Goal: Transaction & Acquisition: Purchase product/service

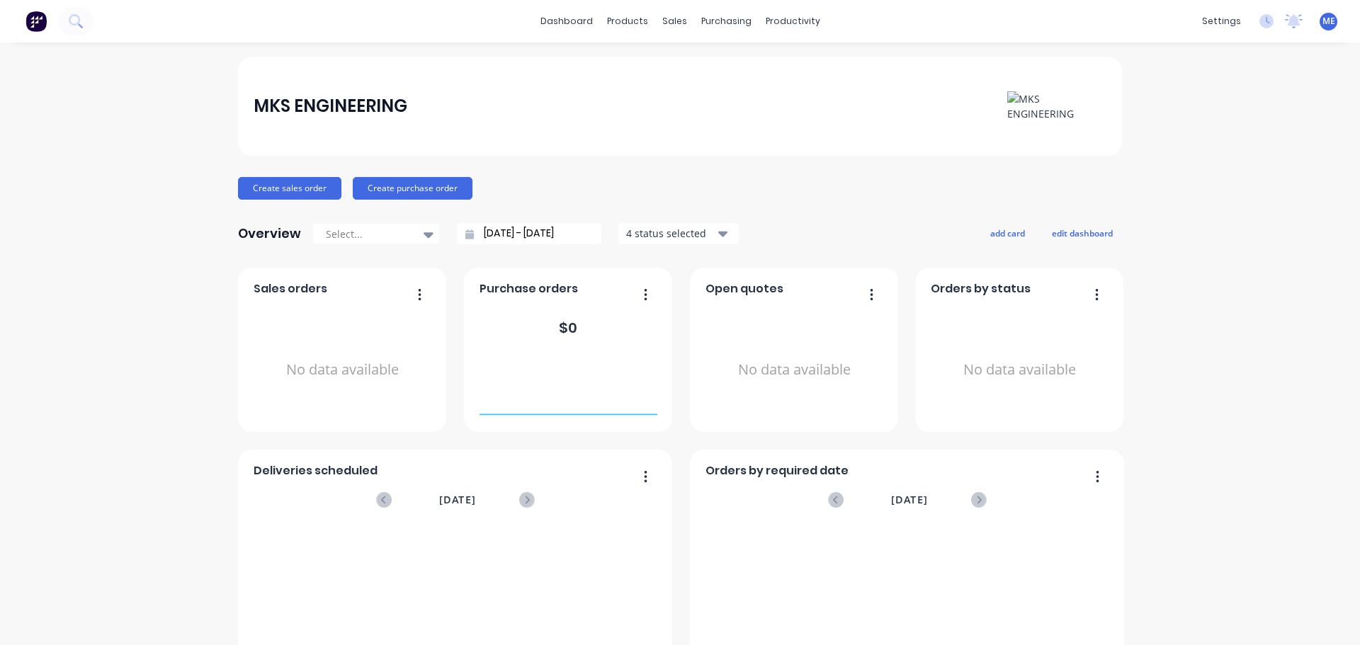
click at [647, 293] on button "button" at bounding box center [641, 296] width 30 height 22
click at [575, 295] on div "Purchase orders" at bounding box center [569, 293] width 178 height 21
click at [526, 286] on span "Purchase orders" at bounding box center [529, 289] width 98 height 17
drag, startPoint x: 554, startPoint y: 286, endPoint x: 447, endPoint y: 294, distance: 107.3
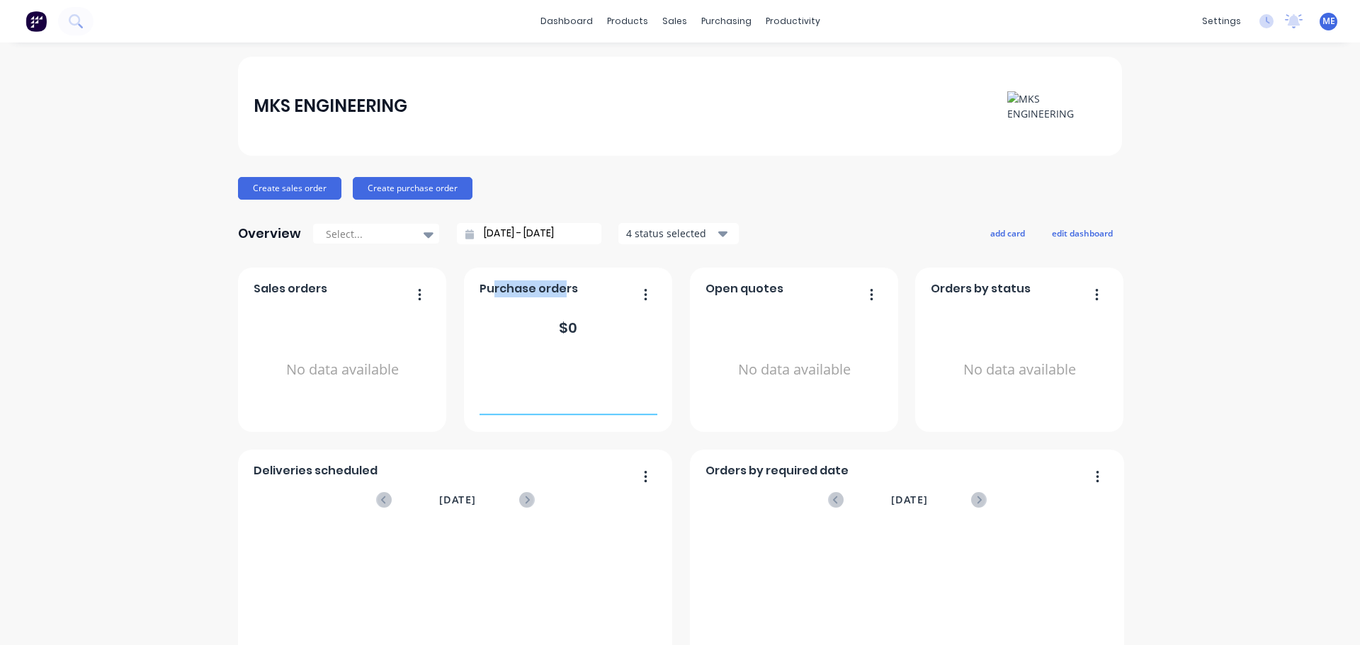
click at [447, 294] on div "Orders by required date August 2025 No data available Sales orders No data avai…" at bounding box center [680, 532] width 884 height 529
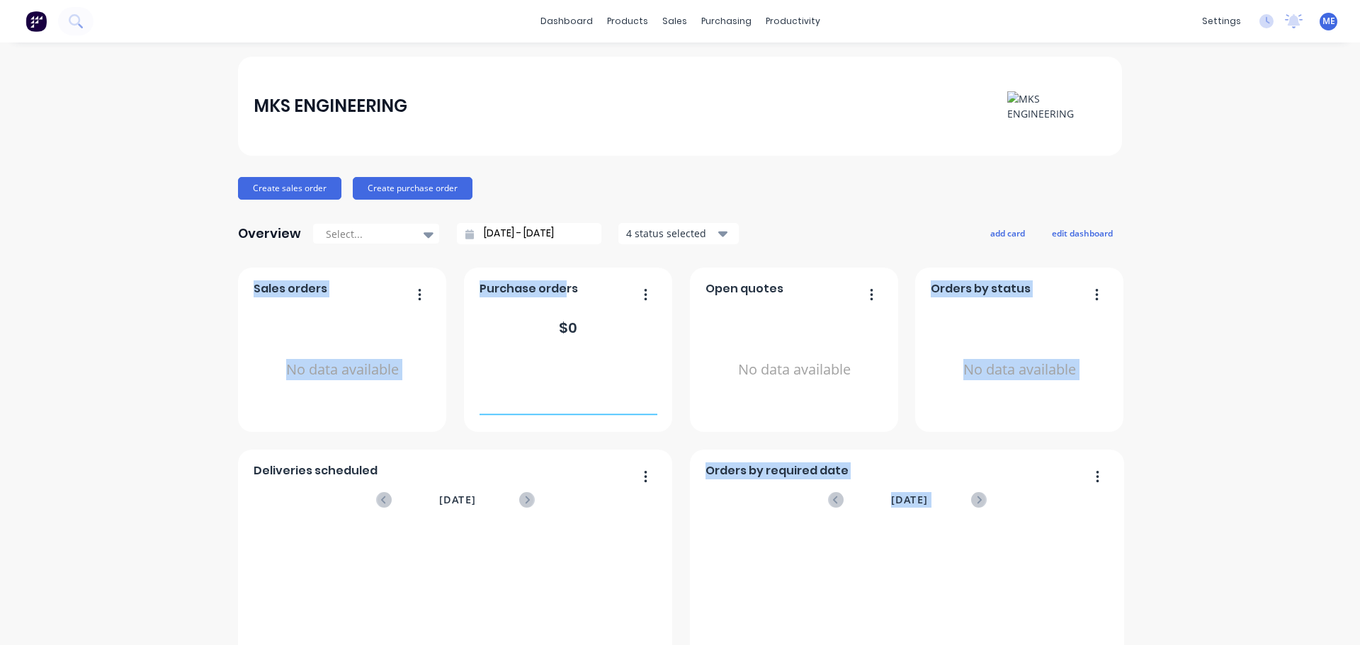
click at [521, 286] on span "Purchase orders" at bounding box center [529, 289] width 98 height 17
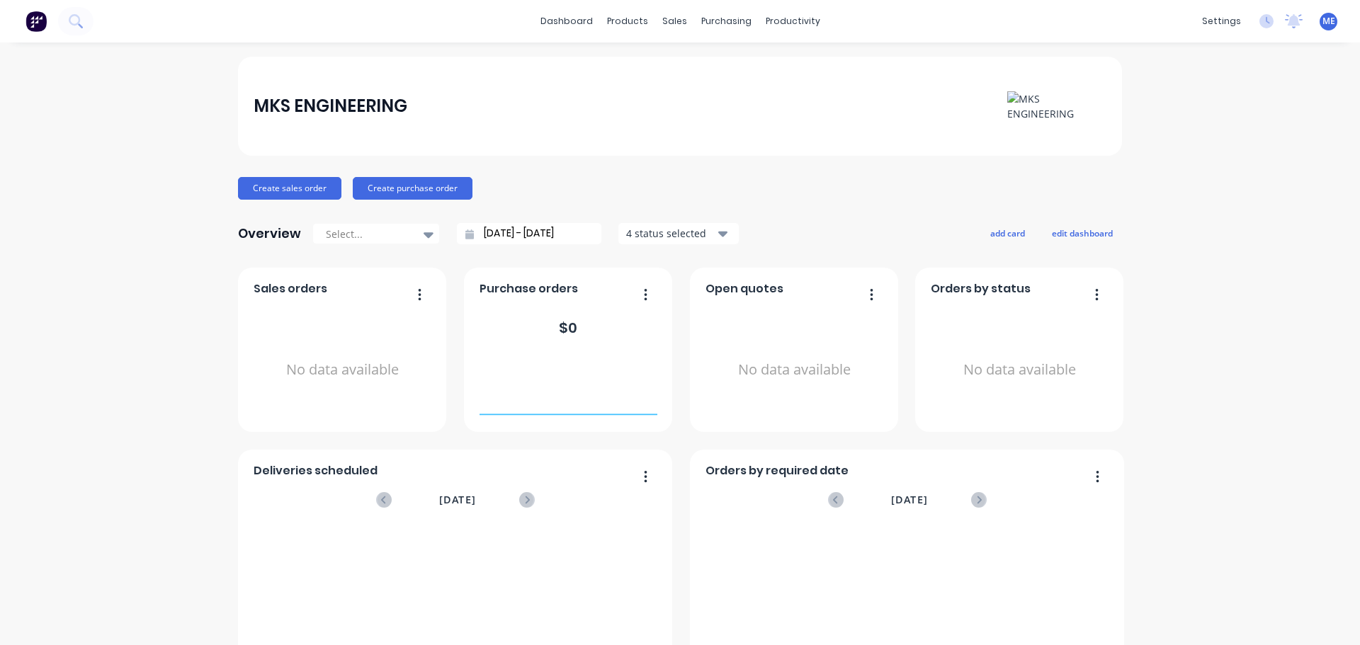
click at [529, 286] on span "Purchase orders" at bounding box center [529, 289] width 98 height 17
click at [557, 263] on div "MKS ENGINEERING Create sales order Create purchase order Overview Select... 27/…" at bounding box center [680, 427] width 884 height 740
click at [1024, 101] on img at bounding box center [1057, 106] width 99 height 30
click at [1039, 100] on img at bounding box center [1057, 106] width 99 height 30
click at [1040, 100] on img at bounding box center [1057, 106] width 99 height 30
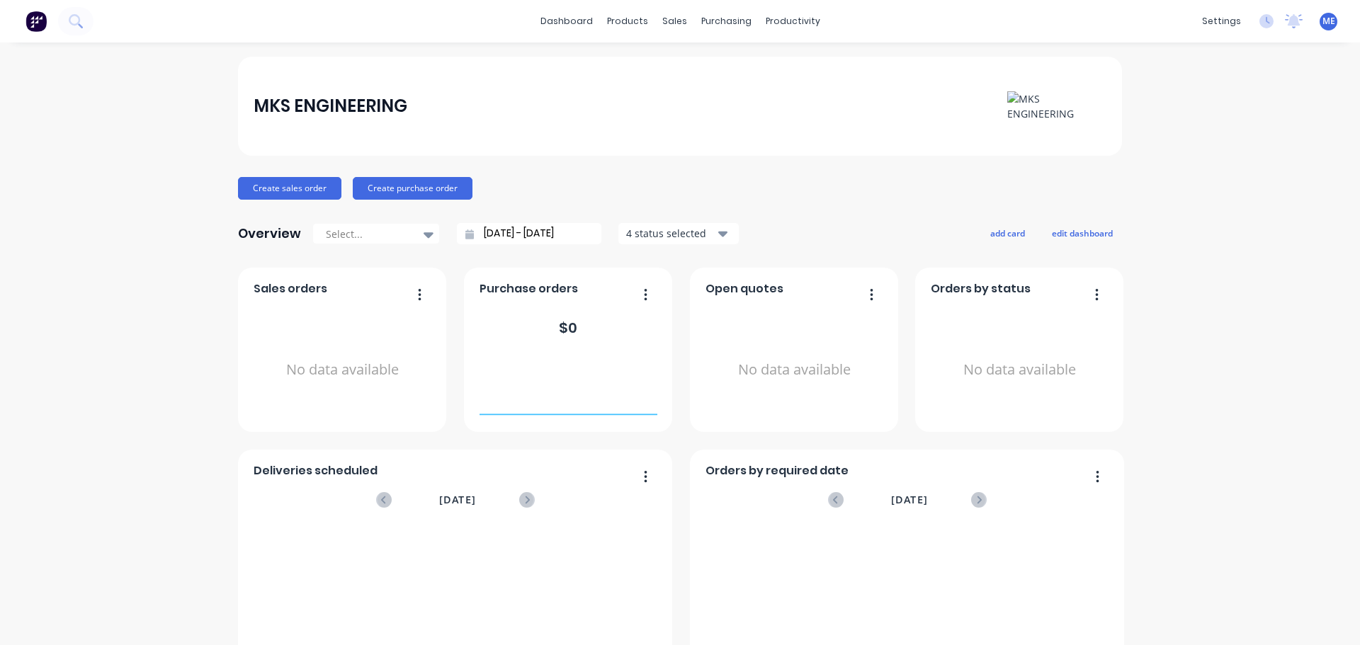
click at [1040, 100] on img at bounding box center [1057, 106] width 99 height 30
click at [31, 24] on img at bounding box center [36, 21] width 21 height 21
click at [77, 21] on icon at bounding box center [75, 20] width 13 height 13
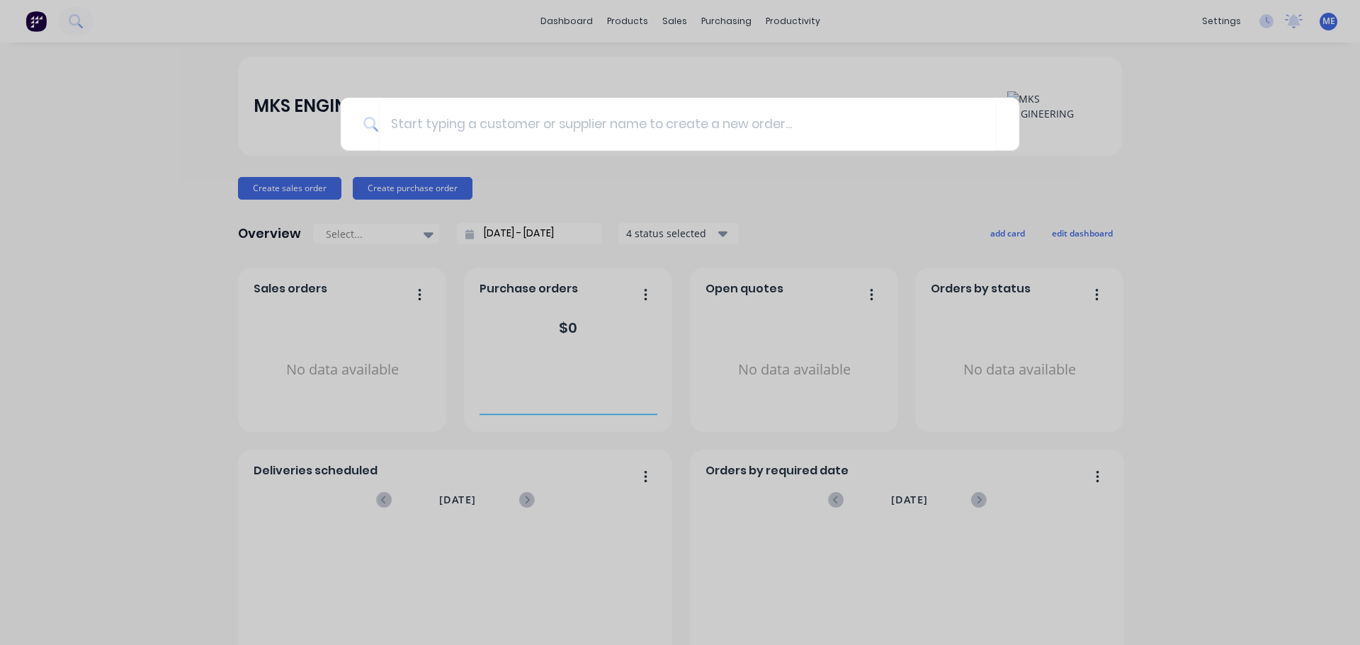
click at [116, 106] on div at bounding box center [680, 322] width 1360 height 645
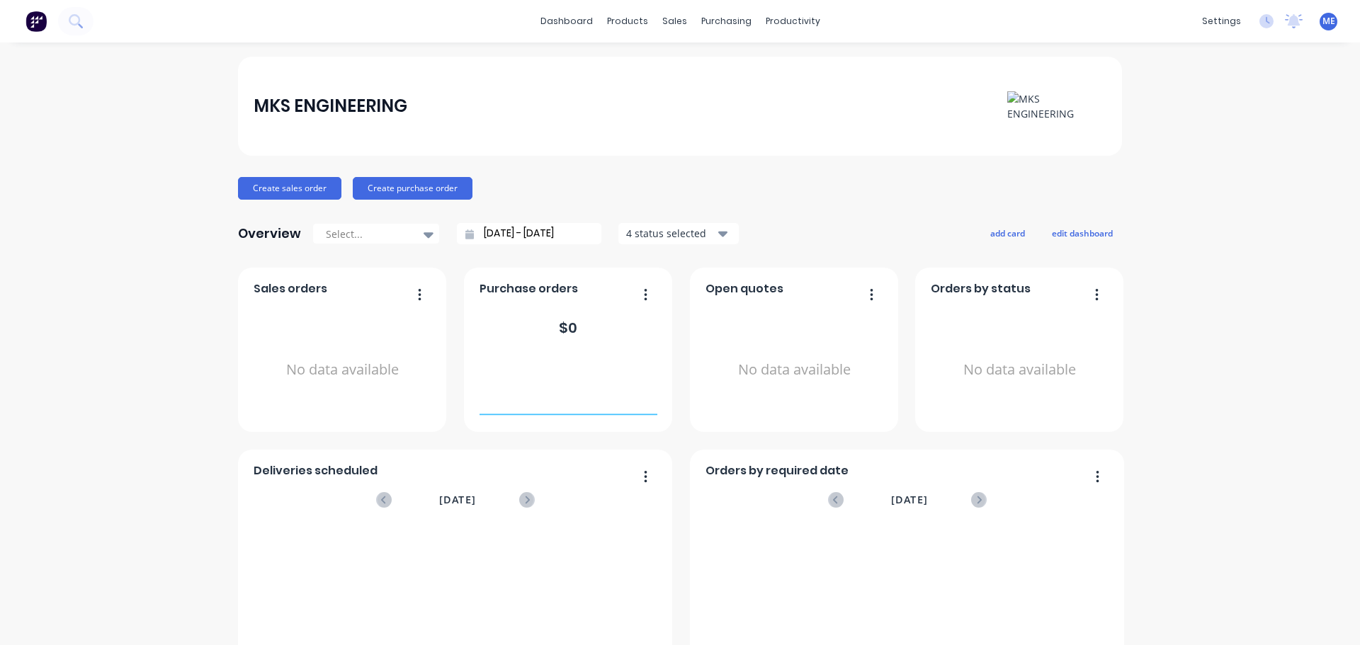
click at [1323, 23] on span "ME" at bounding box center [1329, 21] width 13 height 13
click at [1242, 152] on button "Profile" at bounding box center [1241, 149] width 188 height 28
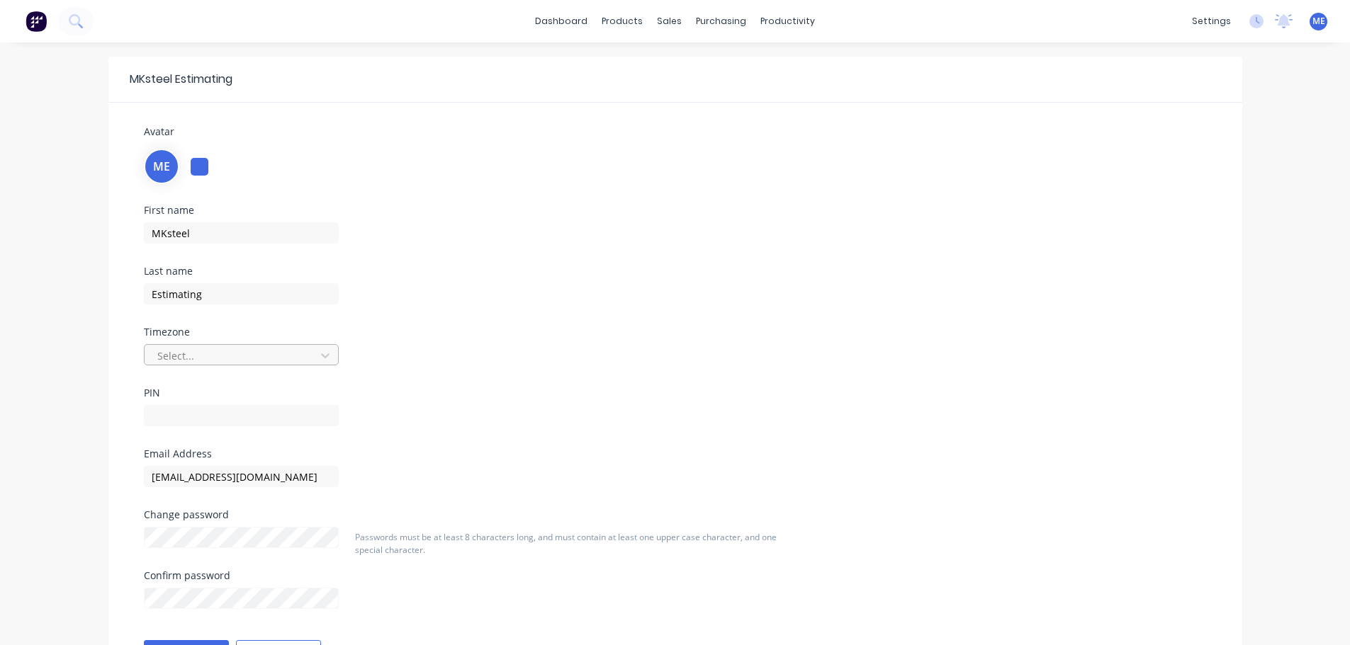
click at [281, 362] on div at bounding box center [232, 356] width 152 height 18
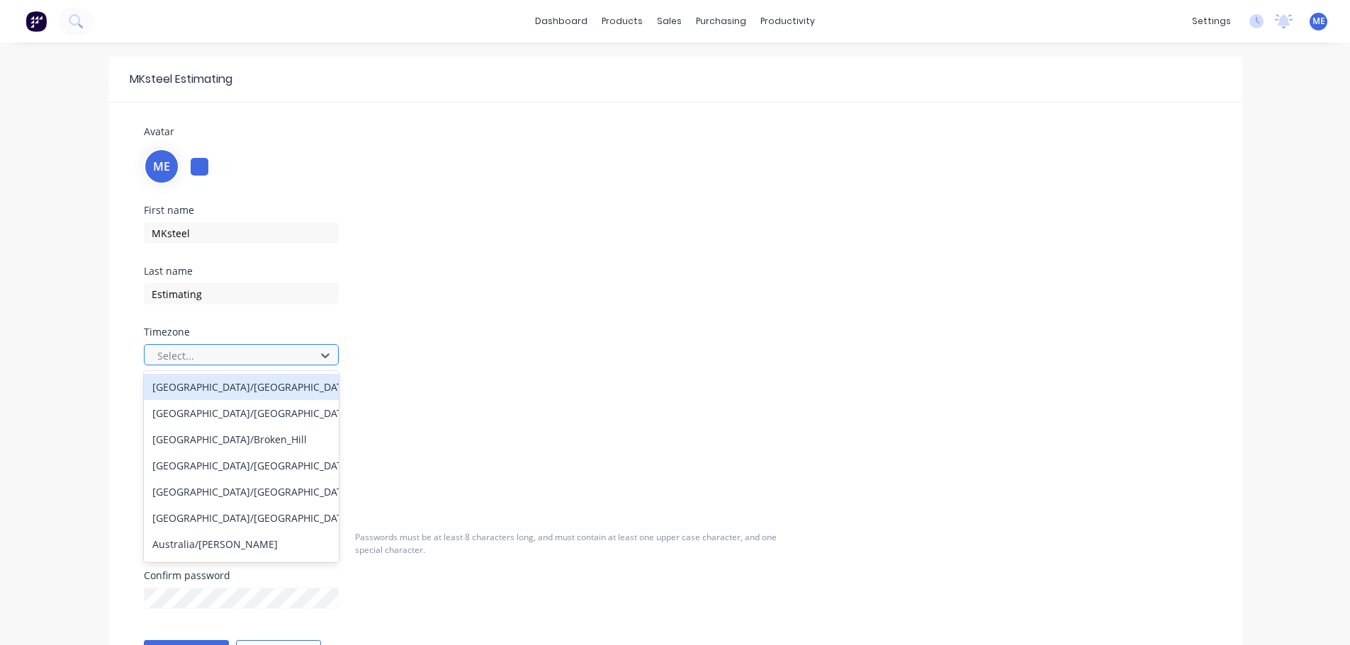
click at [281, 362] on div at bounding box center [232, 356] width 152 height 18
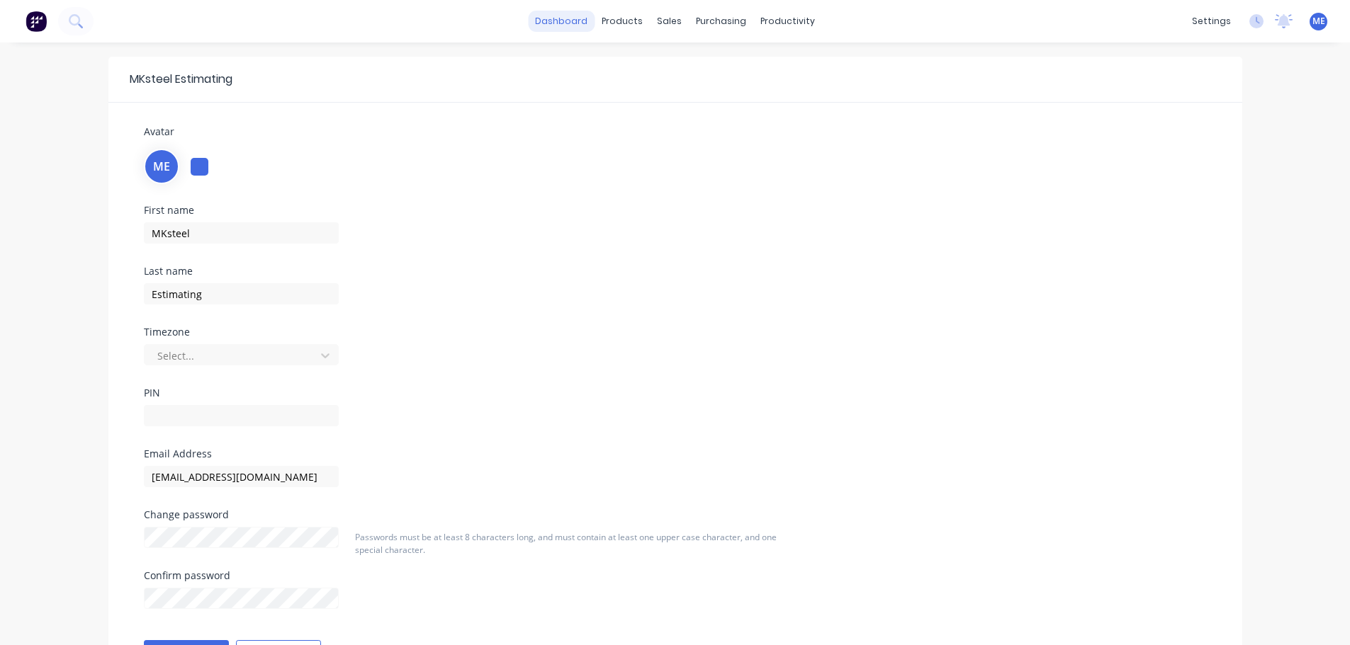
click at [573, 27] on link "dashboard" at bounding box center [561, 21] width 67 height 21
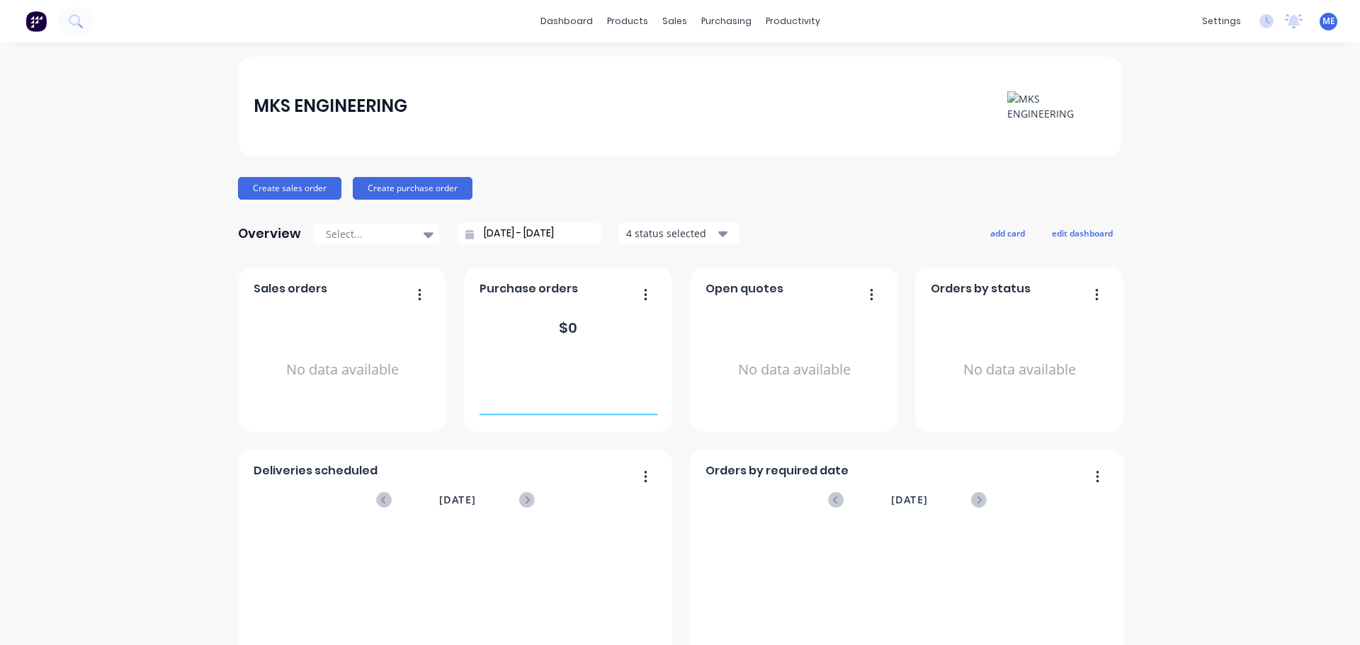
click at [1037, 108] on img at bounding box center [1057, 106] width 99 height 30
click at [573, 25] on link "dashboard" at bounding box center [567, 21] width 67 height 21
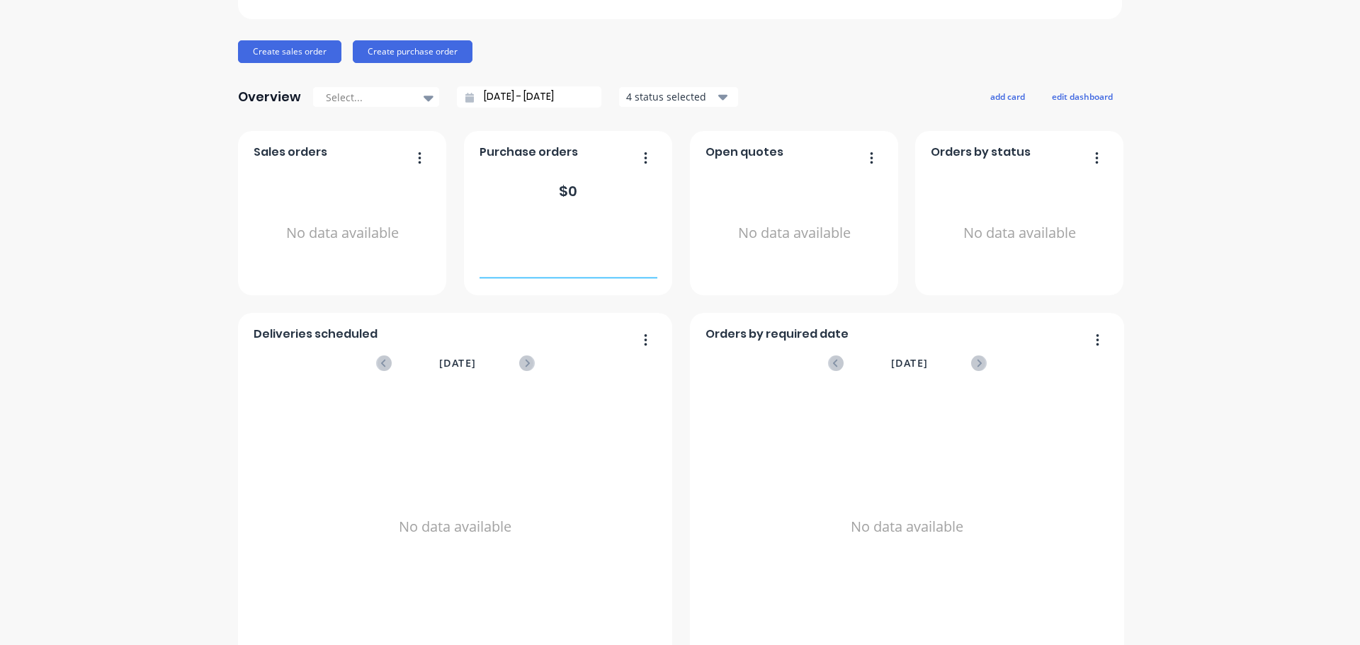
scroll to position [142, 0]
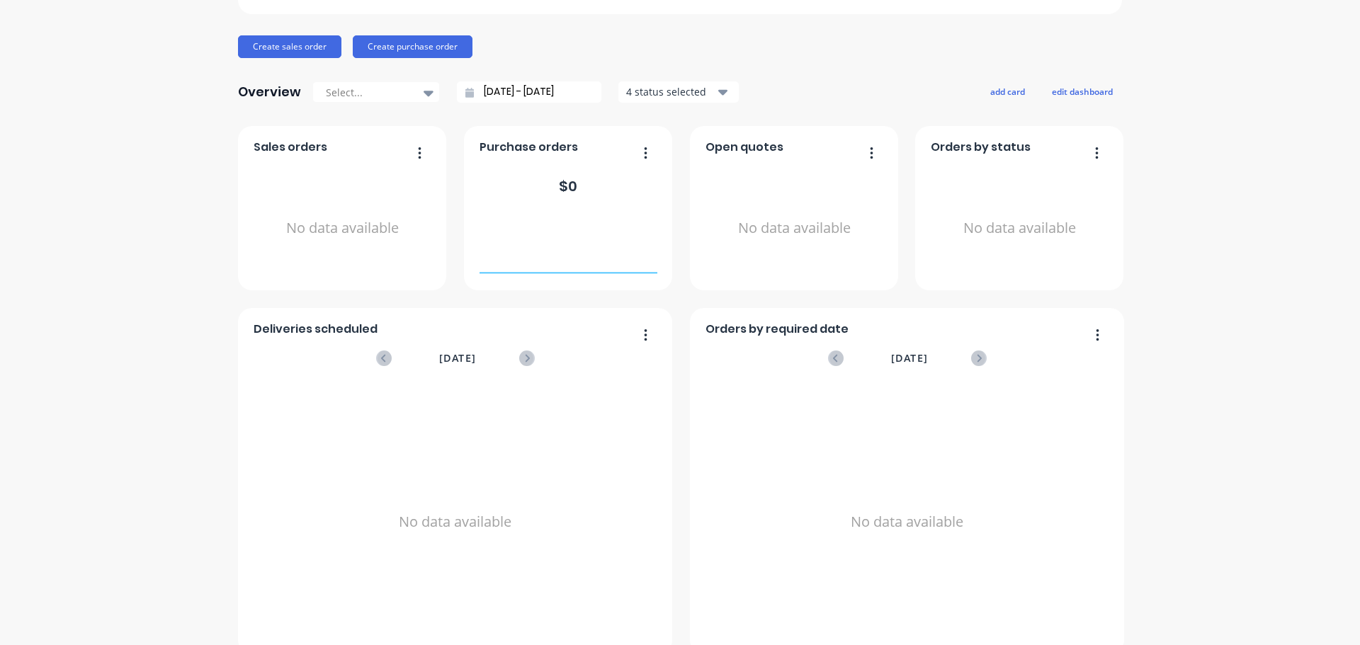
click at [608, 180] on div "$ 0" at bounding box center [569, 186] width 178 height 43
click at [644, 155] on icon "button" at bounding box center [646, 153] width 4 height 14
click at [524, 367] on div "August 2025" at bounding box center [456, 359] width 156 height 30
click at [524, 360] on icon at bounding box center [527, 359] width 16 height 16
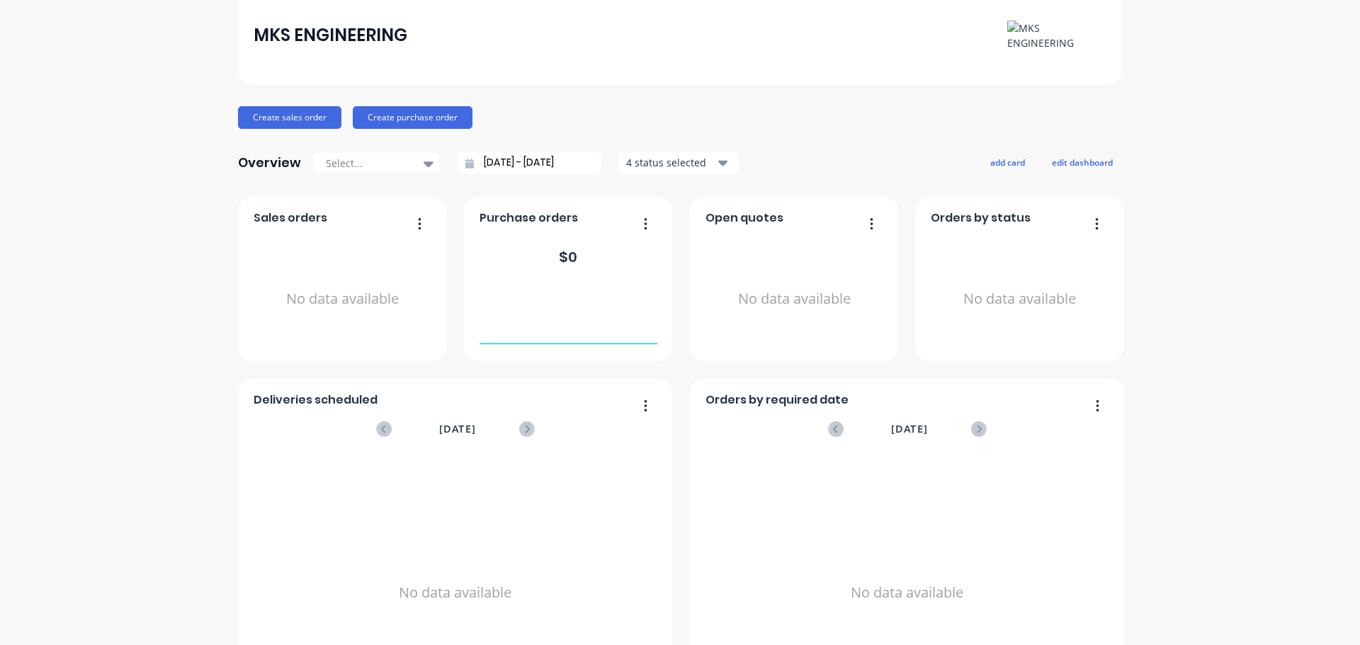
scroll to position [0, 0]
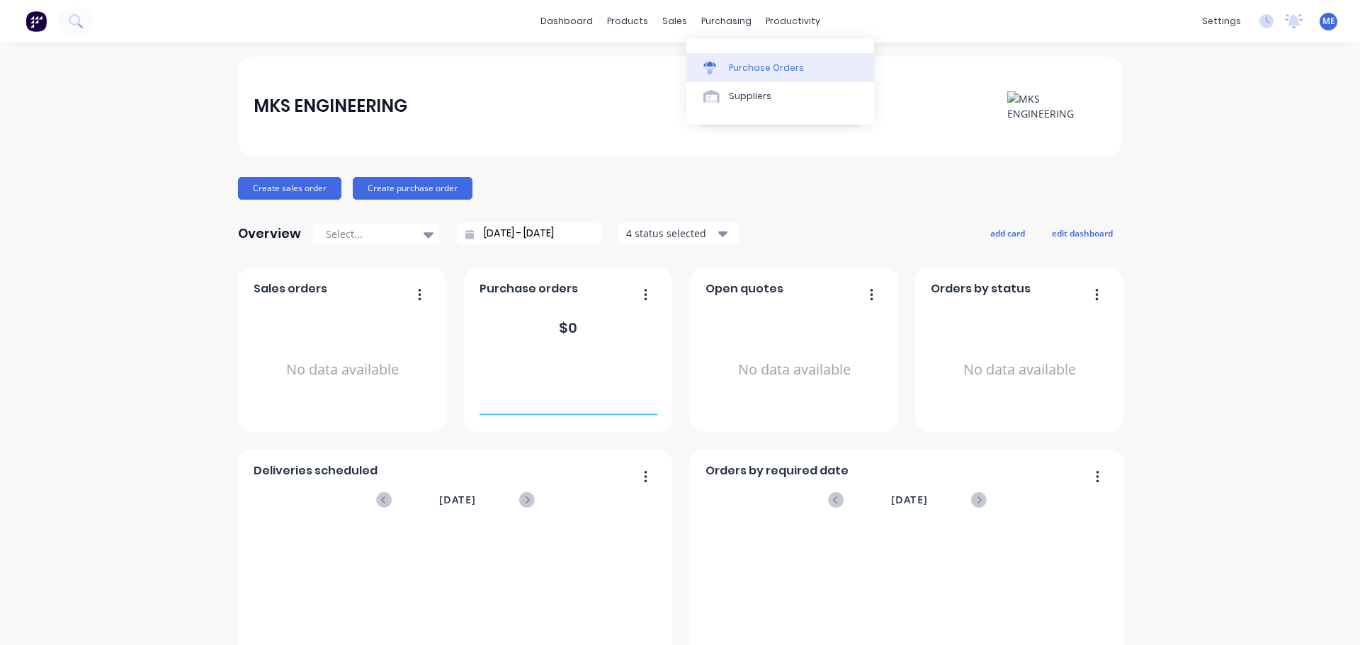
click at [731, 78] on link "Purchase Orders" at bounding box center [781, 67] width 188 height 28
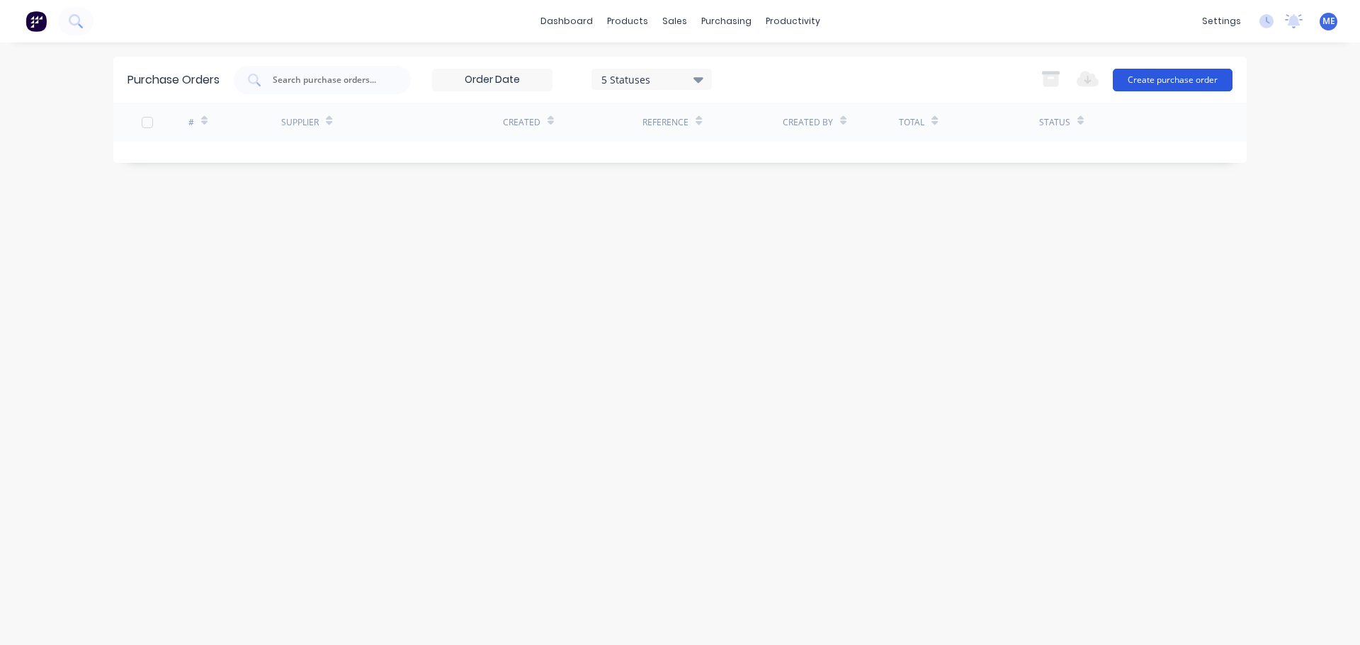
click at [1199, 85] on button "Create purchase order" at bounding box center [1173, 80] width 120 height 23
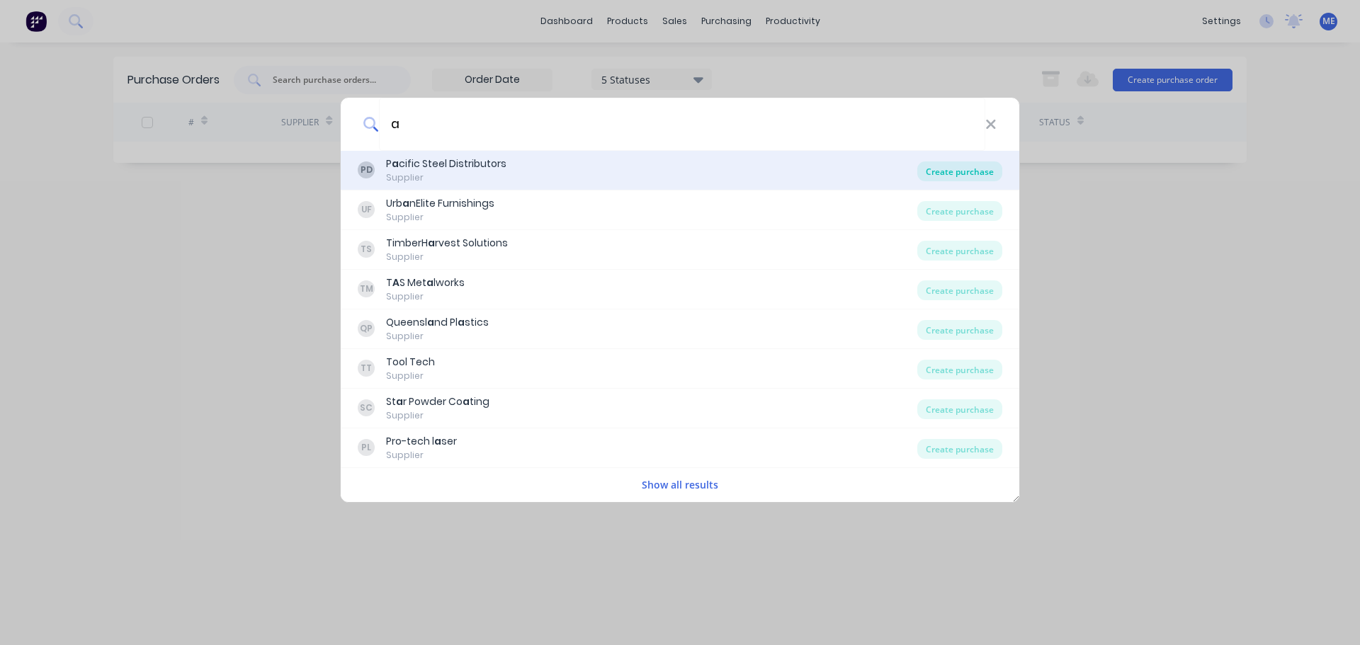
type input "a"
click at [952, 175] on div "Create purchase" at bounding box center [960, 172] width 85 height 20
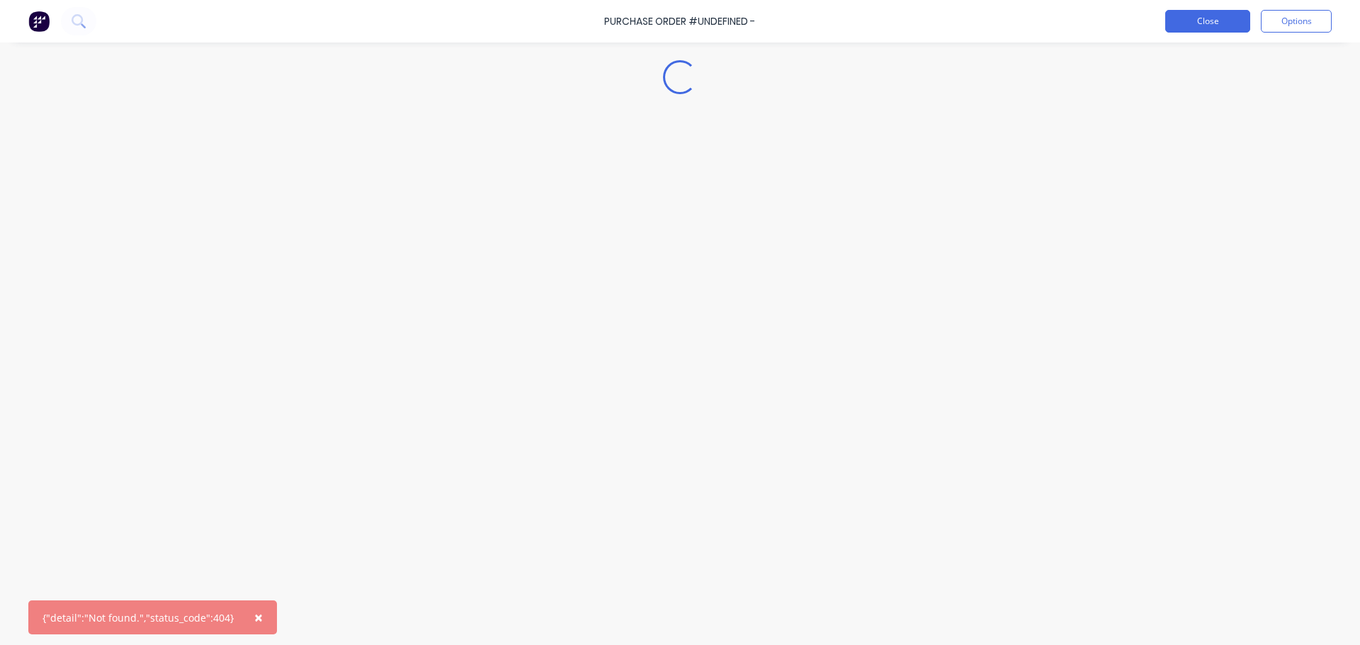
click at [1211, 25] on button "Close" at bounding box center [1208, 21] width 85 height 23
click at [1199, 20] on button "Close" at bounding box center [1208, 21] width 85 height 23
click at [1219, 23] on button "Close" at bounding box center [1208, 21] width 85 height 23
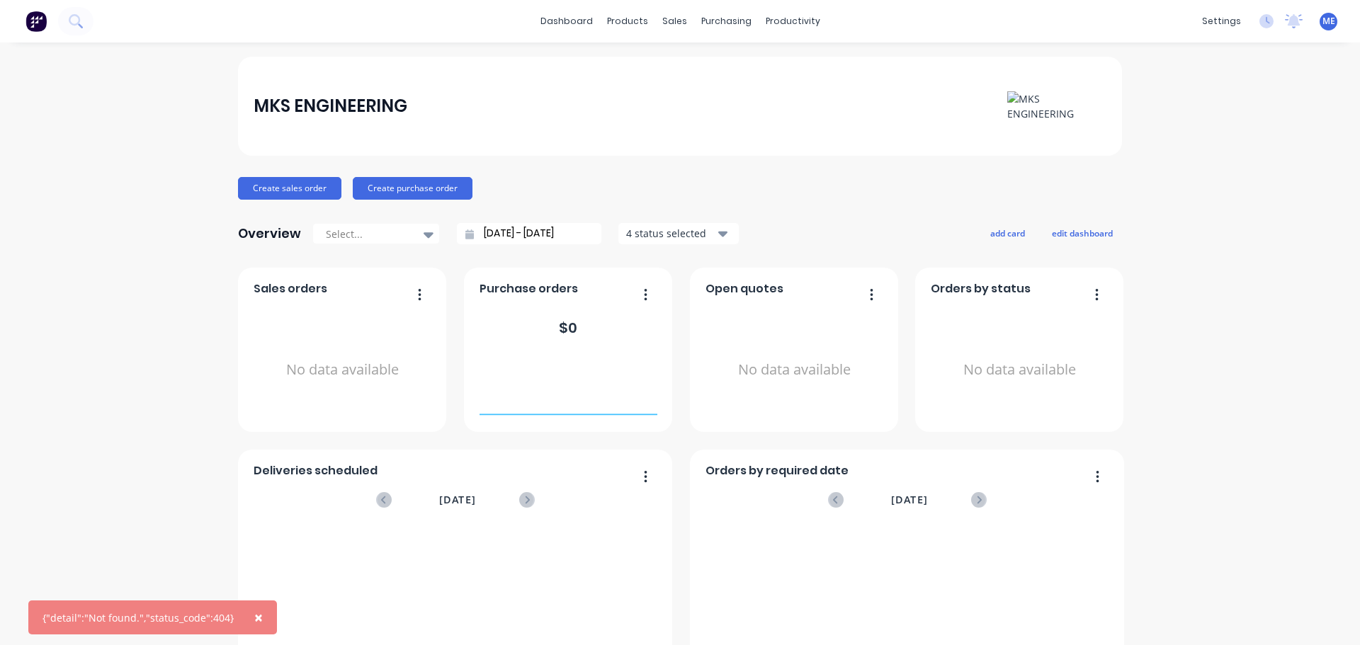
click at [62, 125] on div "MKS ENGINEERING Create sales order Create purchase order Overview Select... 27/…" at bounding box center [680, 427] width 1360 height 740
click at [1053, 104] on img at bounding box center [1057, 106] width 99 height 30
click at [806, 22] on div "productivity" at bounding box center [793, 21] width 69 height 21
click at [655, 73] on div "Product Catalogue" at bounding box center [685, 68] width 88 height 13
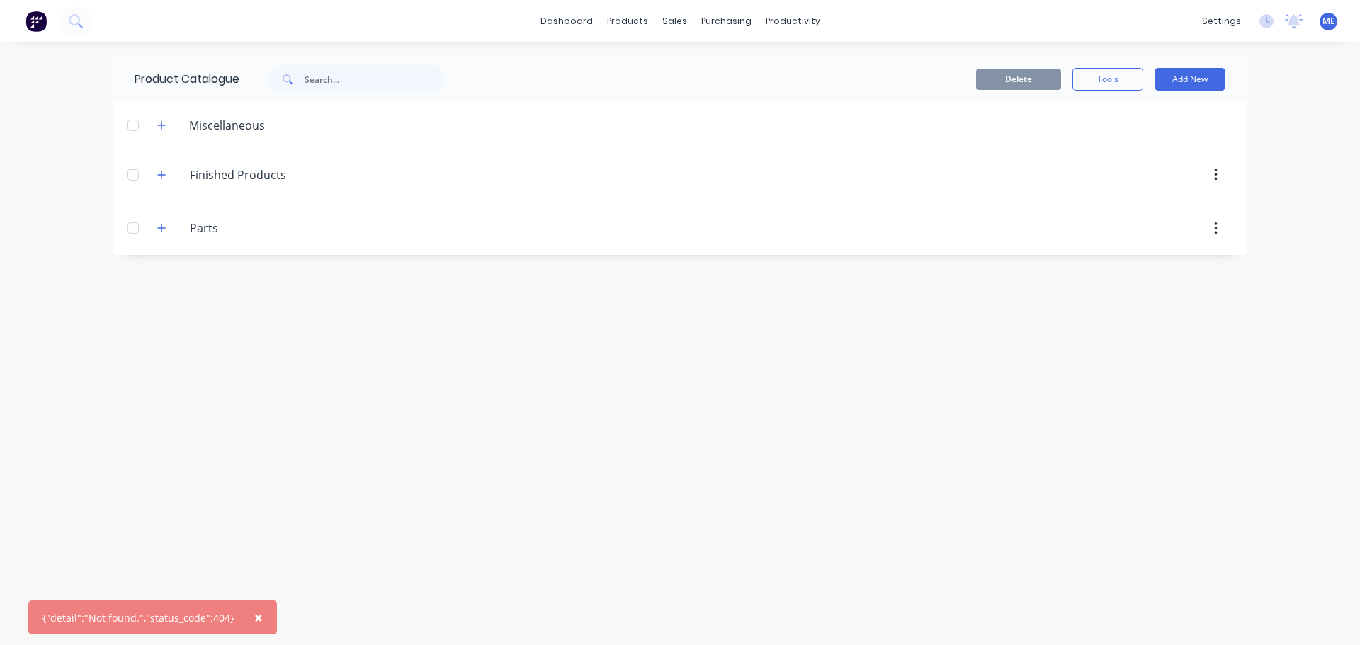
click at [184, 125] on div "Miscellaneous" at bounding box center [227, 125] width 98 height 17
click at [161, 127] on icon "button" at bounding box center [161, 125] width 9 height 10
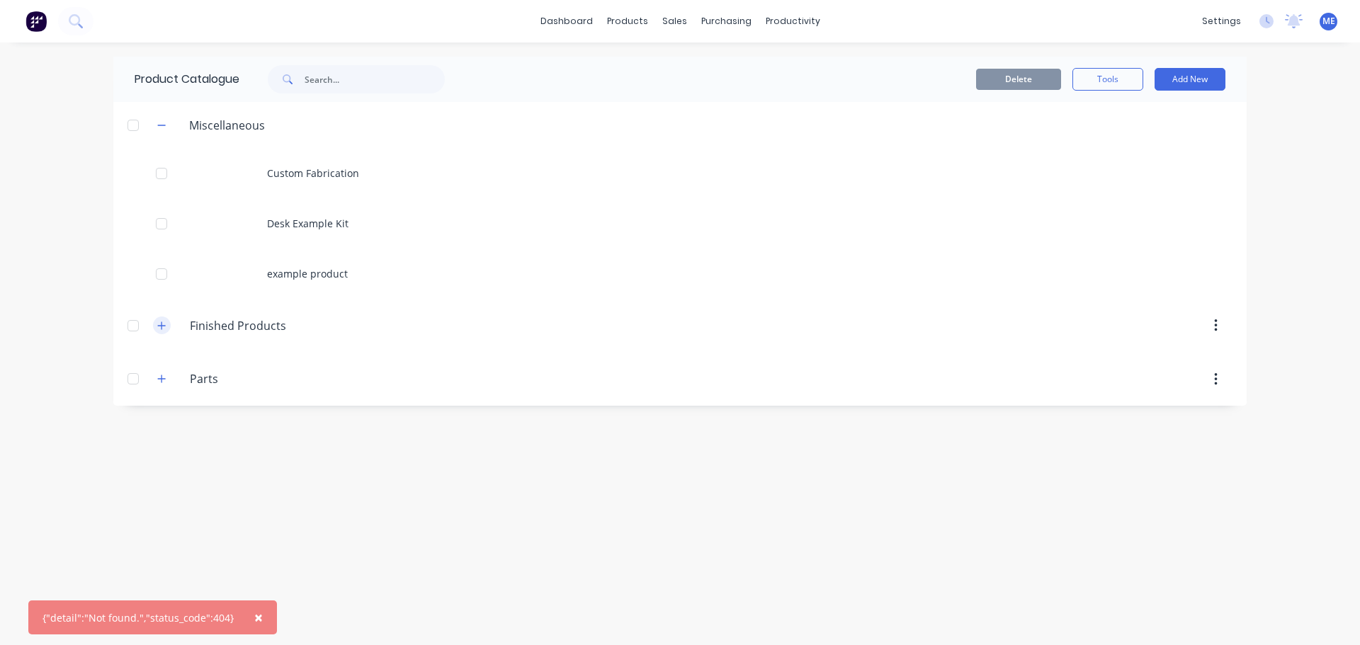
click at [167, 322] on button "button" at bounding box center [162, 326] width 18 height 18
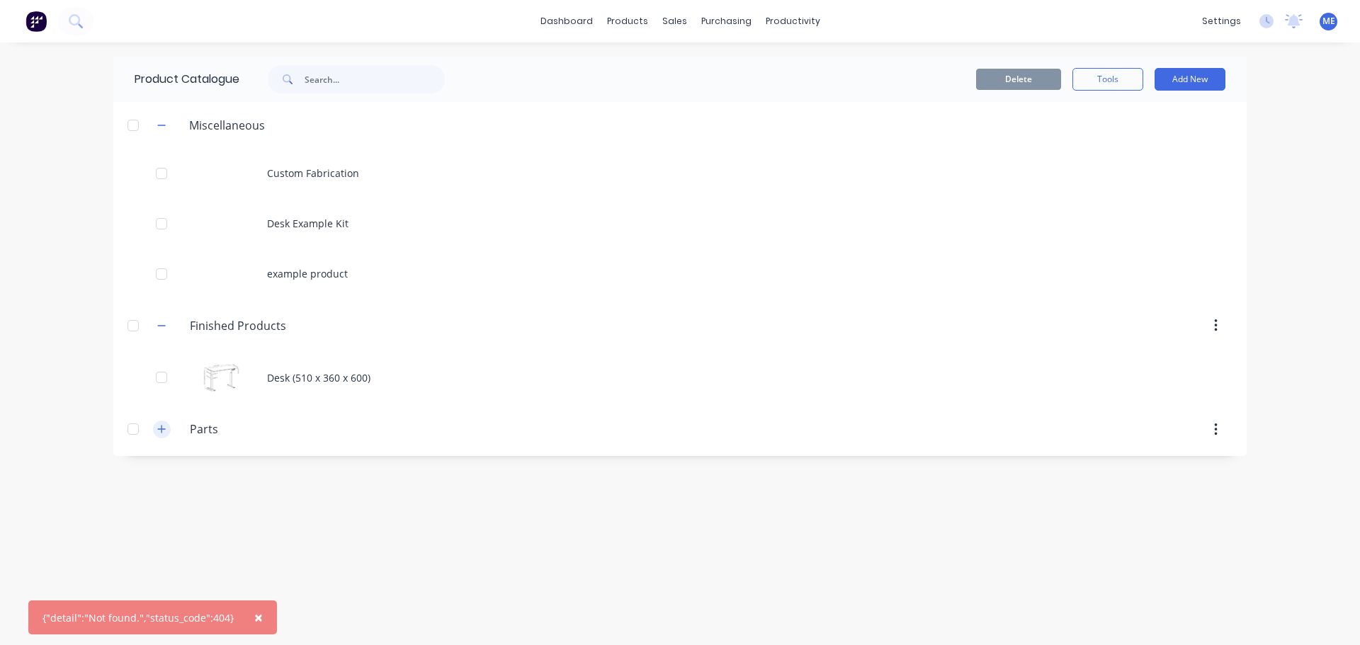
click at [164, 432] on icon "button" at bounding box center [161, 429] width 9 height 10
click at [573, 21] on link "dashboard" at bounding box center [567, 21] width 67 height 21
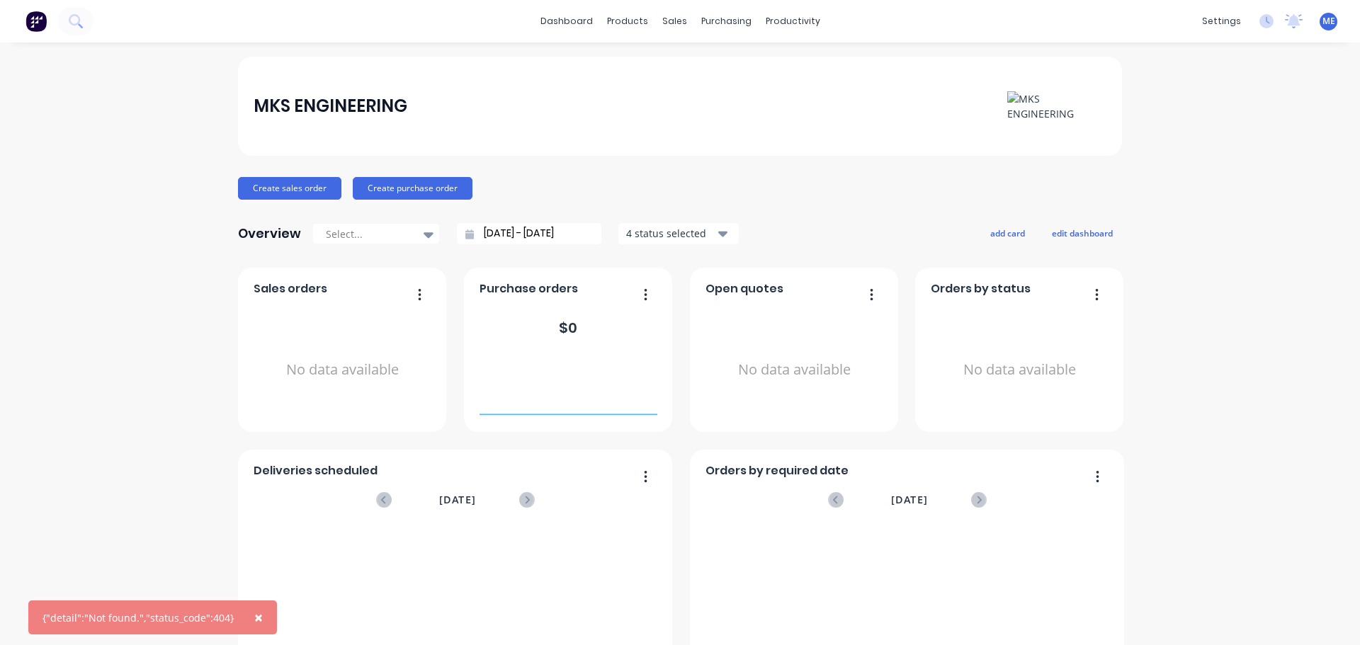
click at [1323, 25] on span "ME" at bounding box center [1329, 21] width 13 height 13
click at [1221, 153] on button "Profile" at bounding box center [1241, 149] width 188 height 28
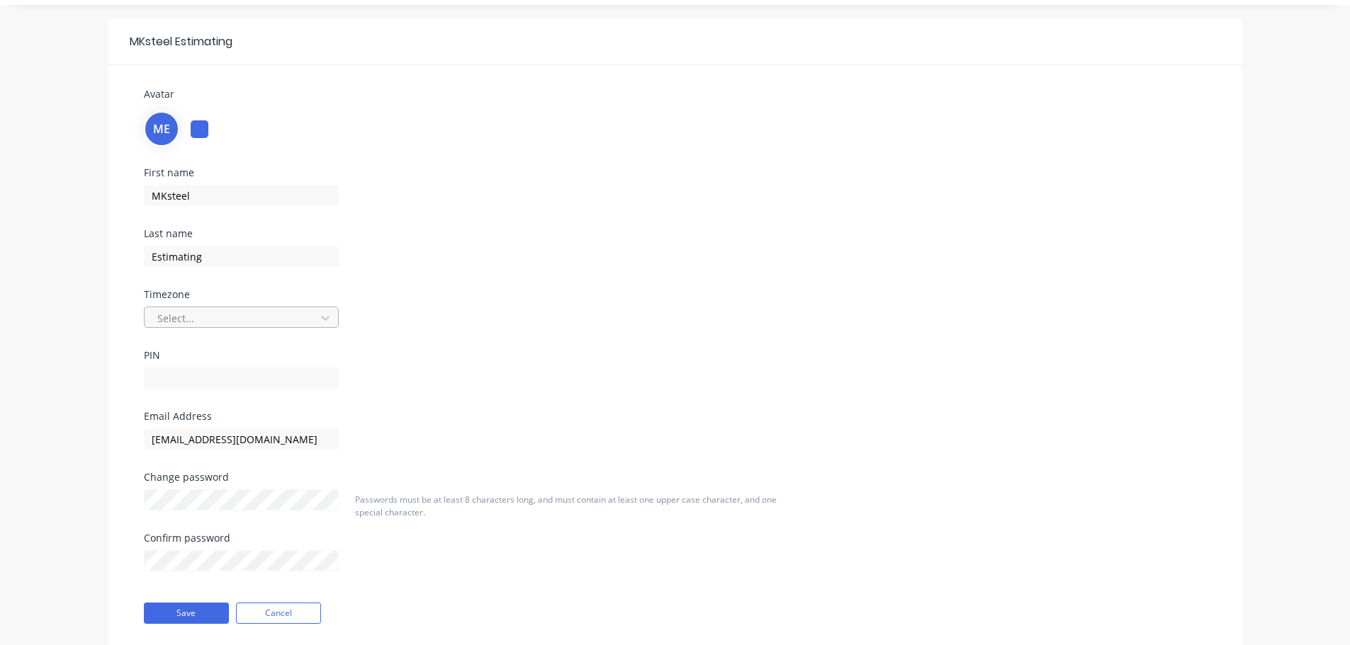
scroll to position [71, 0]
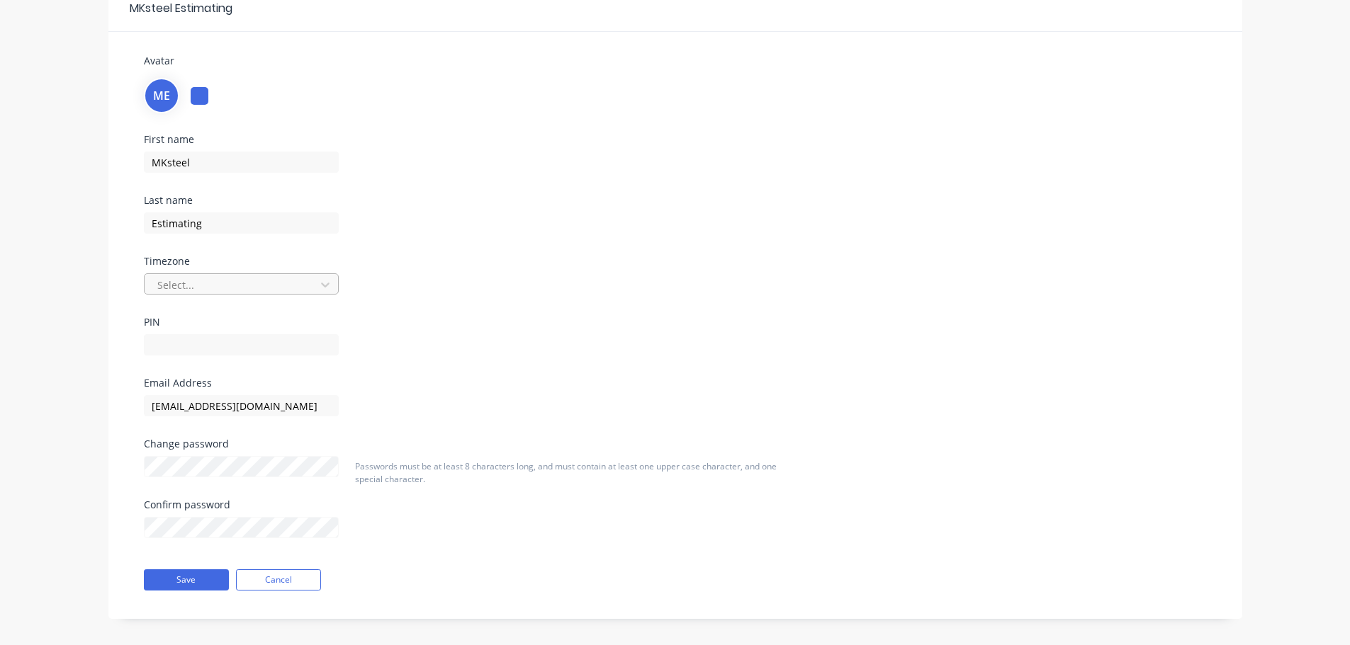
click at [289, 276] on div at bounding box center [232, 285] width 152 height 18
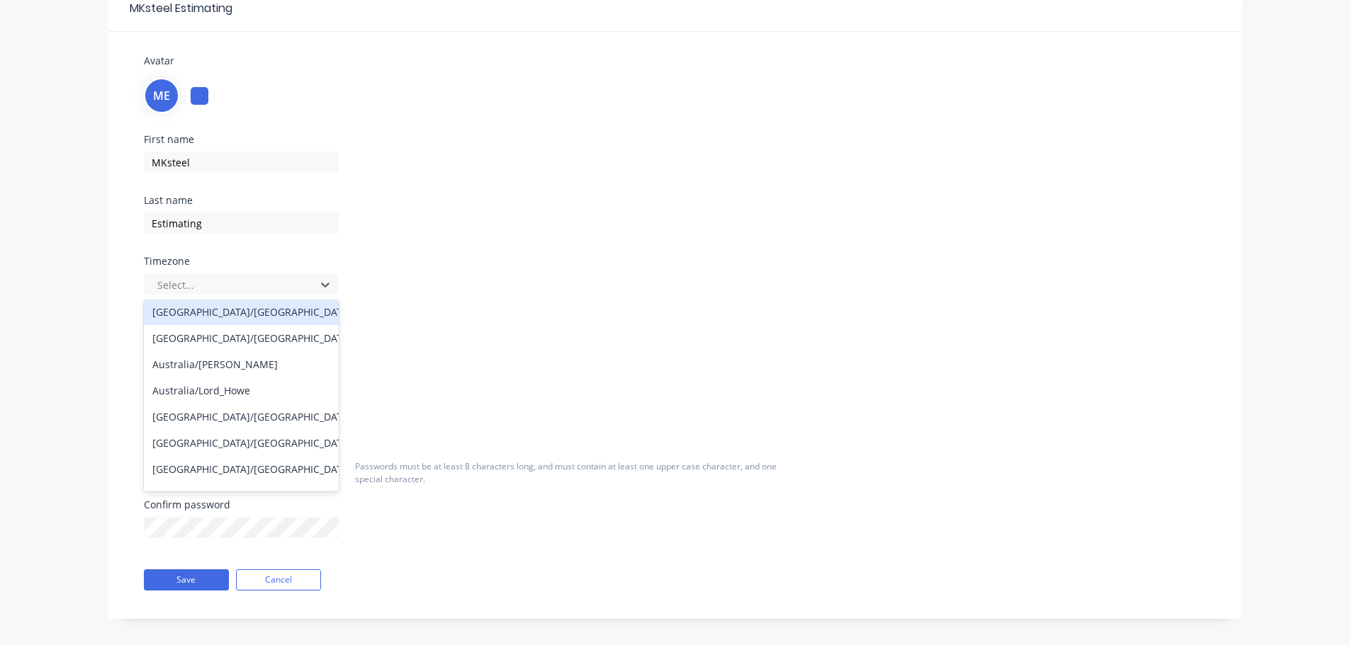
scroll to position [142, 0]
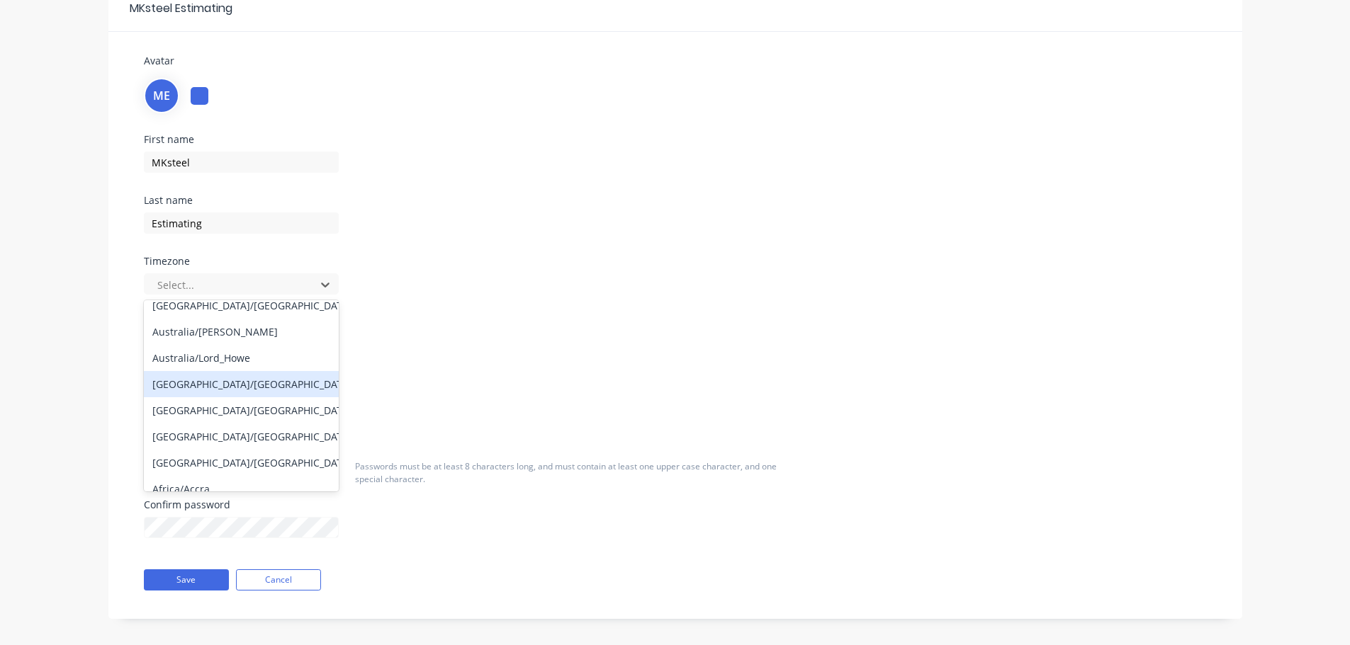
click at [286, 386] on div "Australia/Melbourne" at bounding box center [241, 384] width 195 height 26
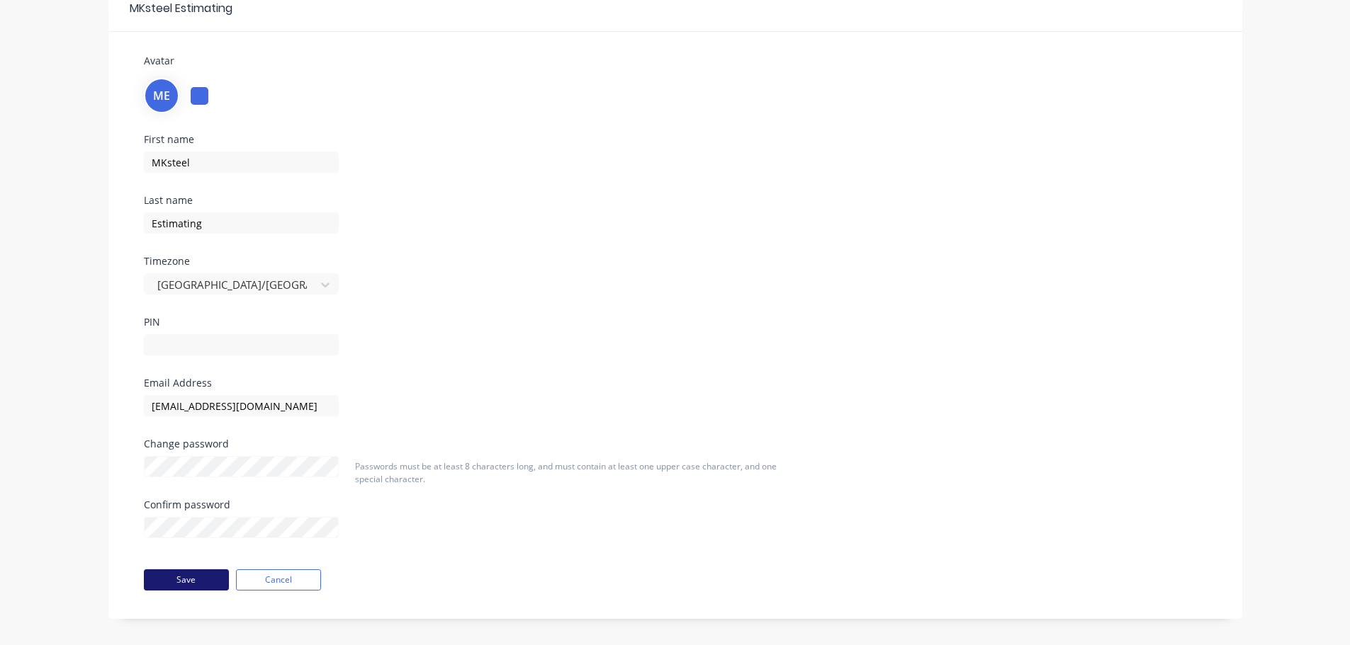
click at [182, 582] on button "Save" at bounding box center [186, 580] width 85 height 21
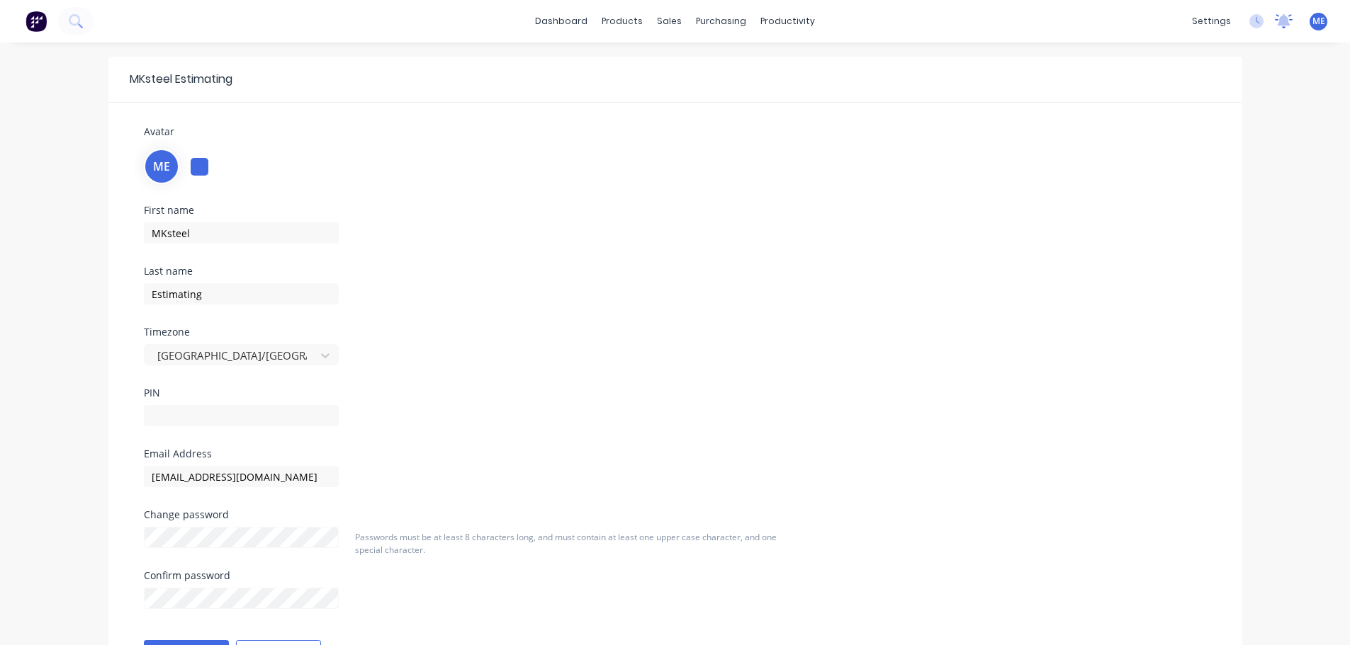
click at [1291, 21] on icon at bounding box center [1284, 21] width 18 height 14
click at [1275, 25] on icon at bounding box center [1284, 21] width 18 height 14
click at [1255, 15] on icon at bounding box center [1256, 21] width 14 height 14
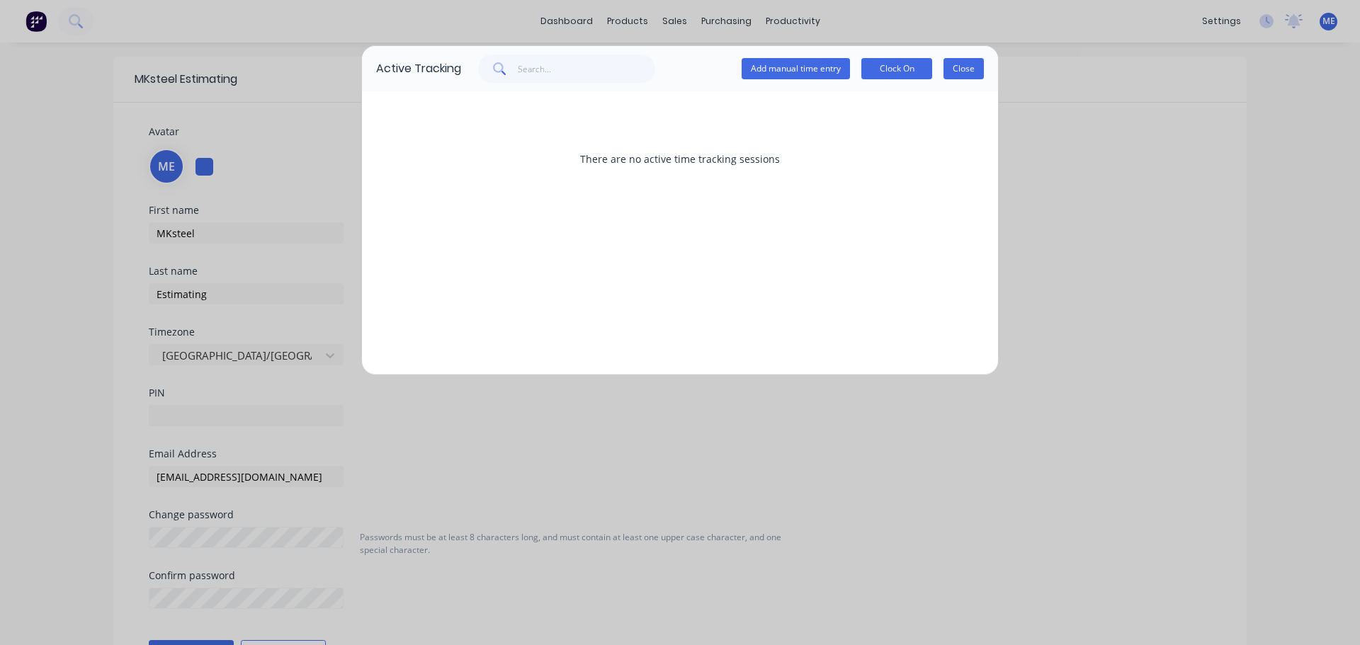
click at [976, 69] on button "Close" at bounding box center [964, 68] width 40 height 21
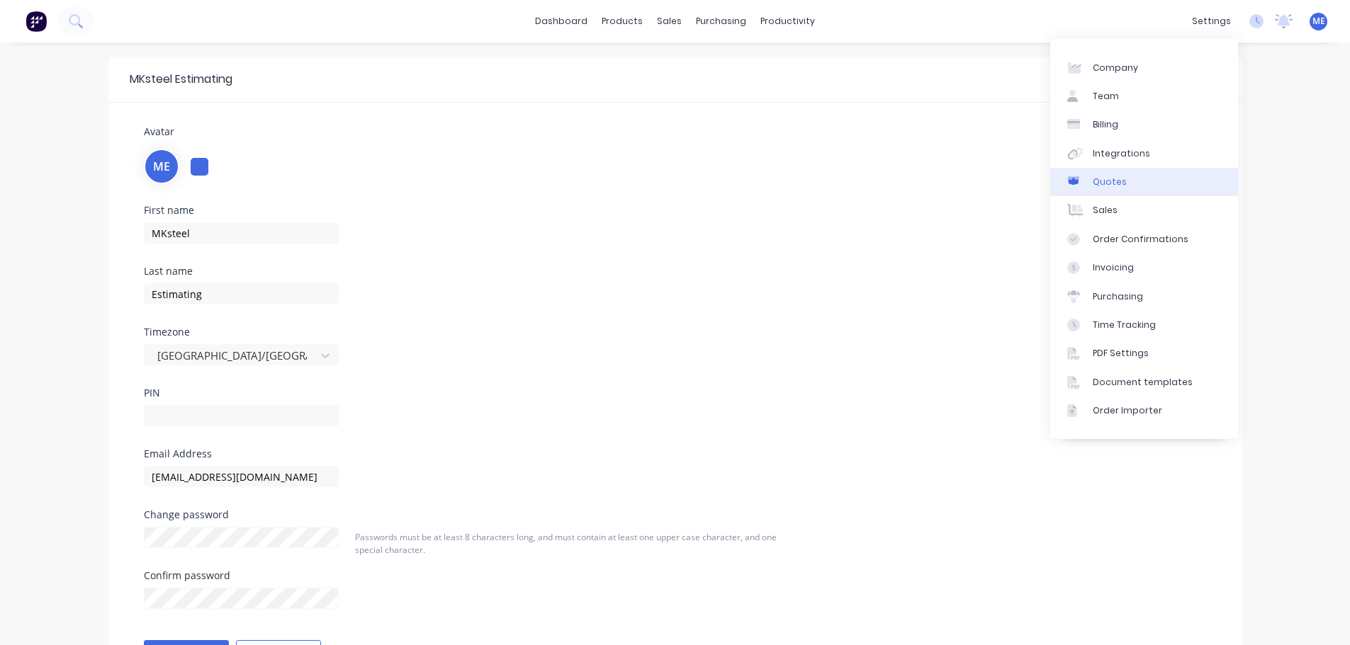
click at [1135, 180] on link "Quotes" at bounding box center [1144, 182] width 188 height 28
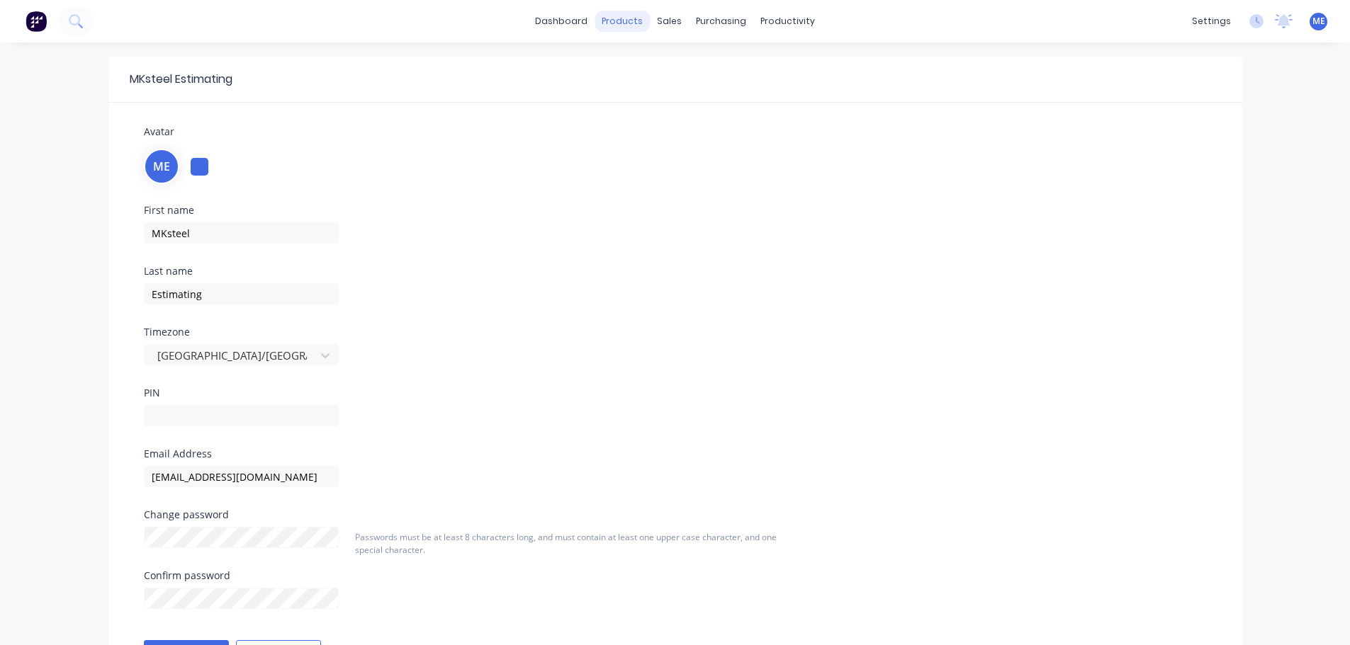
click at [629, 21] on div "products" at bounding box center [621, 21] width 55 height 21
click at [660, 98] on div "Materials" at bounding box center [662, 96] width 43 height 13
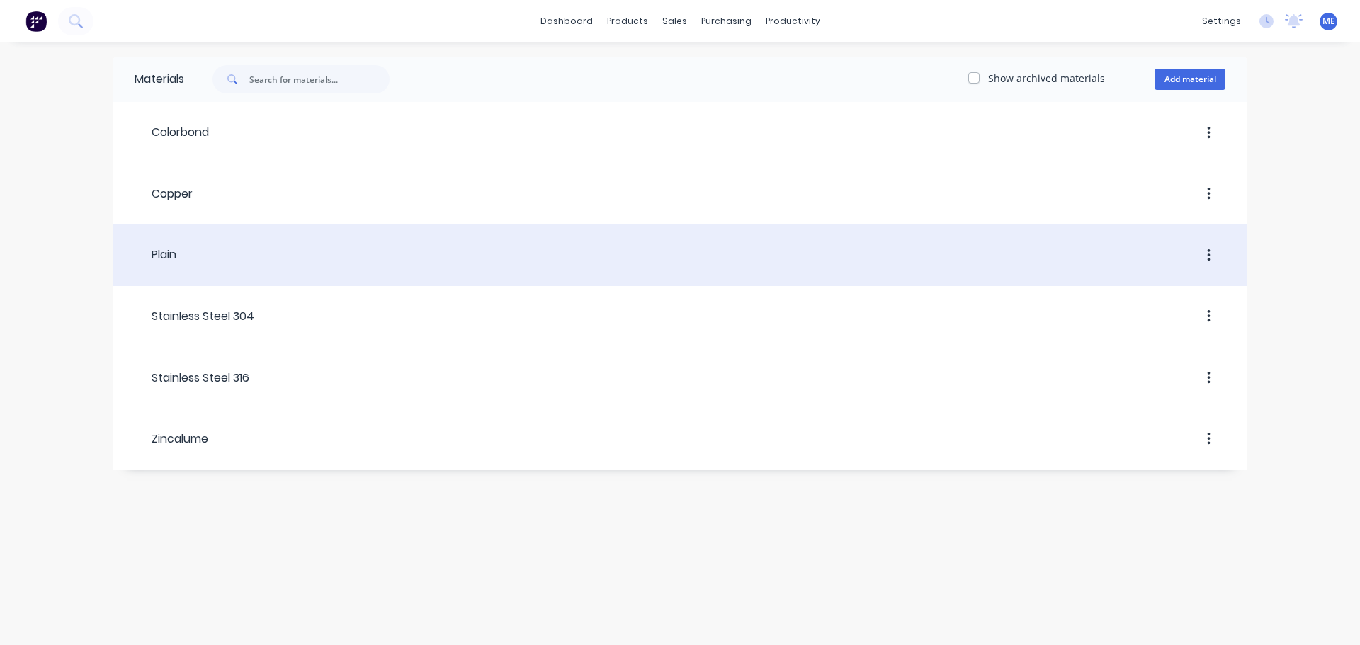
click at [530, 267] on div at bounding box center [700, 256] width 1049 height 26
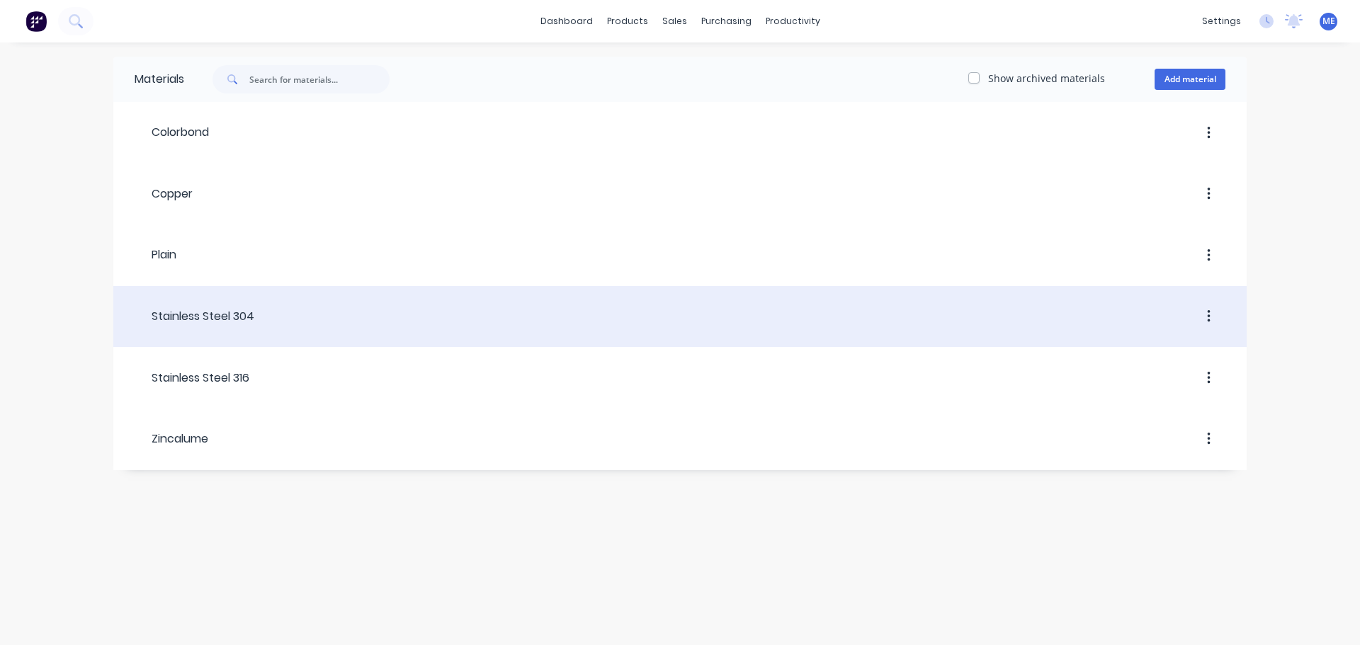
click at [291, 318] on div at bounding box center [739, 317] width 971 height 26
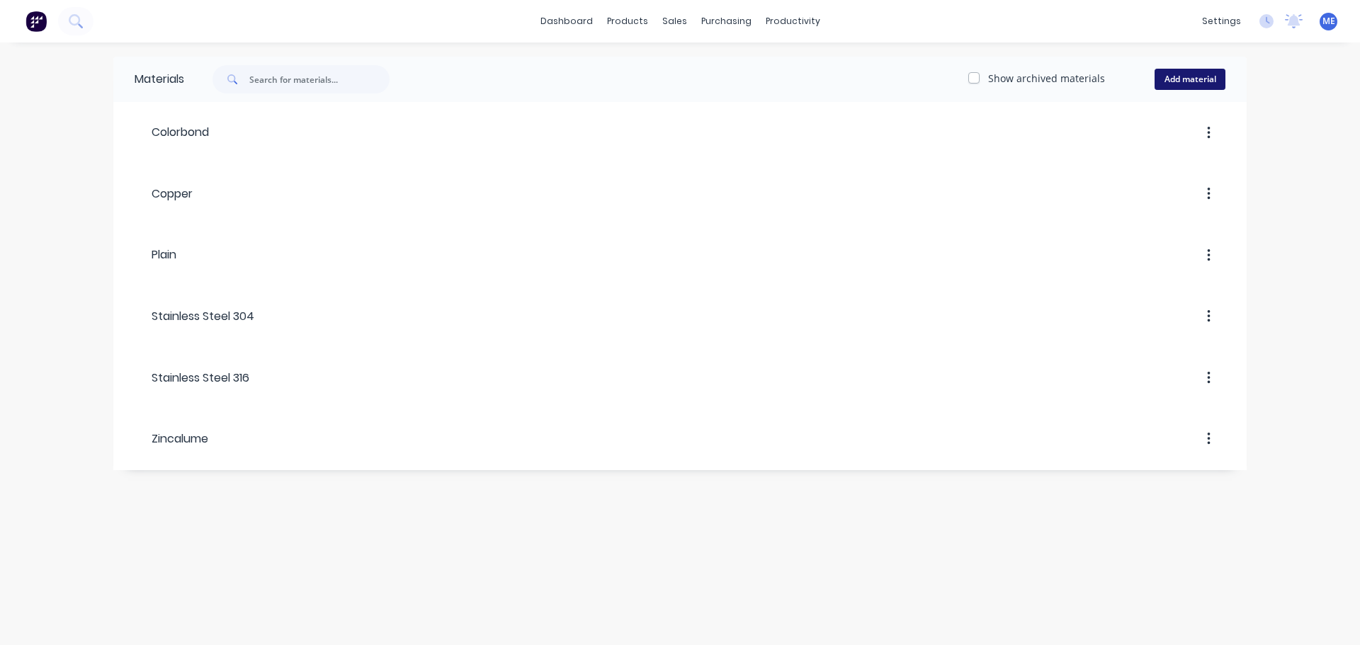
click at [1177, 79] on button "Add material" at bounding box center [1190, 79] width 71 height 21
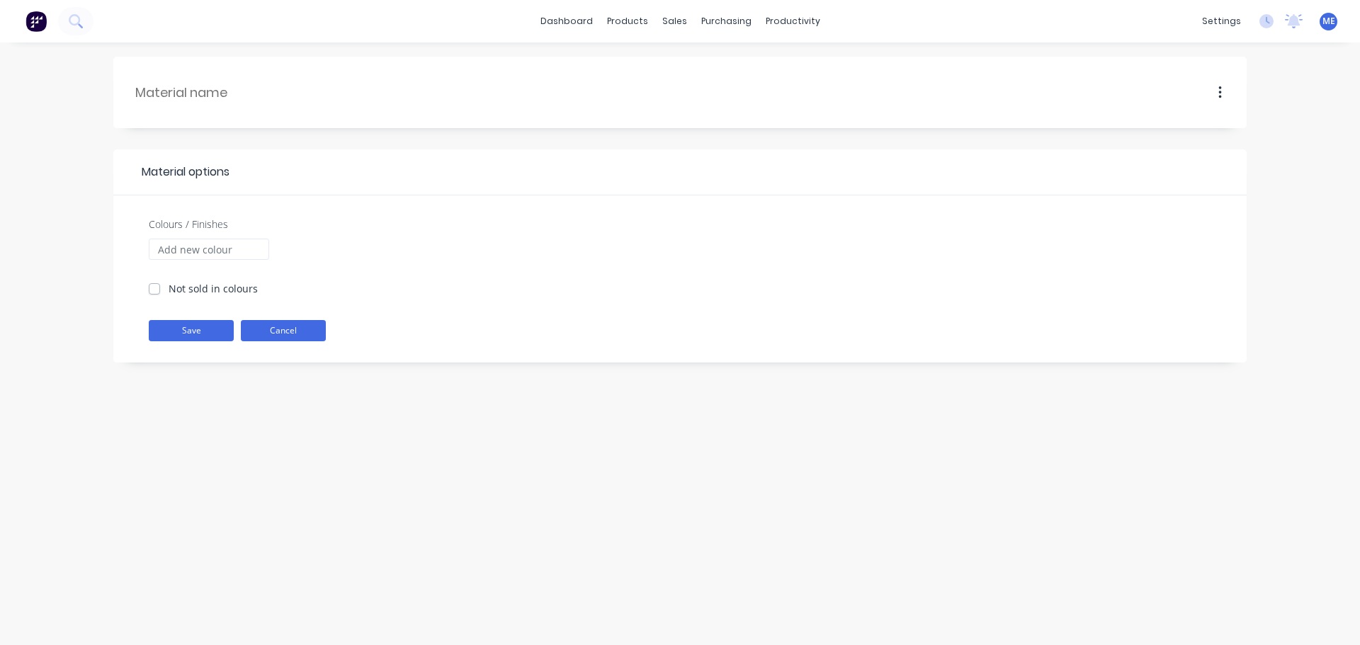
click at [302, 336] on button "Cancel" at bounding box center [283, 330] width 85 height 21
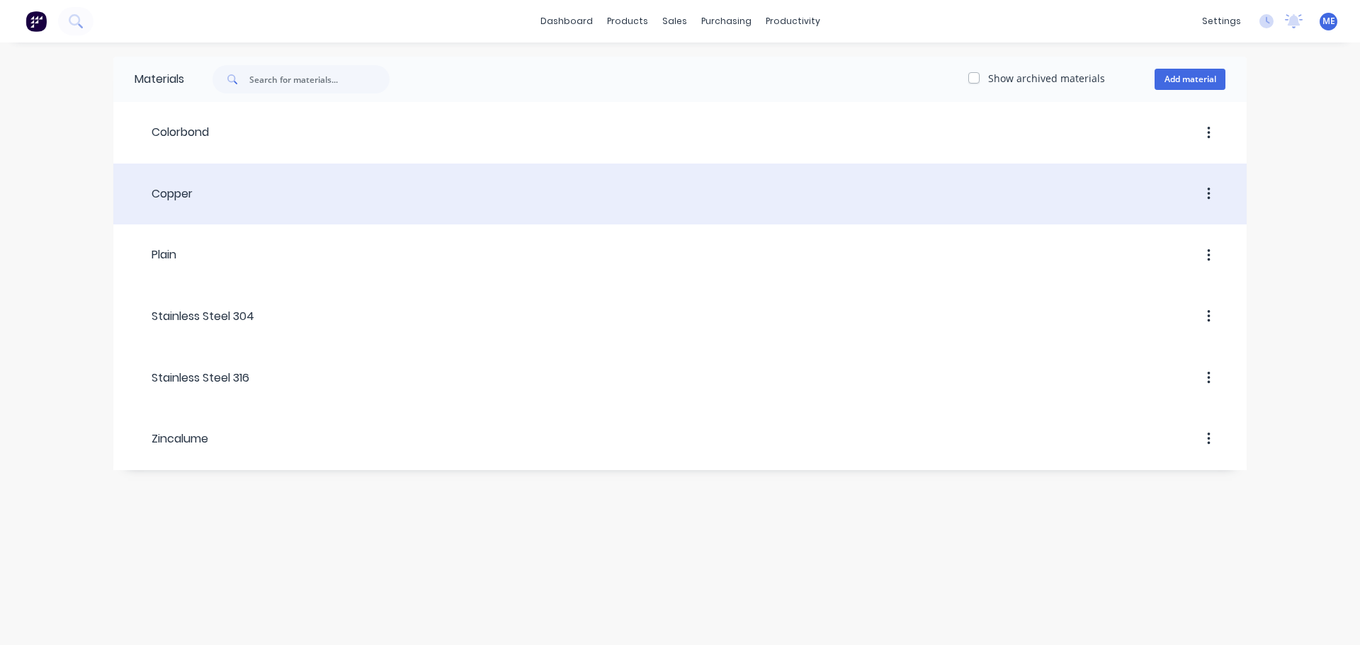
click at [168, 201] on div "Copper" at bounding box center [164, 194] width 58 height 17
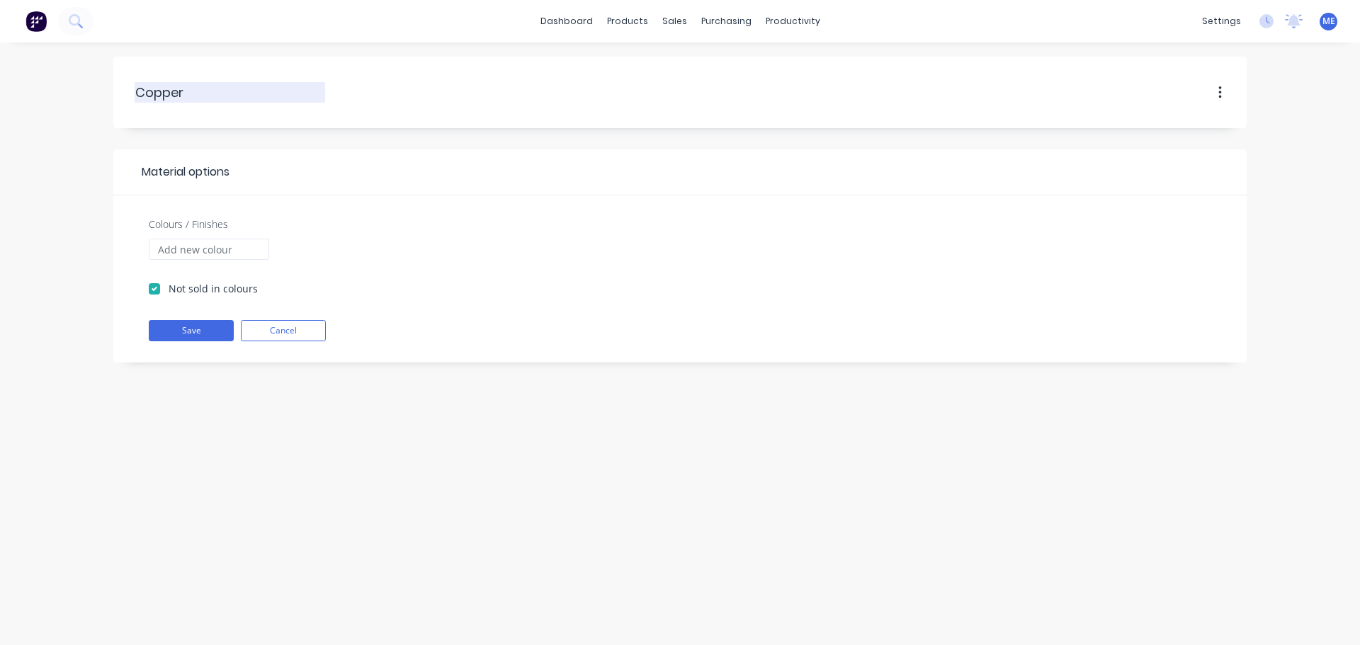
click at [187, 102] on div "Copper Copper" at bounding box center [230, 92] width 191 height 21
click at [191, 242] on input "Colours / Finishes" at bounding box center [209, 249] width 120 height 21
click at [260, 329] on button "Cancel" at bounding box center [283, 330] width 85 height 21
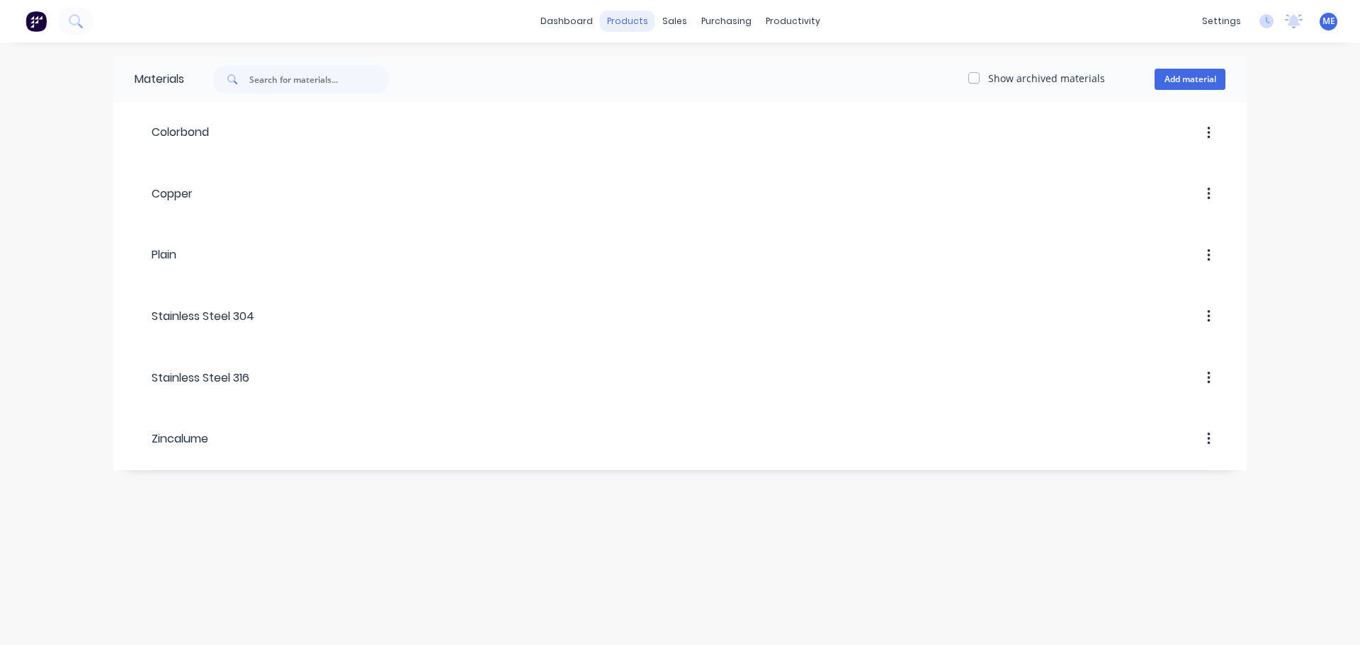
click at [623, 23] on div "products" at bounding box center [627, 21] width 55 height 21
click at [650, 70] on div "Product Catalogue" at bounding box center [690, 68] width 88 height 13
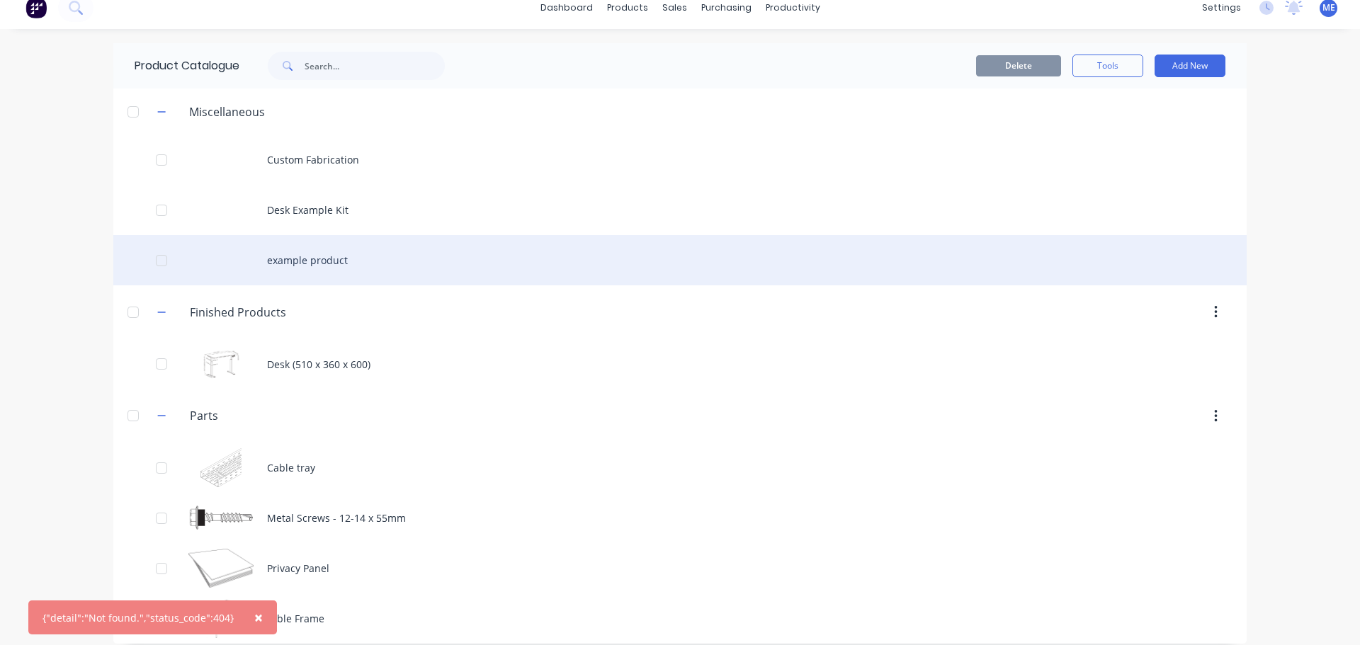
scroll to position [26, 0]
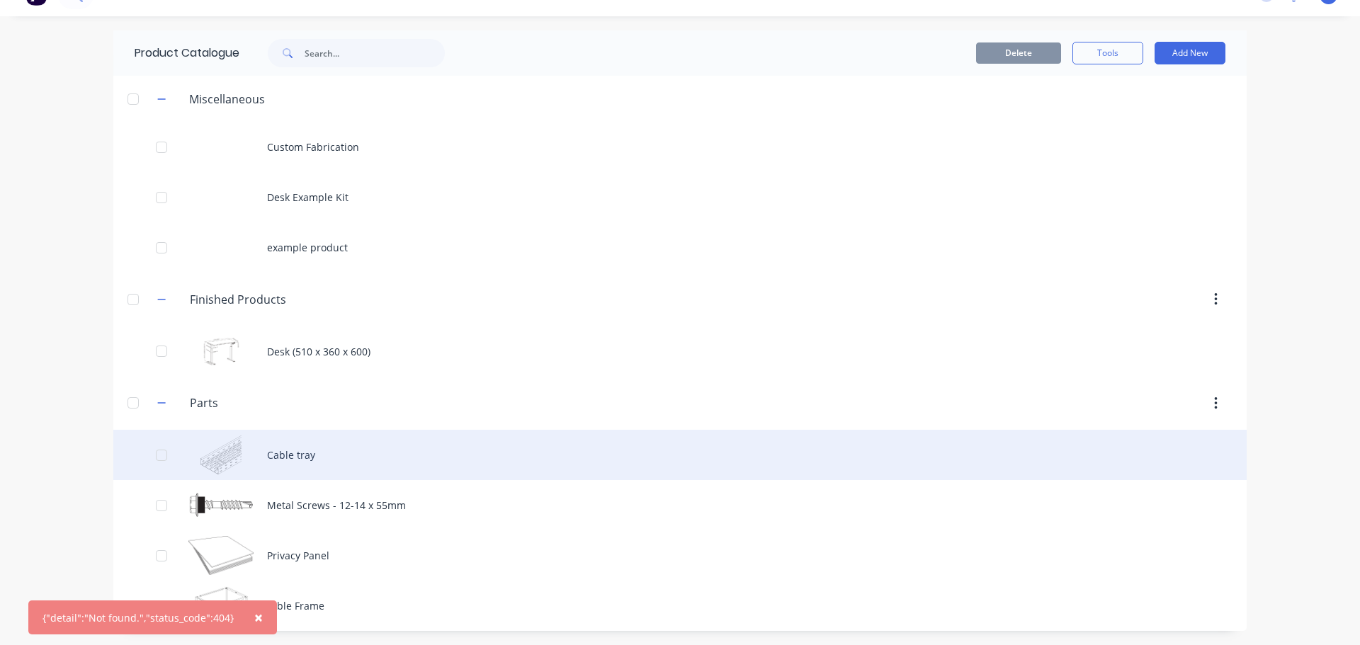
click at [341, 471] on div "Cable tray" at bounding box center [680, 455] width 1134 height 50
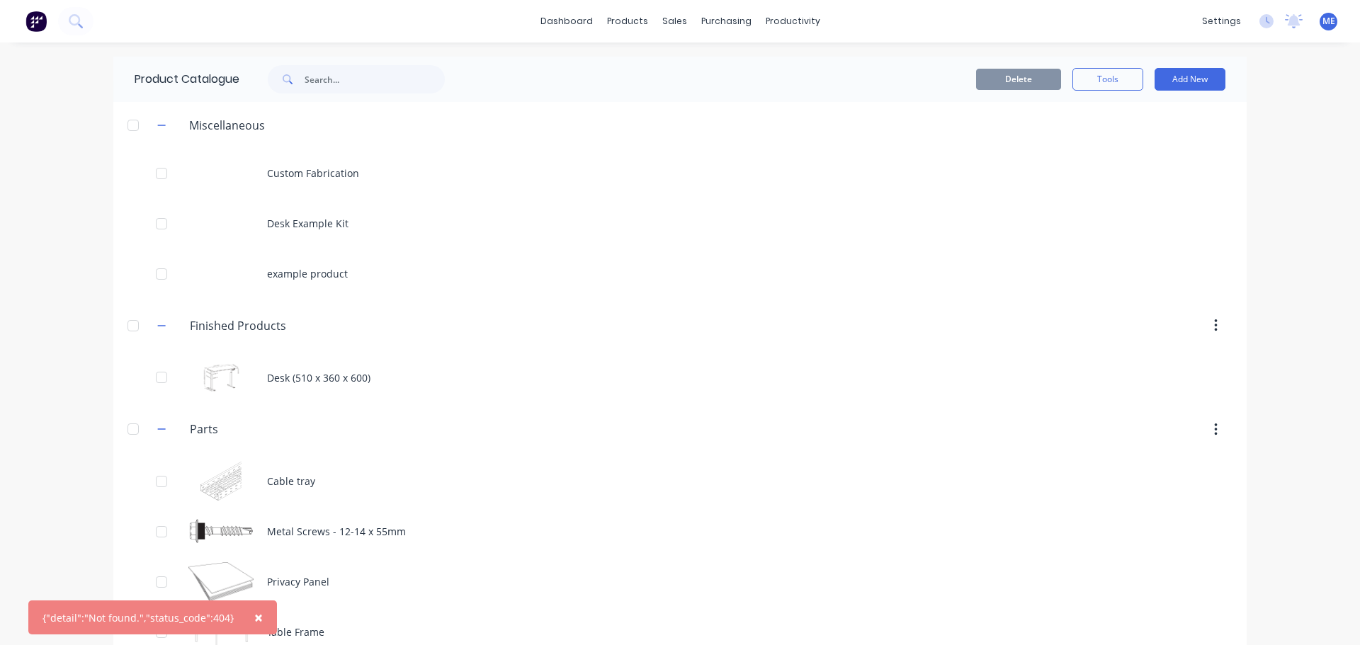
scroll to position [26, 0]
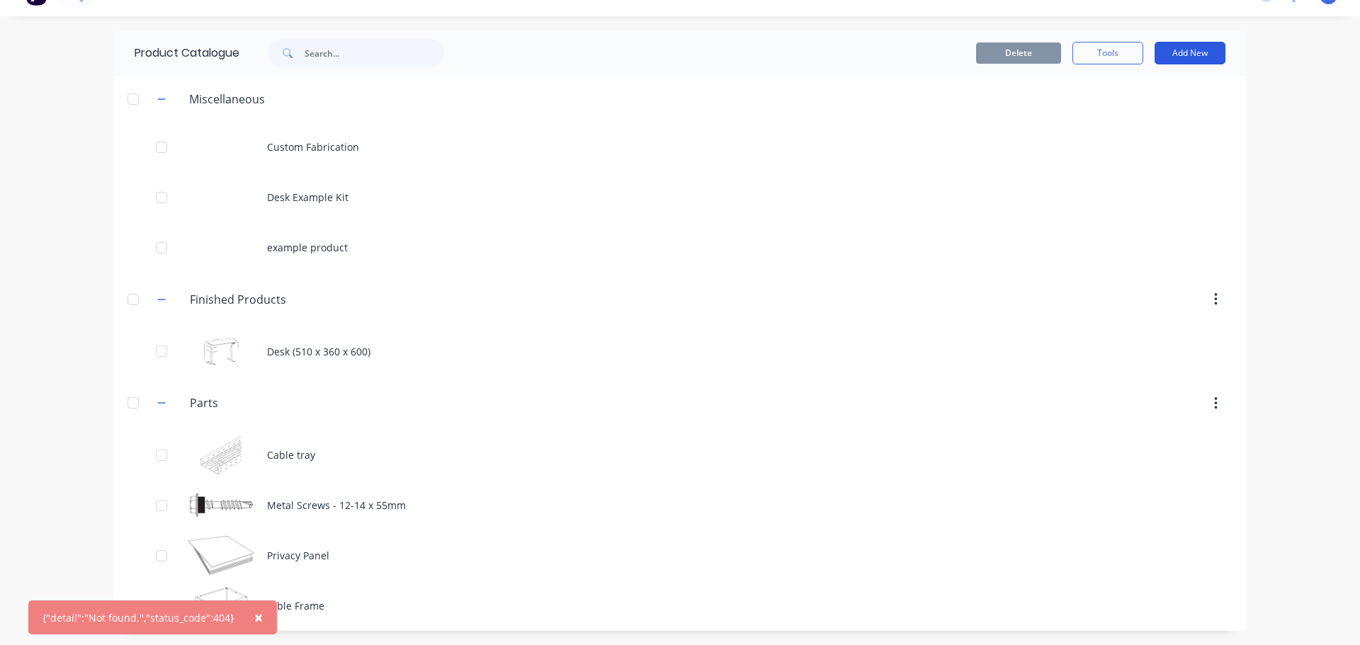
click at [1174, 55] on button "Add New" at bounding box center [1190, 53] width 71 height 23
click at [1159, 96] on div "Category" at bounding box center [1158, 89] width 109 height 21
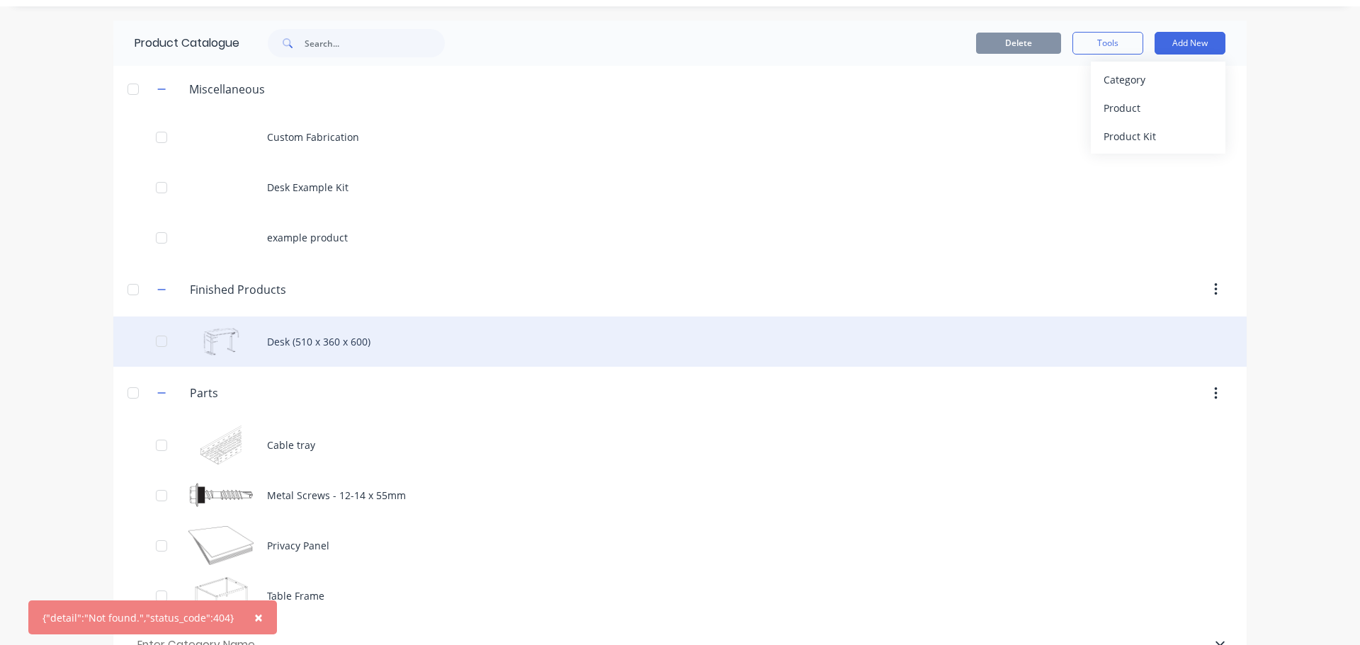
scroll to position [0, 0]
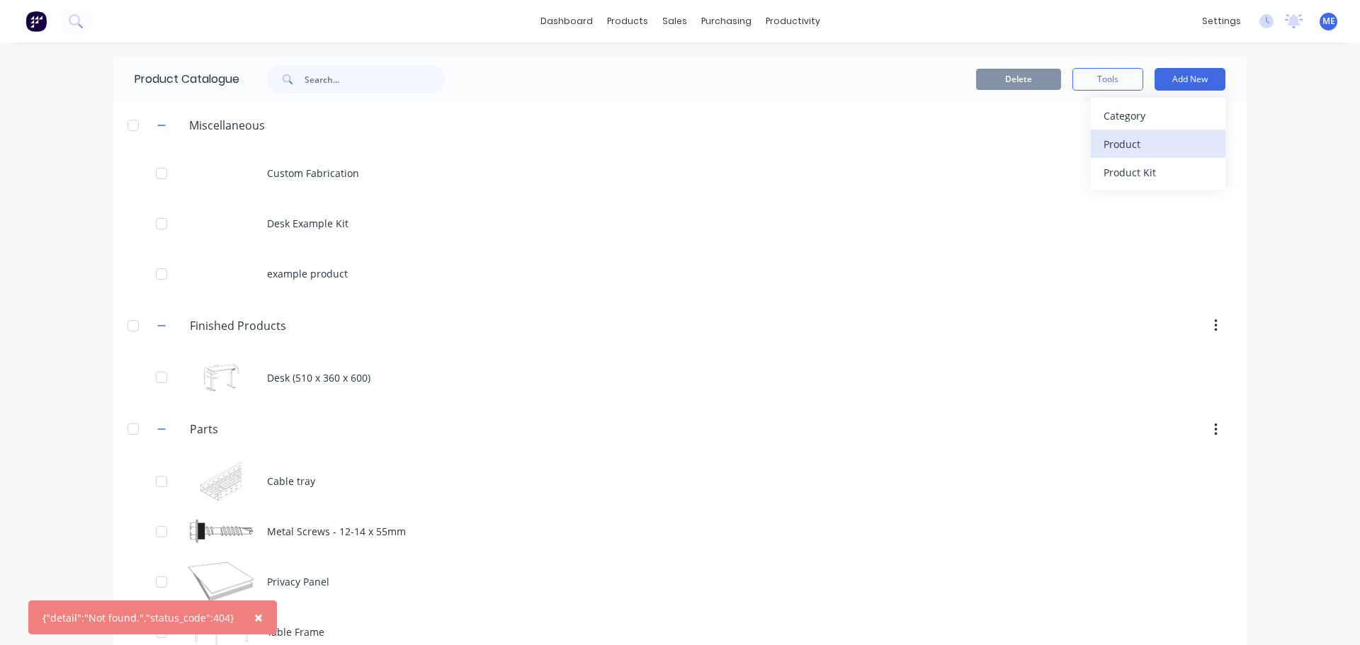
click at [1147, 152] on div "Product" at bounding box center [1158, 144] width 109 height 21
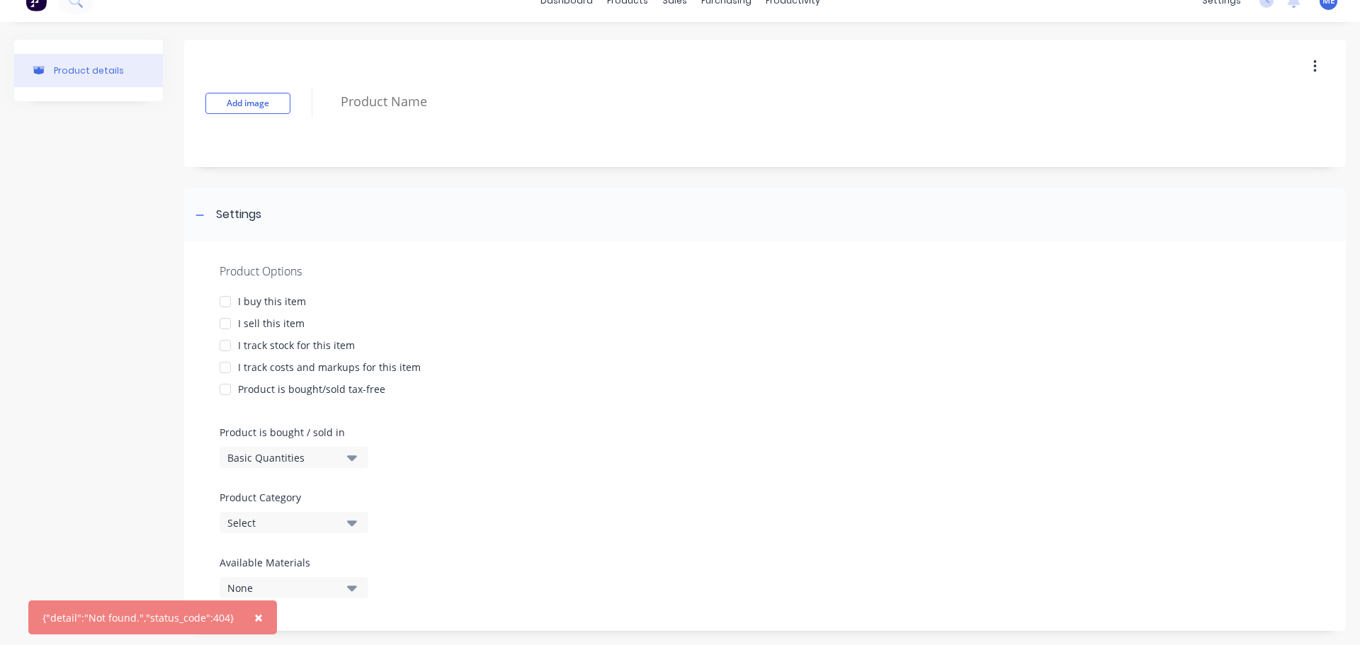
scroll to position [38, 0]
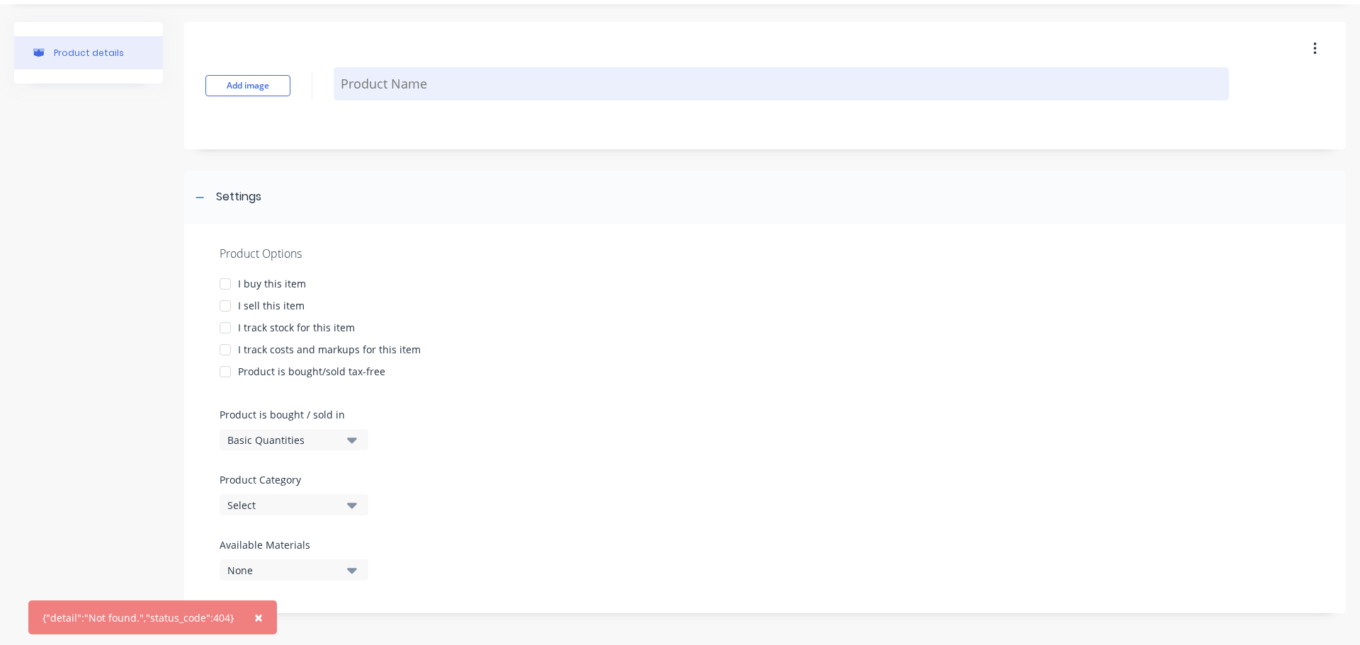
click at [417, 88] on textarea at bounding box center [782, 83] width 896 height 33
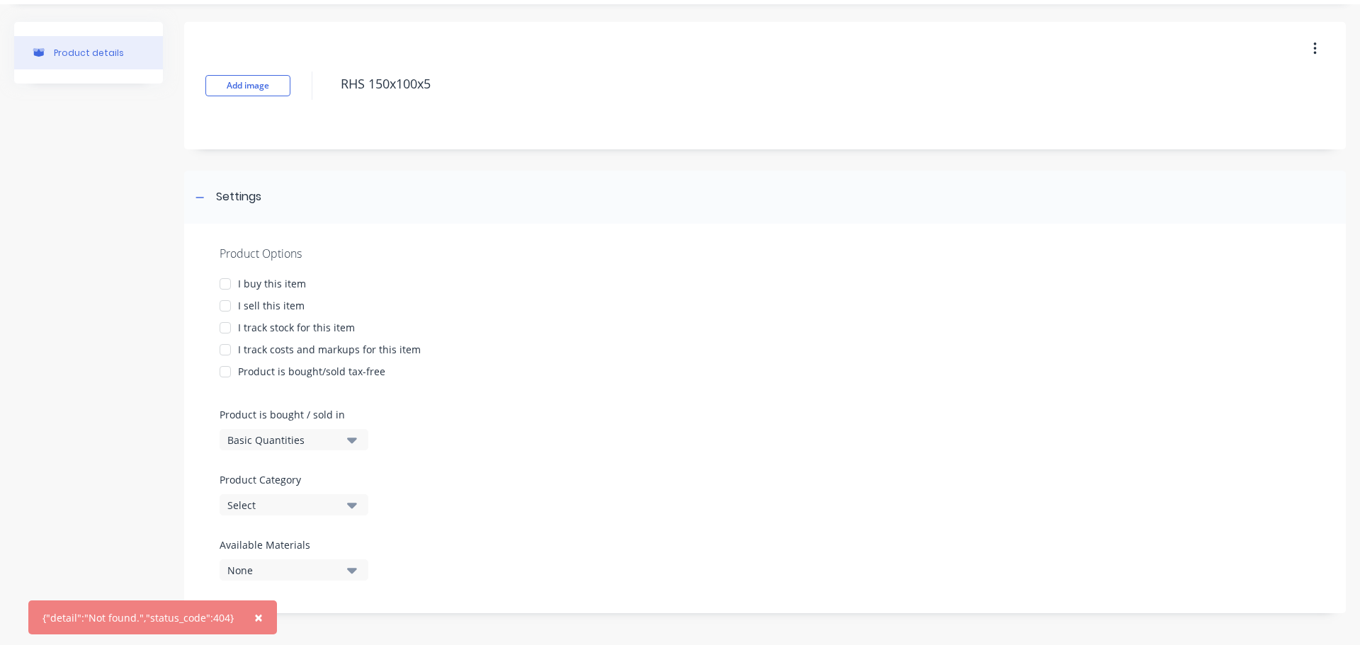
type textarea "RHS 150x100x5"
click at [266, 285] on div "I buy this item" at bounding box center [272, 283] width 68 height 15
click at [259, 332] on div "I track stock for this item" at bounding box center [296, 327] width 117 height 15
click at [265, 355] on div "I track costs and markups for this item" at bounding box center [329, 349] width 183 height 15
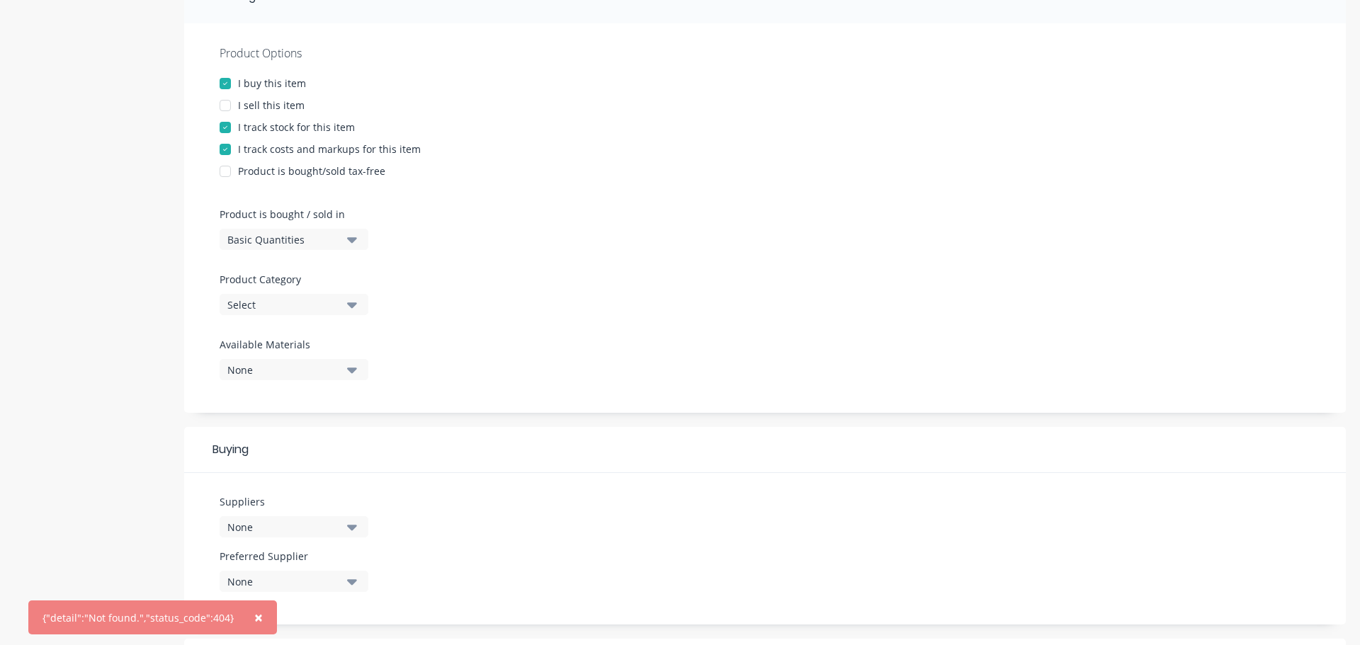
scroll to position [251, 0]
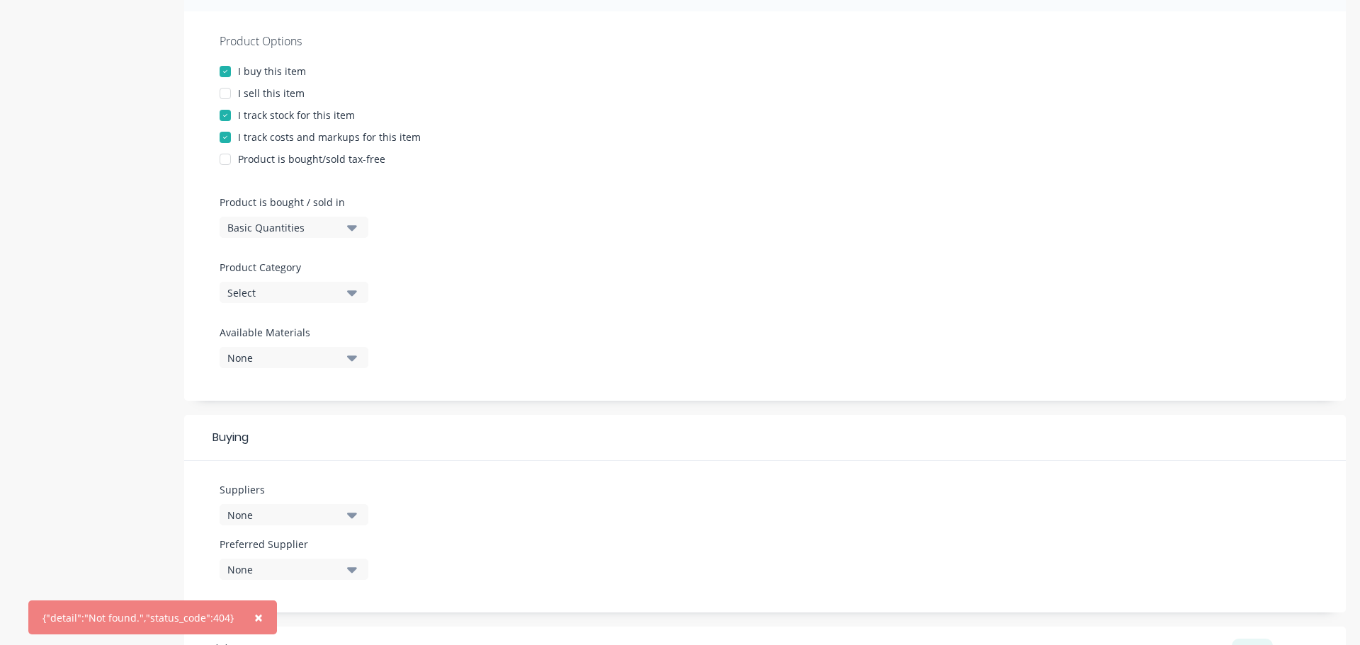
click at [347, 230] on icon "button" at bounding box center [352, 228] width 10 height 16
click at [305, 296] on div "Lineal Metres" at bounding box center [326, 291] width 213 height 28
click at [313, 299] on div "Select" at bounding box center [283, 293] width 113 height 15
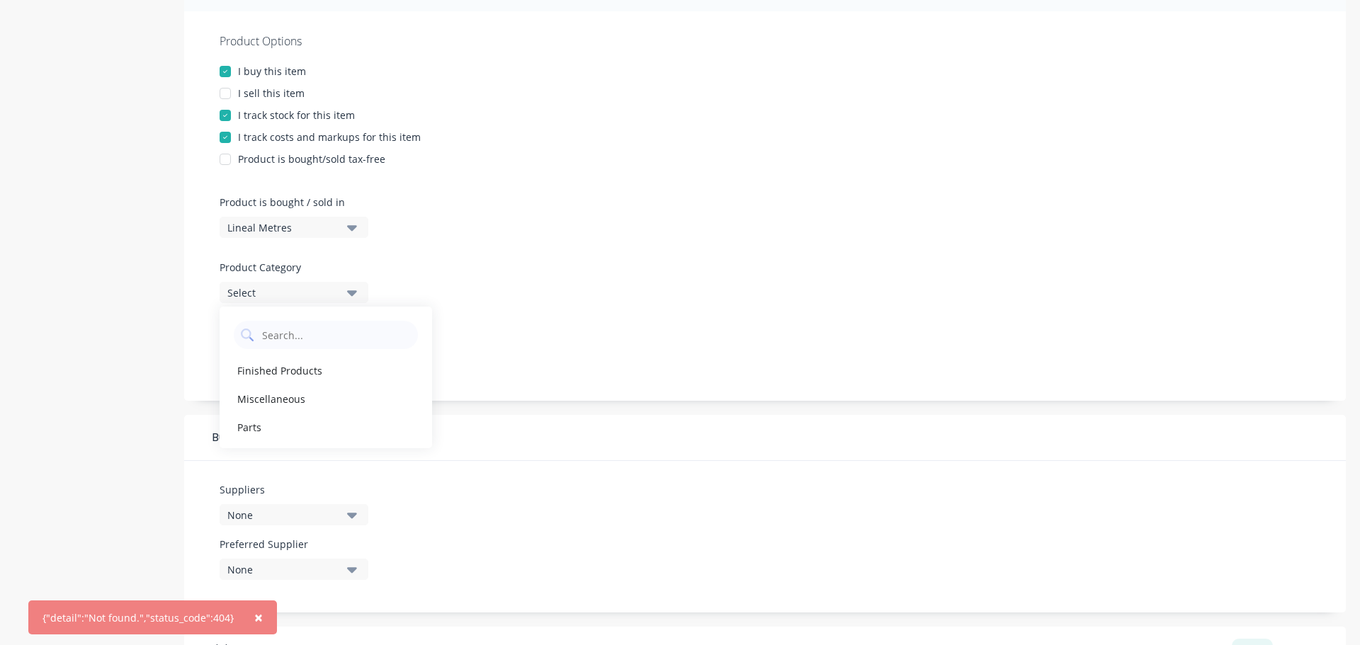
click at [571, 252] on div at bounding box center [765, 254] width 1091 height 11
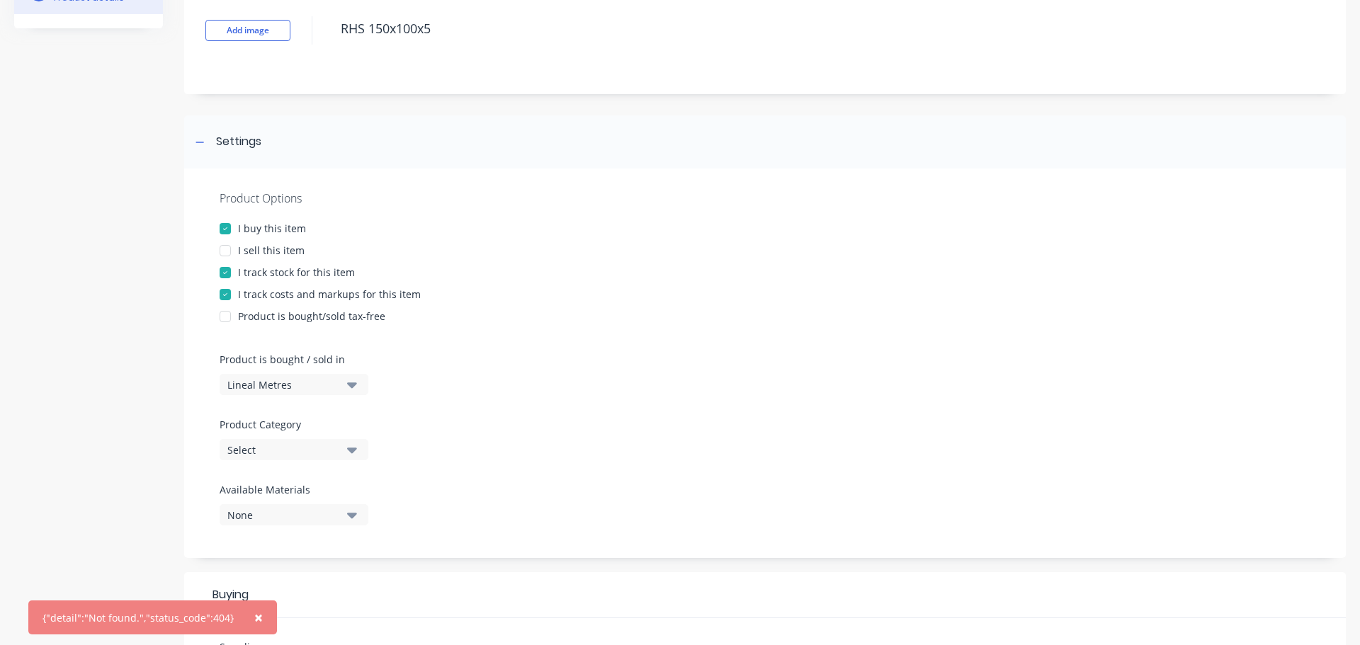
scroll to position [213, 0]
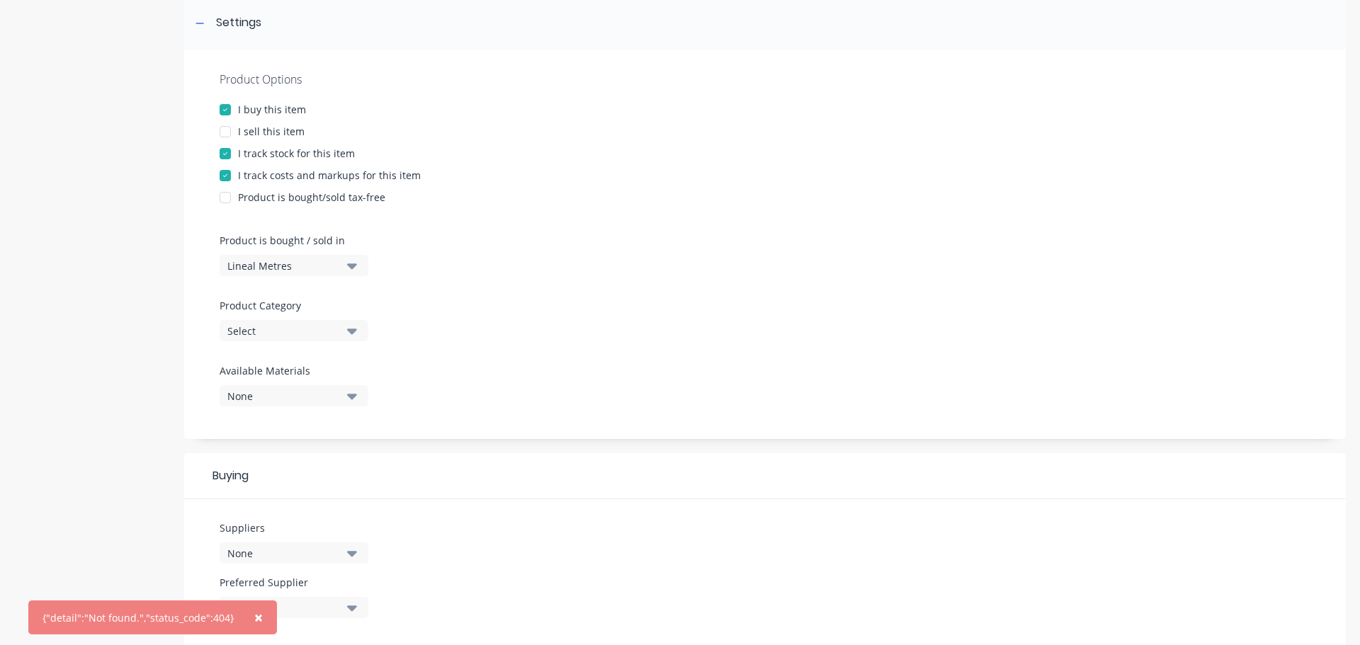
click at [338, 337] on div "Select" at bounding box center [283, 331] width 113 height 15
click at [546, 264] on div "Product Options I buy this item I sell this item I track stock for this item I …" at bounding box center [765, 245] width 1162 height 390
click at [349, 395] on icon "button" at bounding box center [352, 397] width 10 height 6
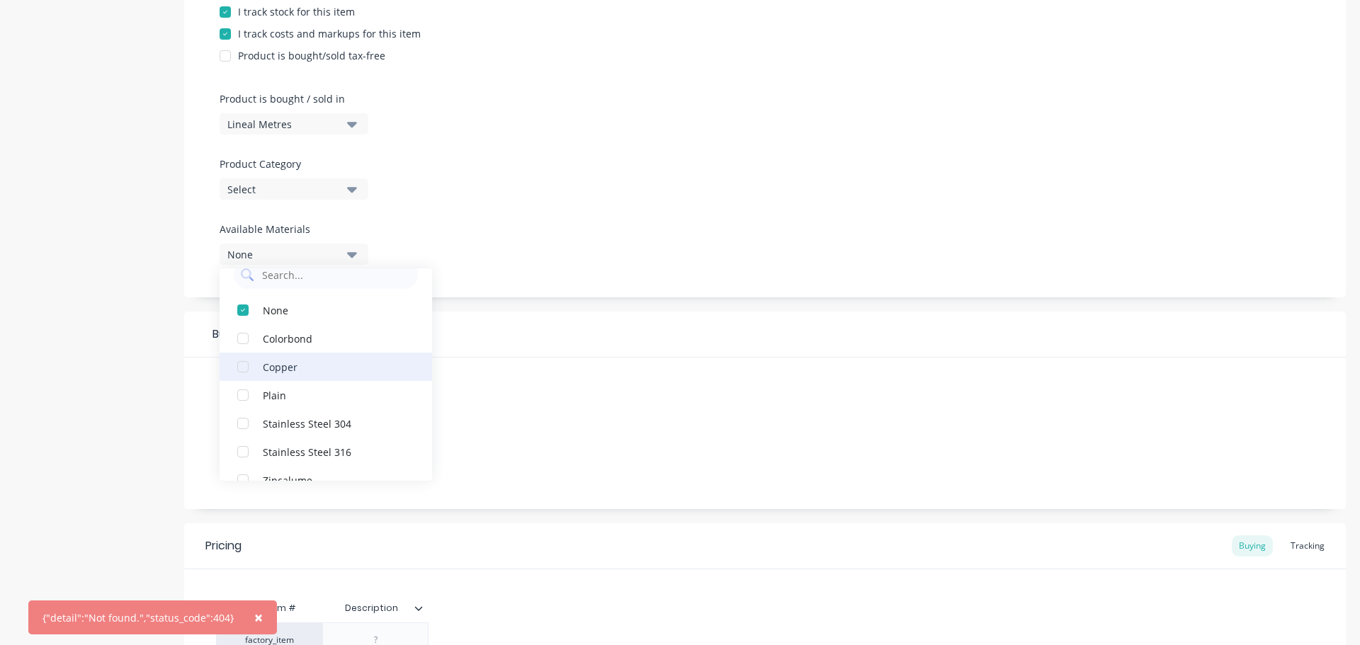
scroll to position [43, 0]
click at [558, 208] on div "Product Options I buy this item I sell this item I track stock for this item I …" at bounding box center [765, 103] width 1162 height 390
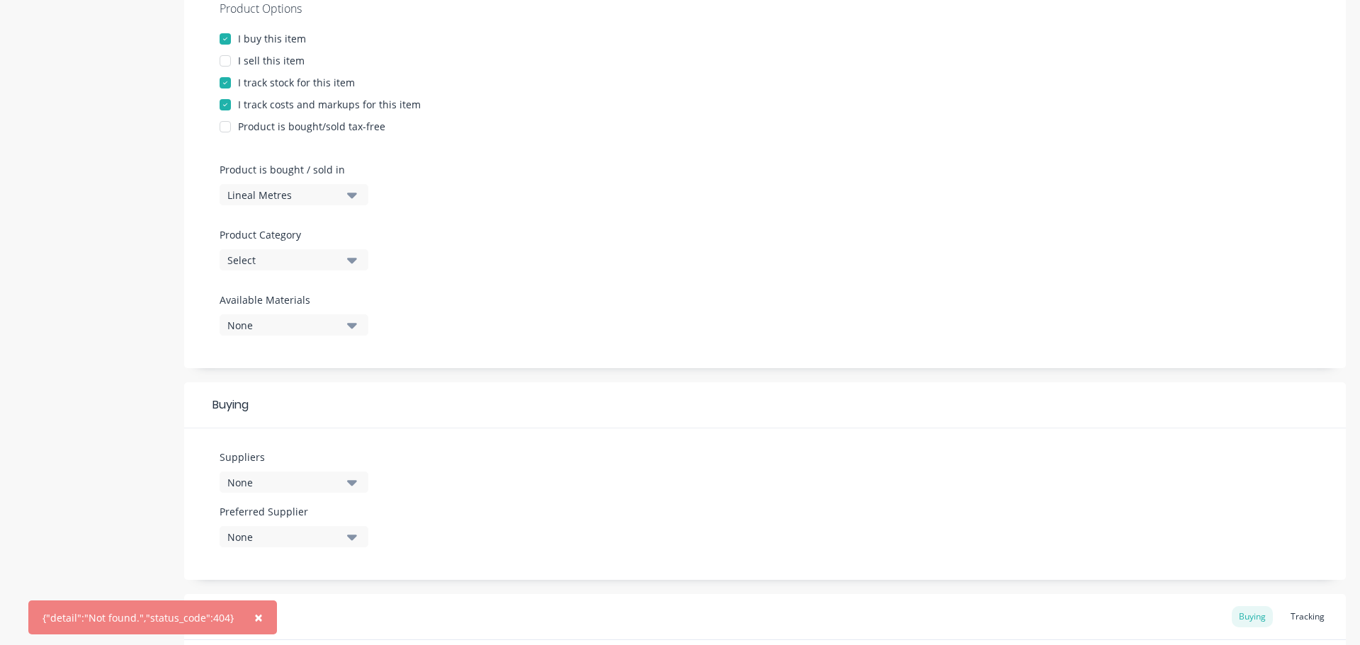
scroll to position [425, 0]
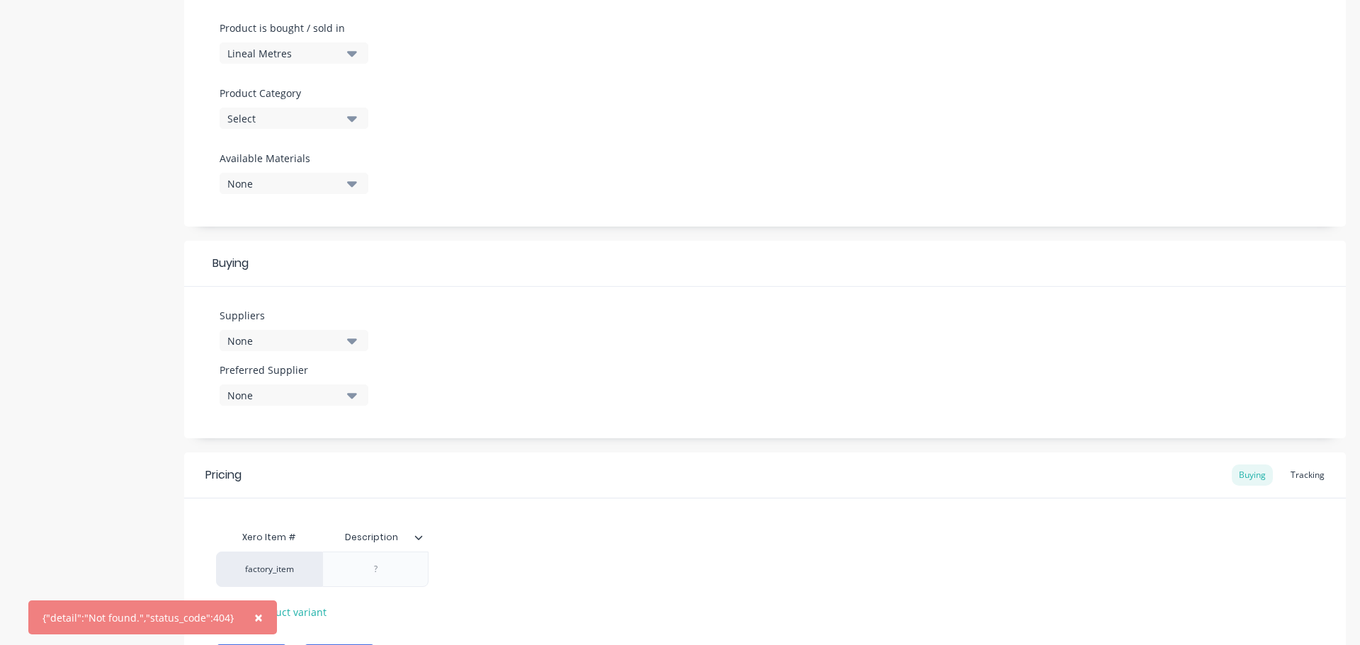
click at [322, 349] on button "None" at bounding box center [294, 340] width 149 height 21
click at [356, 400] on icon "button" at bounding box center [352, 396] width 10 height 16
click at [356, 402] on icon "button" at bounding box center [352, 396] width 10 height 16
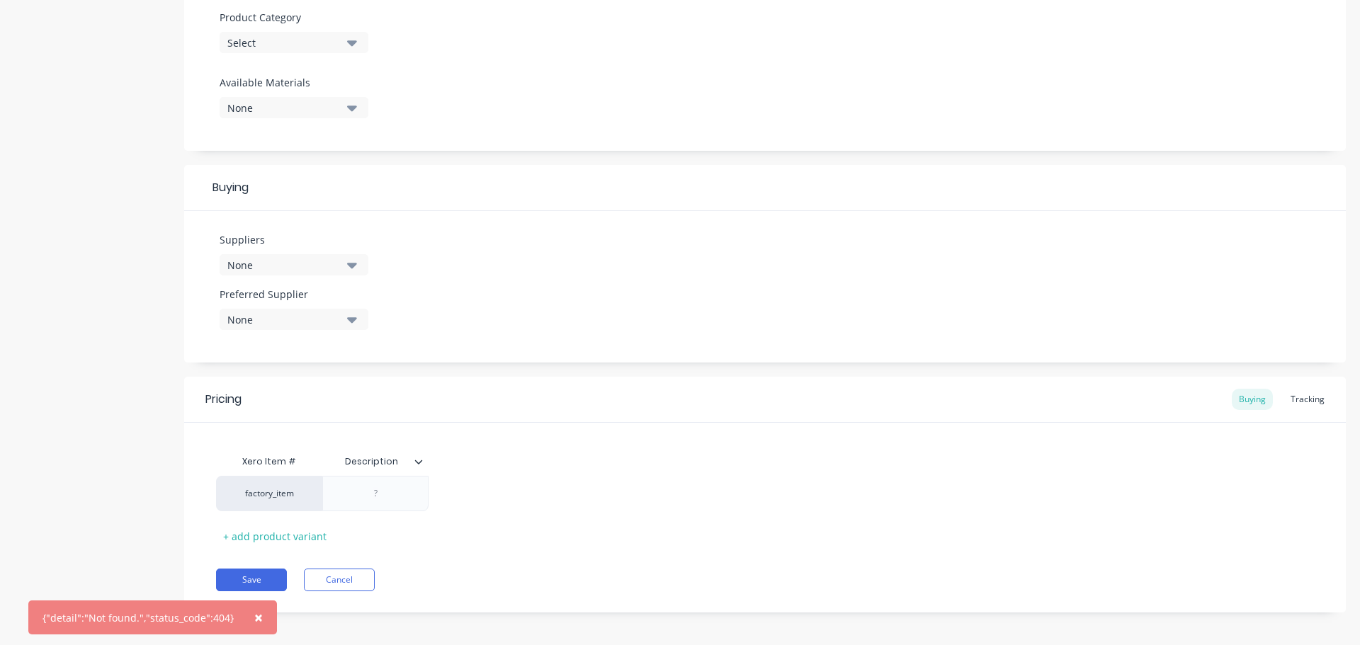
scroll to position [507, 0]
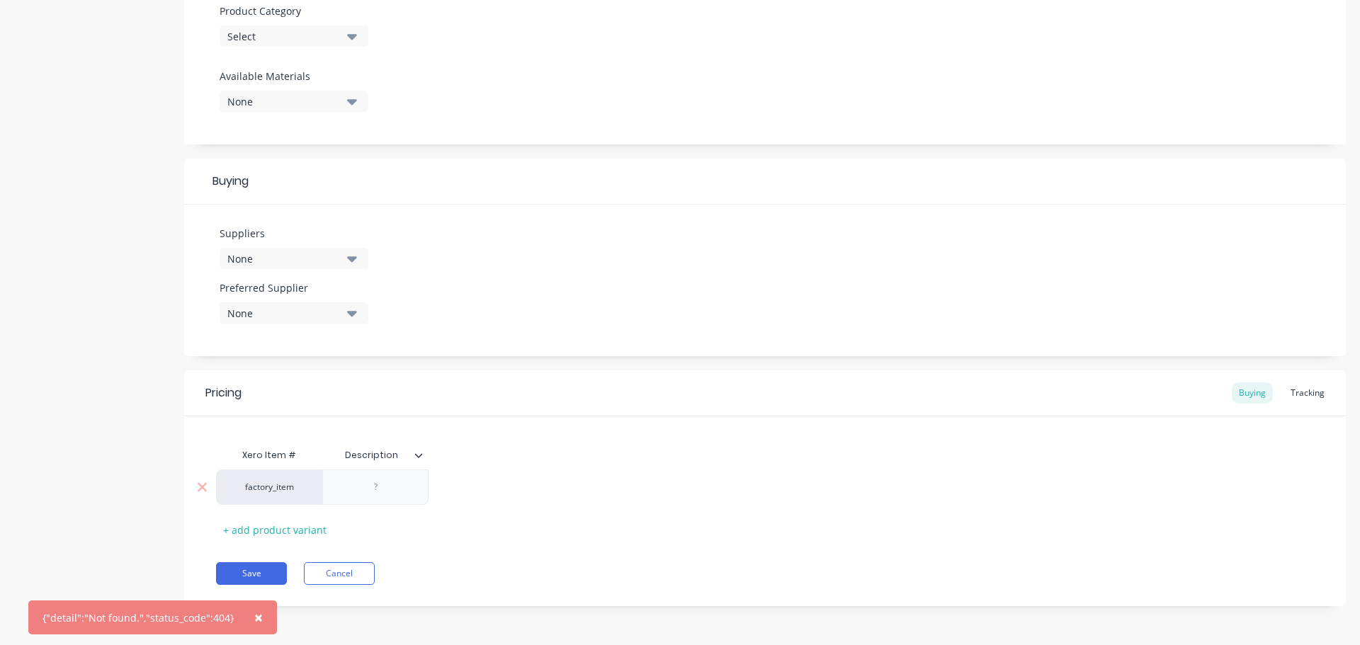
click at [397, 492] on div at bounding box center [375, 487] width 71 height 18
click at [485, 500] on div "factory_item 256" at bounding box center [765, 487] width 1098 height 35
click at [300, 531] on div "+ add product variant" at bounding box center [275, 530] width 118 height 22
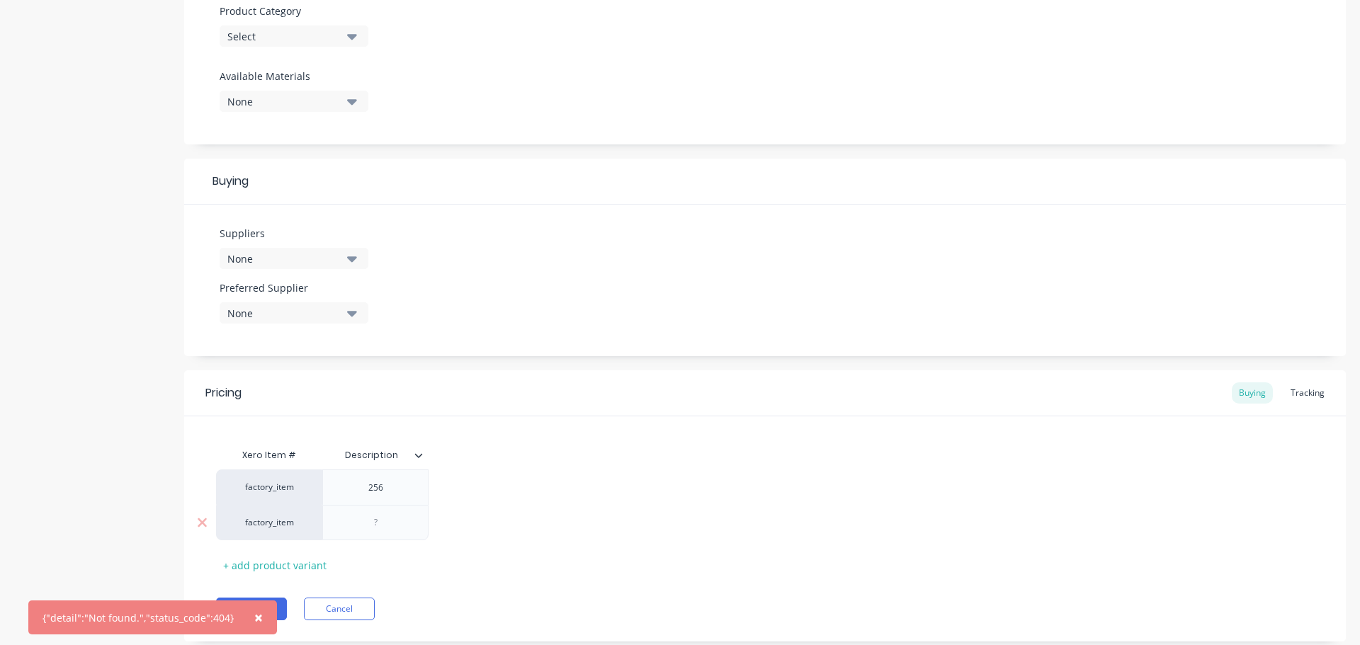
click at [295, 521] on div "factory_item" at bounding box center [269, 523] width 78 height 13
click at [575, 475] on div "factory_item 256 factory_item factory_discp factory_discs factory_item" at bounding box center [765, 505] width 1098 height 71
click at [1306, 393] on div "Tracking" at bounding box center [1308, 393] width 48 height 21
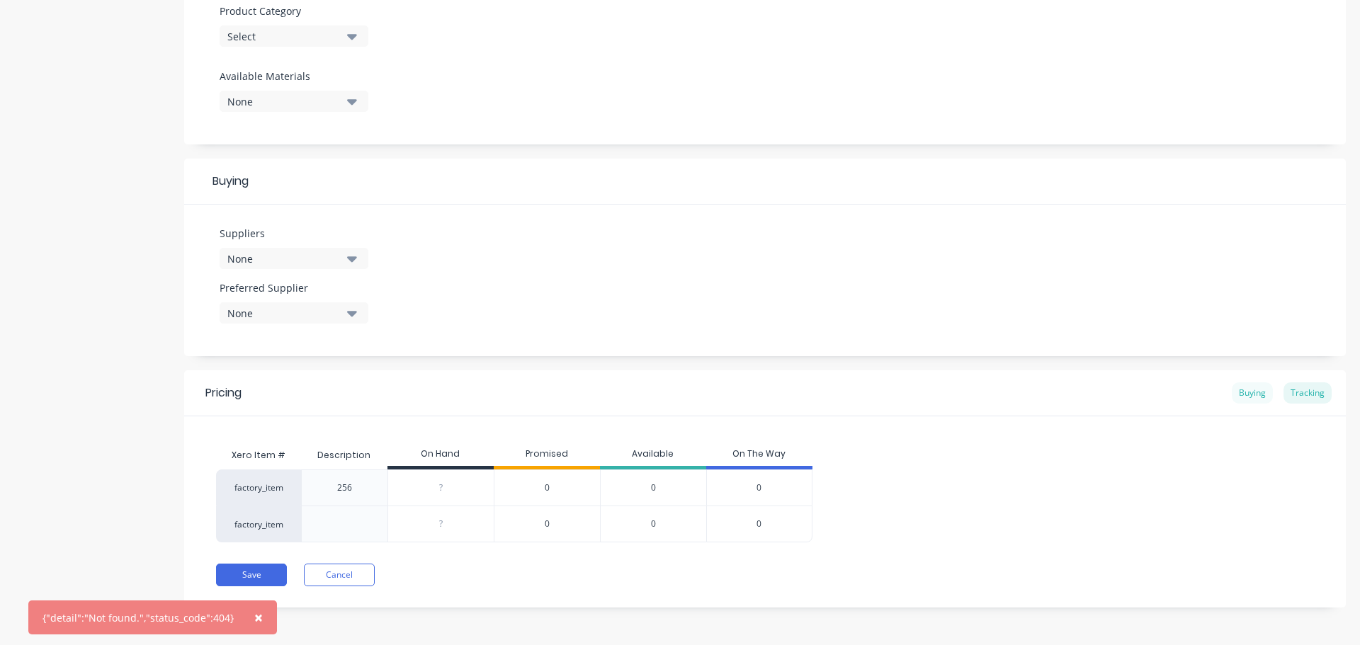
click at [1248, 394] on div "Buying" at bounding box center [1252, 393] width 41 height 21
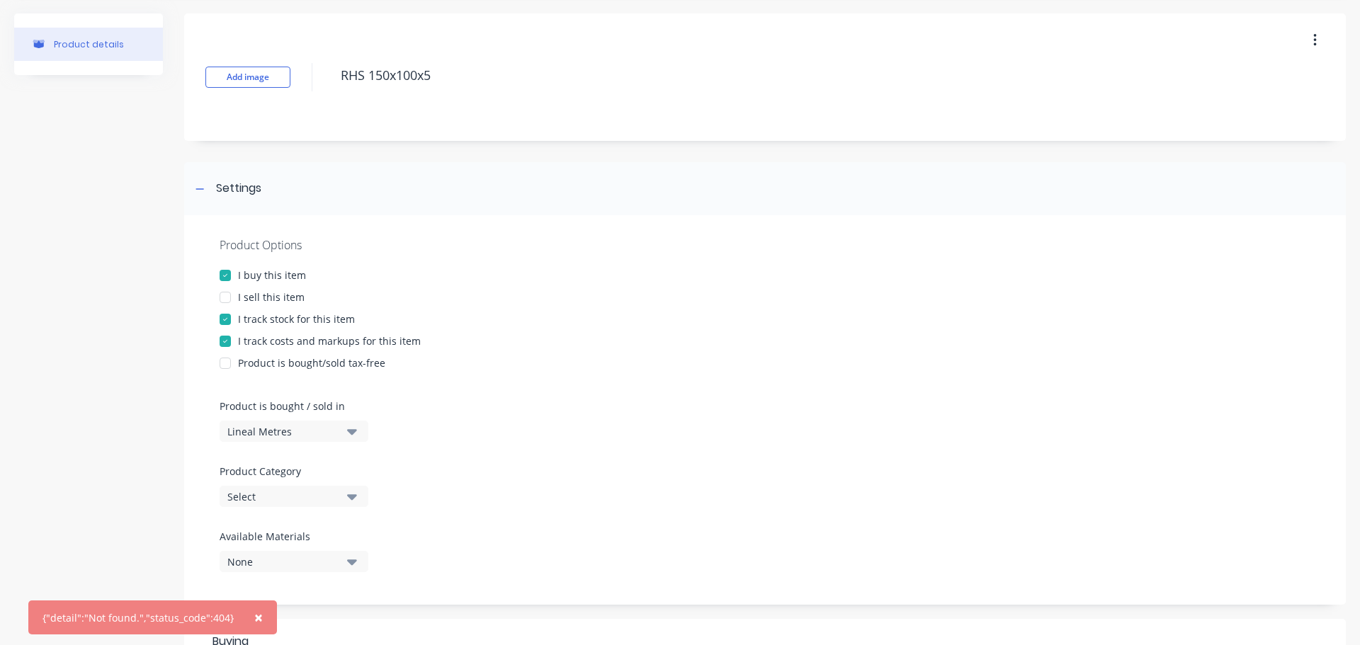
scroll to position [0, 0]
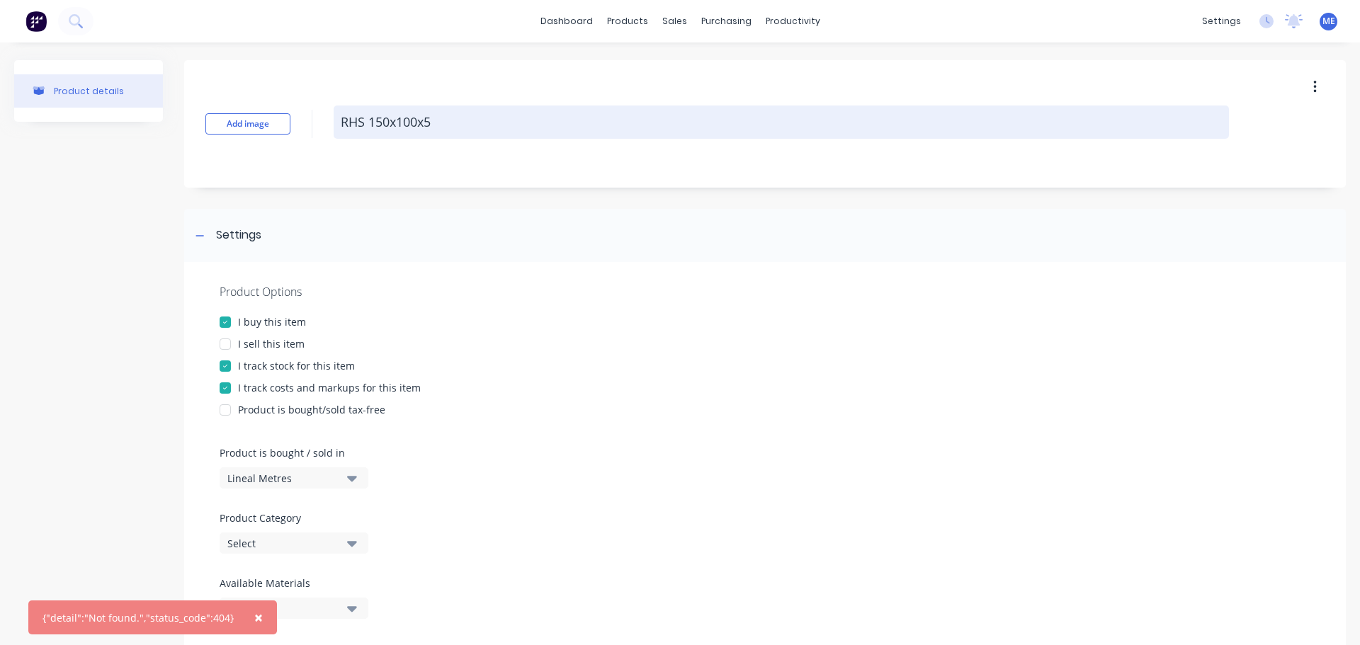
click at [393, 130] on textarea "RHS 150x100x5" at bounding box center [782, 122] width 896 height 33
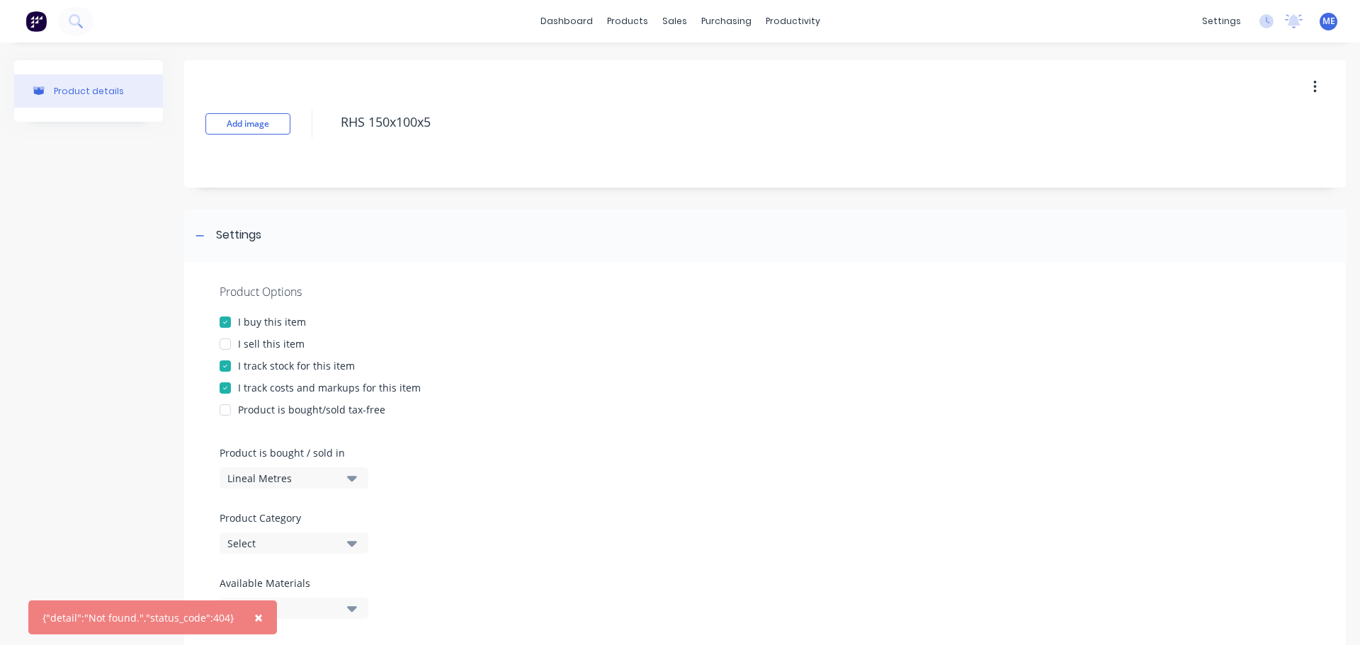
click at [401, 200] on div "Add image RHS 150x100x5 Settings Product Options I buy this item I sell this it…" at bounding box center [765, 615] width 1162 height 1110
click at [253, 123] on button "Add image" at bounding box center [247, 123] width 85 height 21
click at [286, 139] on div "Add image RHS 150x100x5" at bounding box center [765, 124] width 1162 height 128
click at [283, 118] on button "Add image" at bounding box center [247, 123] width 85 height 21
click at [1299, 81] on button "button" at bounding box center [1315, 87] width 33 height 26
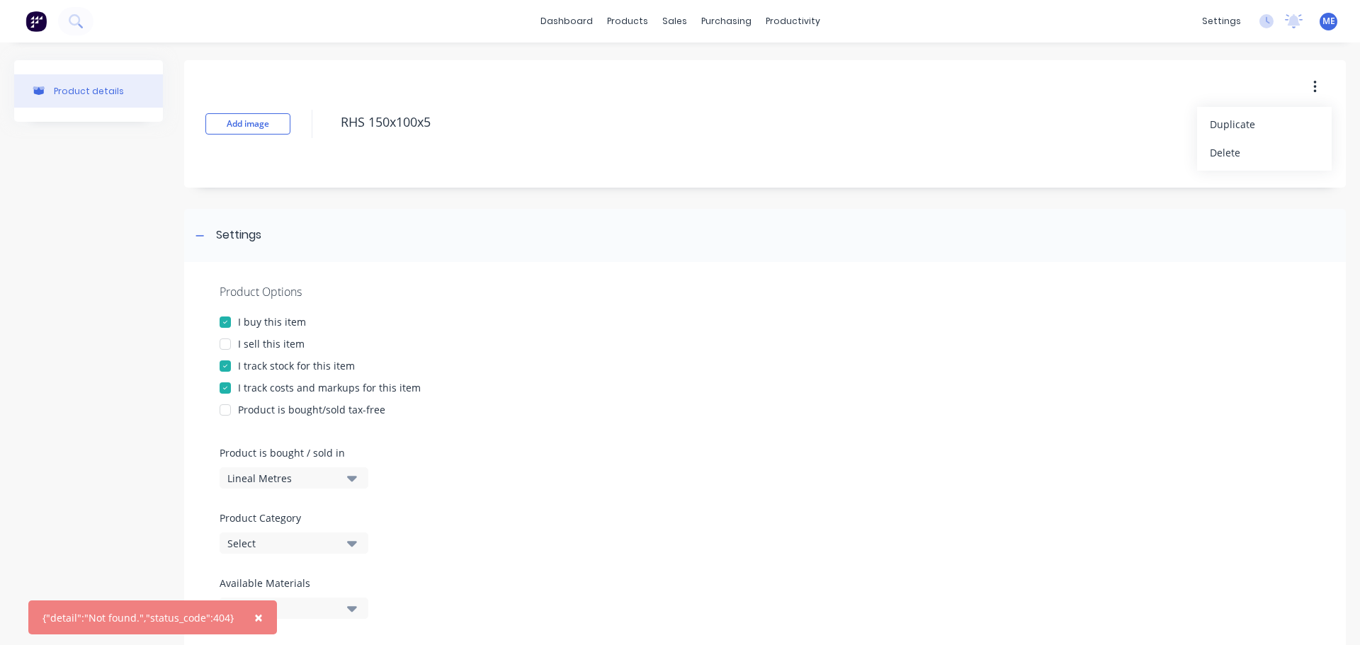
click at [1309, 81] on button "button" at bounding box center [1315, 87] width 33 height 26
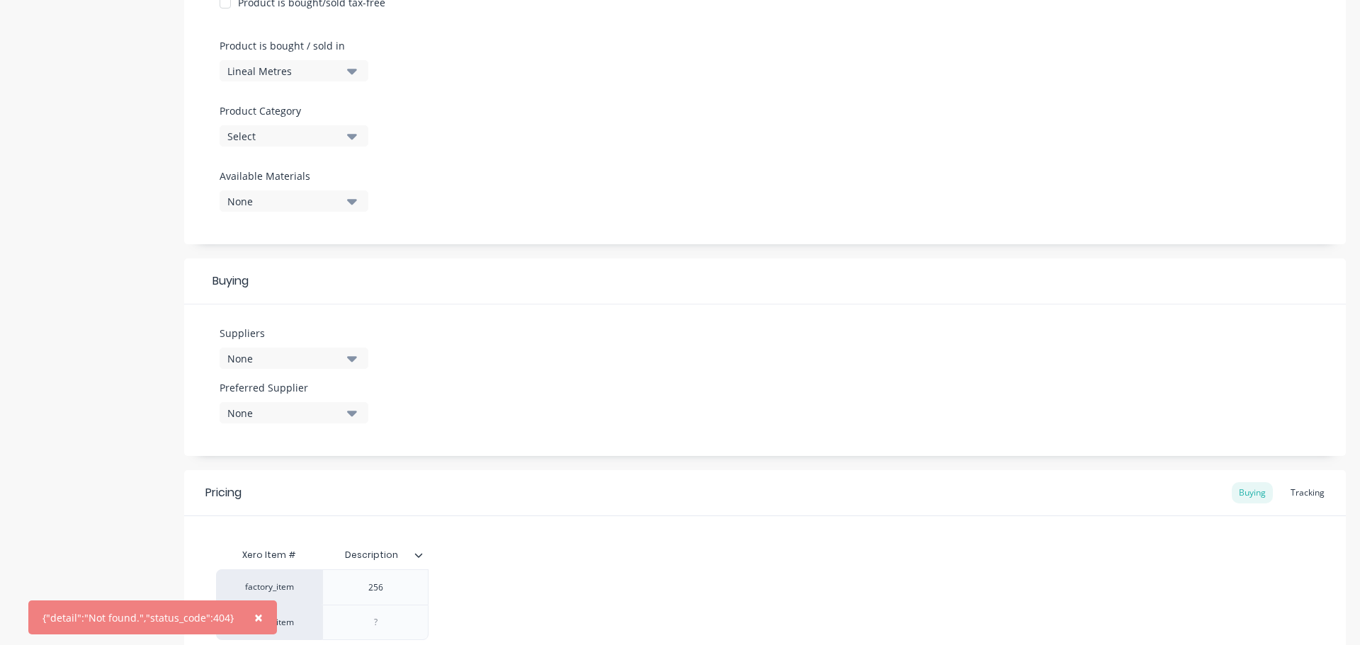
scroll to position [543, 0]
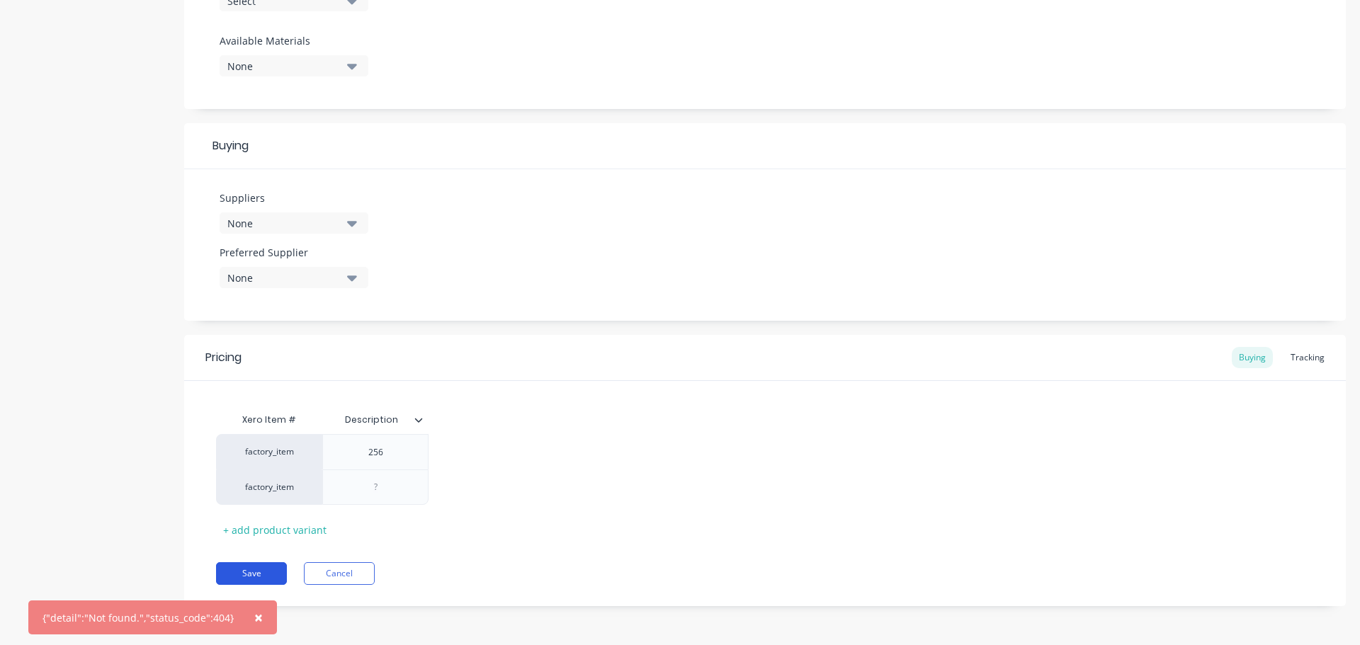
click at [240, 574] on button "Save" at bounding box center [251, 574] width 71 height 23
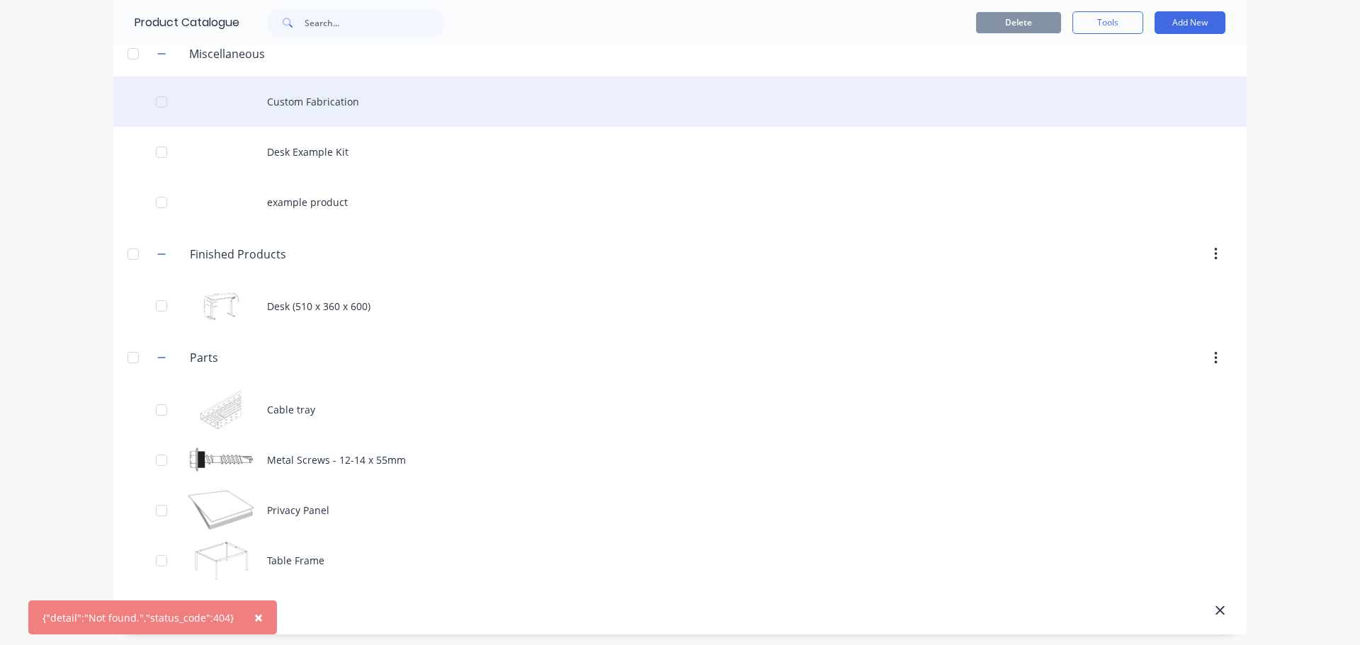
scroll to position [75, 0]
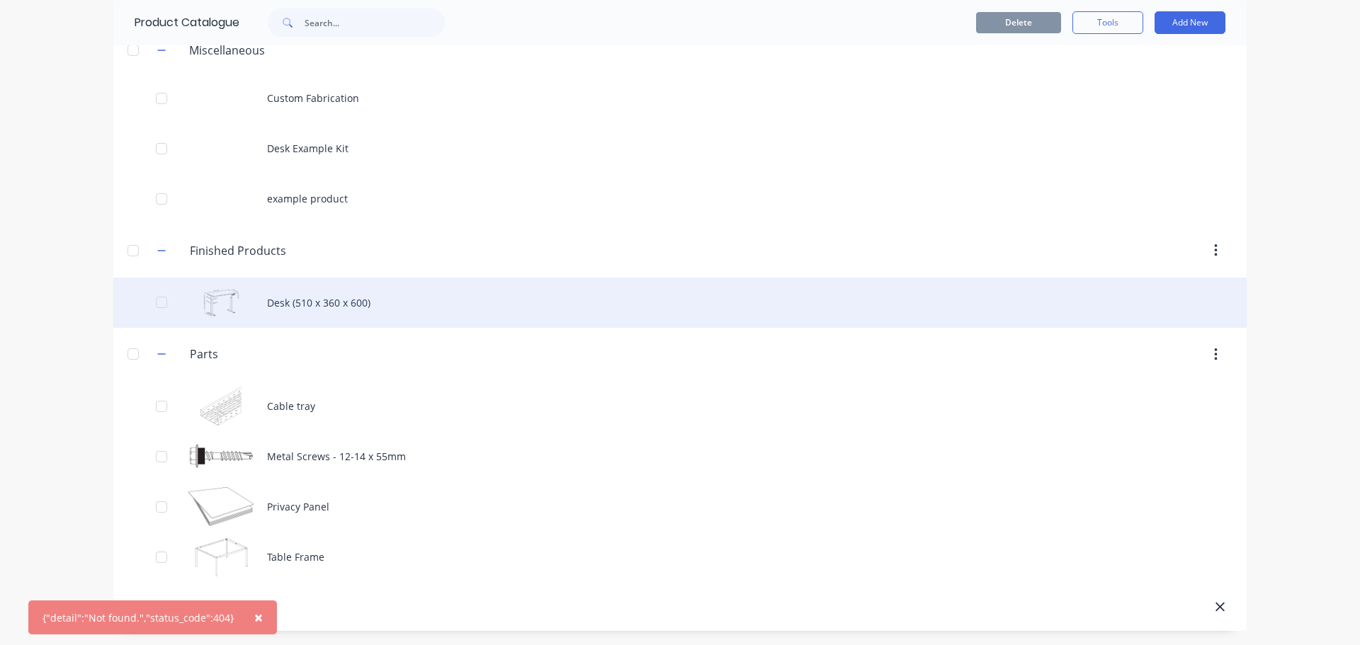
click at [339, 314] on div "Desk (510 x 360 x 600)" at bounding box center [680, 303] width 1134 height 50
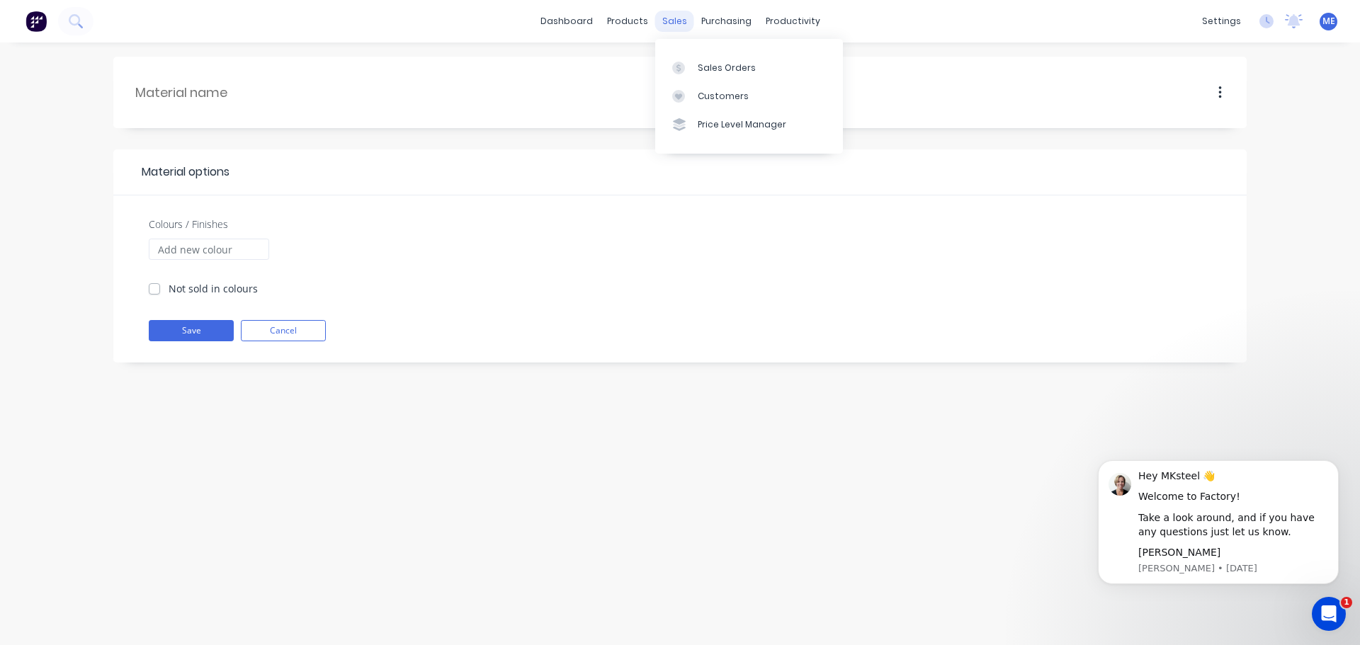
click at [680, 21] on div "sales" at bounding box center [674, 21] width 39 height 21
click at [654, 69] on div "Product Catalogue" at bounding box center [690, 68] width 88 height 13
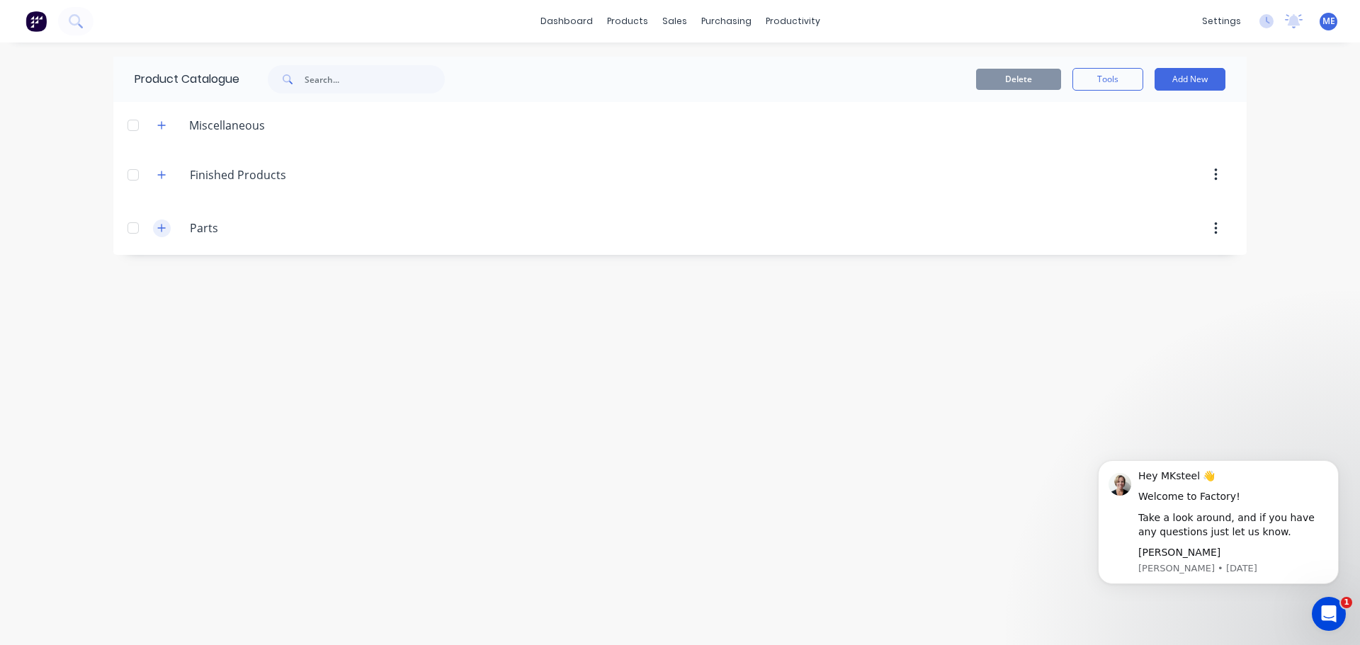
click at [163, 227] on icon "button" at bounding box center [161, 228] width 9 height 10
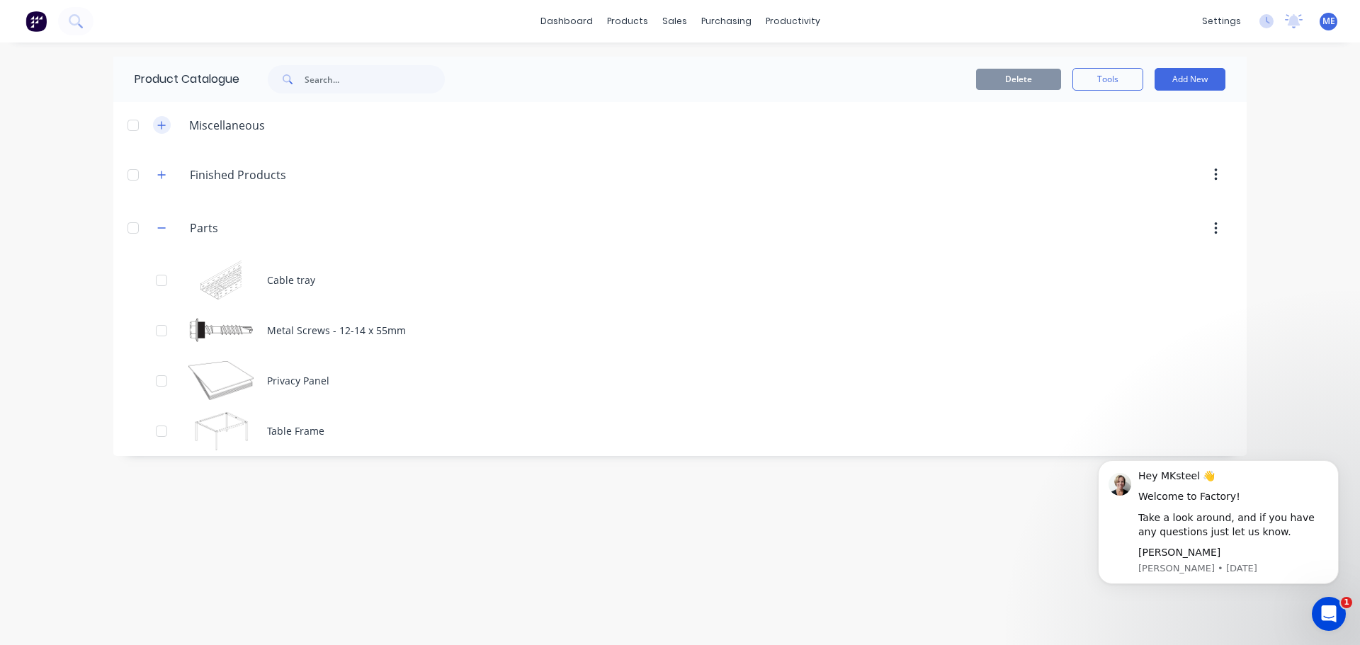
click at [169, 125] on button "button" at bounding box center [162, 125] width 18 height 18
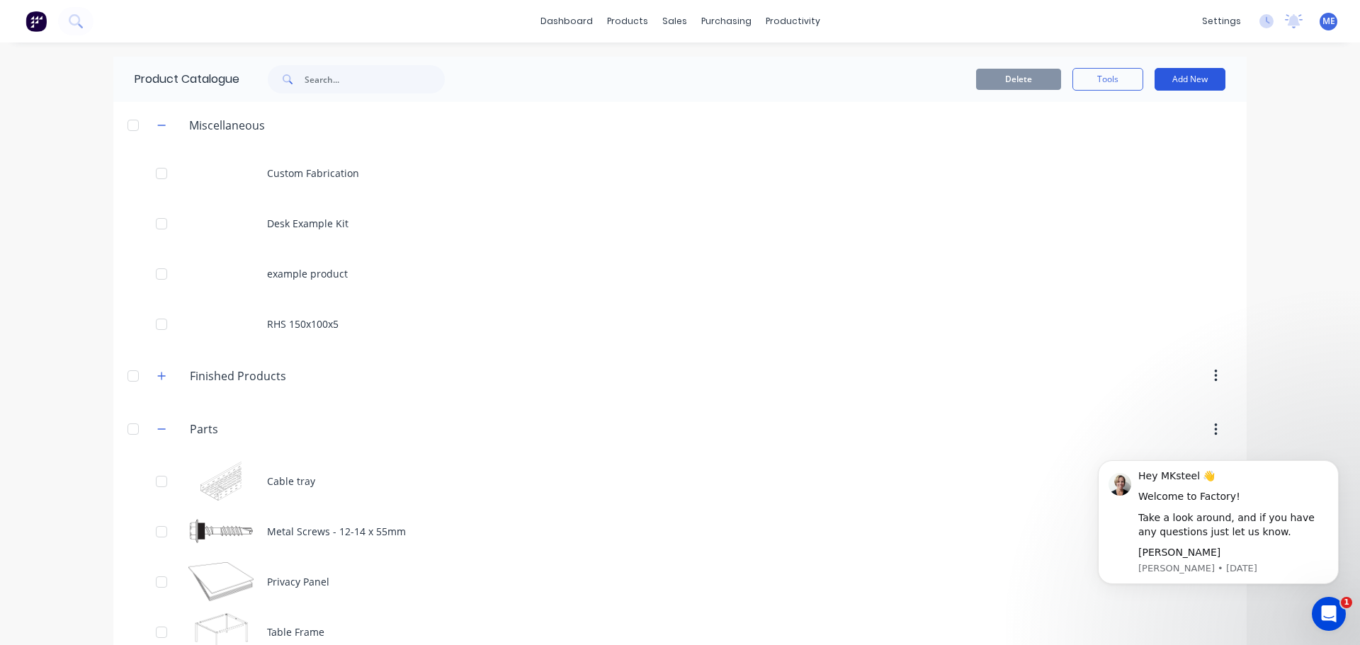
click at [1207, 79] on button "Add New" at bounding box center [1190, 79] width 71 height 23
click at [1175, 117] on div "Category" at bounding box center [1158, 116] width 109 height 21
type input "Mild Steel"
click at [651, 71] on div "Delete Tools Add New" at bounding box center [852, 79] width 745 height 23
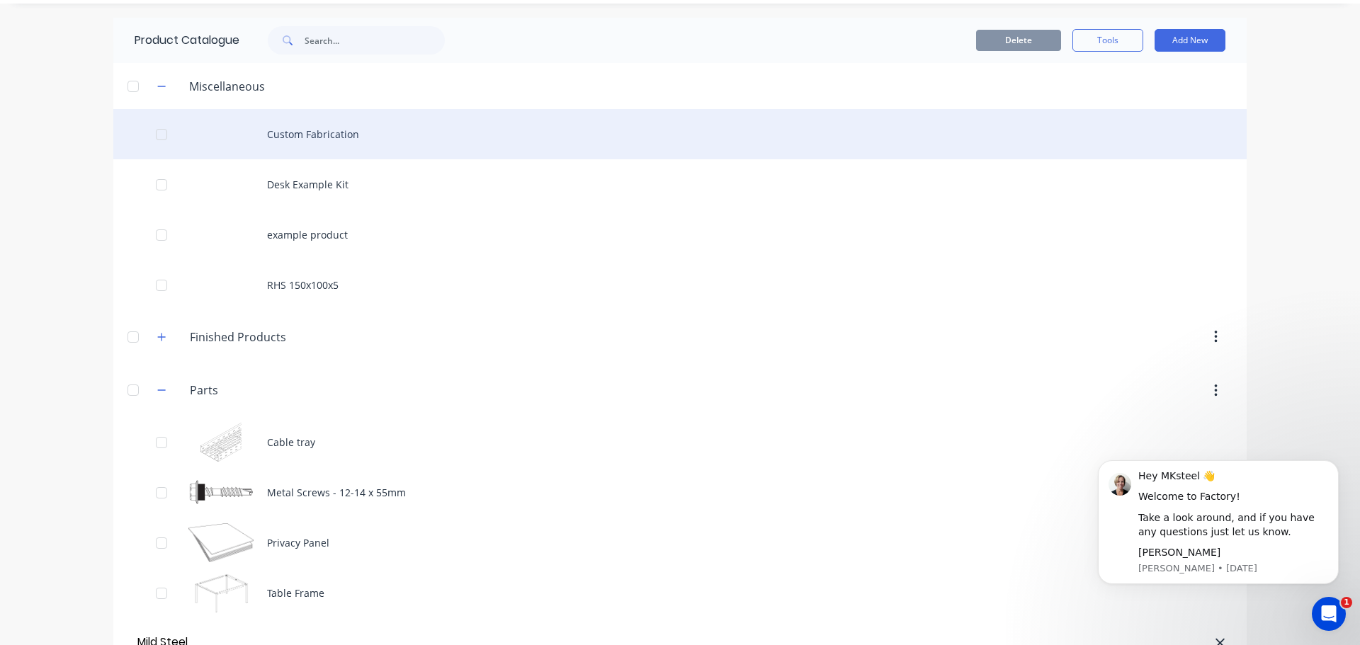
scroll to position [75, 0]
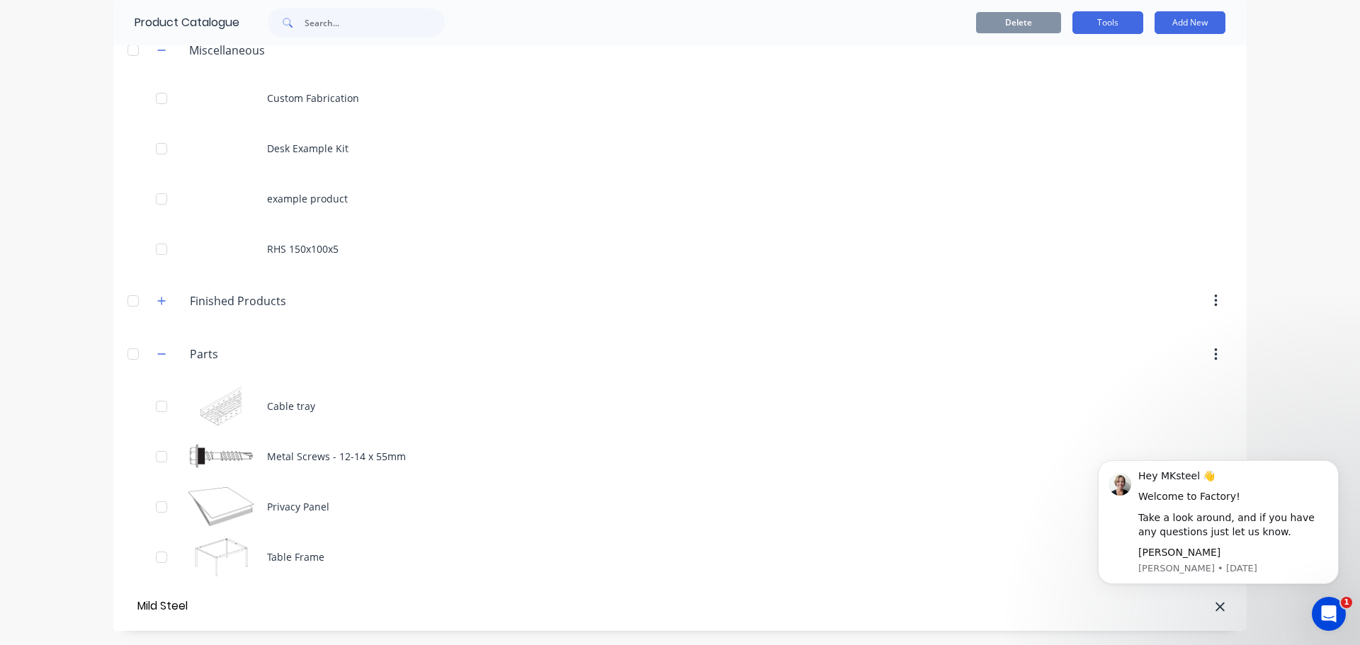
click at [1112, 19] on button "Tools" at bounding box center [1108, 22] width 71 height 23
click at [1105, 92] on div "Stocktake" at bounding box center [1076, 87] width 109 height 21
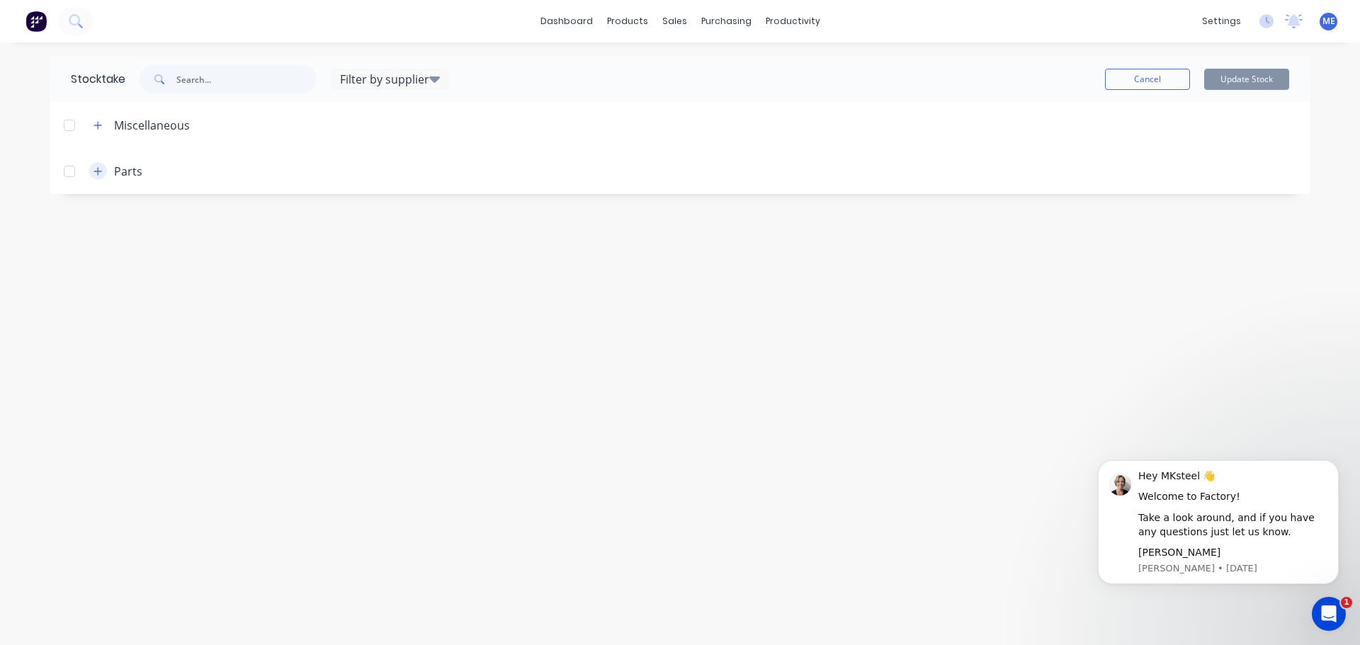
click at [97, 178] on button "button" at bounding box center [98, 171] width 18 height 18
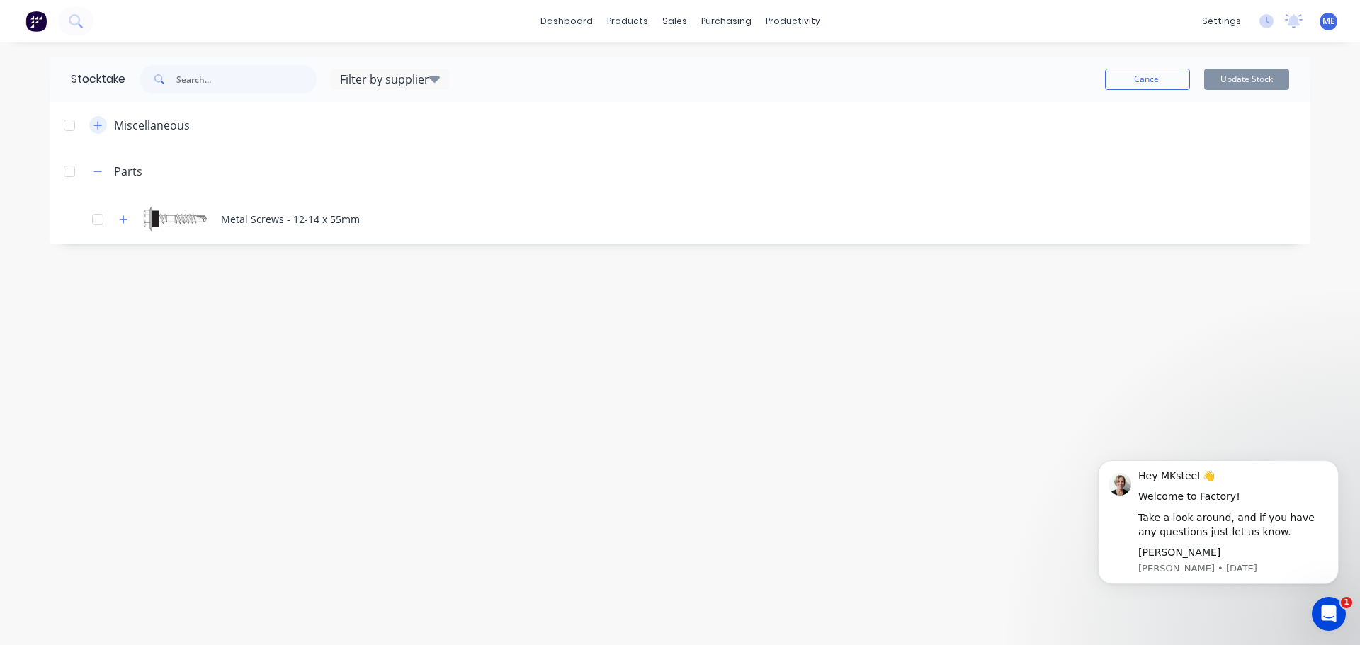
click at [102, 128] on icon "button" at bounding box center [98, 125] width 9 height 10
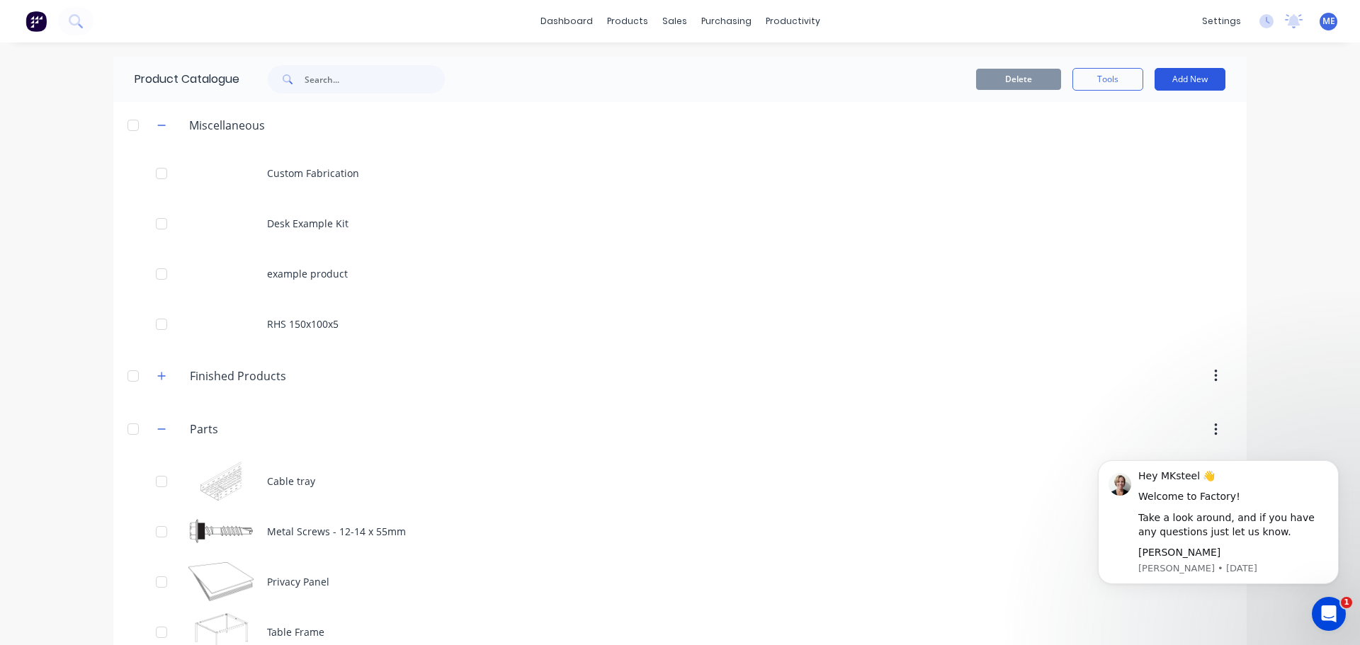
click at [1198, 85] on button "Add New" at bounding box center [1190, 79] width 71 height 23
click at [1147, 120] on div "Category" at bounding box center [1158, 116] width 109 height 21
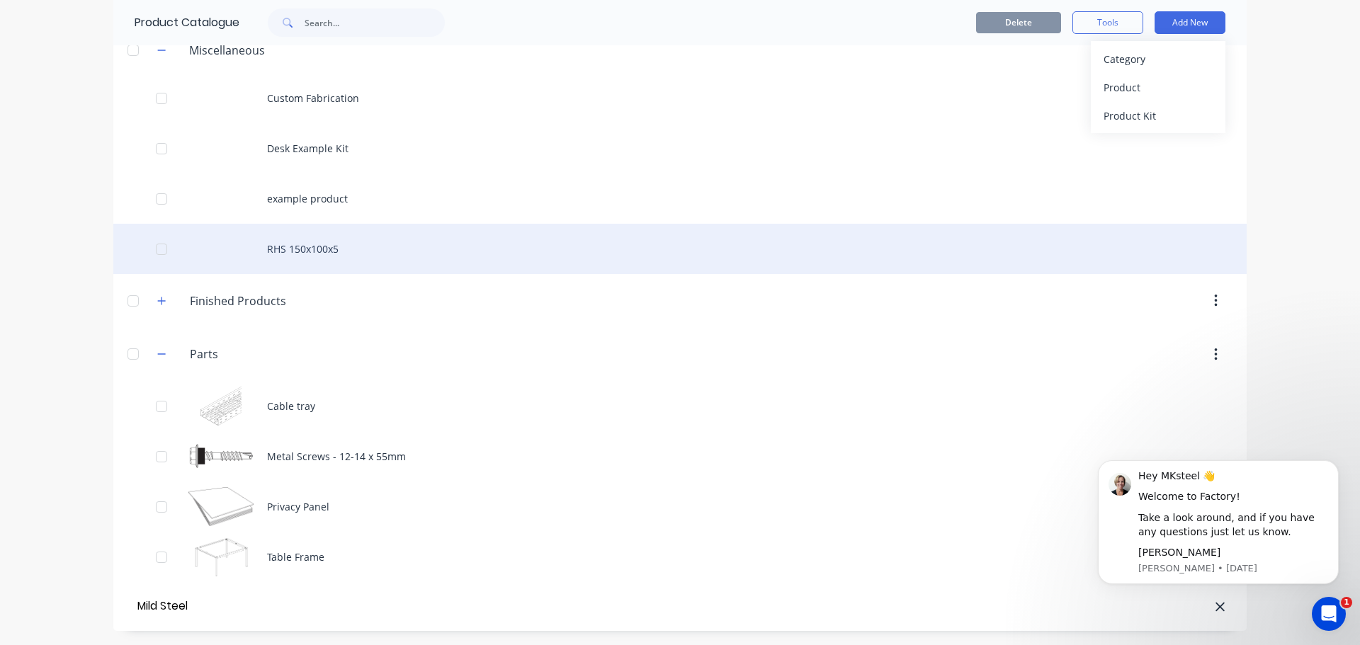
type input "Mild Steel"
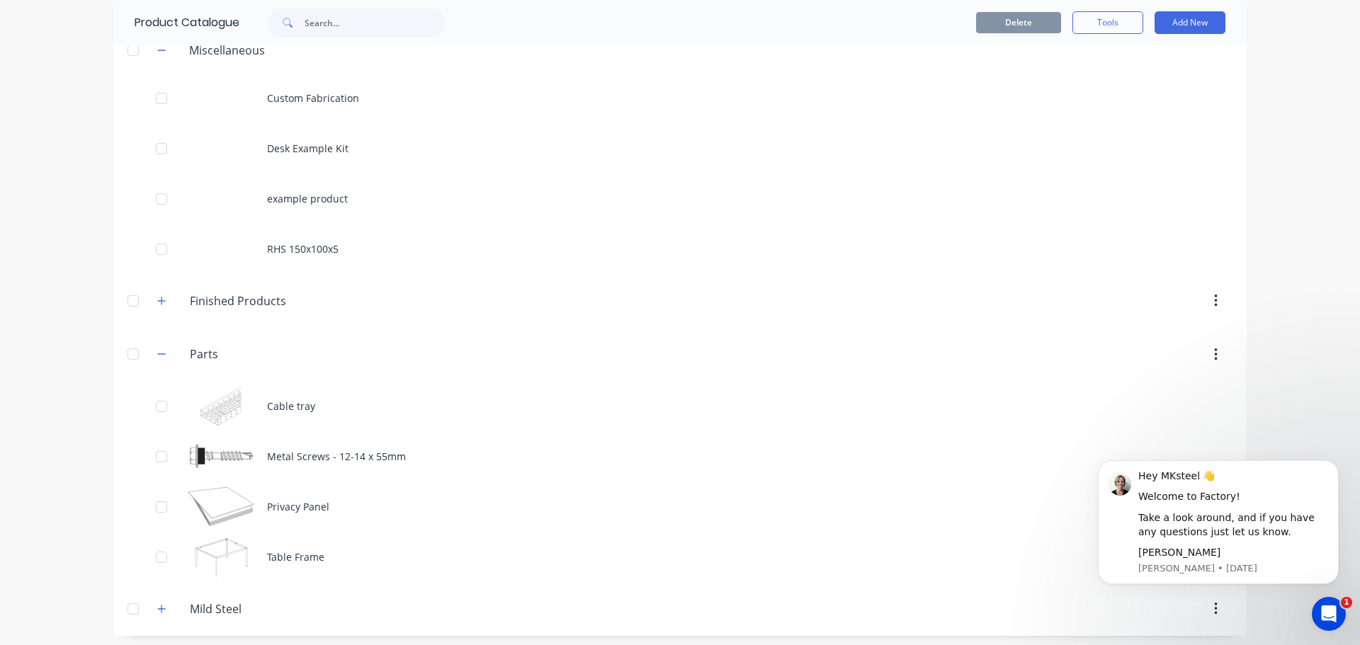
click at [1207, 615] on button "button" at bounding box center [1216, 610] width 33 height 26
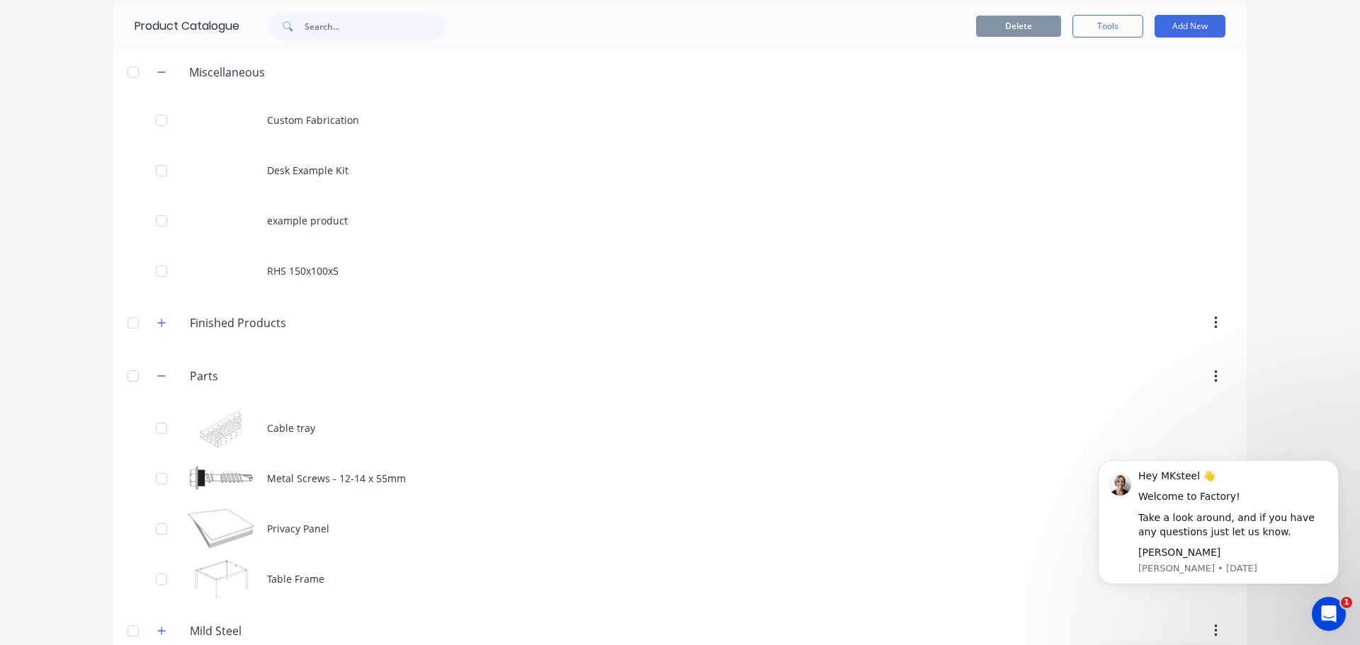
scroll to position [94, 0]
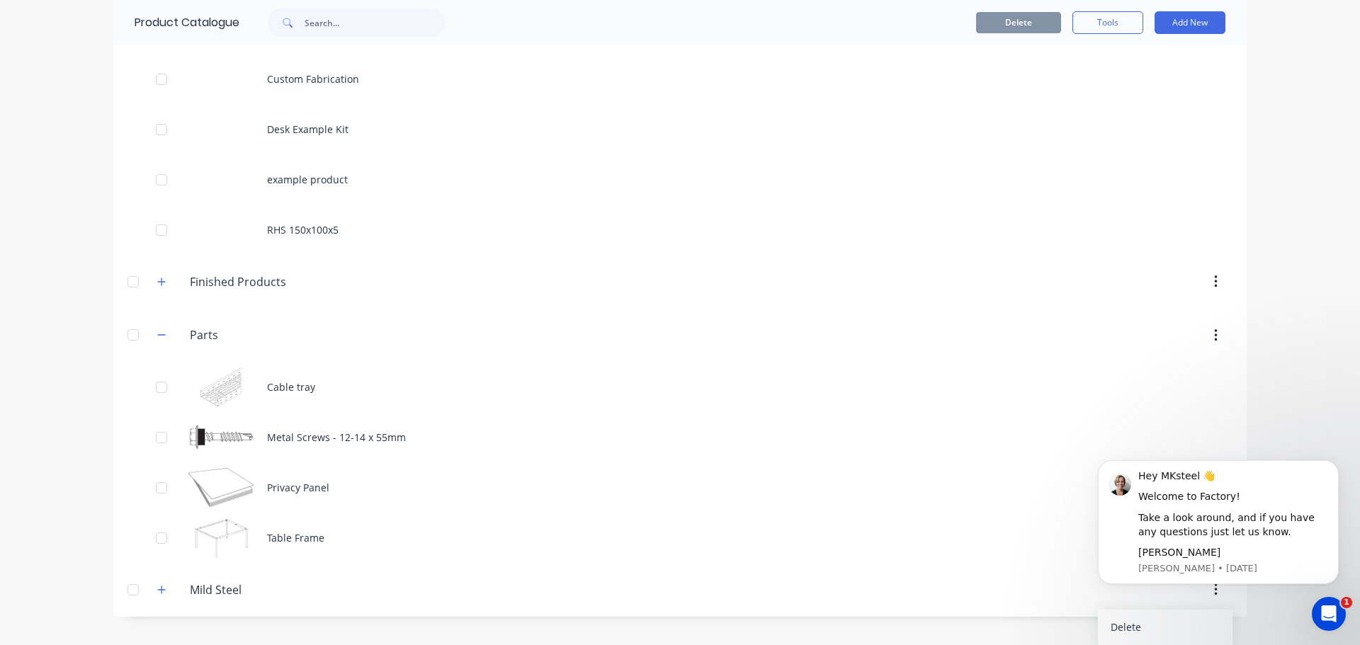
click at [1214, 340] on button "button" at bounding box center [1216, 336] width 33 height 26
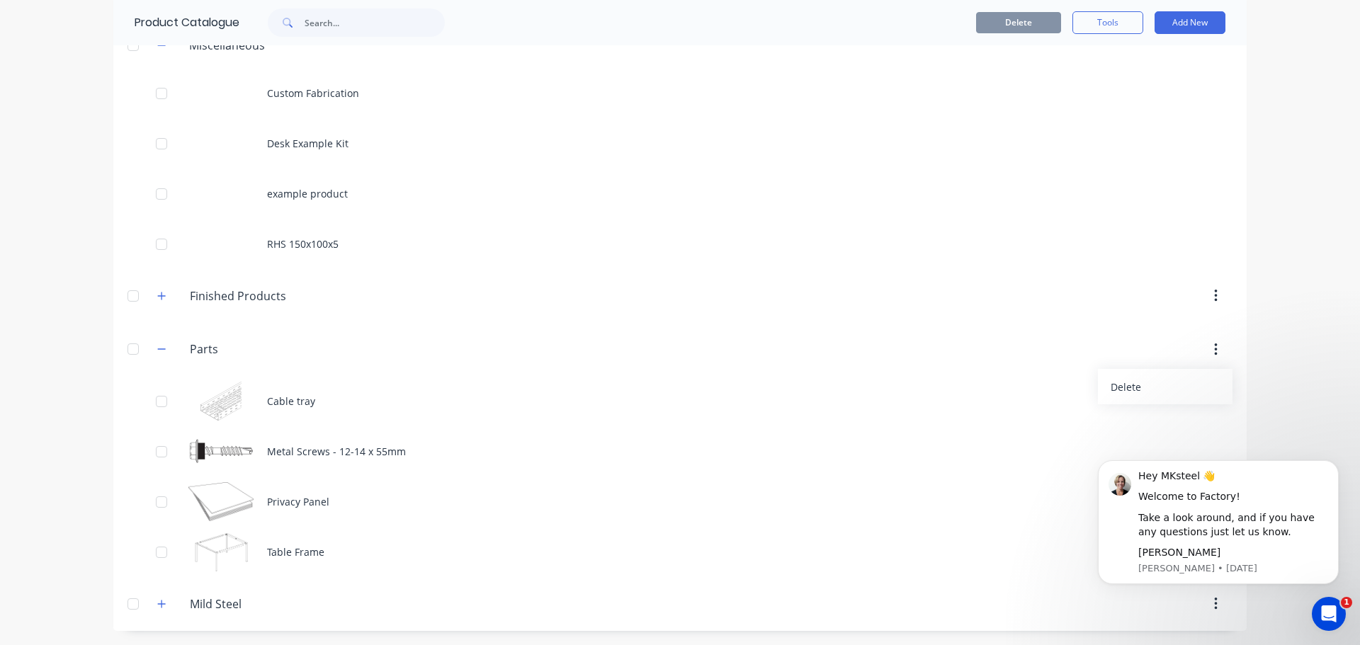
click at [1295, 322] on div "dashboard products sales purchasing productivity dashboard products Product Cat…" at bounding box center [680, 322] width 1360 height 645
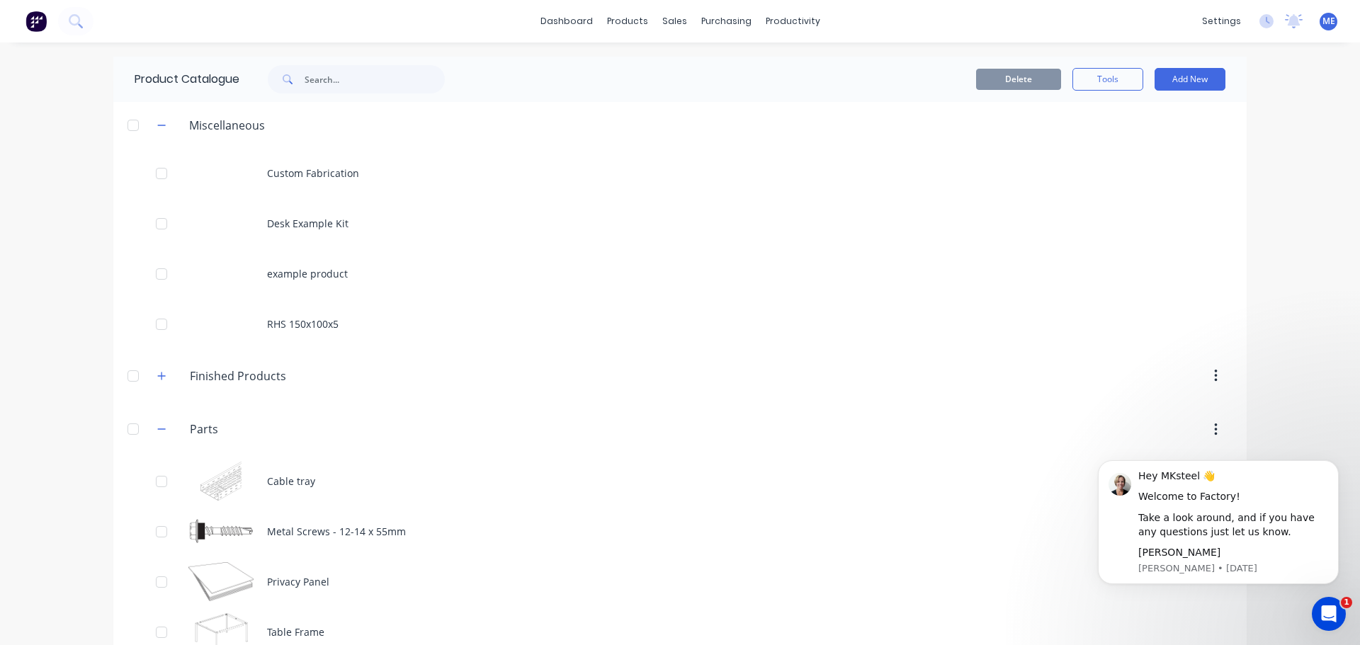
click at [794, 76] on div "Delete Tools Add New" at bounding box center [852, 79] width 745 height 23
click at [1127, 84] on button "Tools" at bounding box center [1108, 79] width 71 height 23
click at [1183, 80] on button "Add New" at bounding box center [1190, 79] width 71 height 23
click at [1175, 134] on div "Product" at bounding box center [1158, 144] width 109 height 21
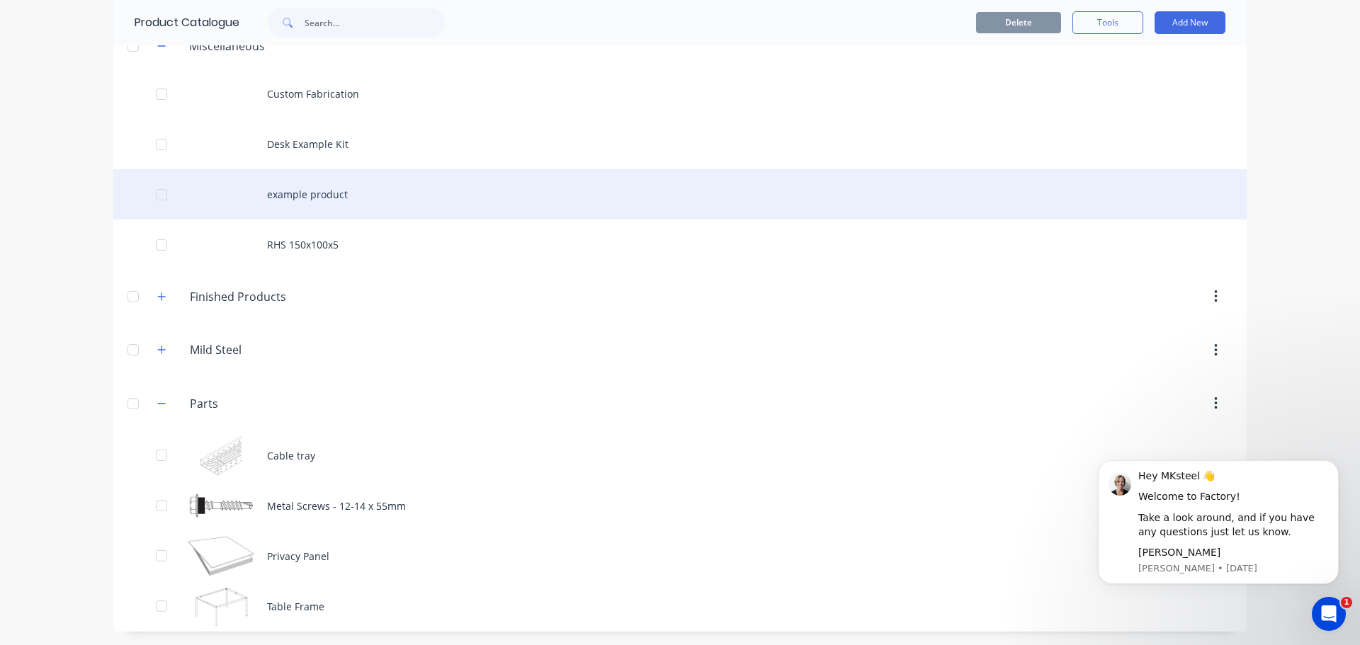
scroll to position [80, 0]
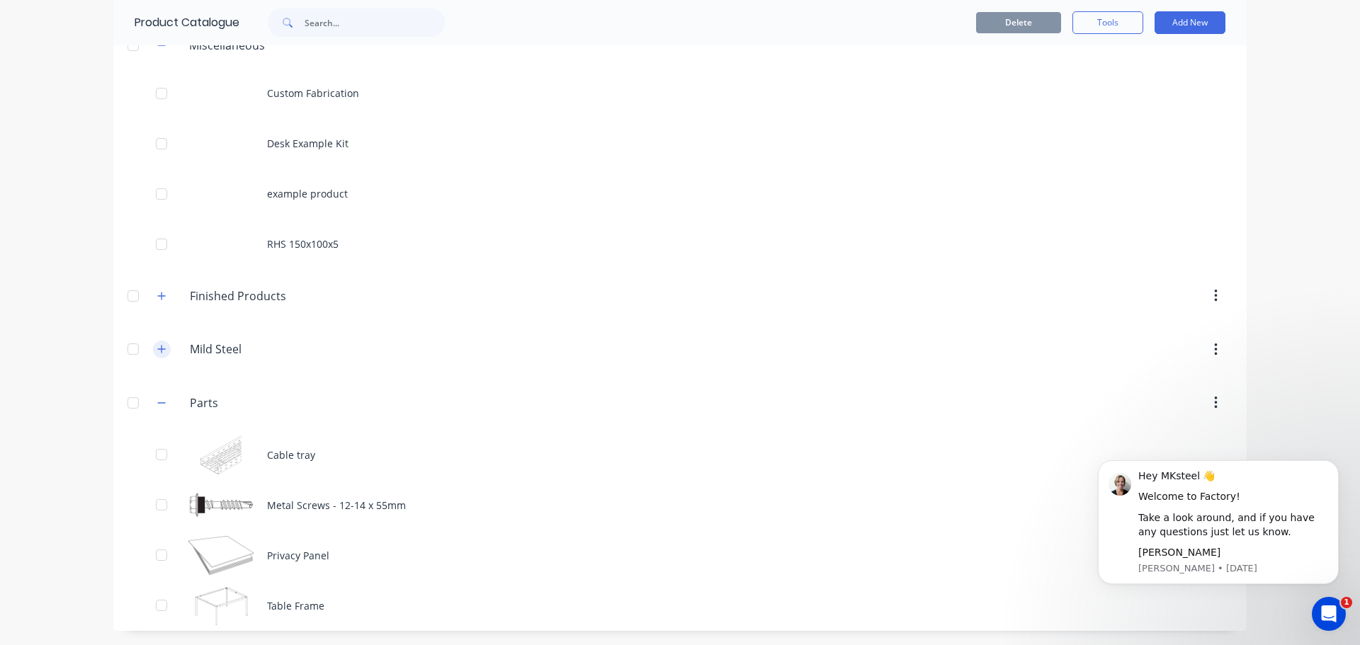
click at [153, 345] on button "button" at bounding box center [162, 350] width 18 height 18
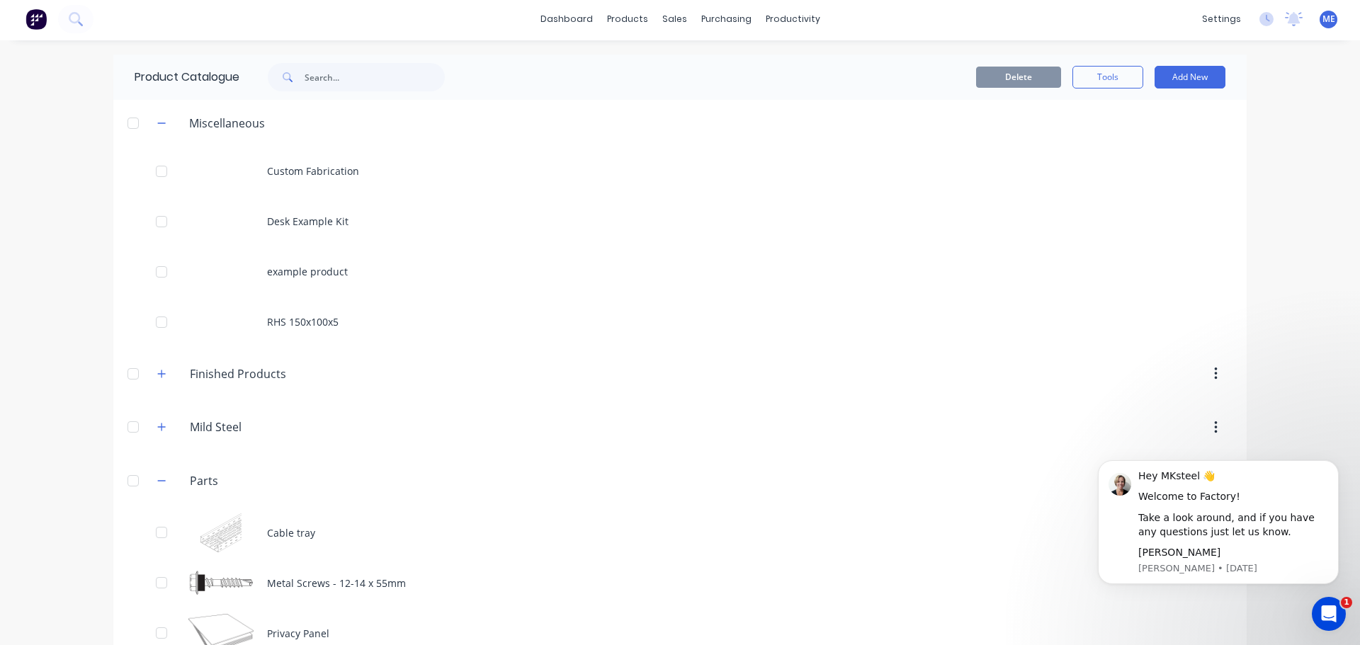
scroll to position [0, 0]
click at [1205, 78] on button "Add New" at bounding box center [1190, 79] width 71 height 23
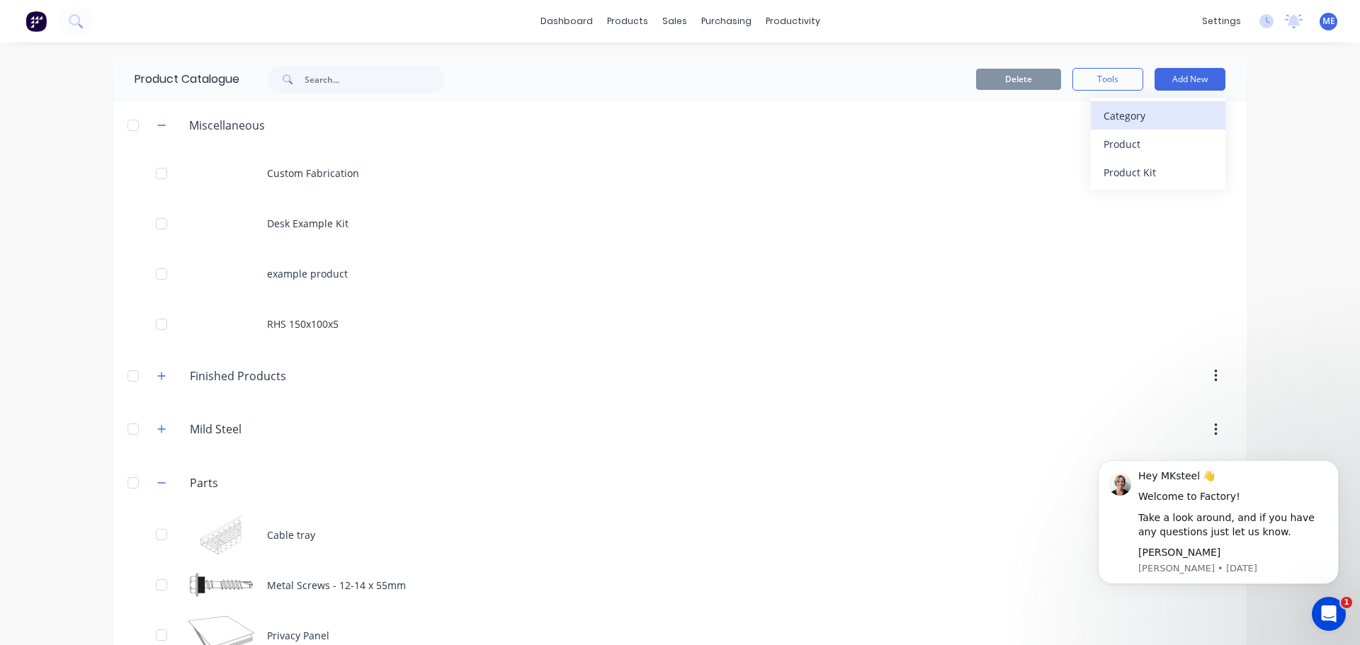
click at [1166, 109] on div "Category" at bounding box center [1158, 116] width 109 height 21
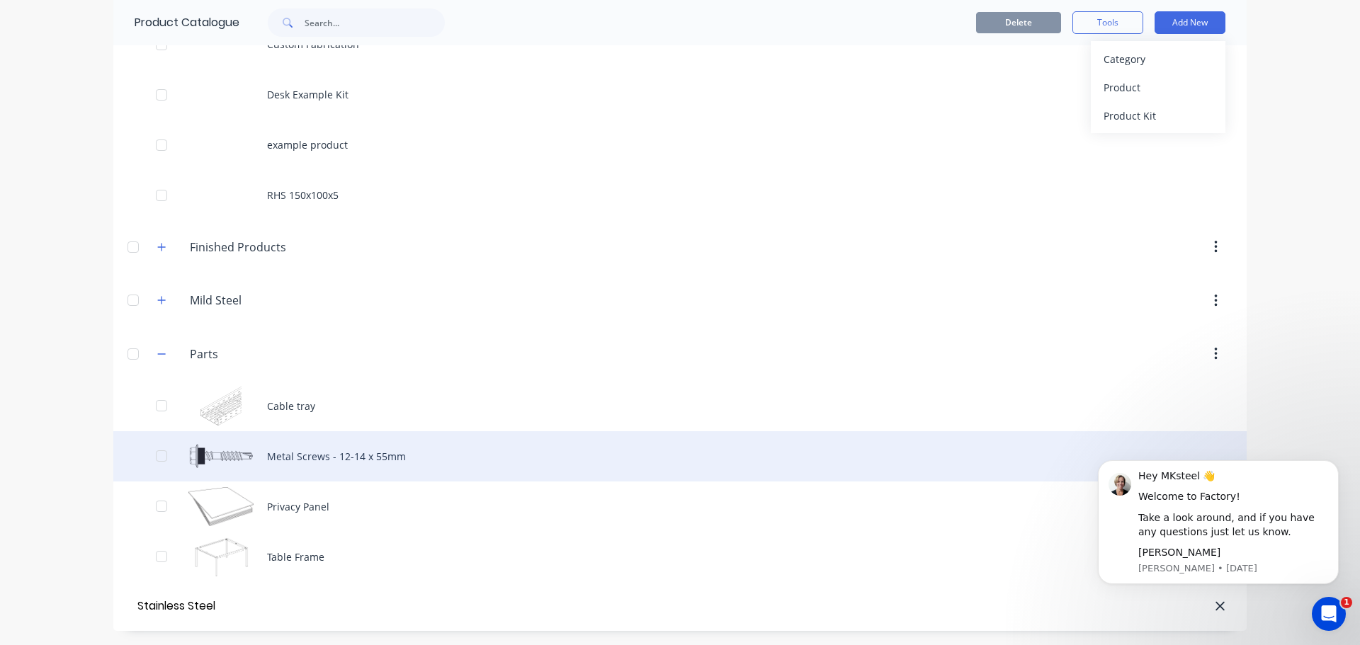
type input "Stainless Steel"
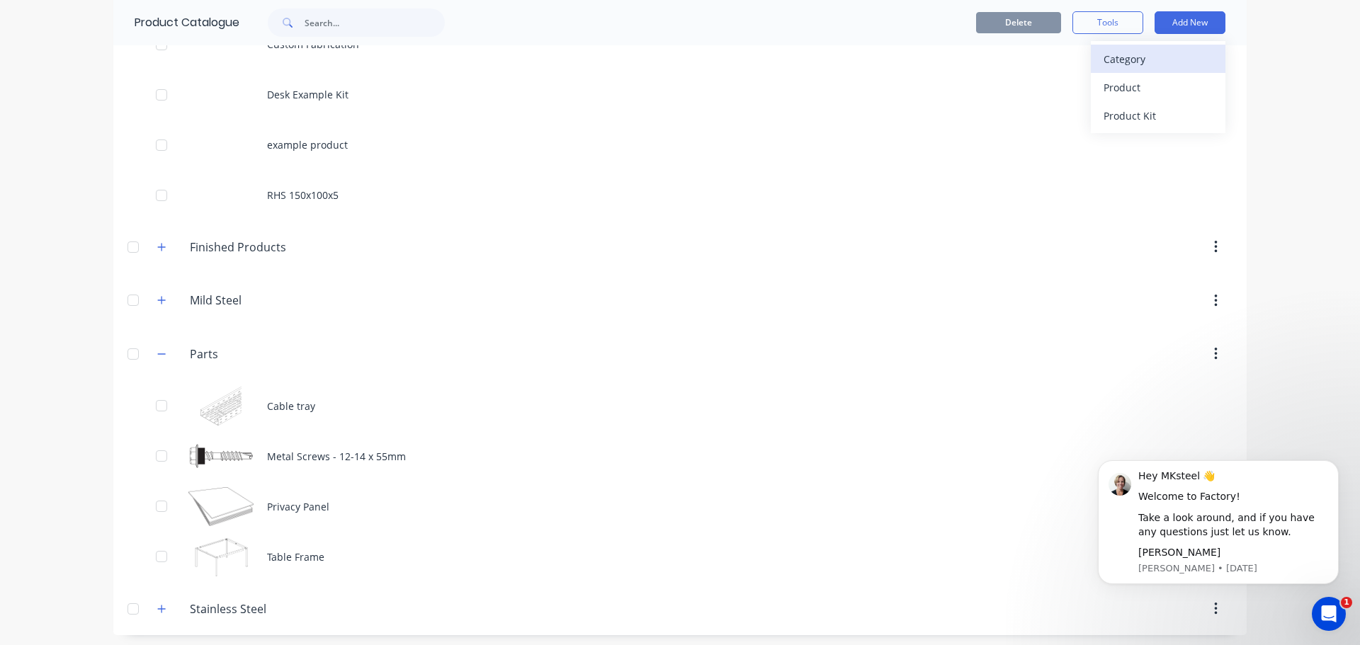
click at [1161, 55] on div "Category" at bounding box center [1158, 59] width 109 height 21
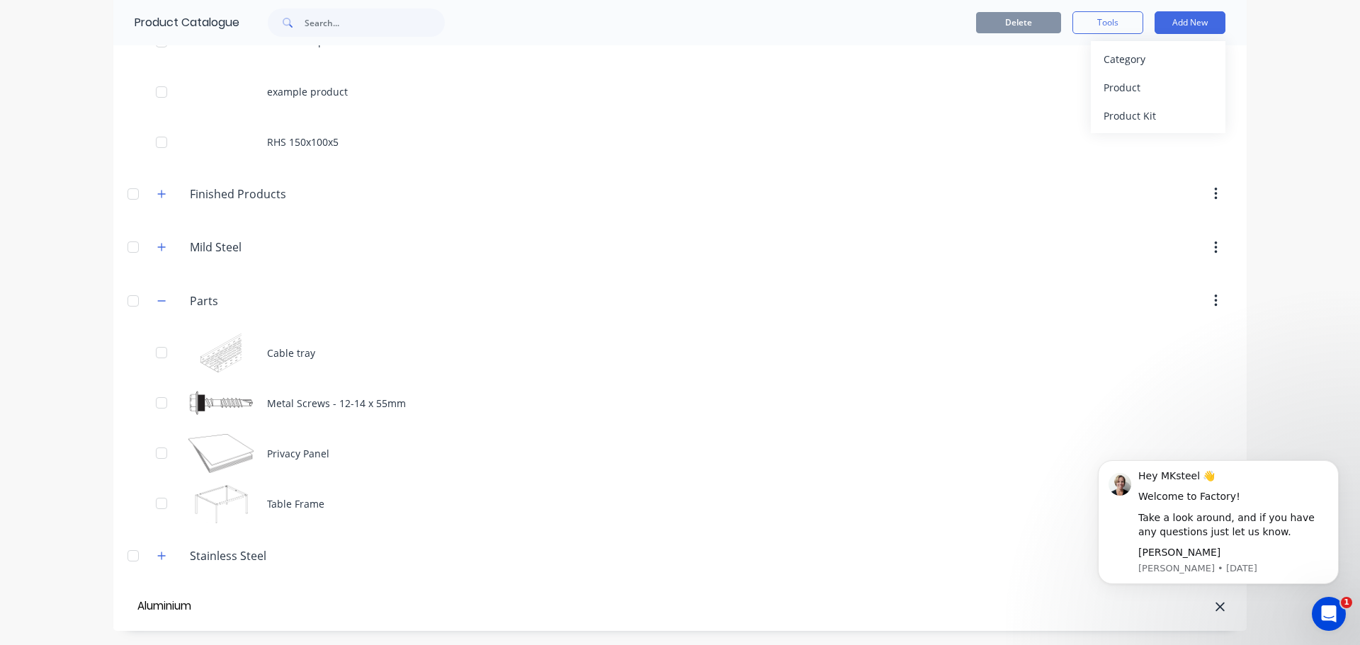
type input "Aluminium"
click at [1143, 62] on div "Category" at bounding box center [1158, 59] width 109 height 21
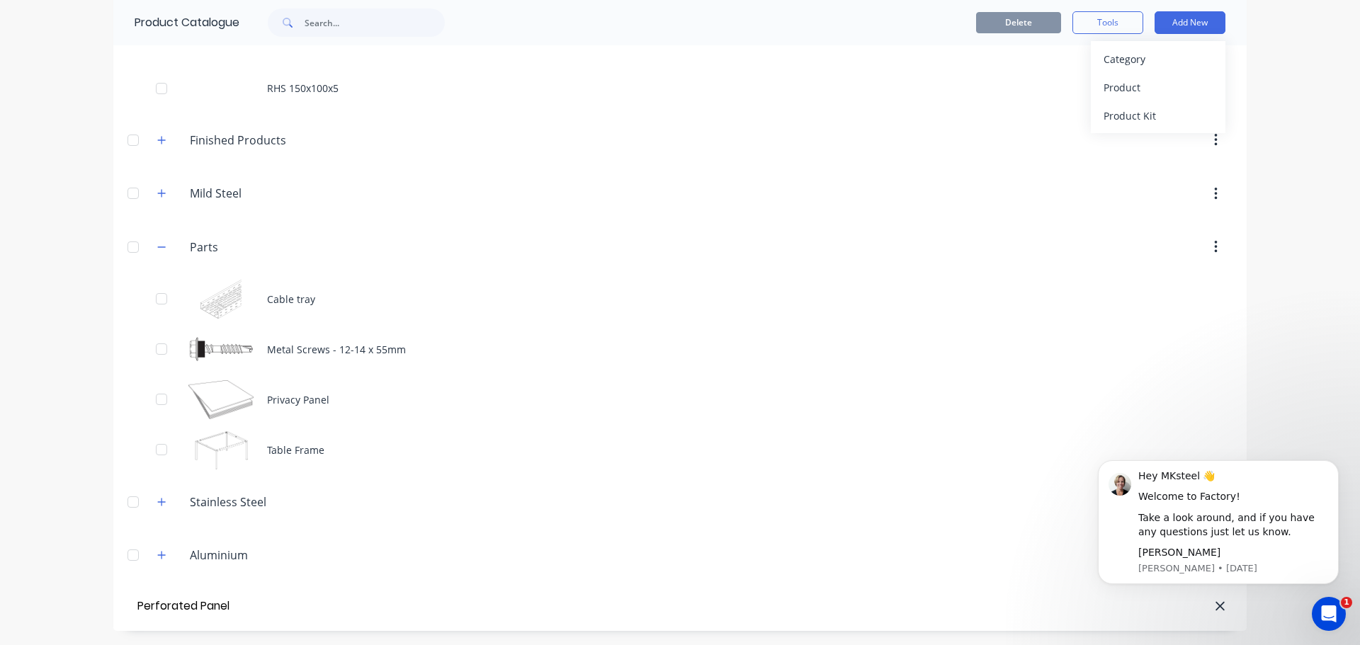
type input "Perforated Panel"
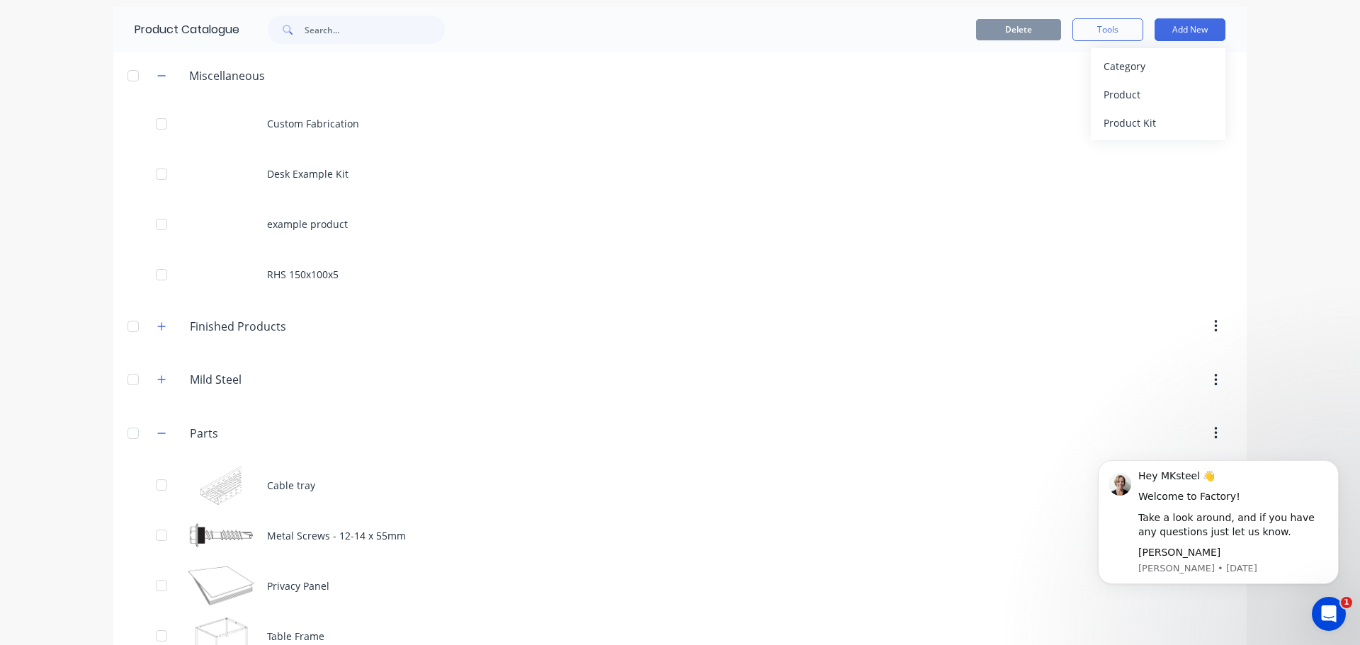
scroll to position [0, 0]
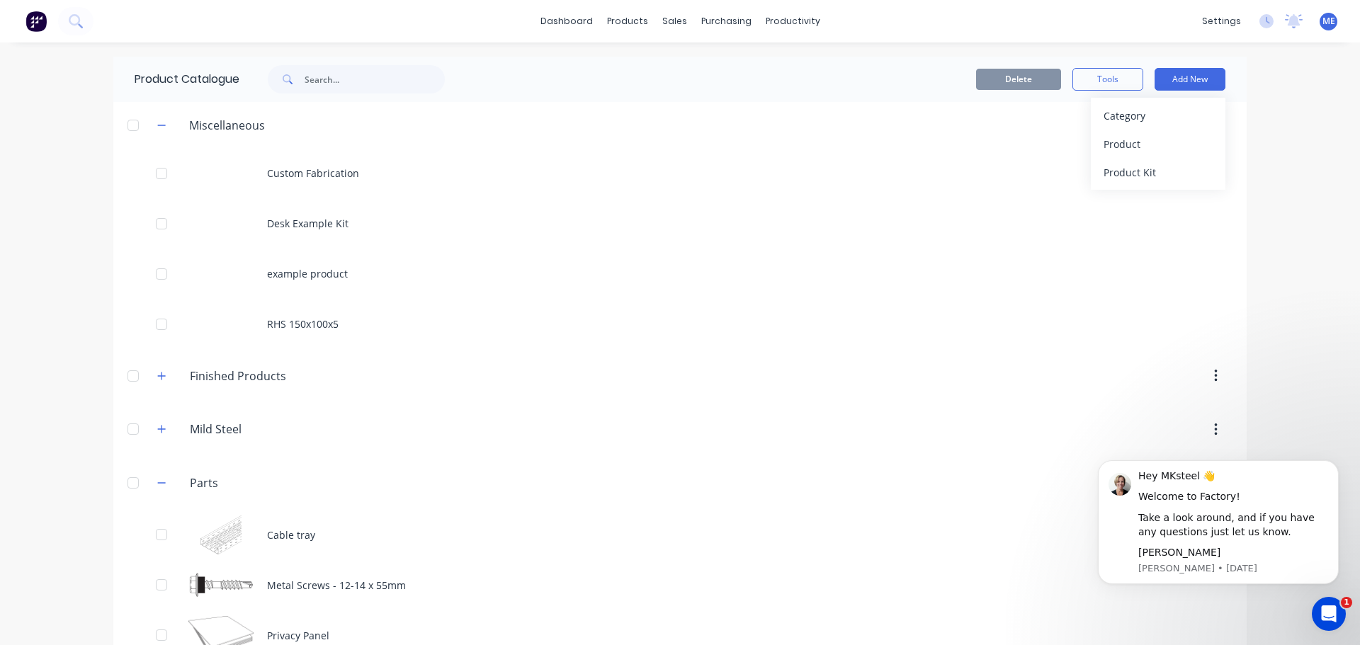
click at [893, 72] on div "Delete Tools Add New Category Product Product Kit" at bounding box center [852, 79] width 745 height 23
click at [927, 77] on div "Delete Tools Add New" at bounding box center [852, 79] width 745 height 23
click at [801, 94] on div "Planner" at bounding box center [807, 96] width 33 height 13
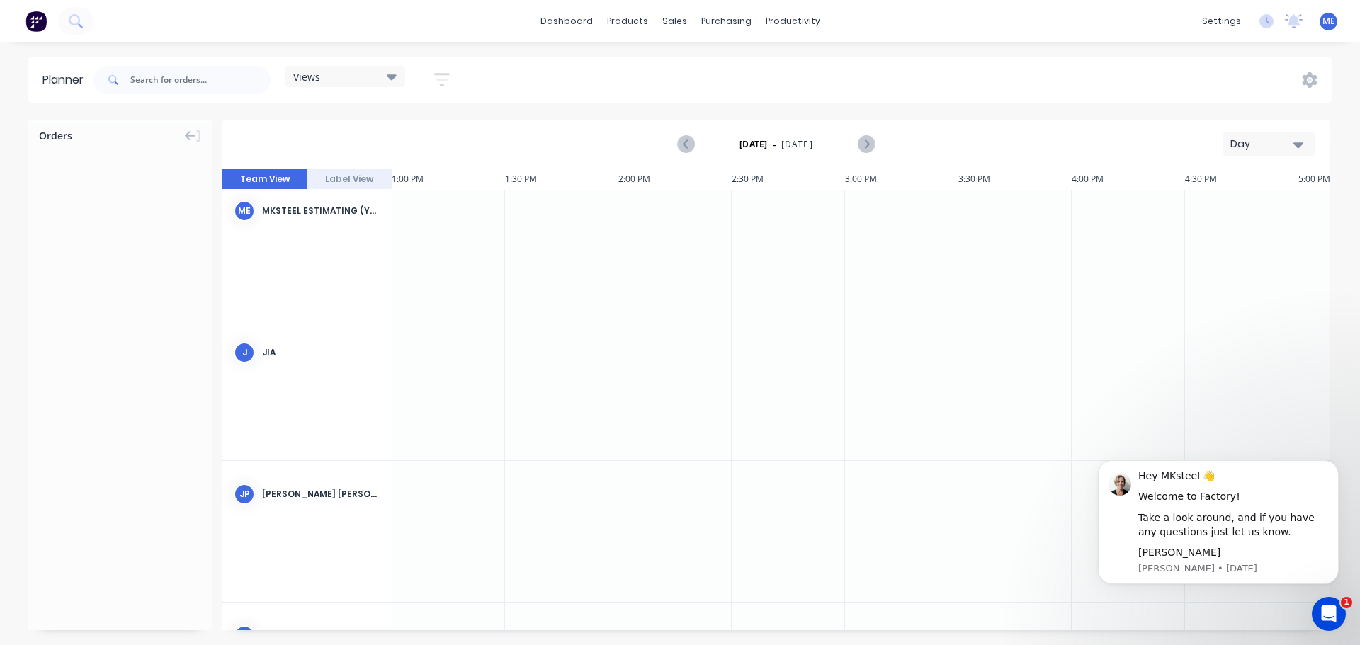
scroll to position [0, 2948]
click at [459, 274] on div at bounding box center [448, 260] width 113 height 141
click at [342, 252] on div "ME MKsteel Estimating (You)" at bounding box center [306, 223] width 169 height 67
click at [339, 233] on div "ME MKsteel Estimating (You)" at bounding box center [306, 223] width 169 height 67
click at [322, 222] on div "MKsteel Estimating (You)" at bounding box center [321, 223] width 118 height 13
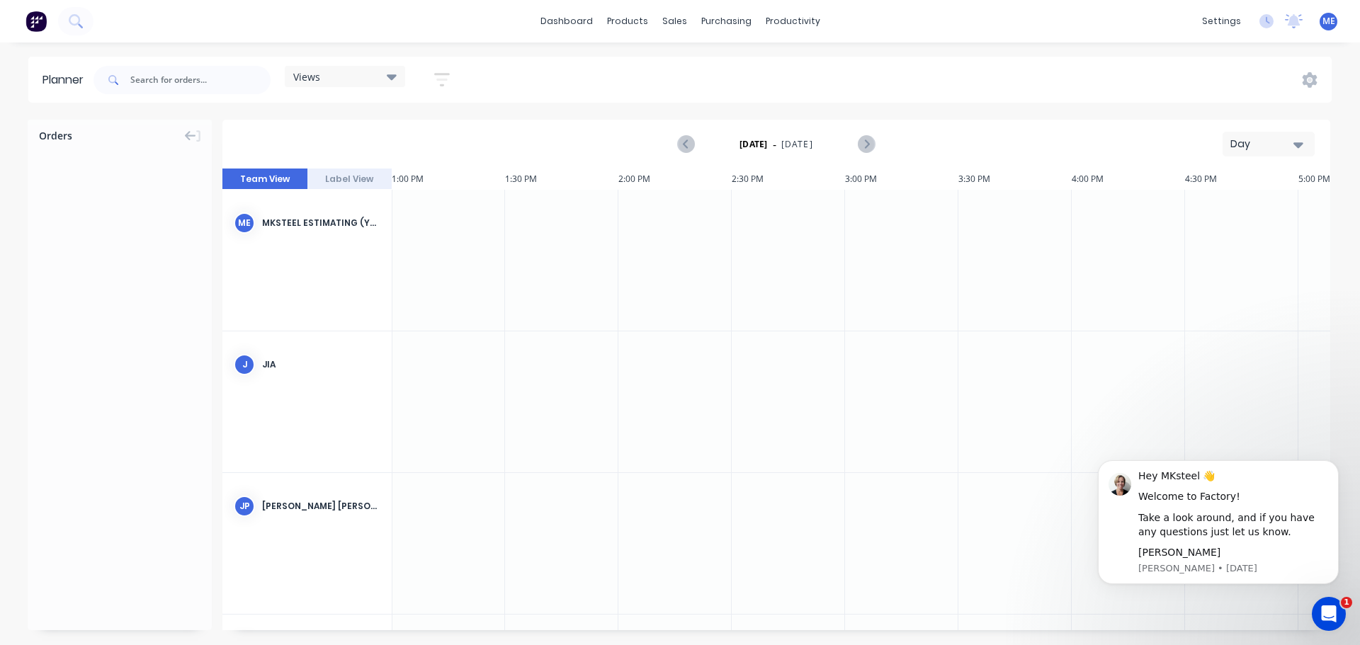
click at [354, 186] on button "Label View" at bounding box center [350, 179] width 85 height 21
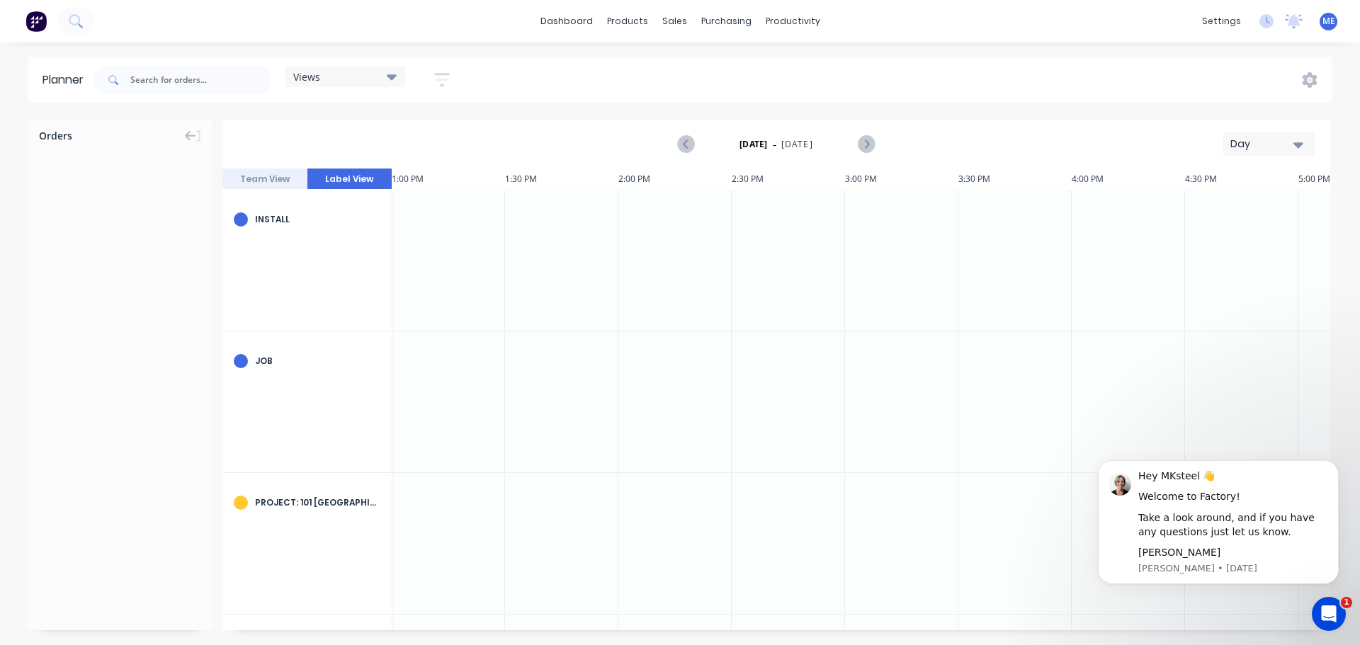
click at [276, 181] on button "Team View" at bounding box center [264, 179] width 85 height 21
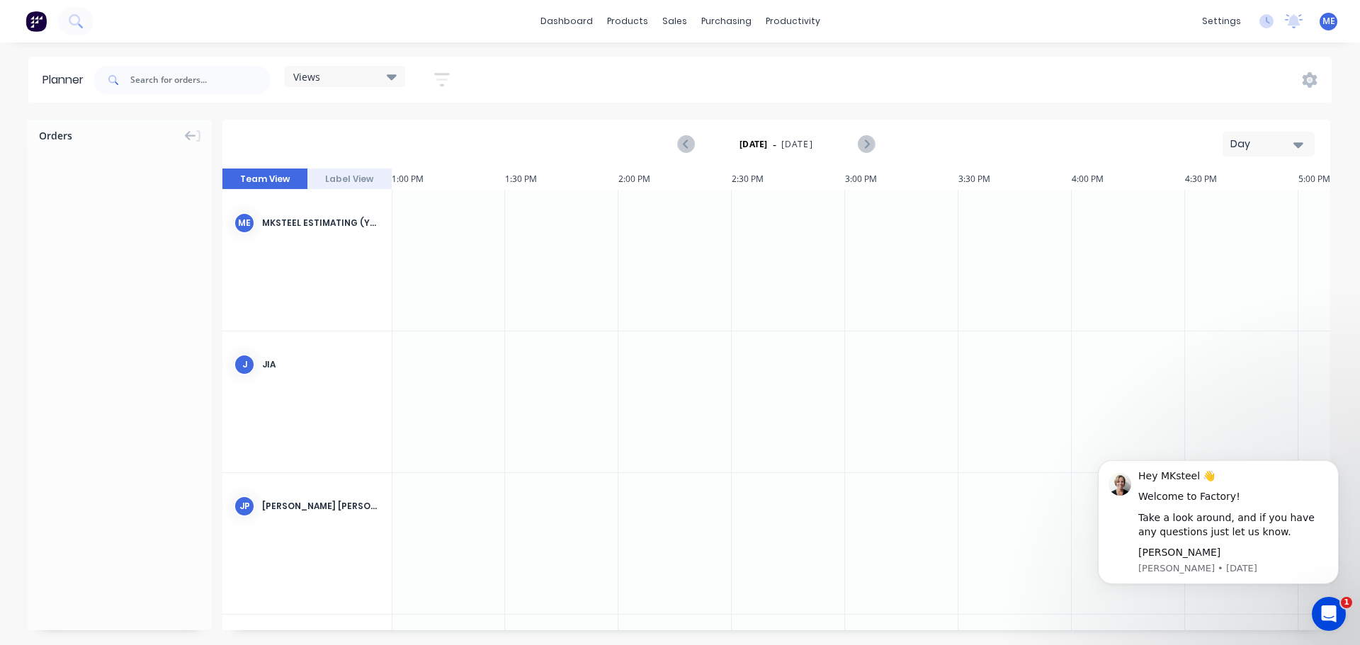
click at [467, 232] on div at bounding box center [448, 260] width 113 height 141
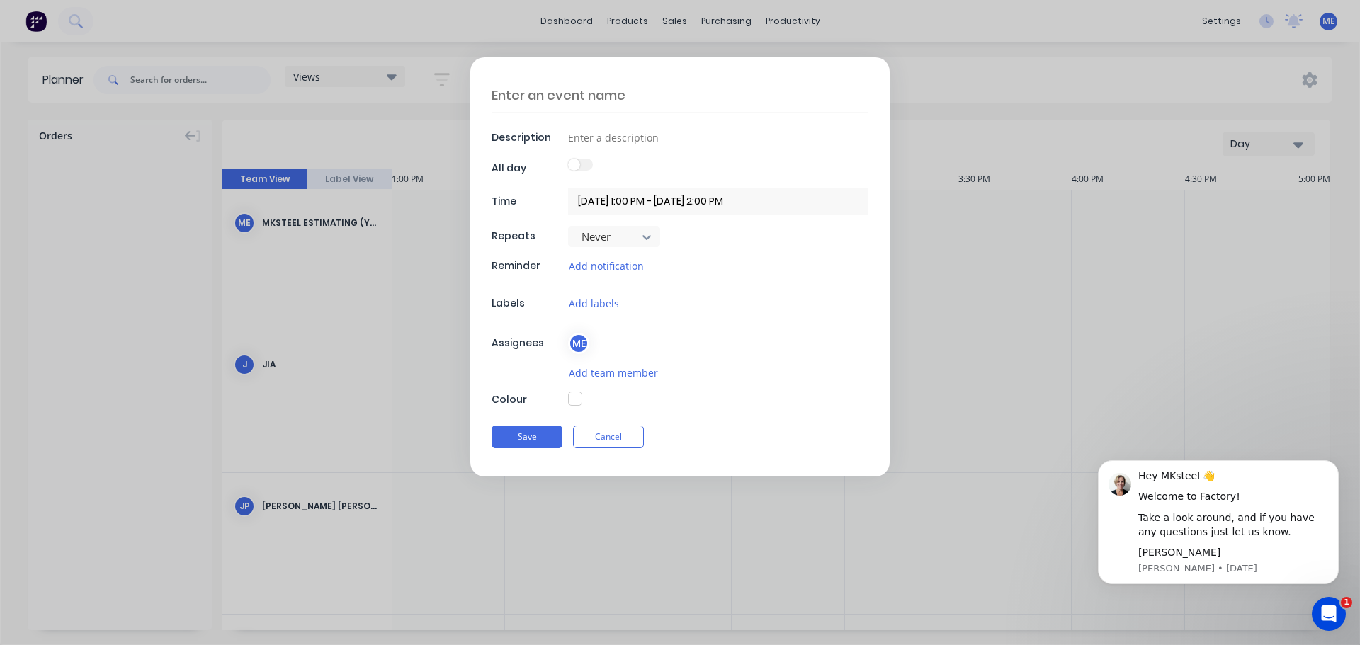
click at [624, 439] on button "Cancel" at bounding box center [608, 437] width 71 height 23
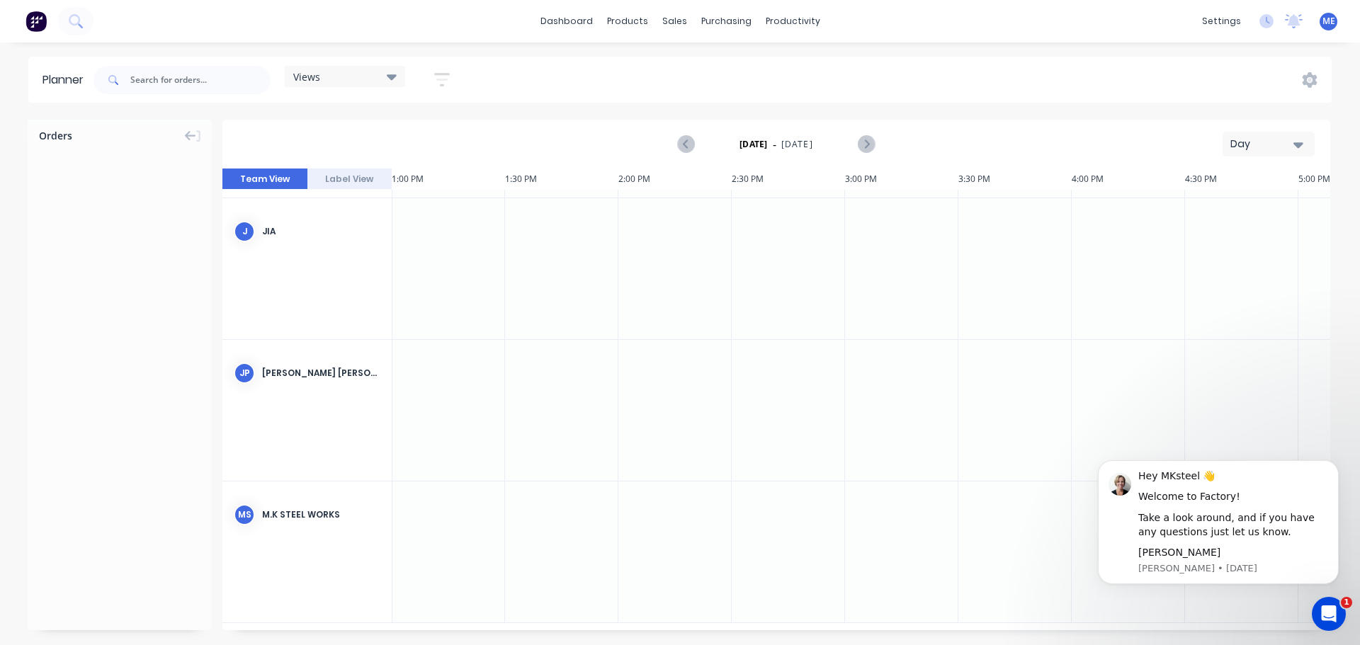
scroll to position [142, 2948]
click at [435, 497] on div at bounding box center [448, 548] width 113 height 141
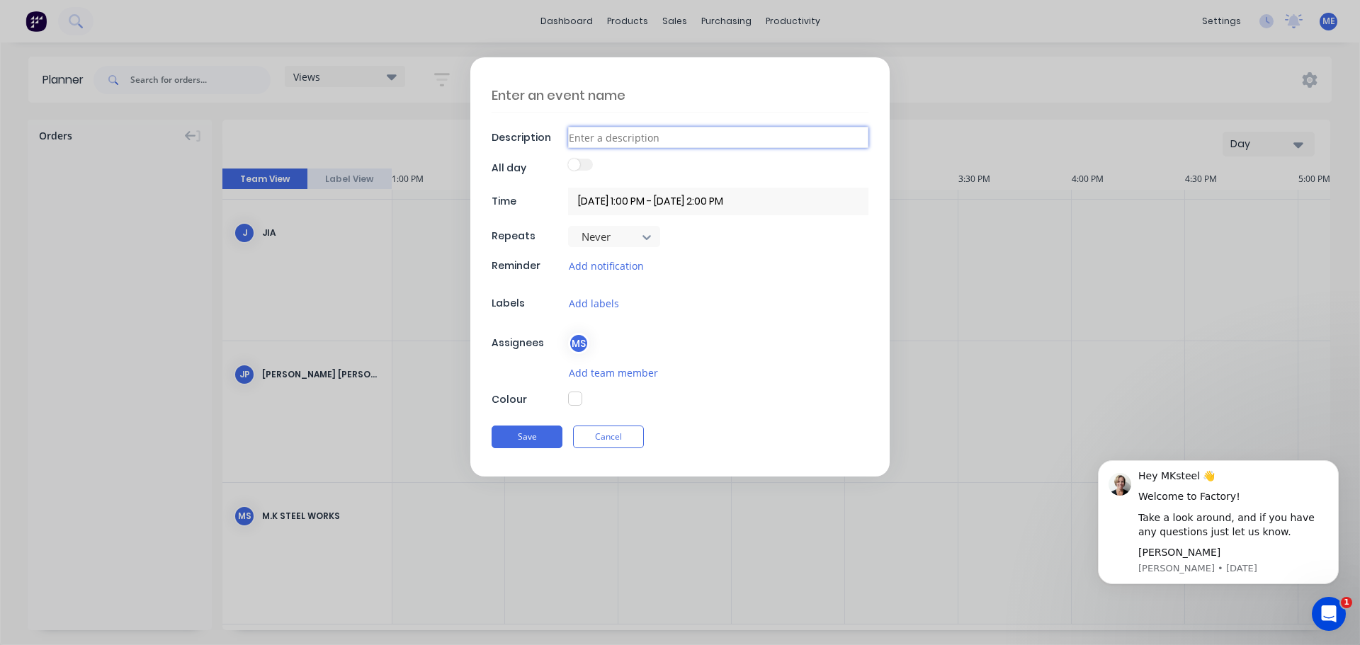
click at [609, 142] on input at bounding box center [718, 137] width 300 height 21
click at [626, 245] on div at bounding box center [605, 237] width 50 height 18
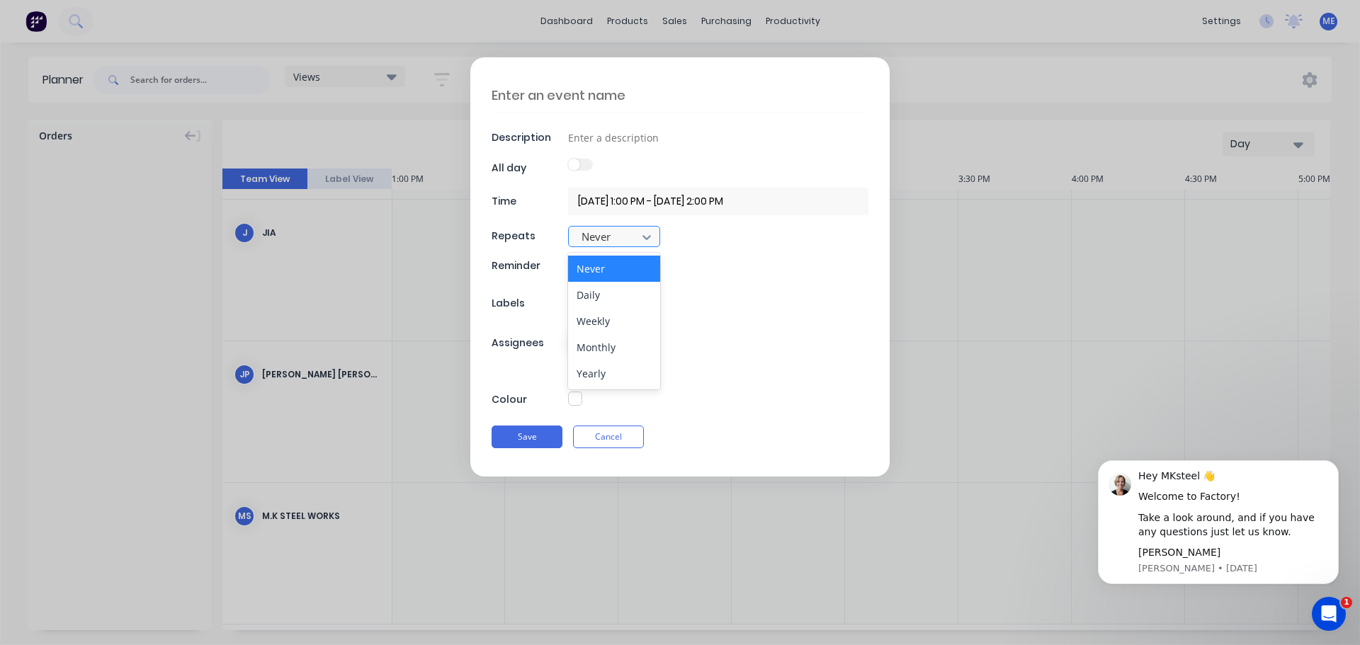
click at [626, 245] on div at bounding box center [605, 237] width 50 height 18
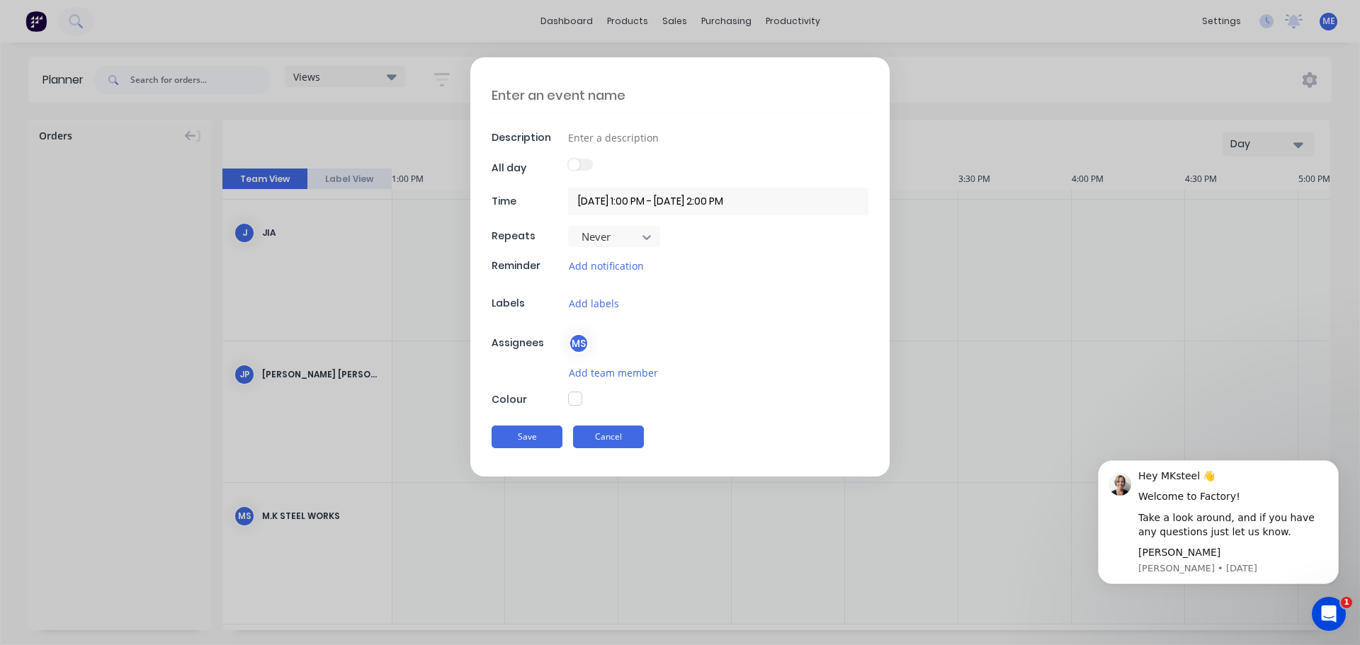
click at [603, 445] on button "Cancel" at bounding box center [608, 437] width 71 height 23
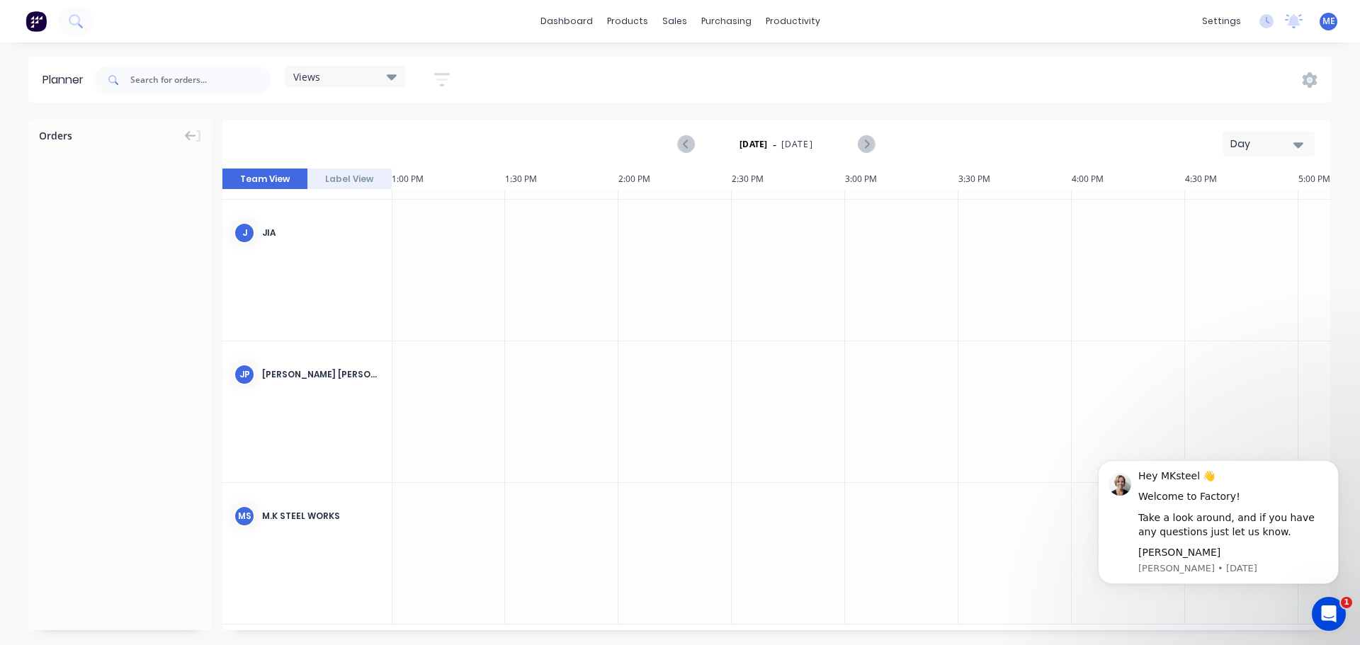
click at [1333, 26] on span "ME" at bounding box center [1329, 21] width 13 height 13
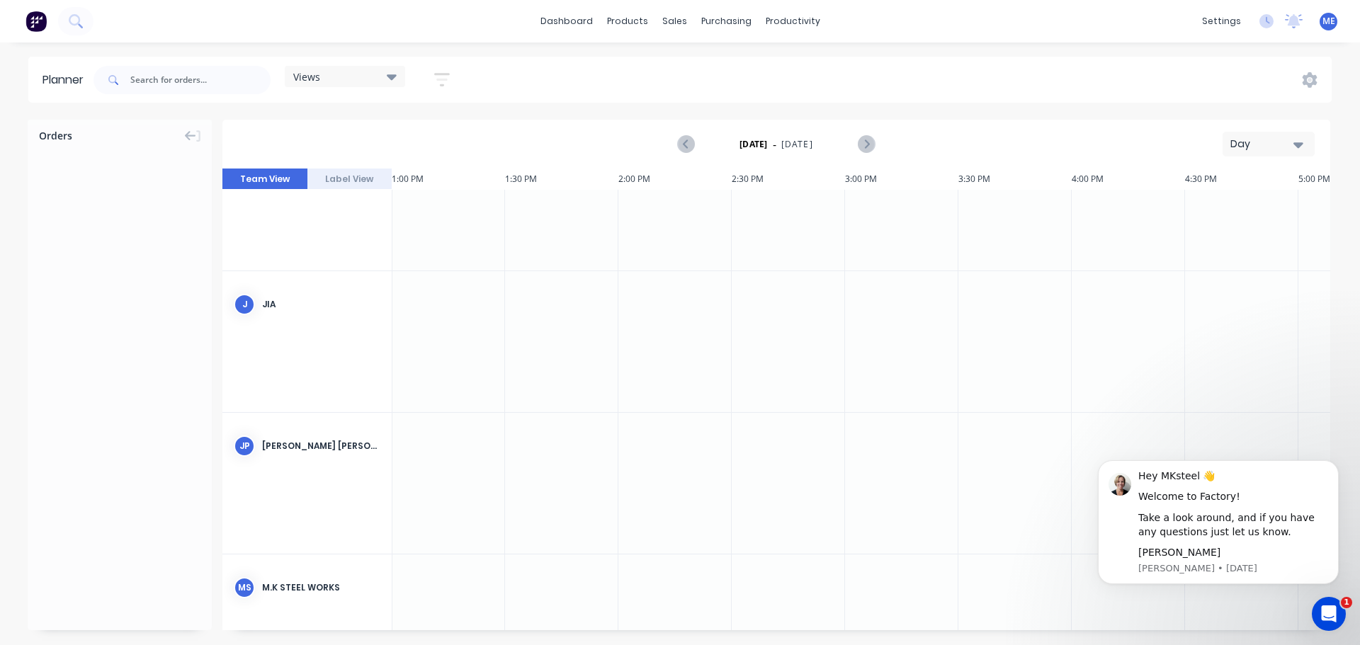
scroll to position [0, 2948]
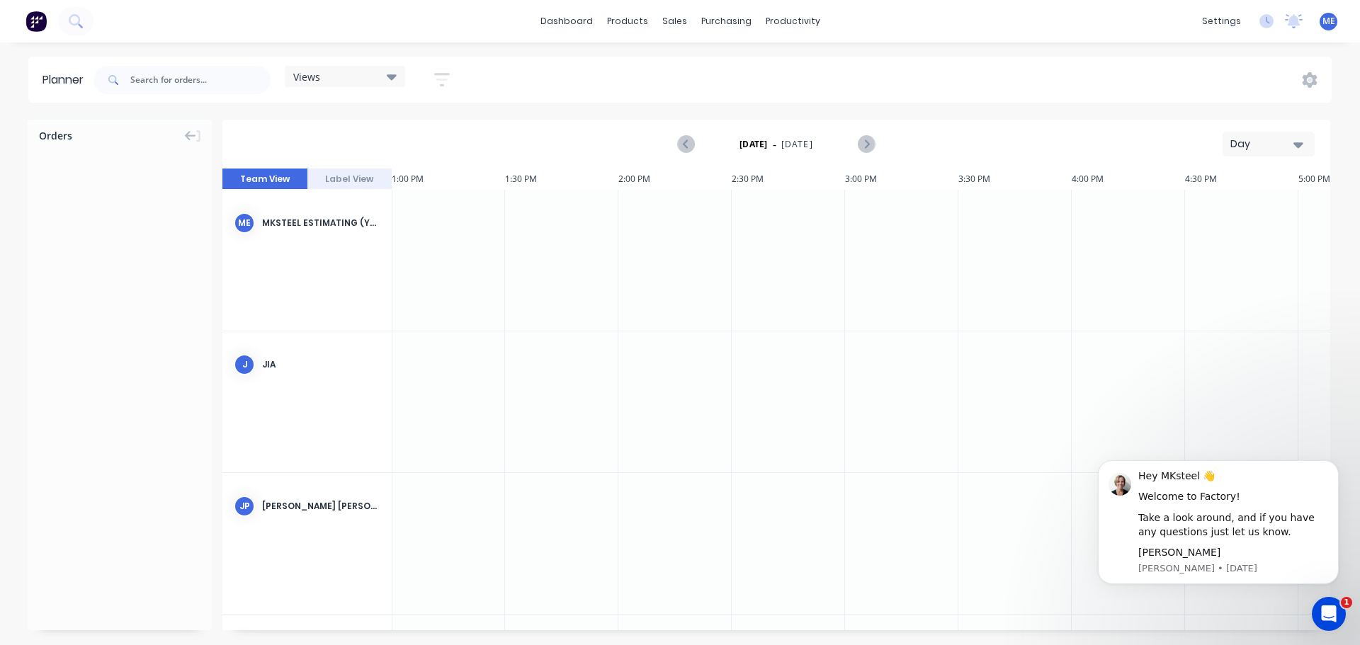
click at [545, 261] on div at bounding box center [561, 260] width 113 height 141
click at [551, 367] on div at bounding box center [561, 402] width 113 height 141
type textarea "x"
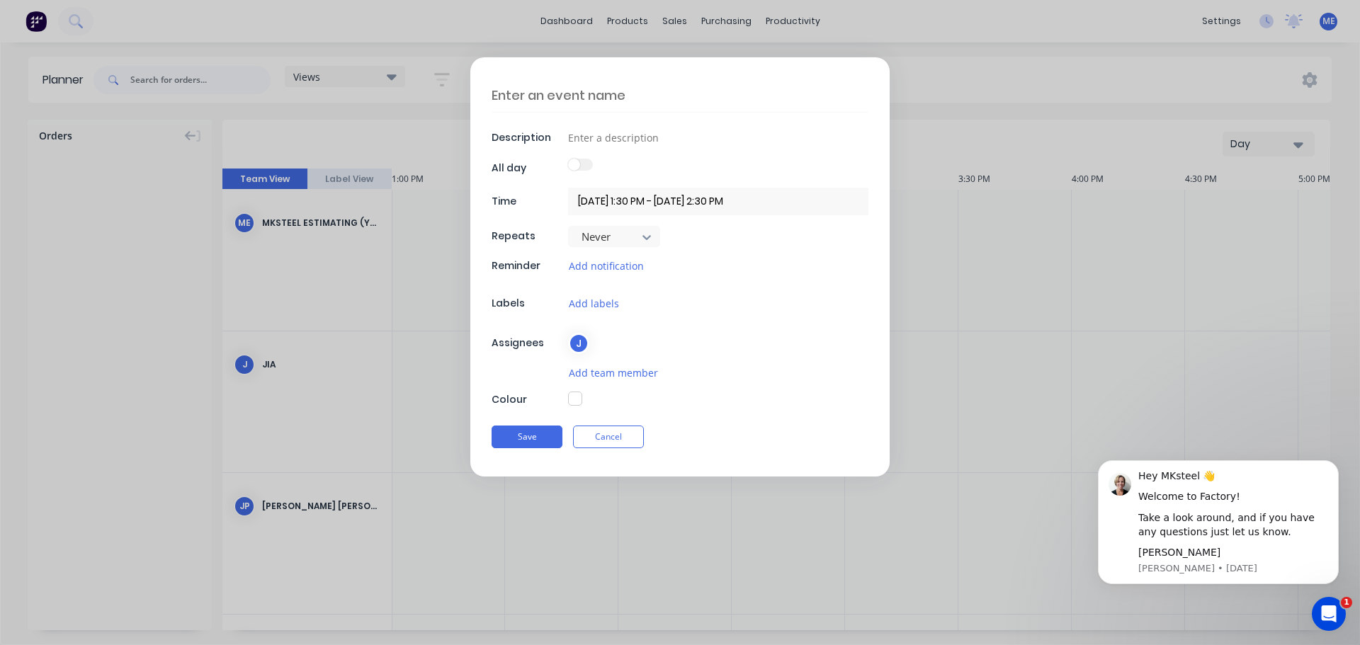
click at [645, 250] on div "Description All day Time 27/08/2025 1:30 PM - 27/08/2025 2:30 PM Repeats Never …" at bounding box center [679, 266] width 419 height 419
click at [646, 238] on icon at bounding box center [647, 237] width 9 height 5
click at [700, 201] on input "27/08/2025 1:30 PM - 27/08/2025 2:30 PM" at bounding box center [718, 202] width 300 height 28
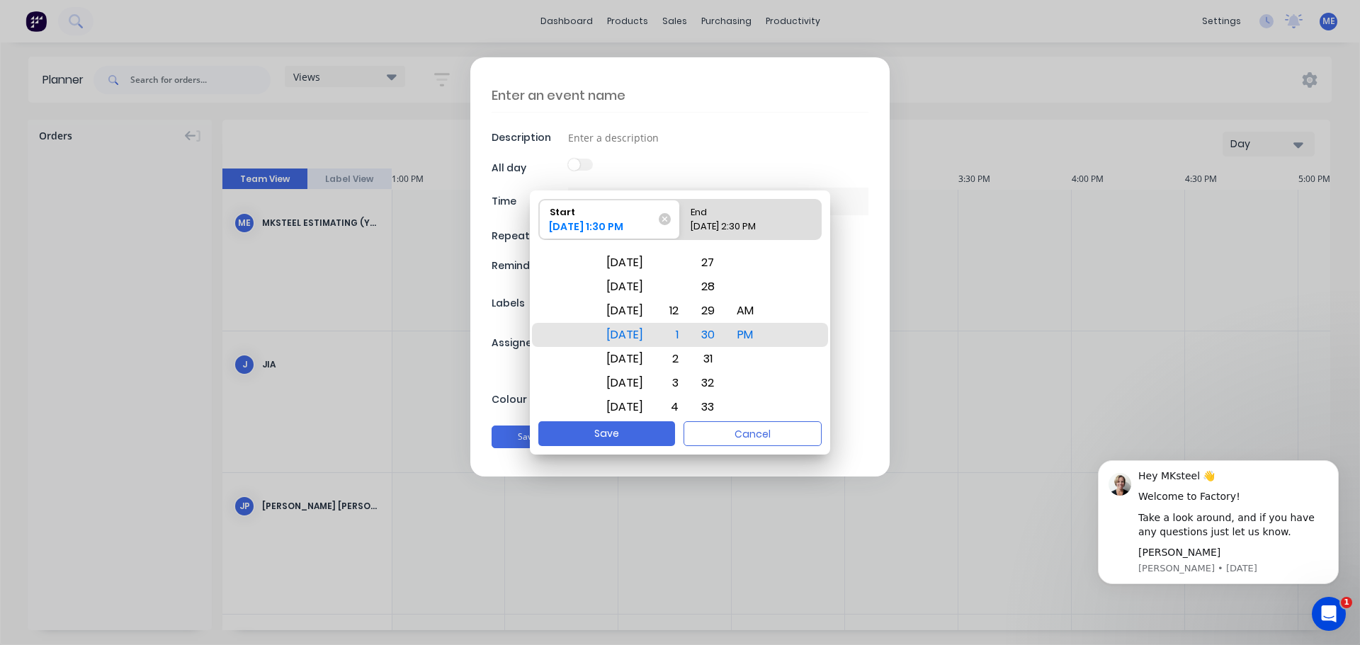
click at [741, 205] on div "End" at bounding box center [744, 210] width 118 height 20
click at [681, 205] on input "End 27/08/2025 2:30 PM" at bounding box center [680, 220] width 1 height 40
radio input "true"
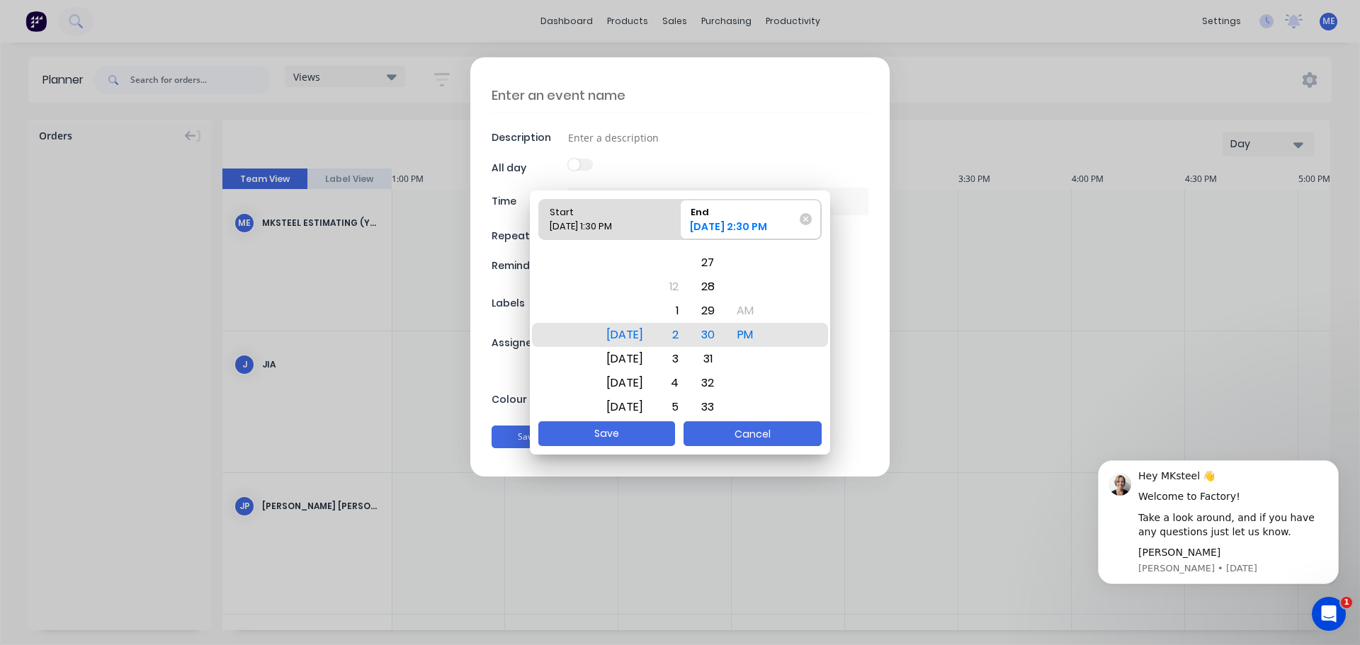
click at [767, 431] on button "Cancel" at bounding box center [753, 434] width 138 height 25
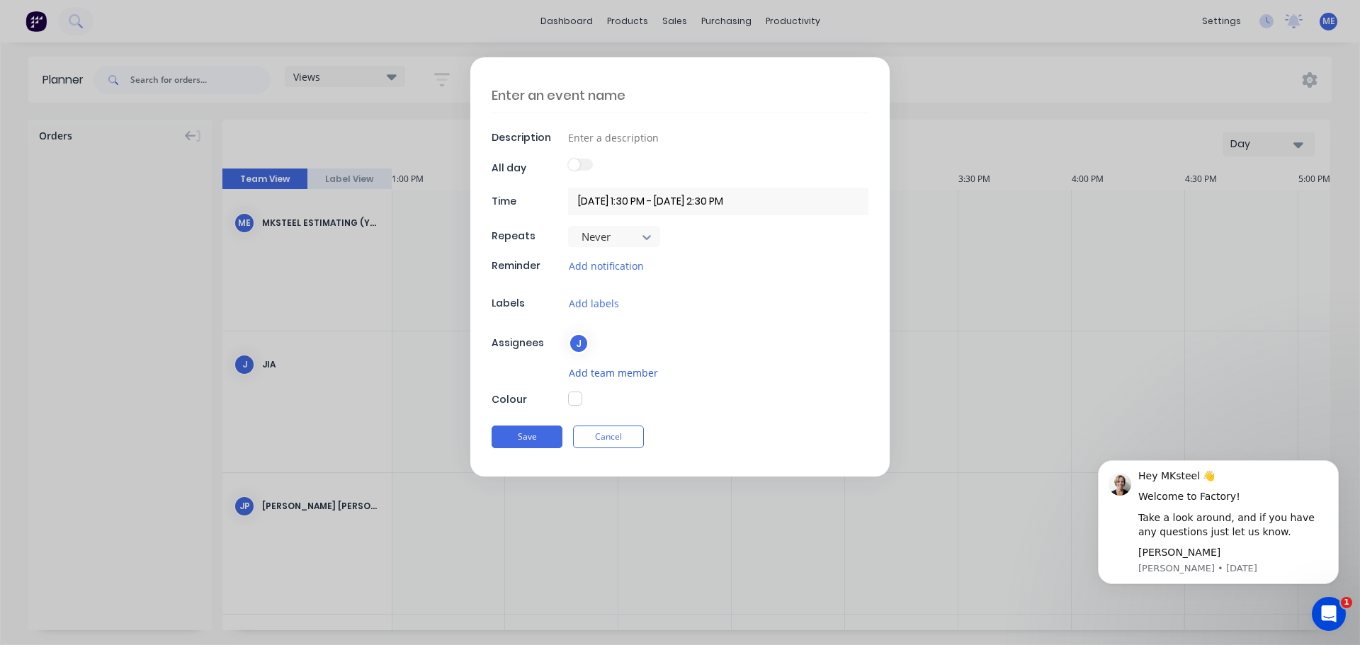
click at [632, 377] on button "Add team member" at bounding box center [613, 373] width 91 height 16
click at [858, 425] on div "Save Cancel" at bounding box center [680, 437] width 377 height 37
click at [594, 375] on button "Add team member" at bounding box center [613, 373] width 91 height 16
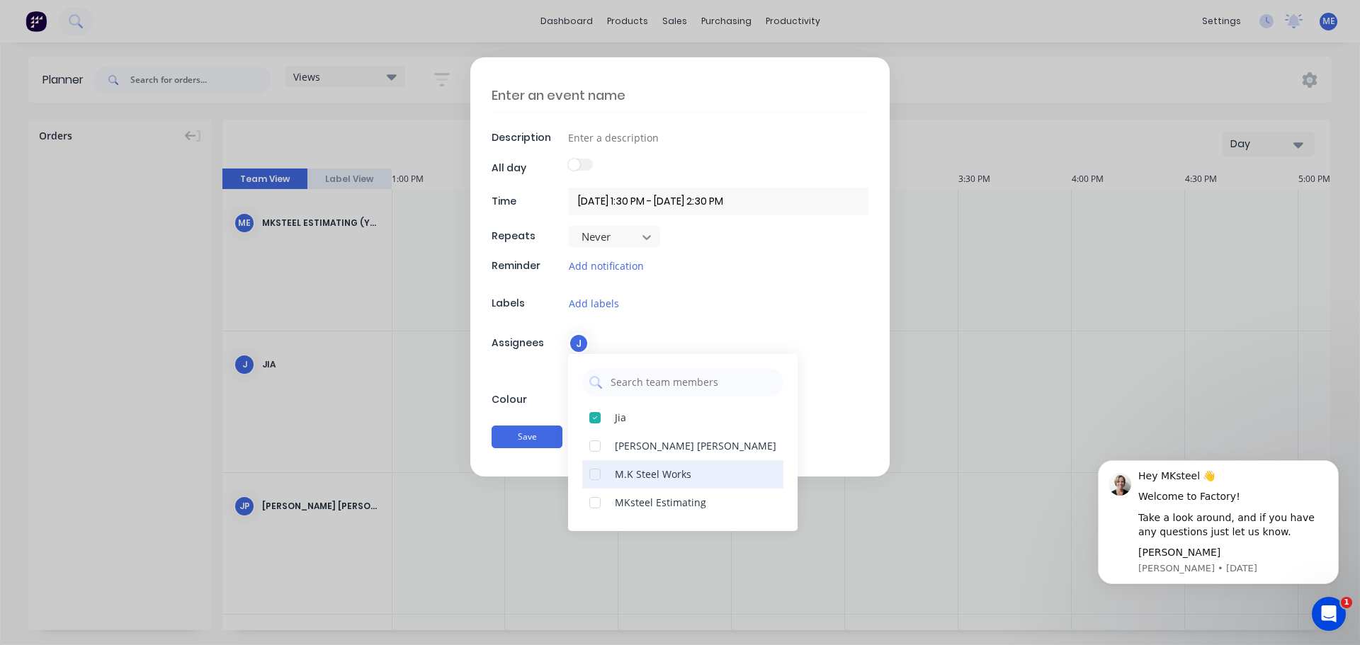
click at [593, 479] on div at bounding box center [595, 475] width 28 height 28
click at [542, 445] on button "Save" at bounding box center [527, 437] width 71 height 23
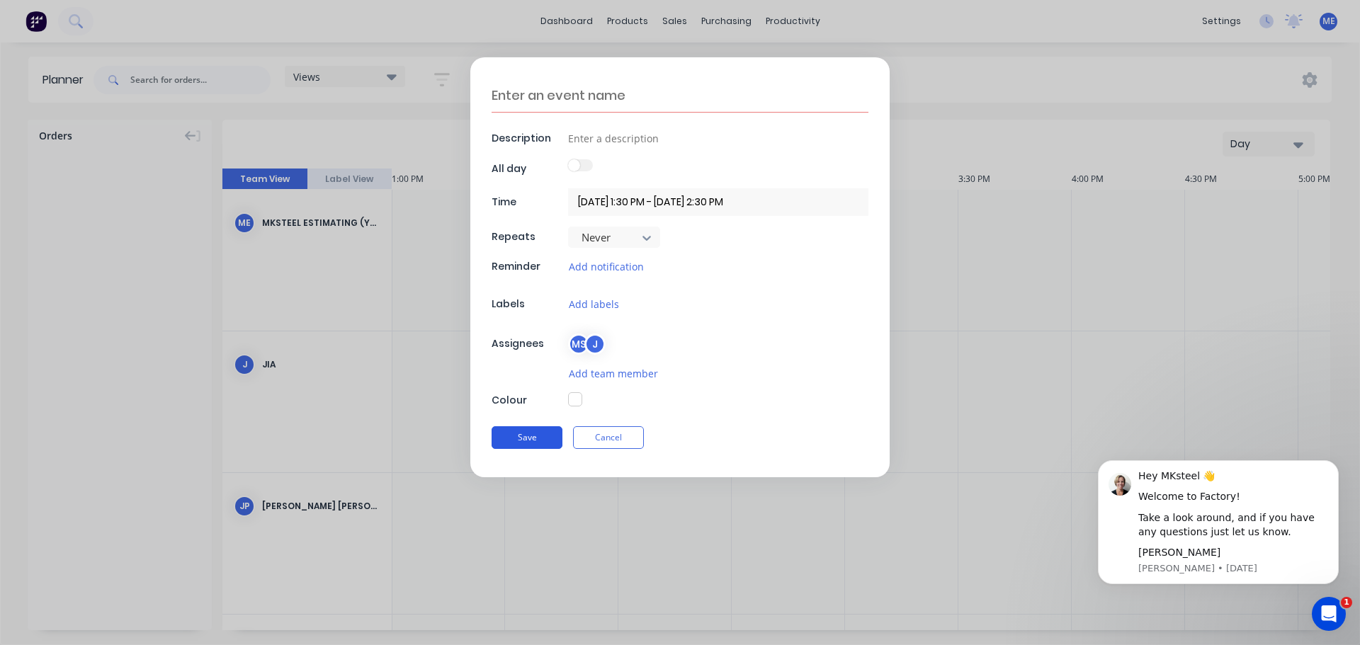
click at [542, 445] on button "Save" at bounding box center [527, 438] width 71 height 23
click at [623, 124] on div "Description All day Time 27/08/2025 1:30 PM - 27/08/2025 2:30 PM Repeats Never …" at bounding box center [679, 267] width 419 height 420
click at [633, 145] on input at bounding box center [718, 138] width 300 height 21
type textarea "x"
type input "s"
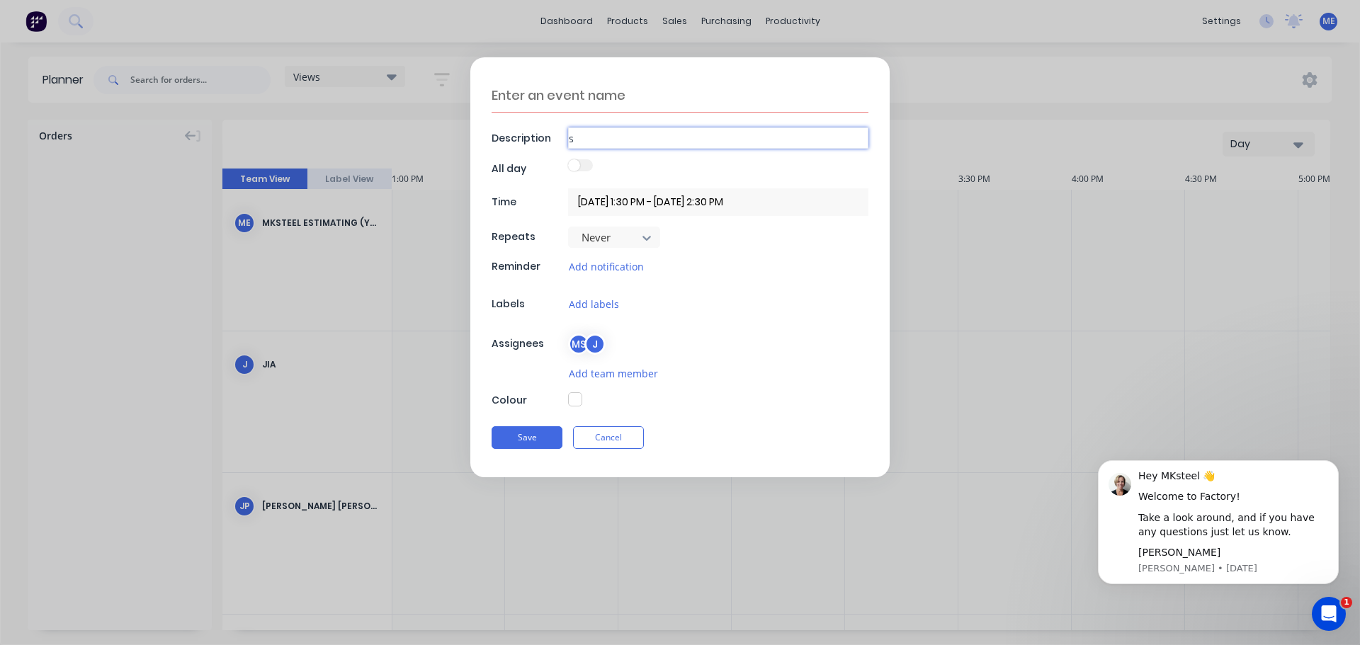
type textarea "x"
type input "ss"
click at [546, 451] on div "Save Cancel" at bounding box center [680, 437] width 377 height 37
click at [539, 427] on button "Save" at bounding box center [527, 438] width 71 height 23
click at [543, 435] on button "Save" at bounding box center [527, 438] width 71 height 23
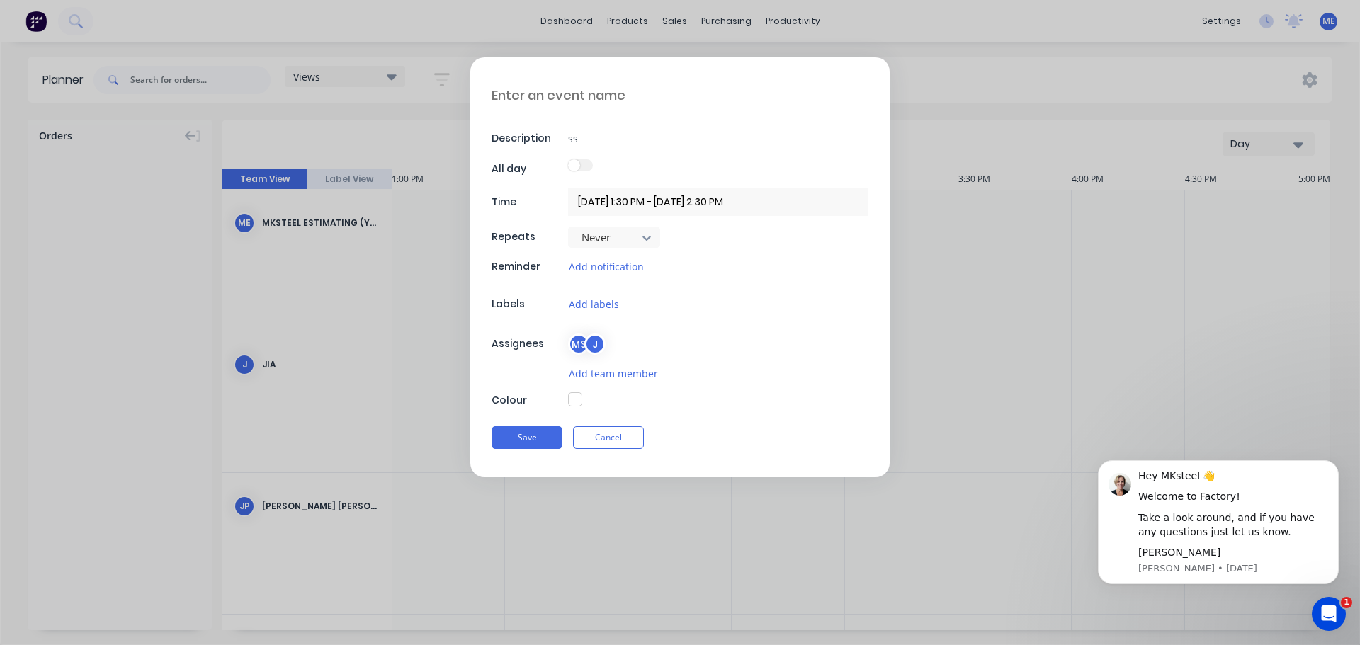
click at [593, 87] on textarea at bounding box center [680, 96] width 377 height 34
type textarea "x"
type textarea "s"
click at [524, 435] on button "Save" at bounding box center [527, 437] width 71 height 23
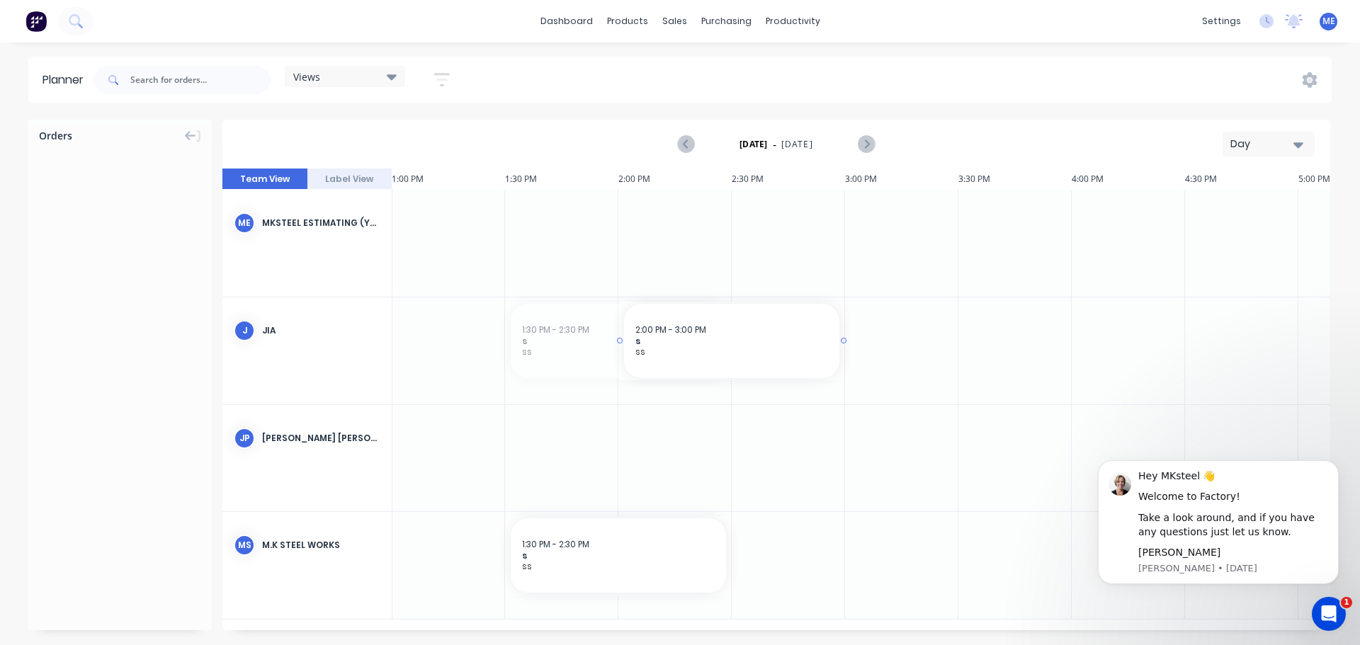
drag, startPoint x: 580, startPoint y: 342, endPoint x: 670, endPoint y: 372, distance: 95.5
drag, startPoint x: 694, startPoint y: 349, endPoint x: 694, endPoint y: 254, distance: 95.7
click at [669, 320] on div "2:00 PM - 3:00 PM s ss" at bounding box center [731, 341] width 215 height 74
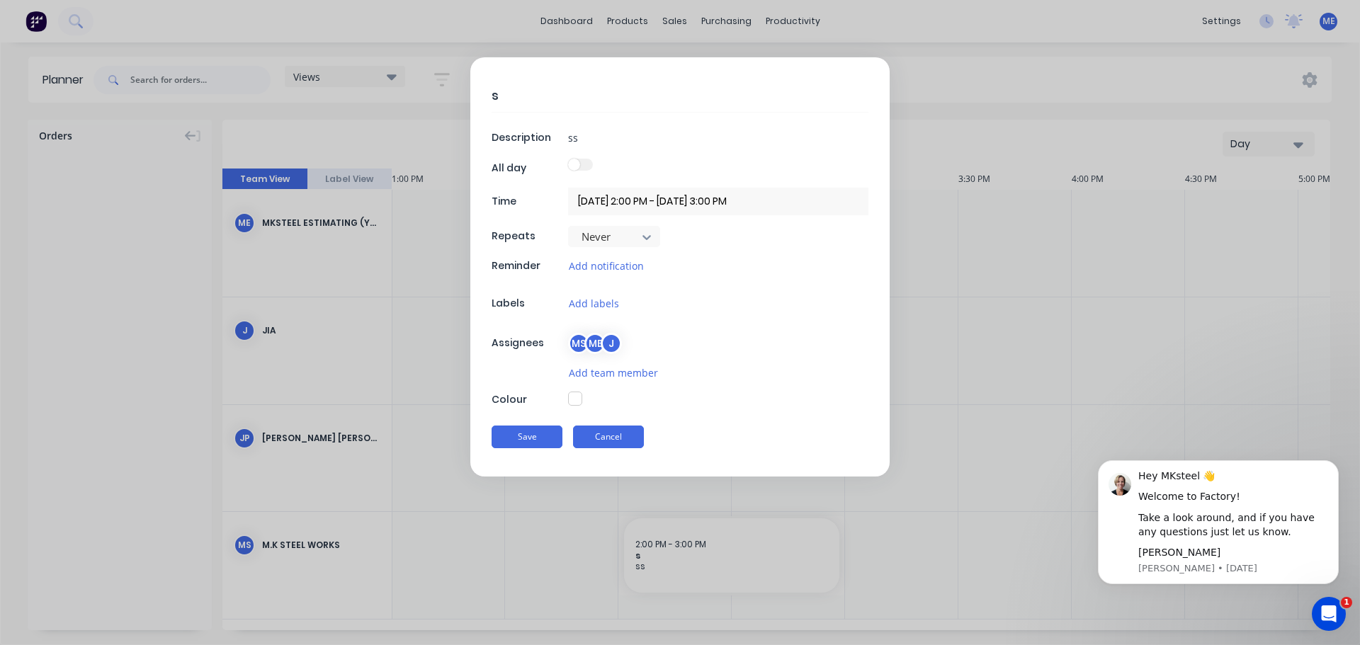
click at [627, 434] on button "Cancel" at bounding box center [608, 437] width 71 height 23
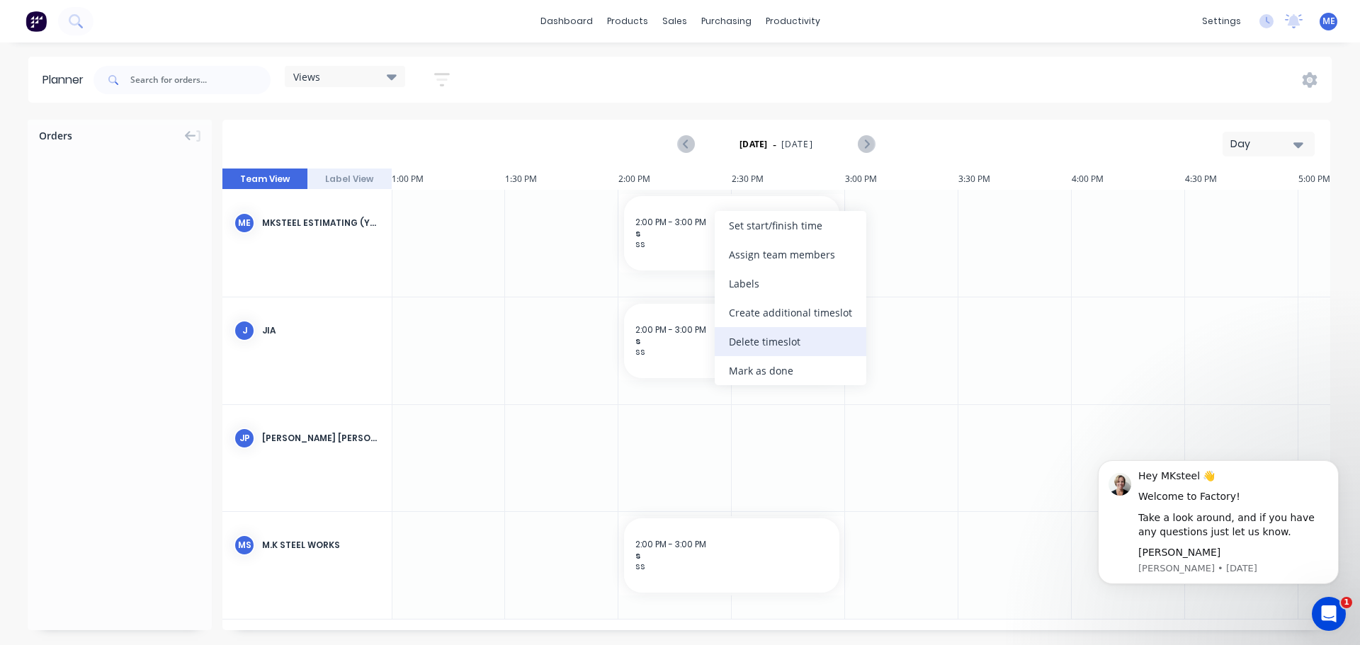
click at [771, 353] on div "Delete timeslot" at bounding box center [791, 341] width 152 height 29
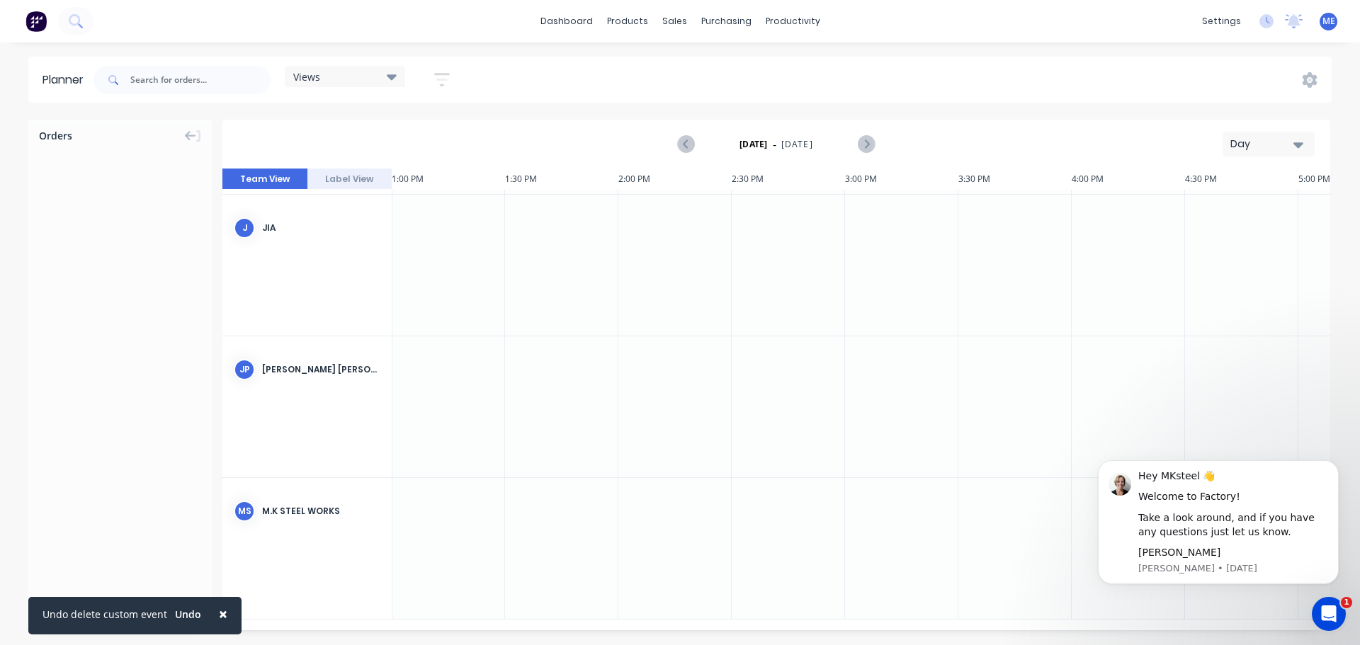
scroll to position [0, 2948]
click at [363, 186] on button "Label View" at bounding box center [350, 179] width 85 height 21
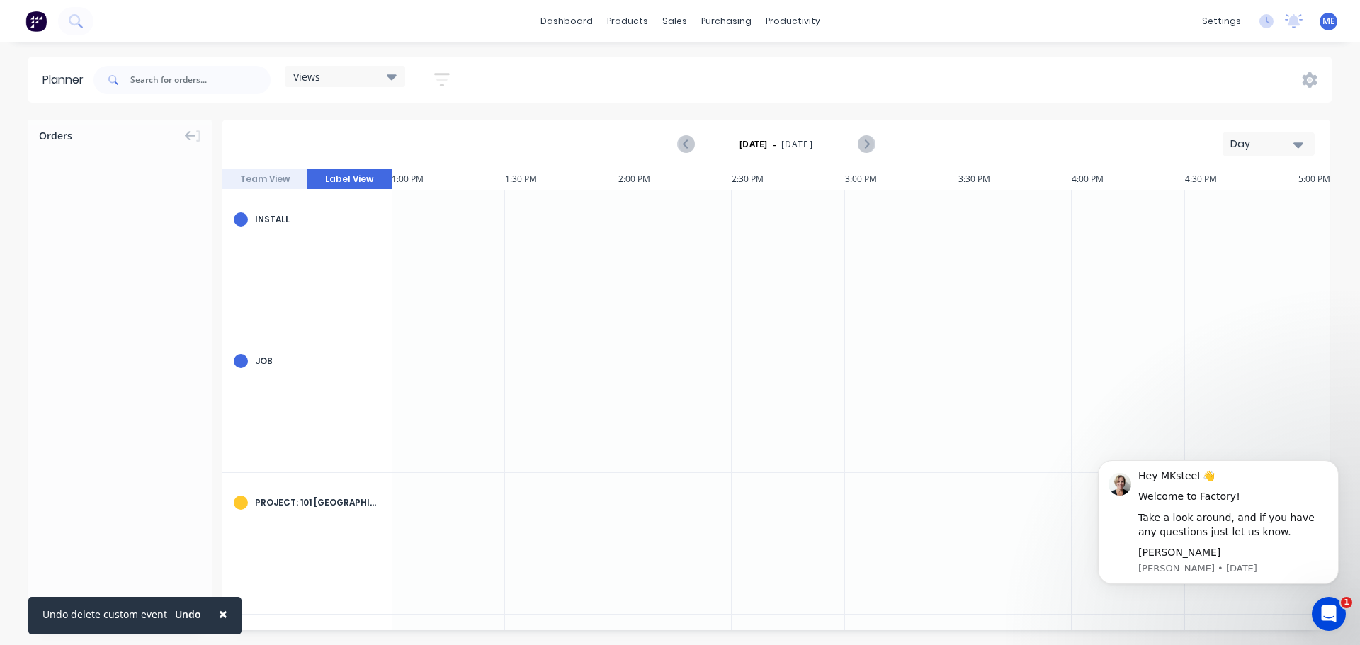
click at [350, 251] on div "Install" at bounding box center [307, 261] width 170 height 142
click at [283, 224] on div "Install" at bounding box center [317, 219] width 125 height 13
click at [282, 225] on div "Install" at bounding box center [317, 219] width 125 height 13
click at [432, 239] on div at bounding box center [448, 260] width 113 height 141
type textarea "x"
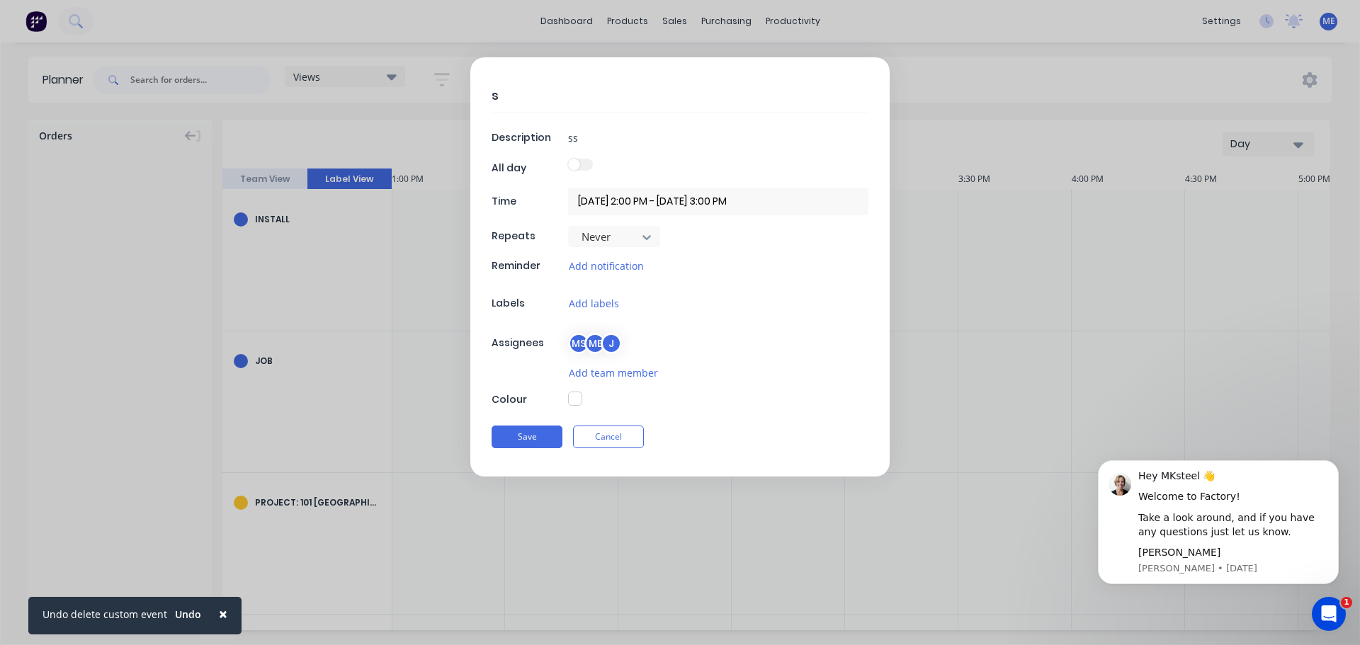
click at [633, 450] on div "Save Cancel" at bounding box center [680, 437] width 377 height 37
click at [618, 426] on button "Cancel" at bounding box center [608, 437] width 71 height 23
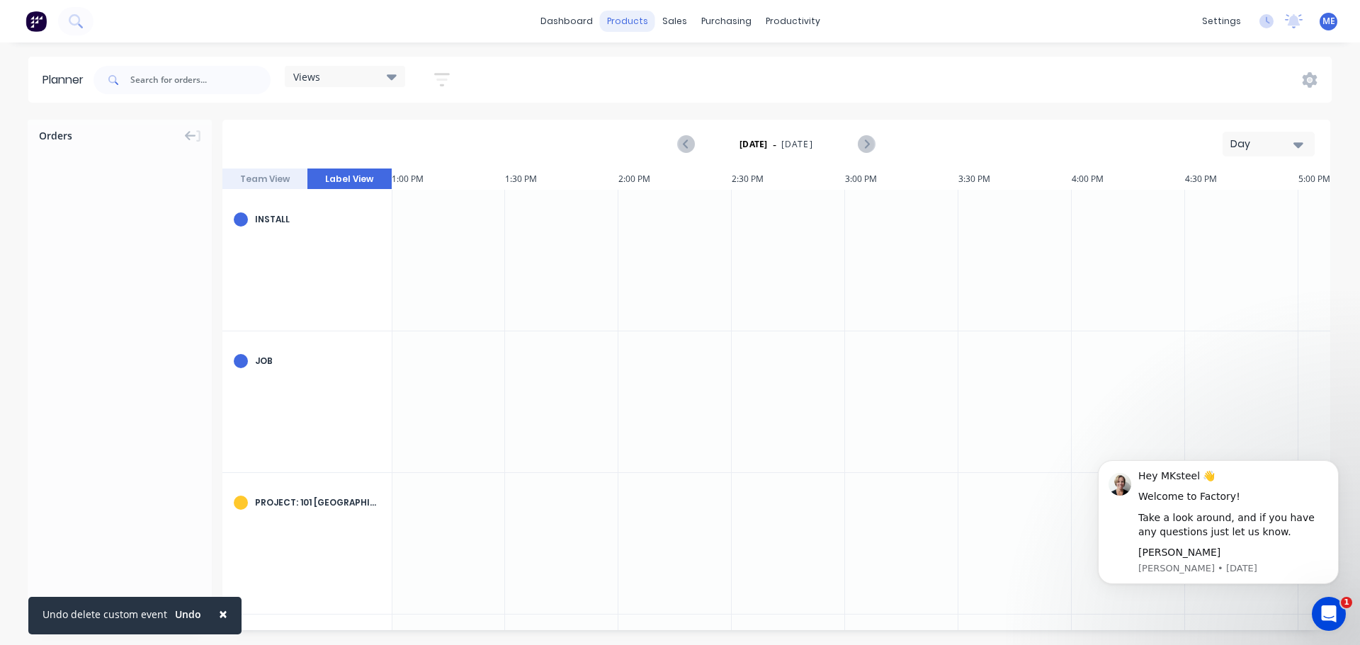
click at [619, 30] on div "products" at bounding box center [627, 21] width 55 height 21
click at [718, 135] on link "Price Level Manager" at bounding box center [749, 125] width 188 height 28
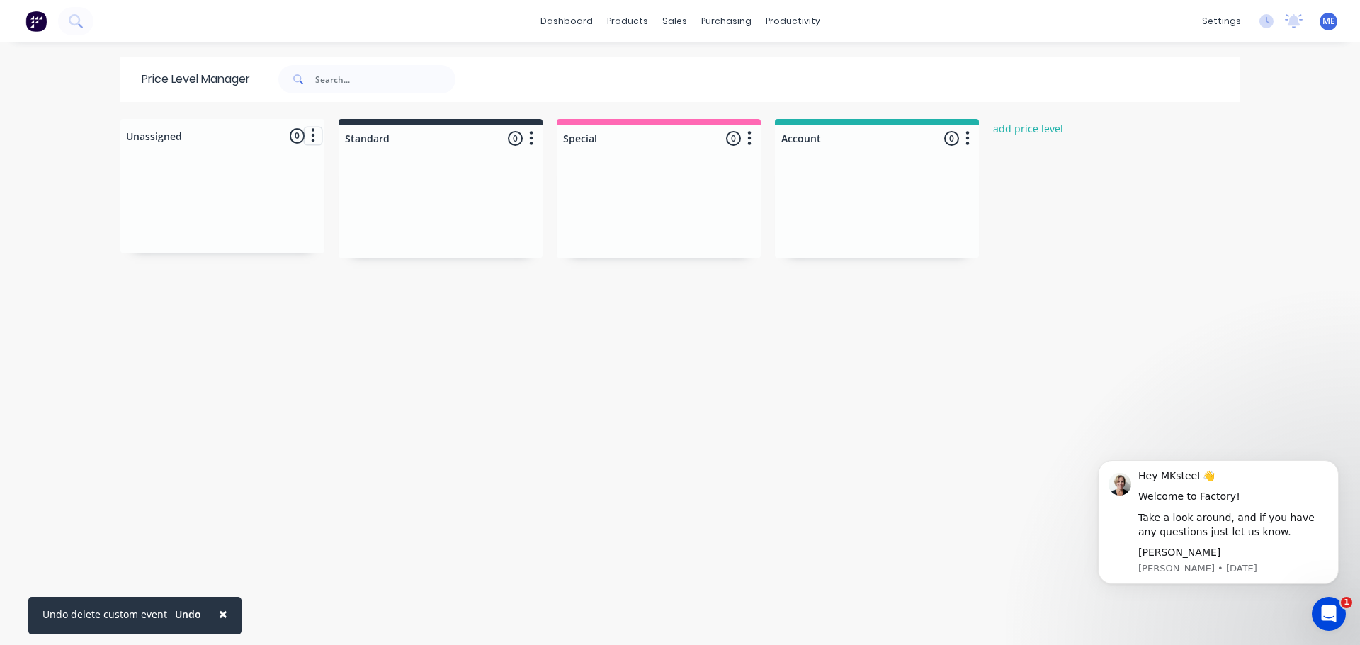
click at [305, 140] on button "button" at bounding box center [313, 136] width 17 height 17
click at [468, 274] on div "Unassigned 0 Move all customers Standard Special Account Standard 0 Price level…" at bounding box center [680, 381] width 1134 height 525
click at [810, 80] on link "Workflow" at bounding box center [843, 67] width 188 height 28
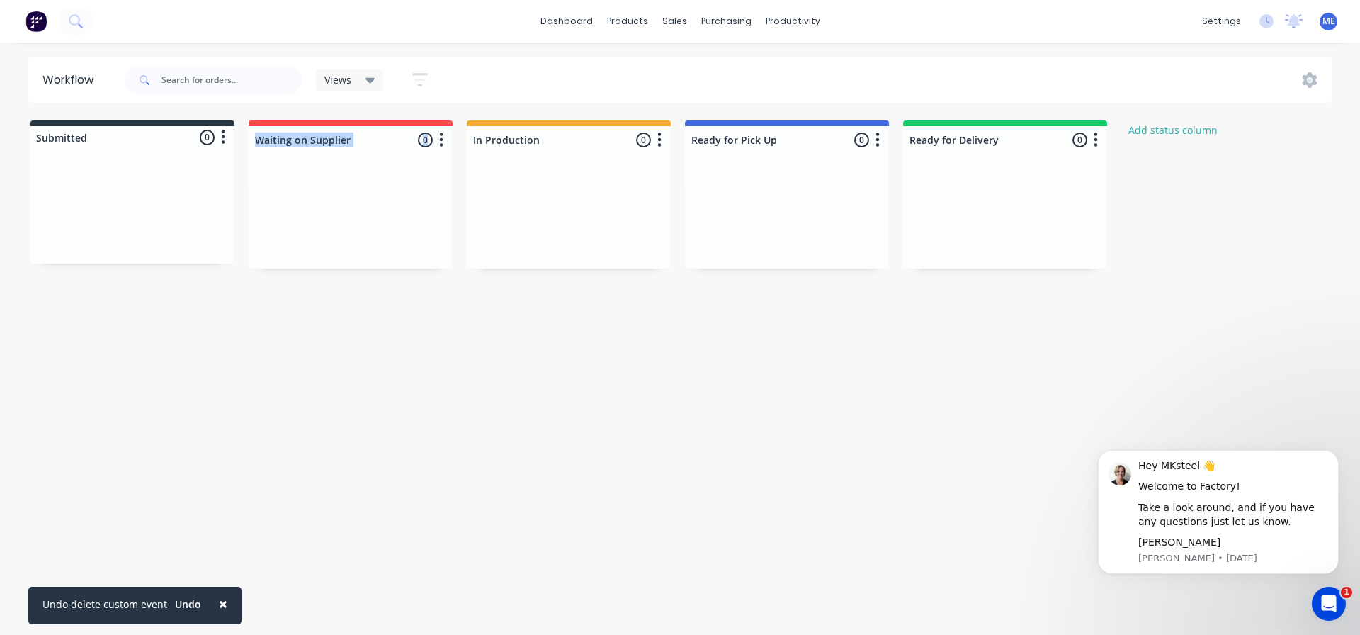
drag, startPoint x: 150, startPoint y: 188, endPoint x: 242, endPoint y: 220, distance: 97.7
click at [242, 220] on div "Submitted 0 Status colour #273444 hex #273444 Save Cancel Summaries Total order…" at bounding box center [759, 194] width 1541 height 148
click at [224, 140] on icon "button" at bounding box center [223, 137] width 4 height 18
click at [481, 299] on div "Workflow Views Save new view None (Default) edit Show/Hide statuses Show line i…" at bounding box center [680, 332] width 1360 height 550
click at [1094, 138] on icon "button" at bounding box center [1096, 140] width 4 height 18
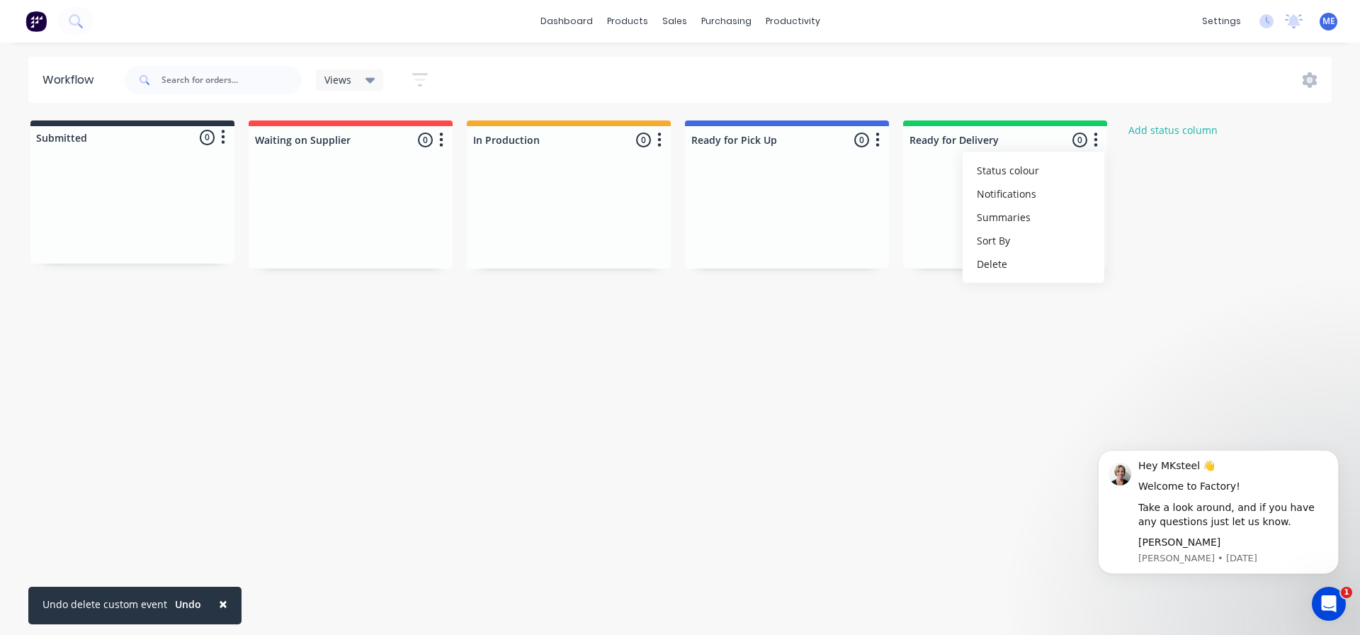
click at [1224, 230] on div "Submitted 0 Status colour #273444 hex #273444 Save Cancel Summaries Total order…" at bounding box center [759, 194] width 1541 height 148
click at [1326, 86] on div at bounding box center [1313, 80] width 37 height 16
click at [1301, 82] on div at bounding box center [1313, 80] width 37 height 16
click at [1309, 79] on icon at bounding box center [1310, 80] width 16 height 16
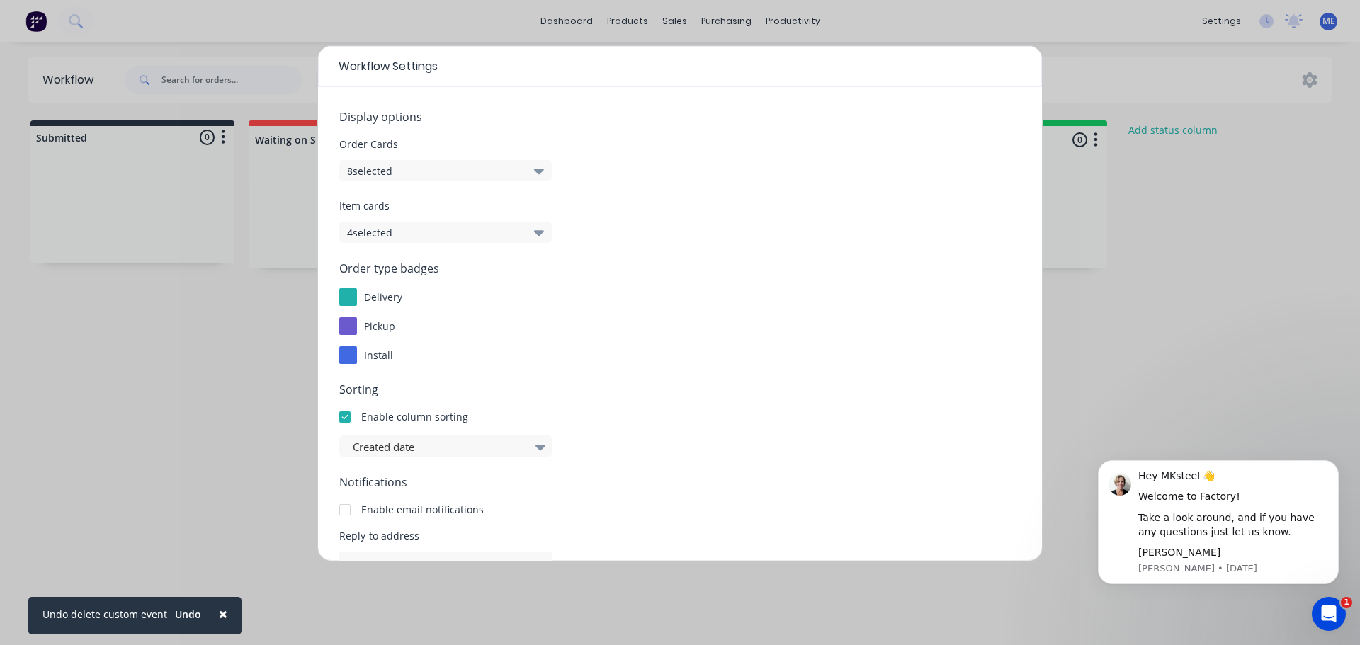
click at [1234, 235] on div "Workflow Settings Display options Order Cards 8 selected Item cards 4 selected …" at bounding box center [680, 322] width 1360 height 645
click at [1192, 254] on div "Workflow Settings Display options Order Cards 8 selected Item cards 4 selected …" at bounding box center [680, 322] width 1360 height 645
click at [64, 308] on div "Workflow Settings Display options Order Cards 8 selected Item cards 4 selected …" at bounding box center [680, 322] width 1360 height 645
click at [224, 609] on span "×" at bounding box center [223, 614] width 9 height 20
drag, startPoint x: 479, startPoint y: 564, endPoint x: 526, endPoint y: 624, distance: 76.7
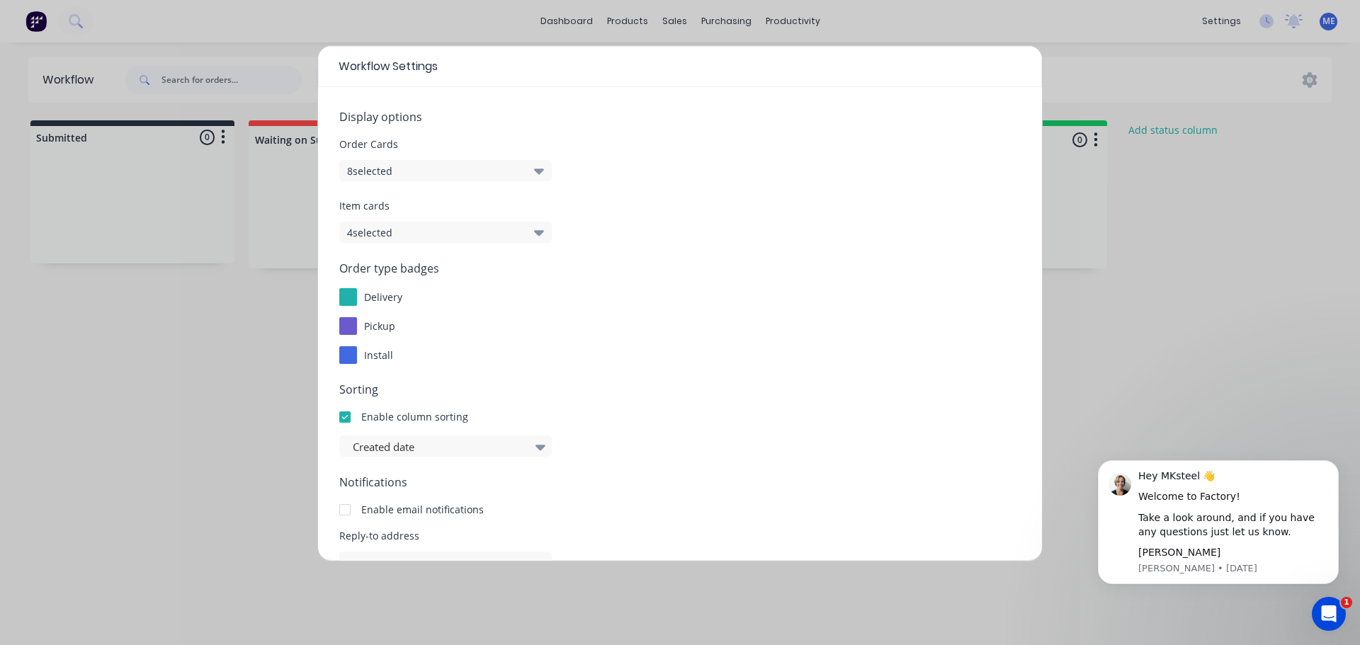
click at [526, 624] on div "Workflow Settings Display options Order Cards 8 selected Item cards 4 selected …" at bounding box center [680, 322] width 1360 height 645
drag, startPoint x: 542, startPoint y: 609, endPoint x: 1183, endPoint y: 262, distance: 729.2
click at [1206, 303] on div "Workflow Settings Display options Order Cards 8 selected Item cards 4 selected …" at bounding box center [680, 322] width 1360 height 645
drag, startPoint x: 1151, startPoint y: 154, endPoint x: 1162, endPoint y: 115, distance: 39.7
click at [1162, 115] on div "Workflow Settings Display options Order Cards 8 selected Item cards 4 selected …" at bounding box center [680, 322] width 1360 height 645
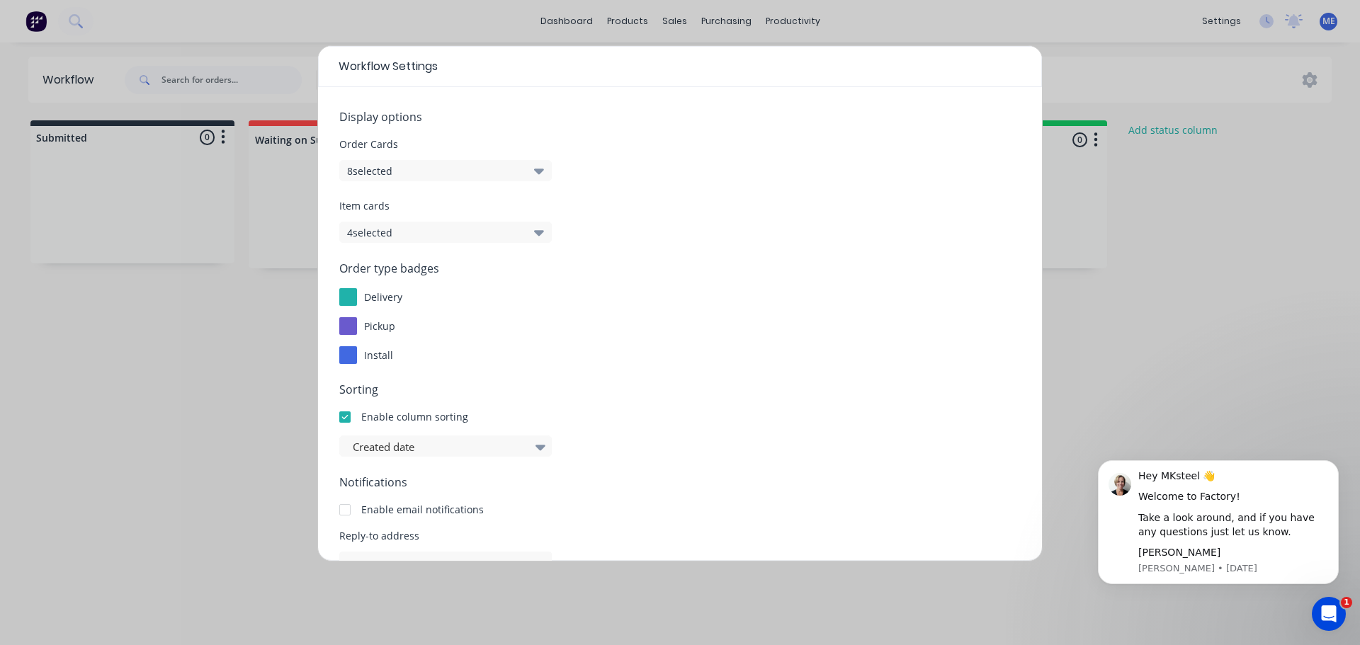
click at [909, 84] on div "Workflow Settings" at bounding box center [680, 66] width 724 height 41
drag, startPoint x: 881, startPoint y: 70, endPoint x: 812, endPoint y: 152, distance: 107.1
click at [842, 120] on div "Workflow Settings Display options Order Cards 8 selected Item cards 4 selected …" at bounding box center [680, 303] width 726 height 517
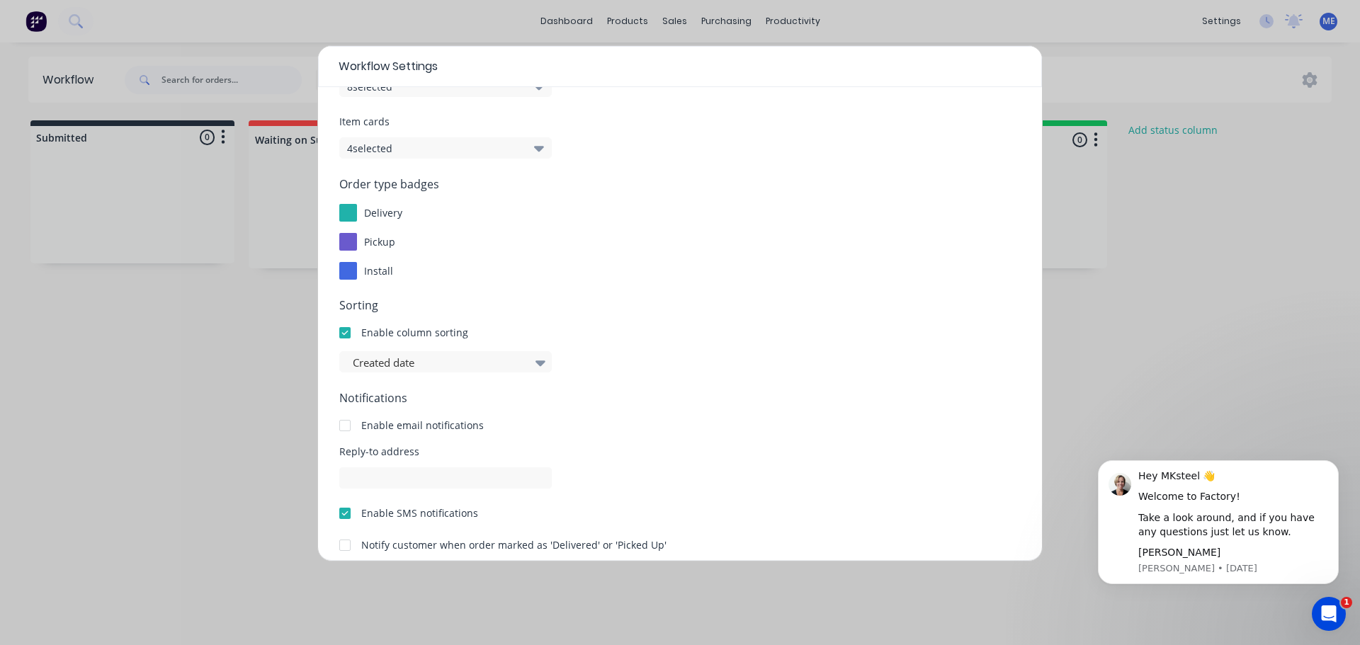
scroll to position [152, 0]
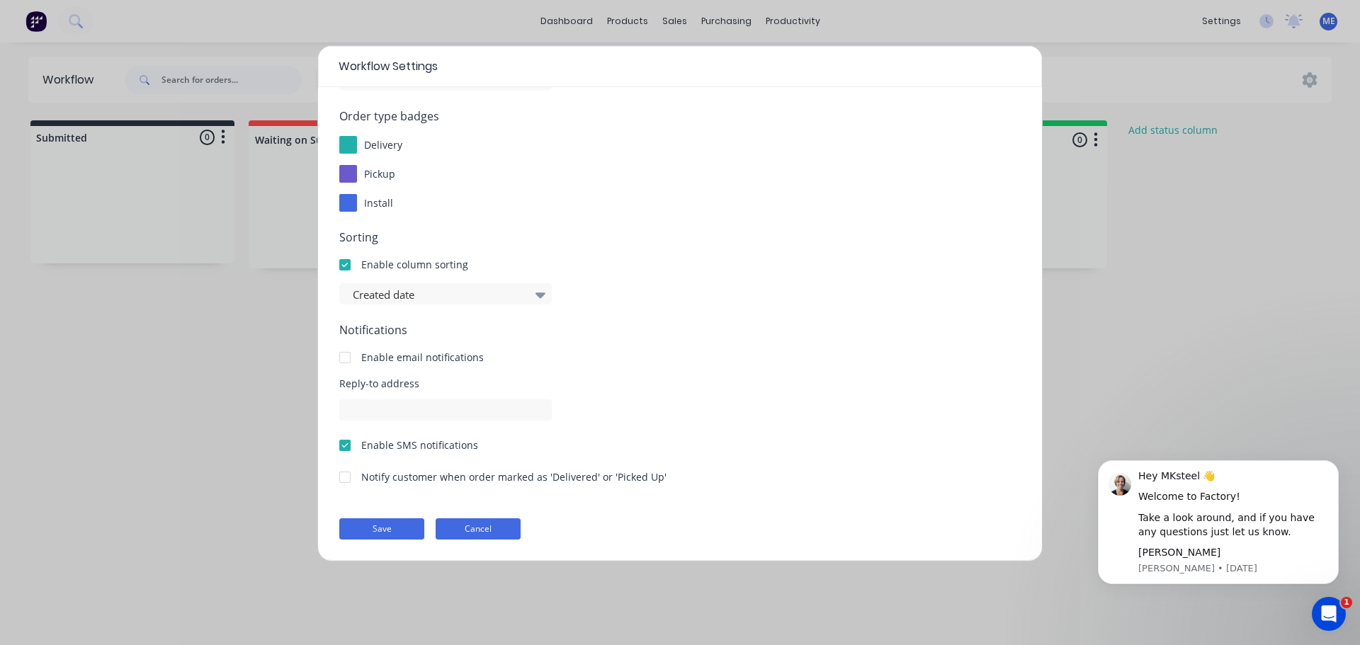
click at [461, 536] on button "Cancel" at bounding box center [478, 529] width 85 height 21
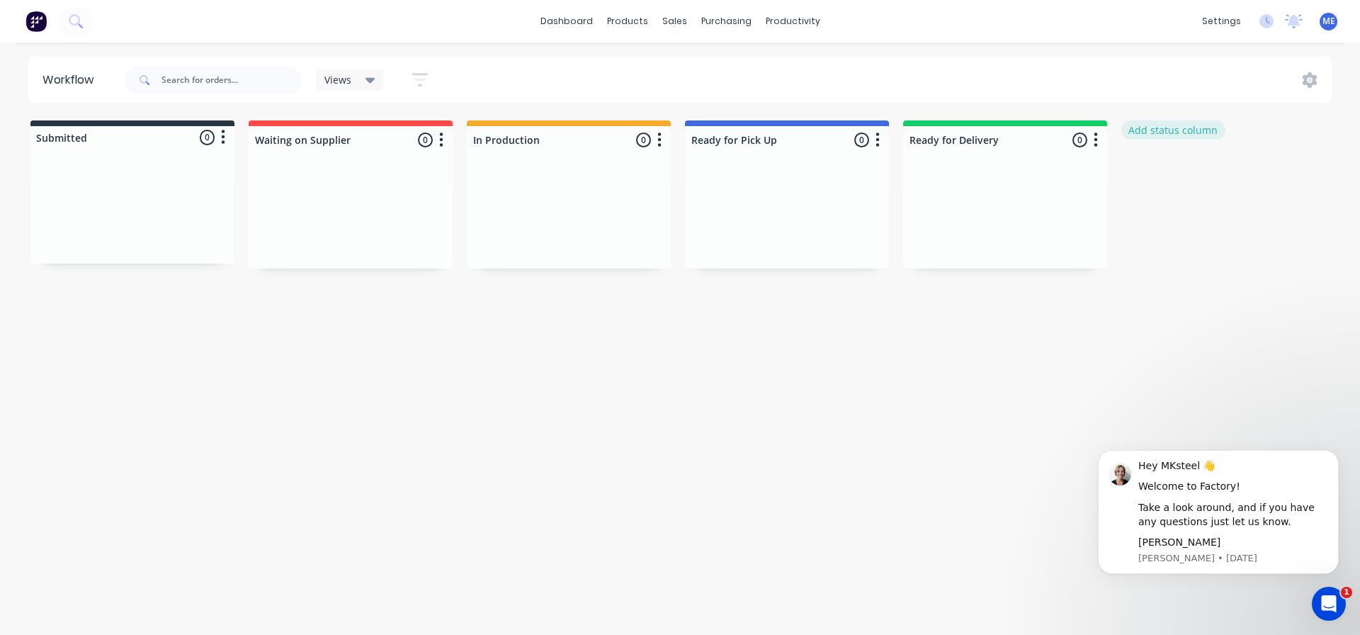
click at [1192, 137] on button "Add status column" at bounding box center [1174, 129] width 104 height 19
type input "ss"
click at [1183, 174] on button "Add" at bounding box center [1169, 173] width 78 height 23
click at [1323, 140] on div at bounding box center [1224, 140] width 204 height 28
click at [1318, 143] on button "button" at bounding box center [1314, 140] width 17 height 17
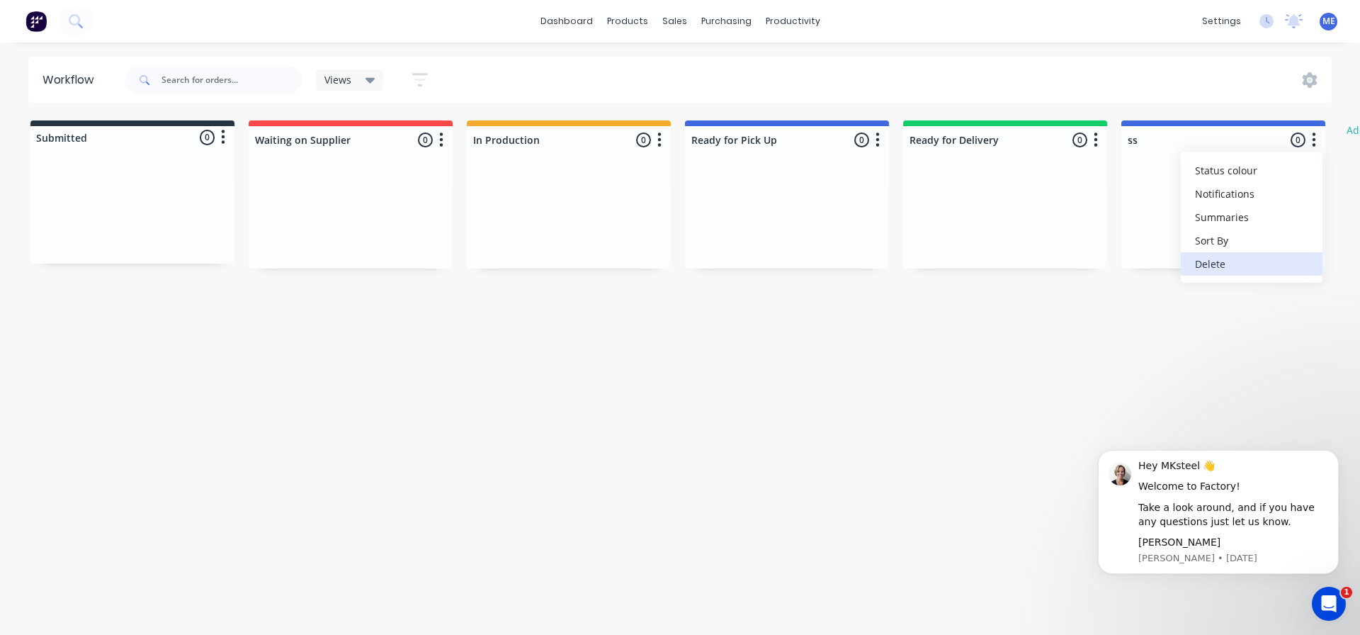
click at [1244, 266] on button "Delete" at bounding box center [1252, 263] width 142 height 23
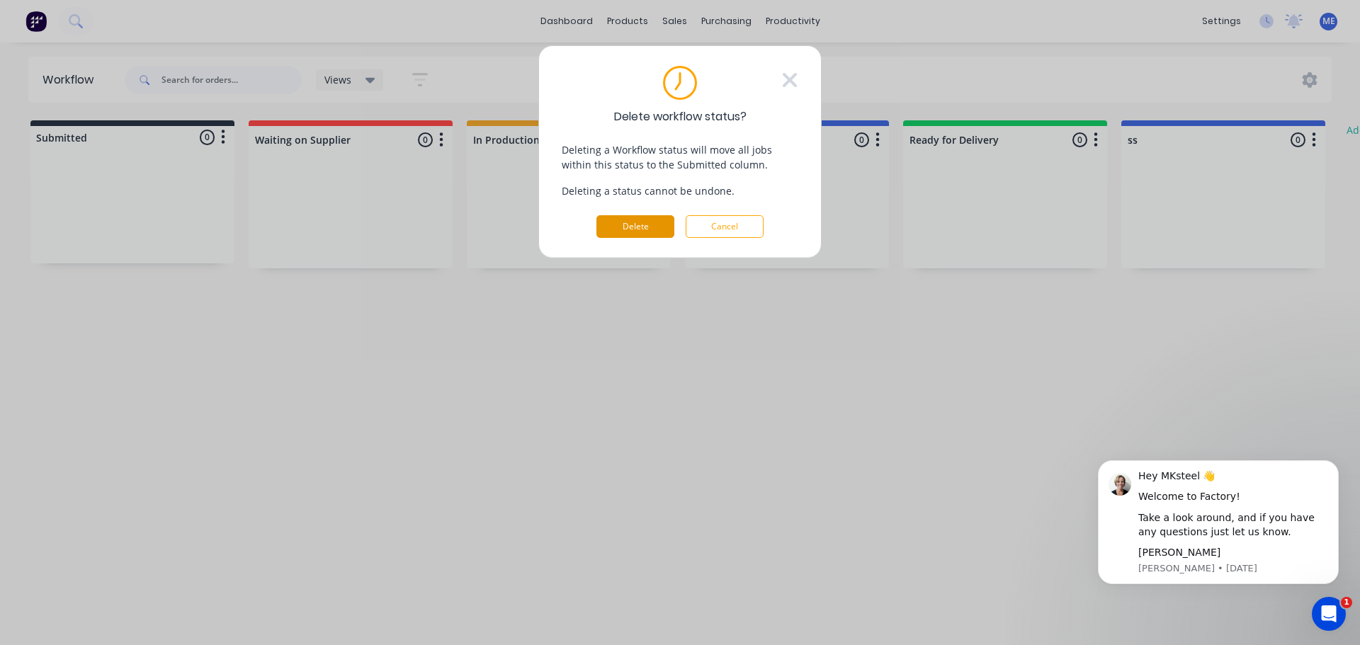
click at [658, 224] on button "Delete" at bounding box center [636, 226] width 78 height 23
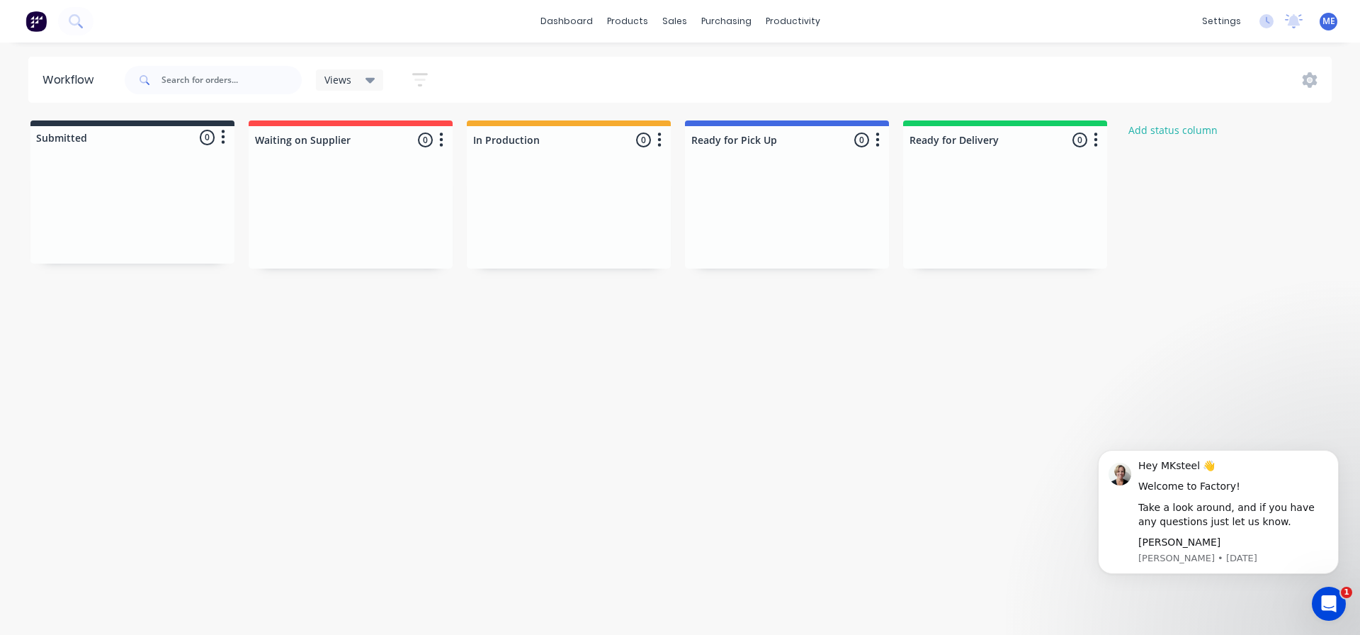
click at [81, 132] on div at bounding box center [132, 137] width 204 height 23
click at [80, 140] on div at bounding box center [132, 137] width 204 height 23
click at [222, 135] on icon "button" at bounding box center [223, 137] width 4 height 18
click at [188, 196] on button "Summaries" at bounding box center [161, 191] width 142 height 23
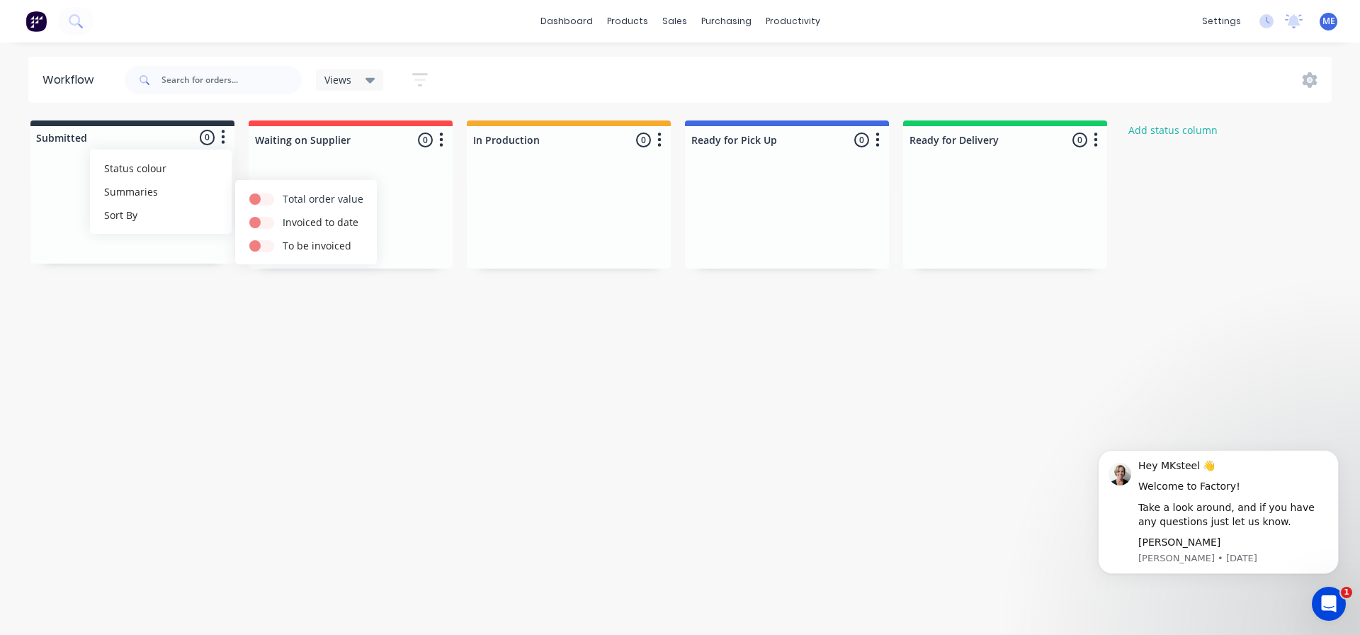
click at [283, 191] on label at bounding box center [283, 191] width 0 height 0
click at [258, 201] on input "checkbox" at bounding box center [254, 197] width 11 height 13
click at [283, 191] on label at bounding box center [283, 191] width 0 height 0
click at [261, 201] on input "checkbox" at bounding box center [254, 197] width 11 height 13
checkbox input "false"
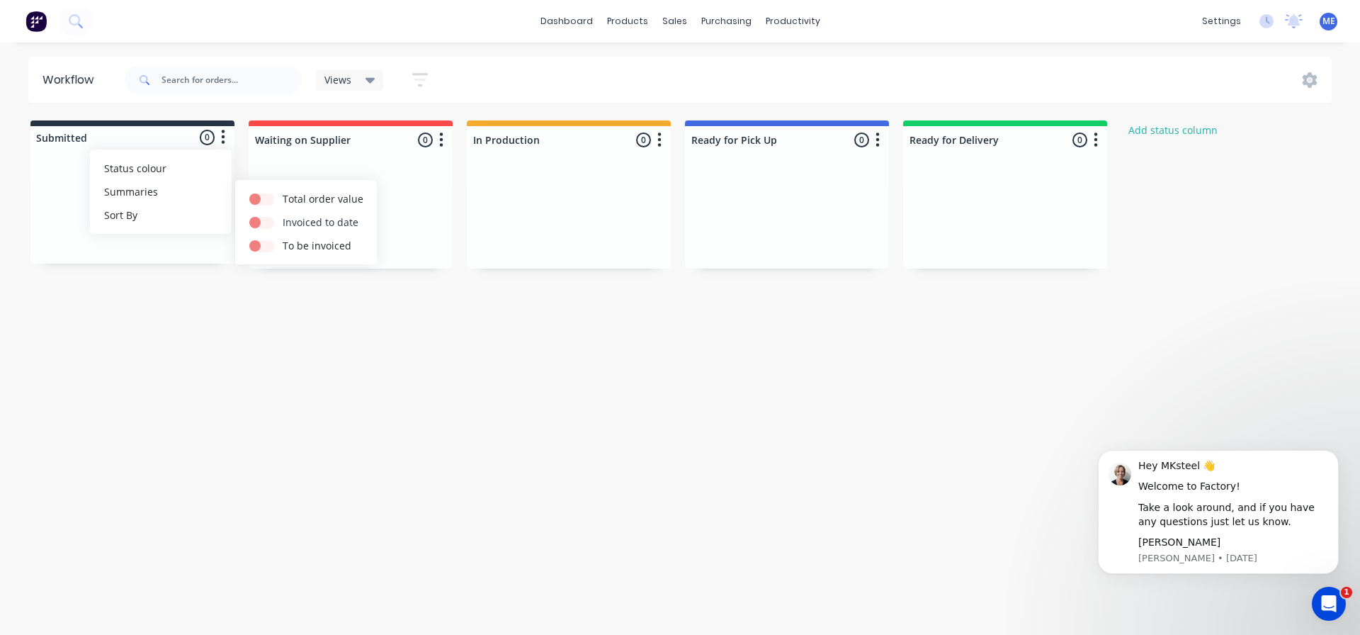
click at [283, 215] on label at bounding box center [283, 215] width 0 height 0
click at [261, 218] on input "checkbox" at bounding box center [254, 221] width 11 height 13
click at [283, 215] on label at bounding box center [283, 215] width 0 height 0
click at [261, 226] on input "checkbox" at bounding box center [254, 221] width 11 height 13
checkbox input "false"
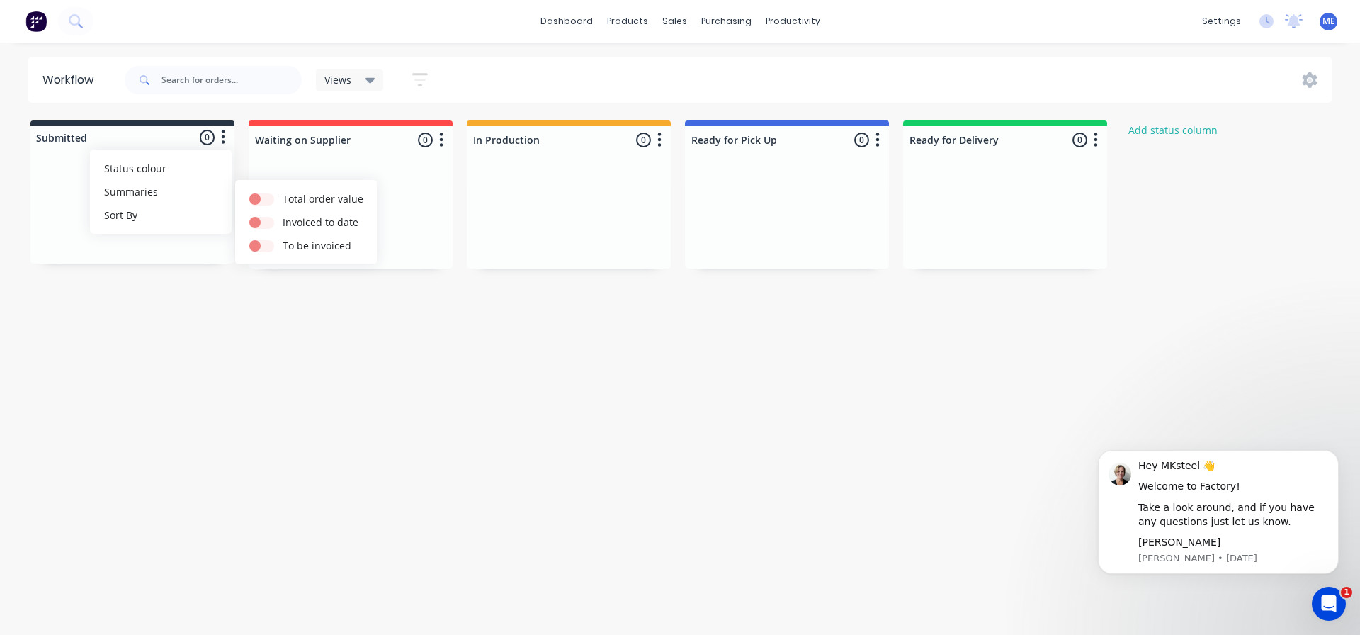
click at [283, 304] on div "Workflow Views Save new view None (Default) edit Show/Hide statuses Show line i…" at bounding box center [680, 332] width 1360 height 550
click at [1314, 84] on icon at bounding box center [1310, 80] width 15 height 16
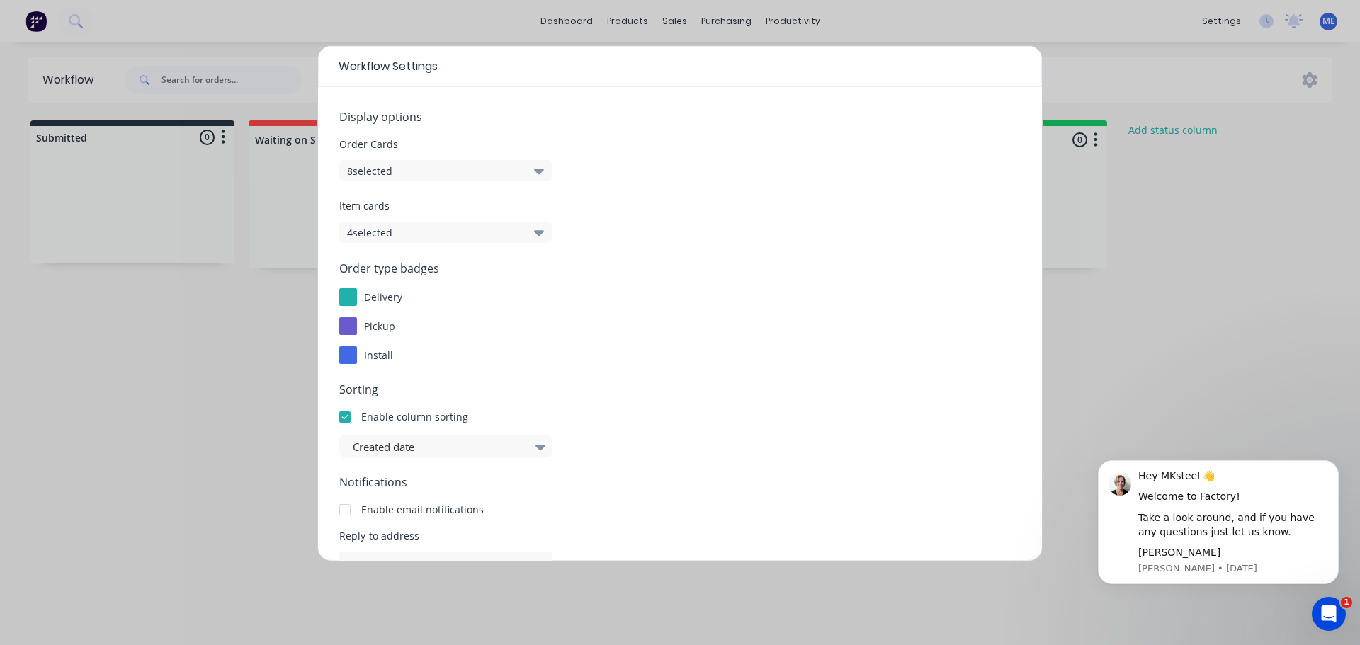
click at [511, 174] on button "8 selected" at bounding box center [445, 170] width 213 height 21
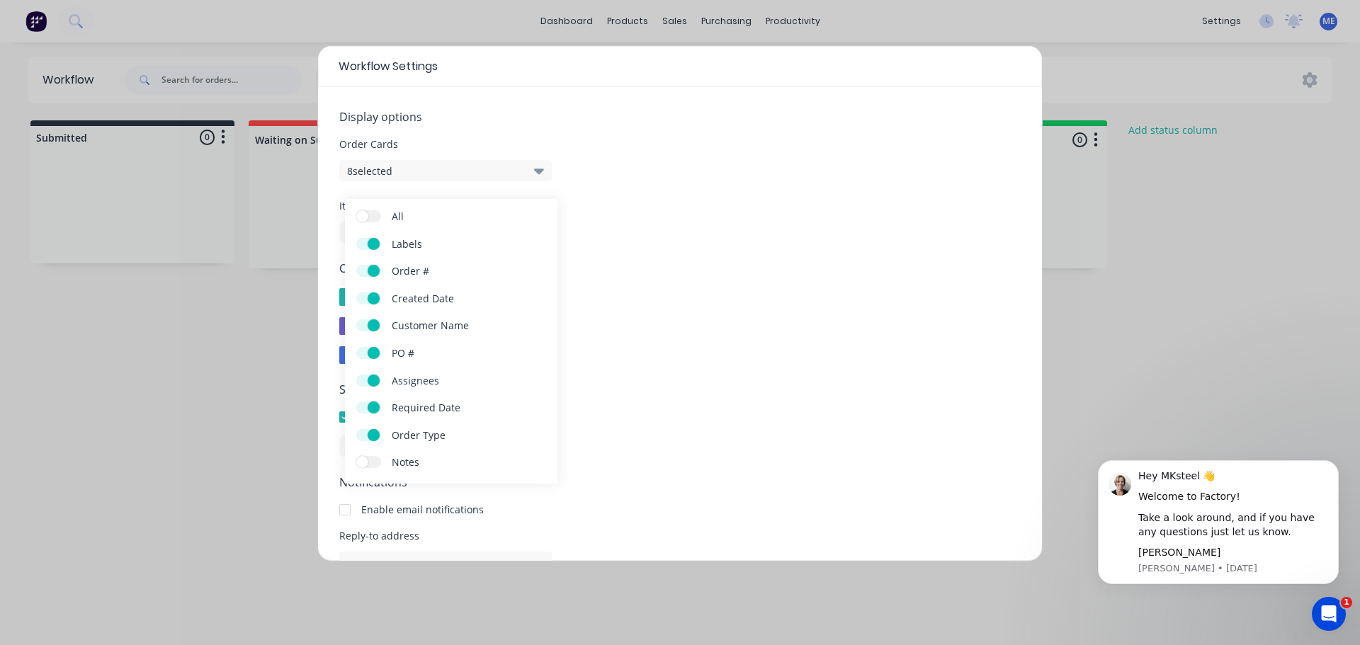
click at [511, 174] on button "8 selected" at bounding box center [445, 170] width 213 height 21
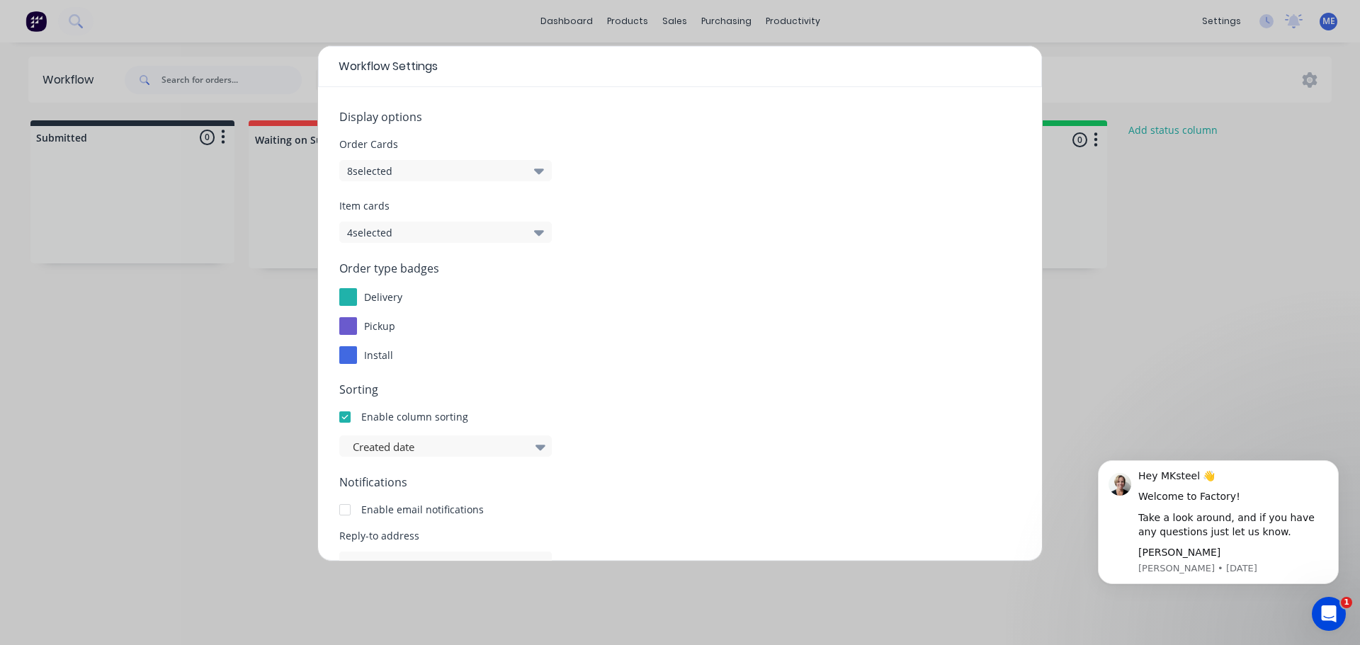
click at [1109, 299] on div "Workflow Settings Display options Order Cards 8 selected Item cards 4 selected …" at bounding box center [680, 322] width 1360 height 645
drag, startPoint x: 1254, startPoint y: 285, endPoint x: 1144, endPoint y: 281, distance: 110.6
click at [1255, 286] on div "Workflow Settings Display options Order Cards 8 selected Item cards 4 selected …" at bounding box center [680, 322] width 1360 height 645
click at [504, 237] on button "4 selected" at bounding box center [445, 232] width 213 height 21
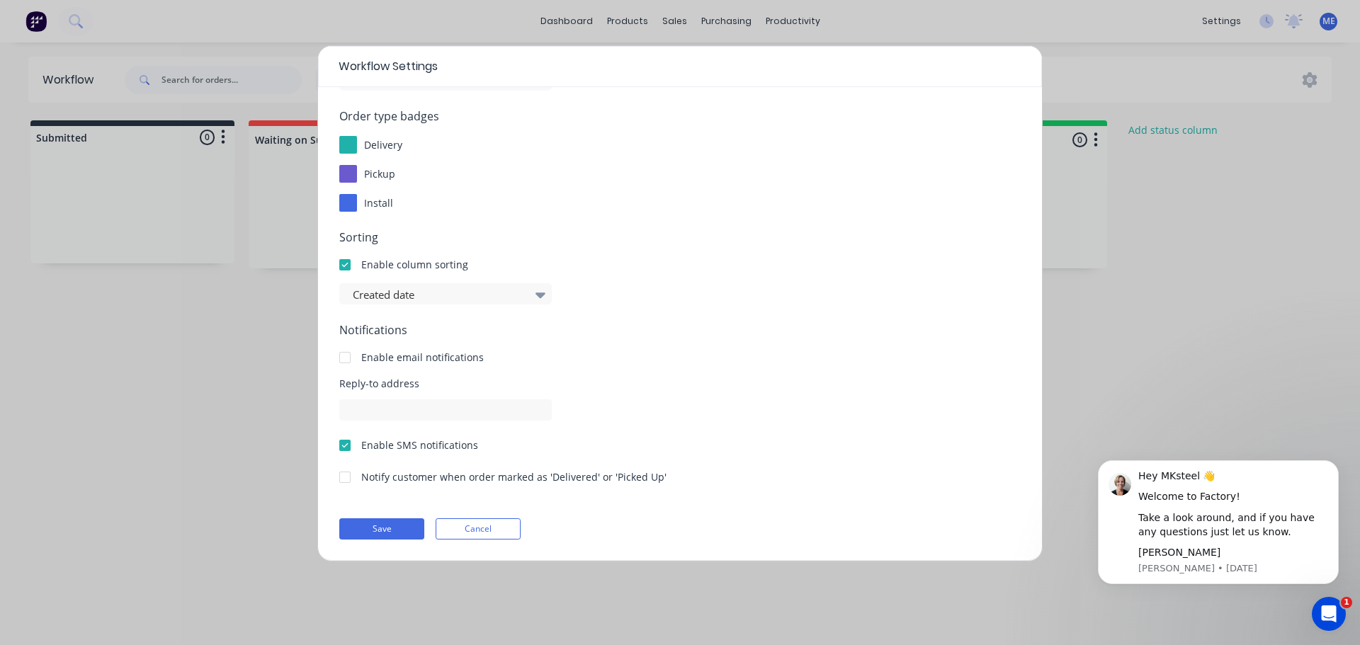
click at [497, 525] on button "Cancel" at bounding box center [478, 529] width 85 height 21
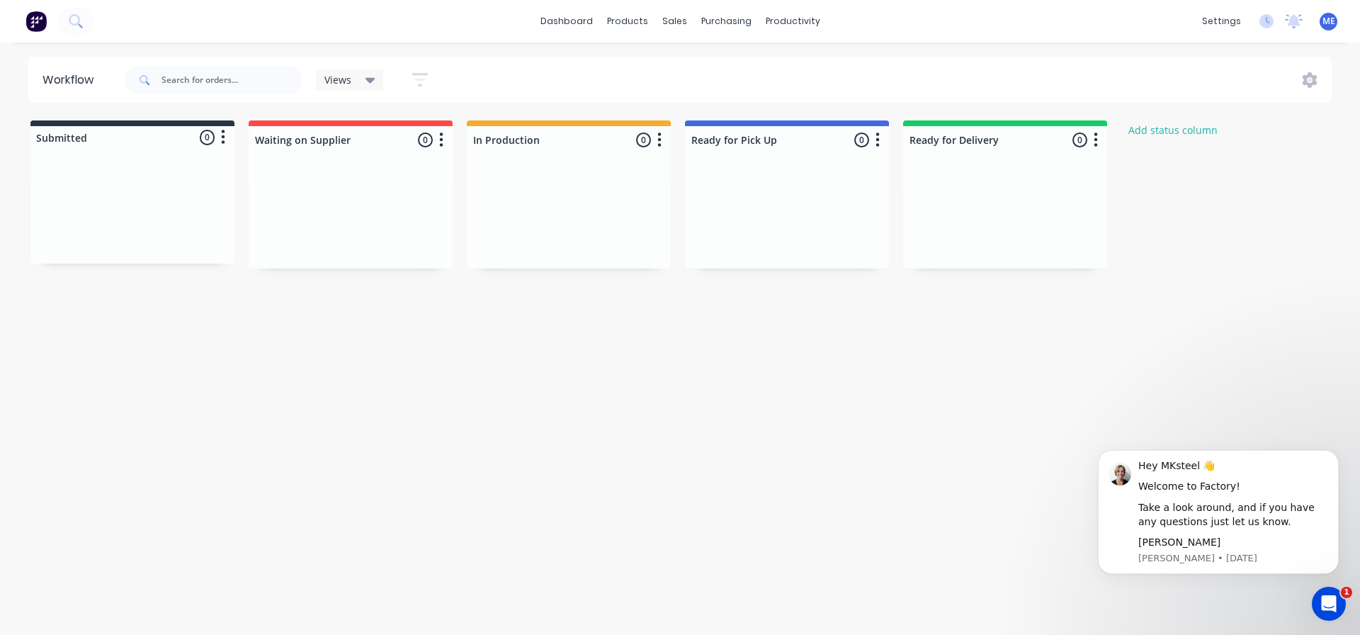
click at [213, 140] on div at bounding box center [132, 137] width 204 height 23
click at [230, 141] on button "button" at bounding box center [223, 137] width 17 height 17
click at [201, 187] on button "Summaries" at bounding box center [161, 191] width 142 height 23
click at [283, 215] on label at bounding box center [283, 215] width 0 height 0
click at [255, 222] on input "checkbox" at bounding box center [254, 221] width 11 height 13
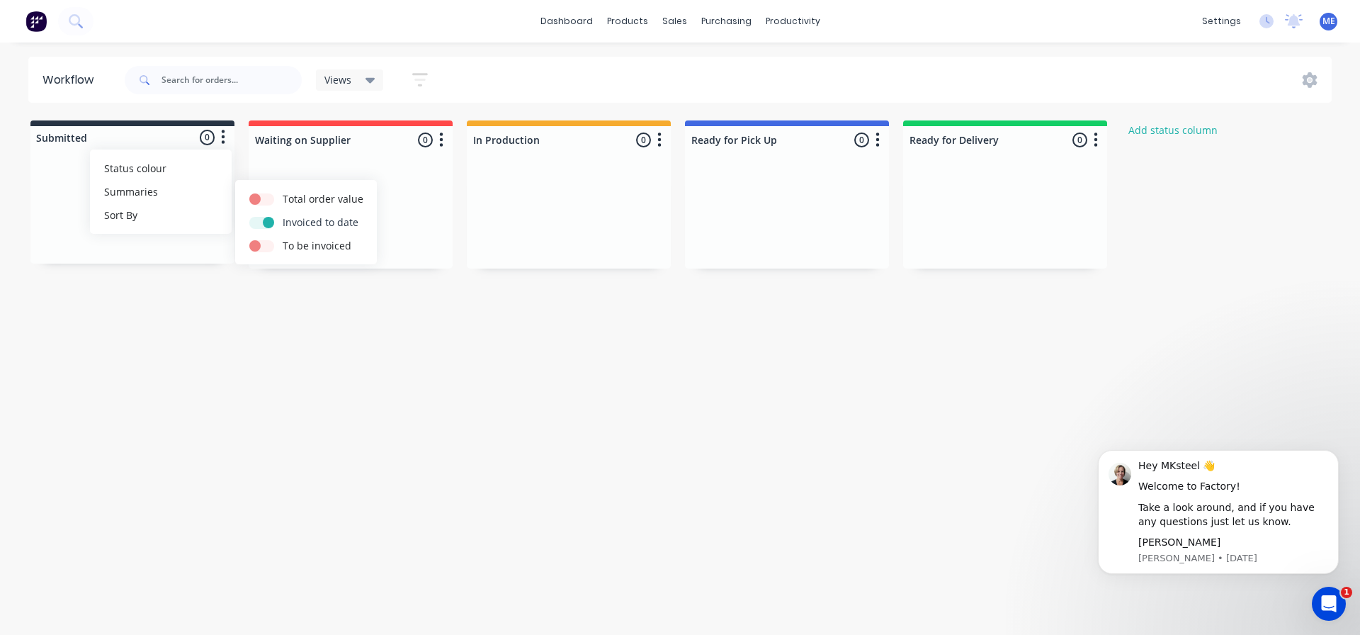
checkbox input "true"
drag, startPoint x: 265, startPoint y: 244, endPoint x: 256, endPoint y: 224, distance: 21.6
click at [283, 238] on label at bounding box center [283, 238] width 0 height 0
click at [261, 244] on input "checkbox" at bounding box center [254, 244] width 11 height 13
checkbox input "true"
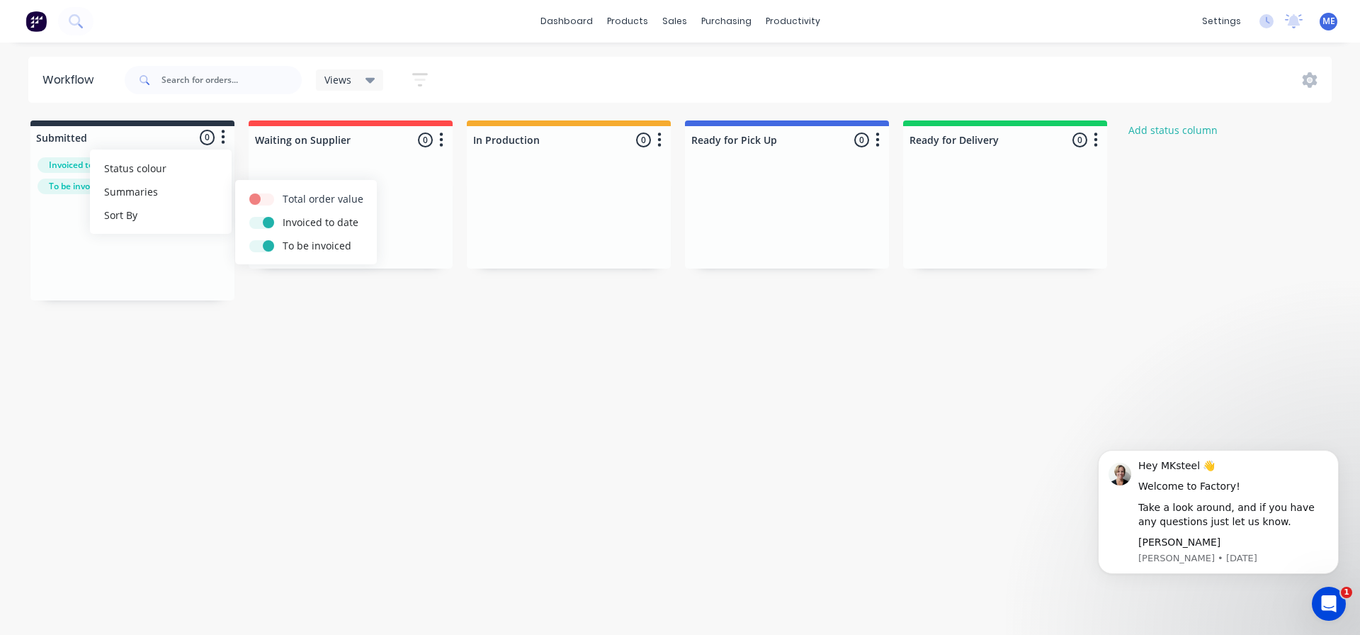
click at [283, 191] on label at bounding box center [283, 191] width 0 height 0
click at [259, 203] on input "checkbox" at bounding box center [254, 197] width 11 height 13
checkbox input "true"
click at [293, 298] on div "Submitted 0 Status colour #273444 hex #273444 Save Cancel Summaries Total order…" at bounding box center [759, 220] width 1541 height 201
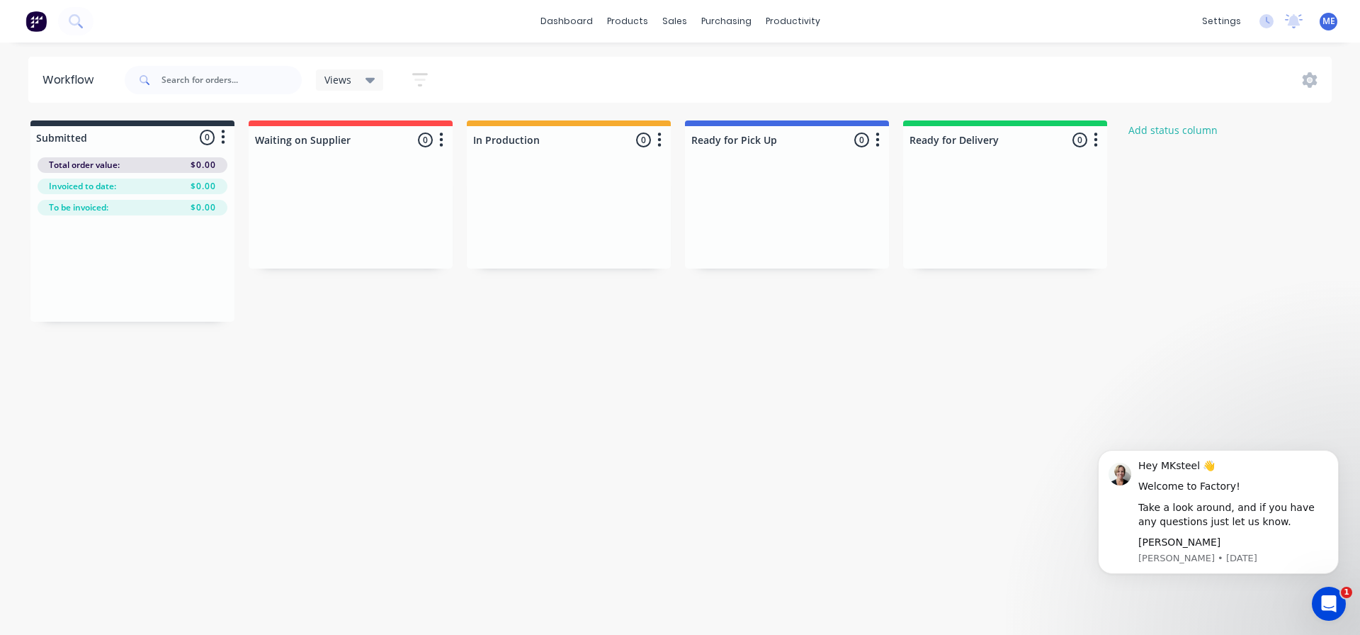
click at [226, 142] on button "button" at bounding box center [223, 137] width 17 height 17
drag, startPoint x: 243, startPoint y: 264, endPoint x: 217, endPoint y: 230, distance: 42.9
click at [239, 266] on div "Submitted 0 Status colour #273444 hex #273444 Save Cancel Summaries Total order…" at bounding box center [759, 220] width 1541 height 201
drag, startPoint x: 111, startPoint y: 135, endPoint x: 102, endPoint y: 136, distance: 8.5
click at [110, 135] on div at bounding box center [132, 137] width 204 height 23
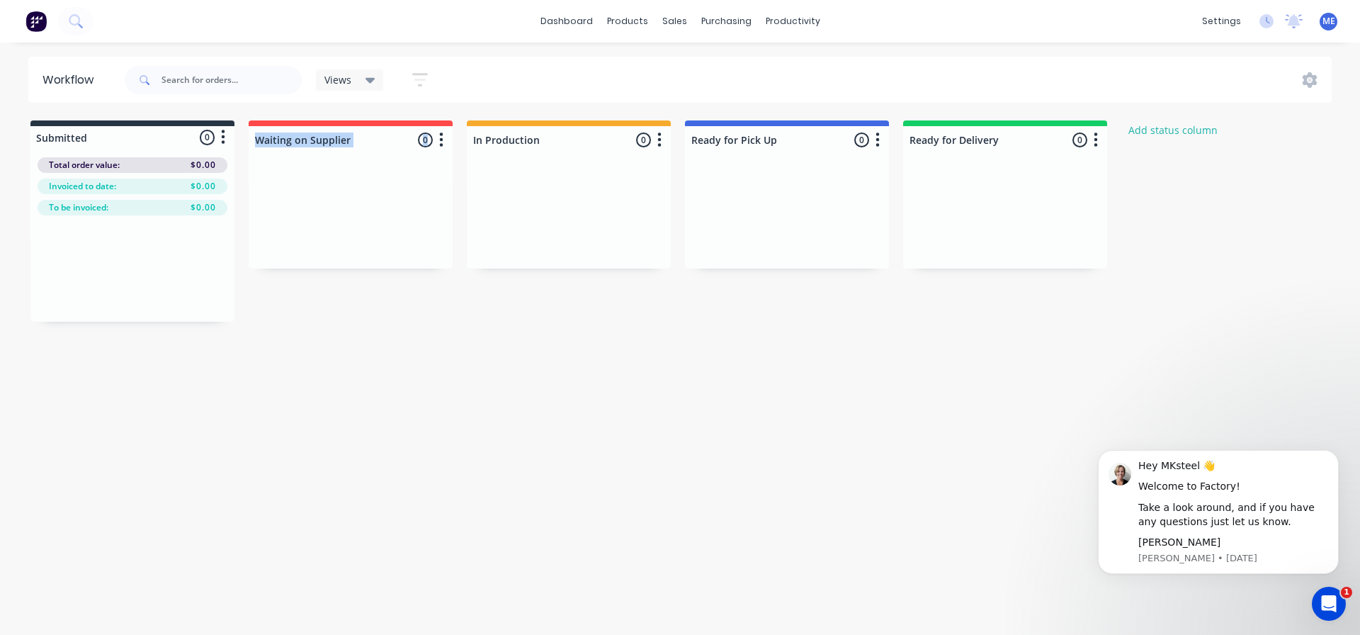
click at [84, 136] on div at bounding box center [132, 137] width 204 height 23
click at [66, 137] on div at bounding box center [132, 137] width 204 height 23
drag, startPoint x: 27, startPoint y: 140, endPoint x: 138, endPoint y: 148, distance: 111.6
click at [138, 148] on div "Submitted 0 Status colour #273444 hex #273444 Save Cancel Summaries Total order…" at bounding box center [759, 220] width 1541 height 201
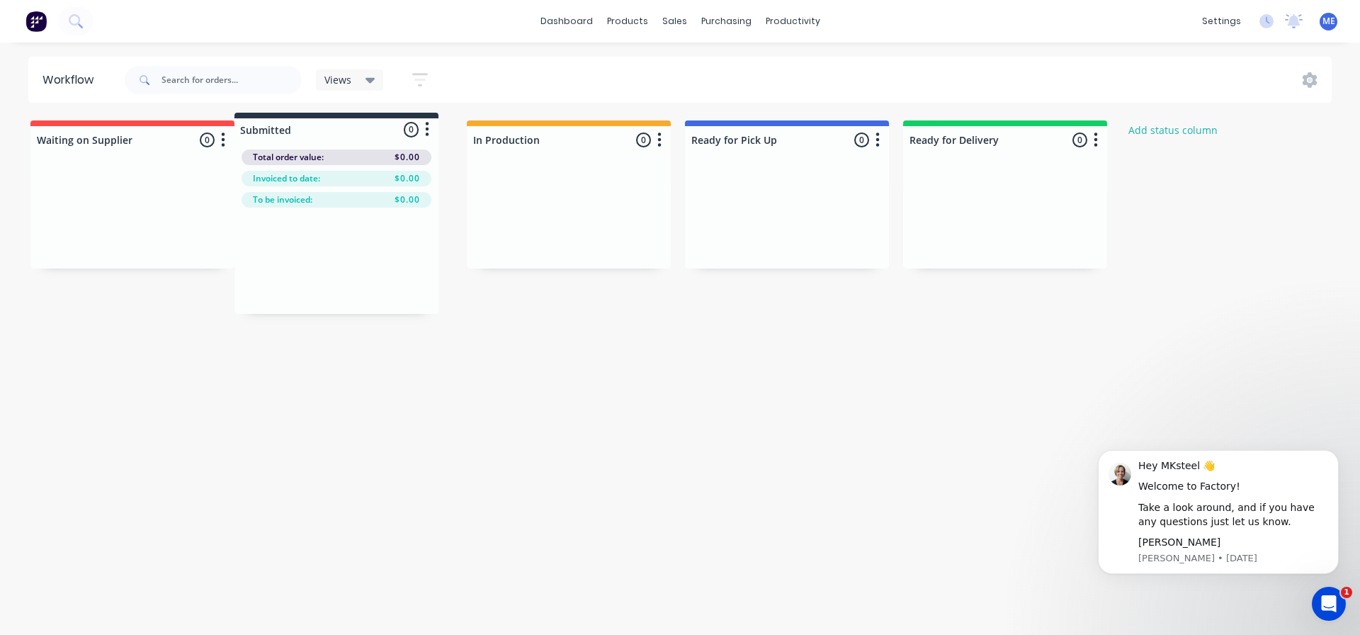
drag, startPoint x: 105, startPoint y: 140, endPoint x: 314, endPoint y: 132, distance: 209.2
click at [314, 132] on div "Submitted 0 Status colour #273444 hex #273444 Save Cancel Summaries Total order…" at bounding box center [759, 220] width 1541 height 201
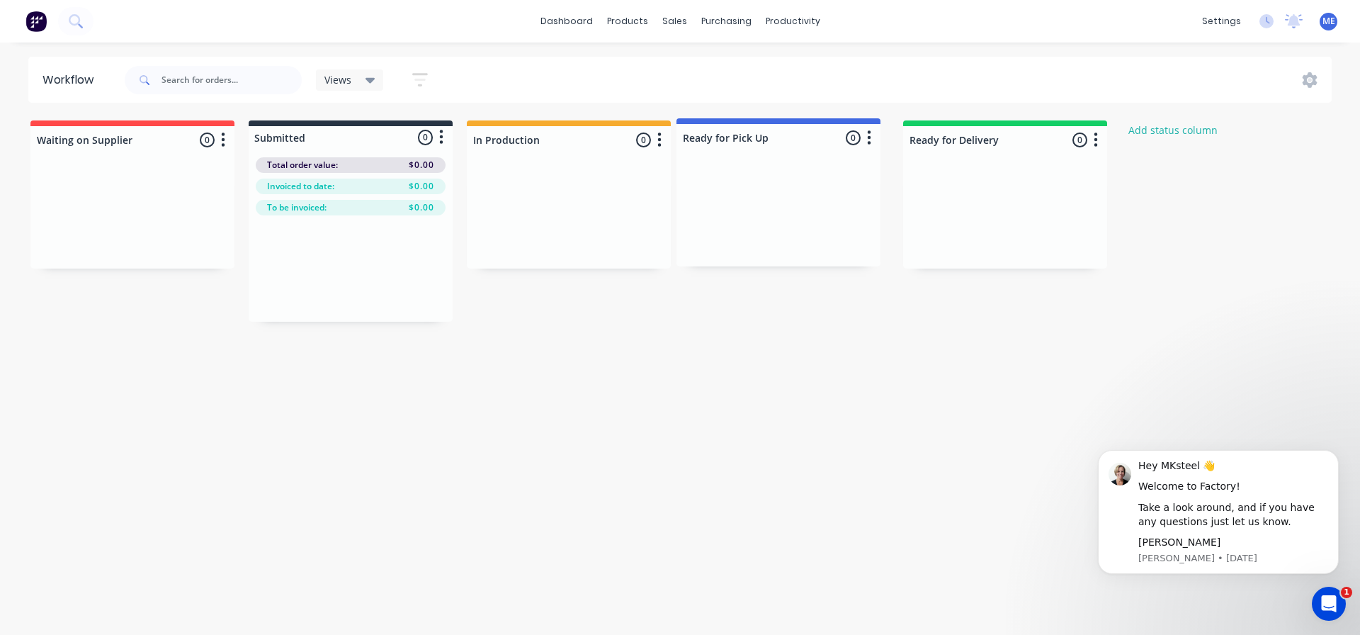
click at [806, 154] on div "Waiting on Supplier 0 Status colour #FF4949 hex #FF4949 Save Cancel Notificatio…" at bounding box center [759, 220] width 1541 height 201
click at [850, 307] on div "Waiting on Supplier 0 Status colour #FF4949 hex #FF4949 Save Cancel Notificatio…" at bounding box center [759, 220] width 1541 height 201
click at [1163, 131] on button "Add status column" at bounding box center [1174, 129] width 104 height 19
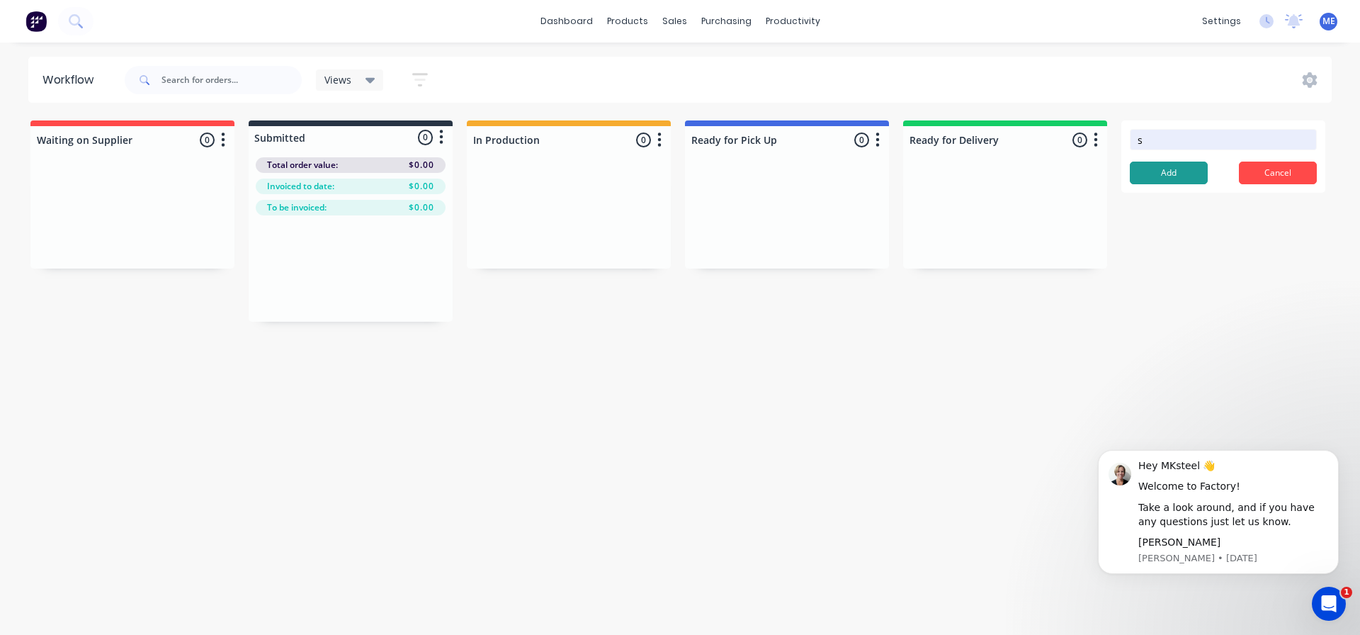
type input "s"
click at [1172, 174] on button "Add" at bounding box center [1169, 173] width 78 height 23
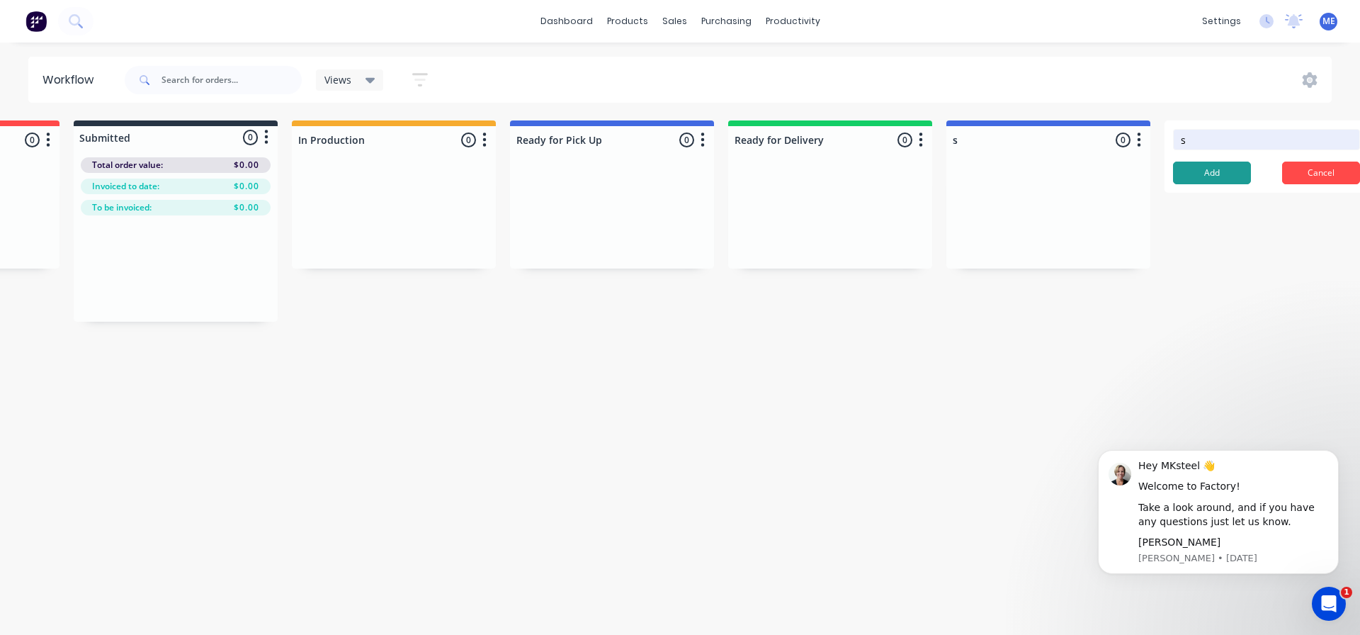
click at [1224, 163] on button "Add" at bounding box center [1212, 173] width 78 height 23
click at [1209, 169] on button "Add" at bounding box center [1212, 173] width 78 height 23
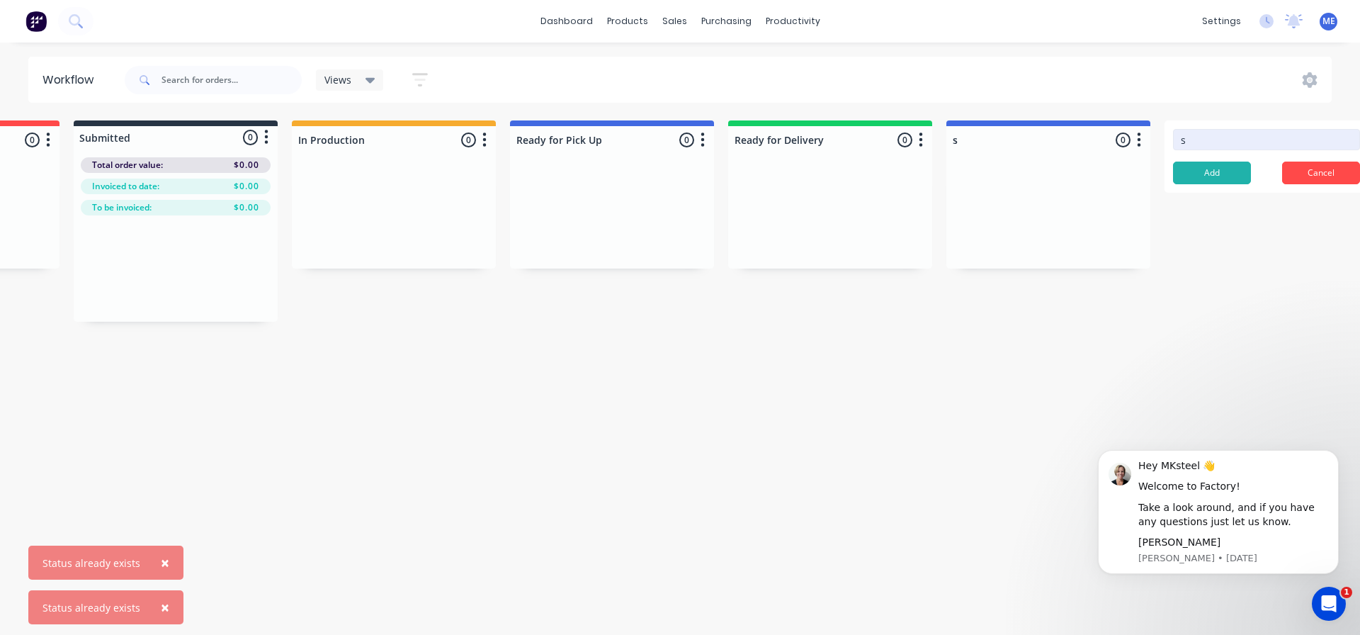
click at [1223, 141] on input "s" at bounding box center [1266, 139] width 187 height 21
type input "ss"
click at [1217, 166] on button "Add" at bounding box center [1212, 173] width 78 height 23
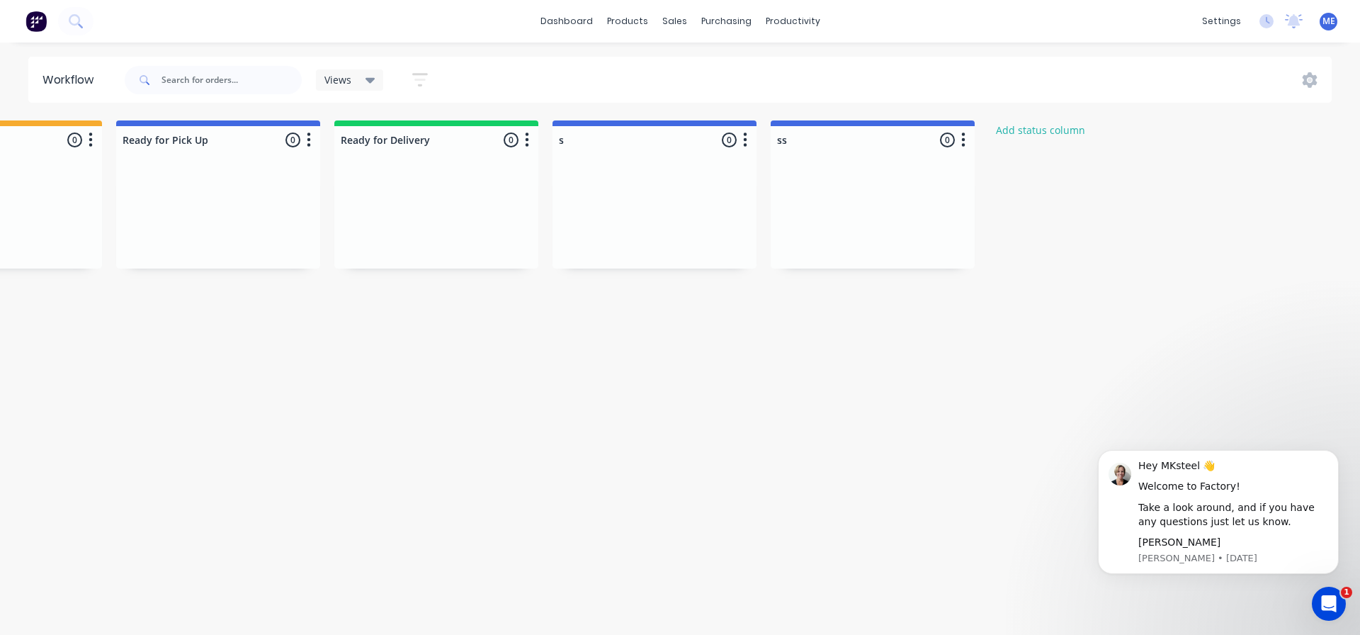
scroll to position [0, 580]
click at [1035, 137] on button "Add status column" at bounding box center [1030, 129] width 104 height 19
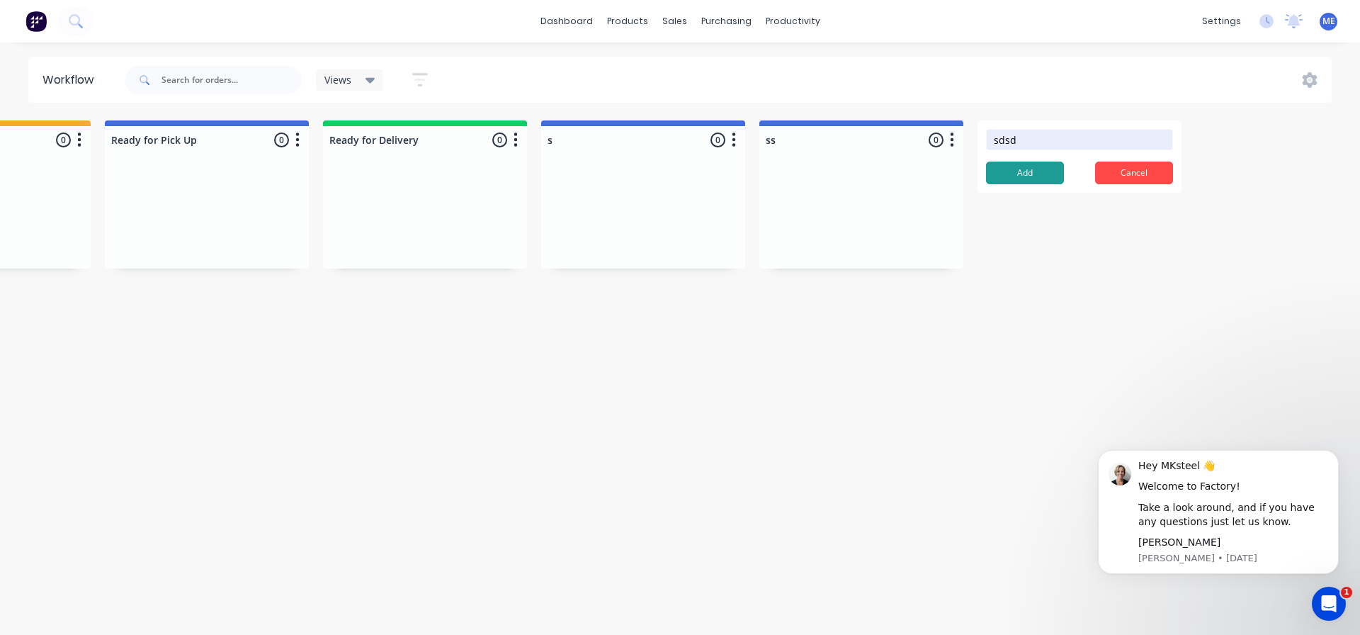
type input "sdsd"
click at [1036, 166] on button "Add" at bounding box center [1025, 173] width 78 height 23
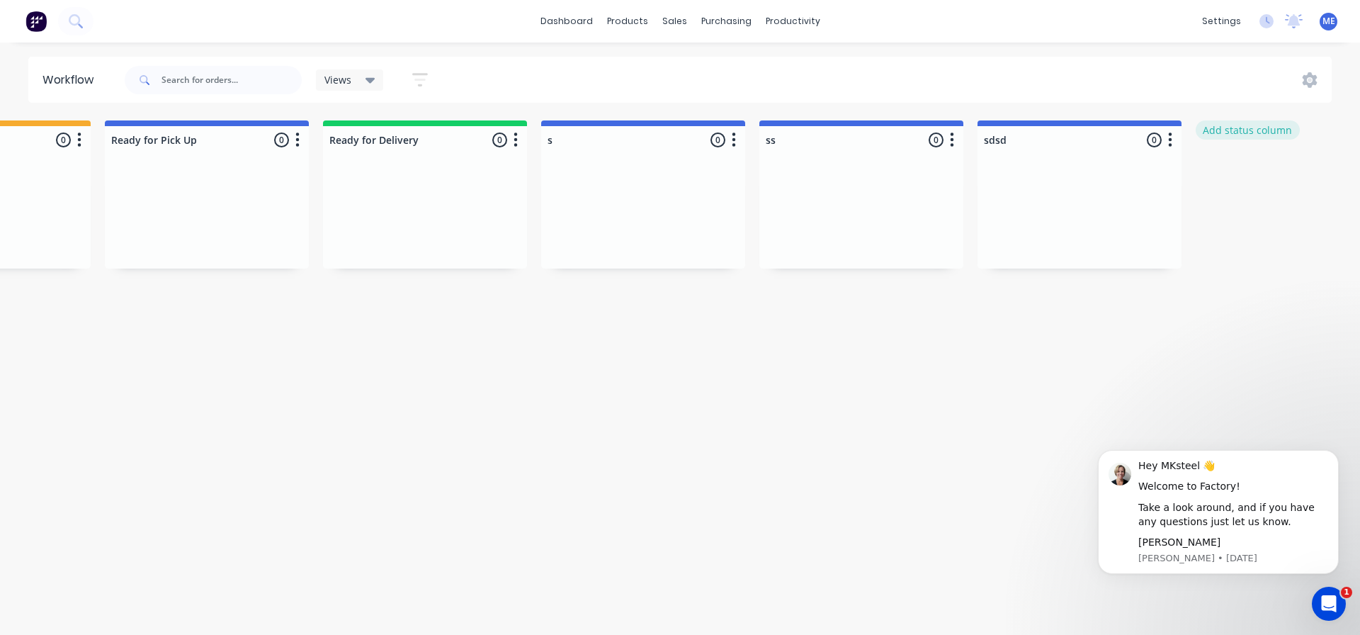
click at [1234, 135] on button "Add status column" at bounding box center [1248, 129] width 104 height 19
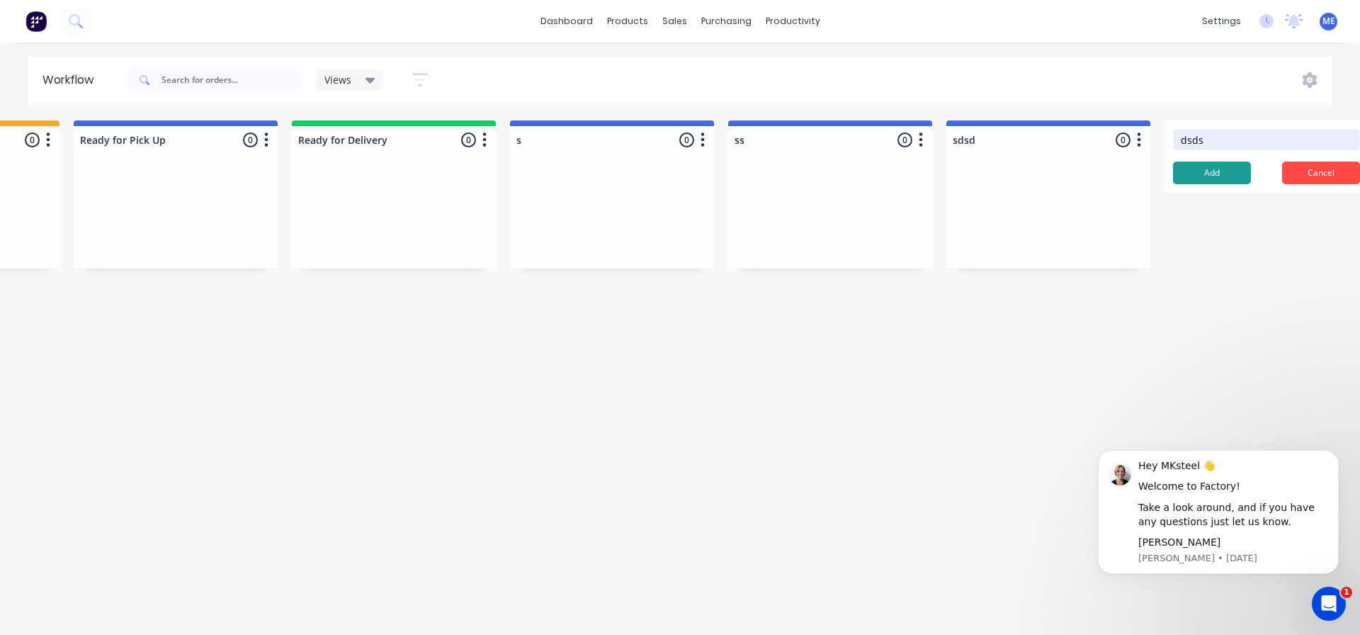
type input "dsds"
click at [1206, 169] on button "Add" at bounding box center [1212, 173] width 78 height 23
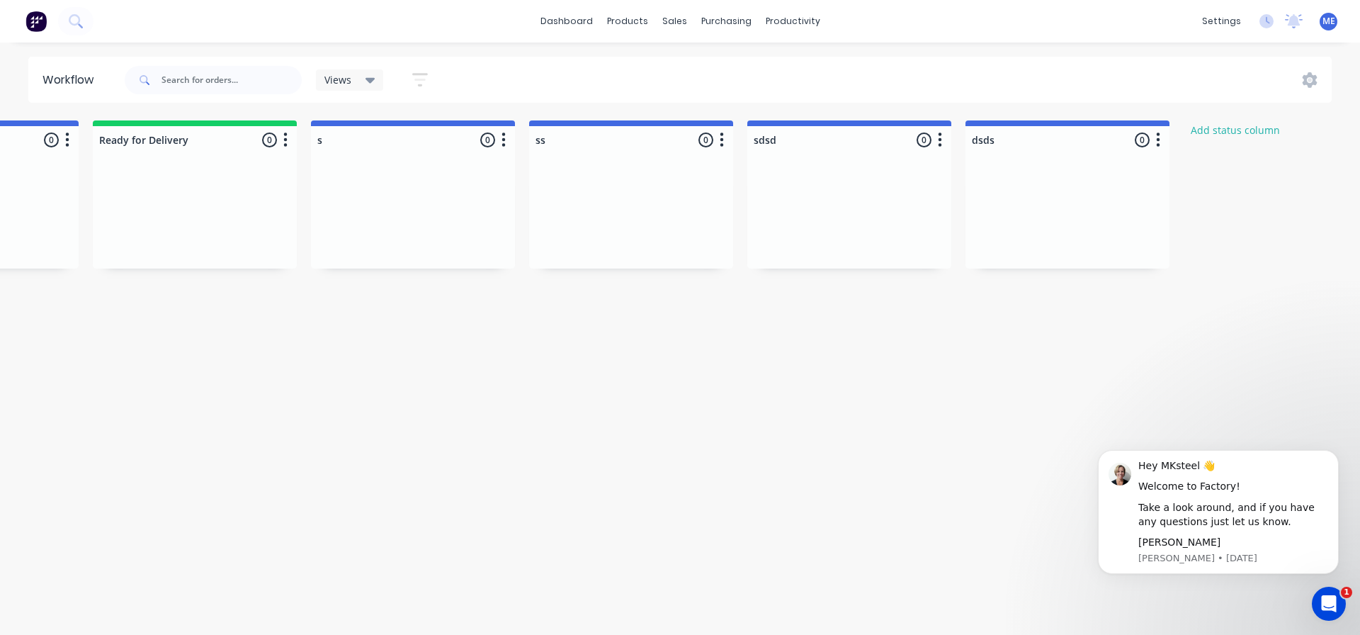
scroll to position [0, 1003]
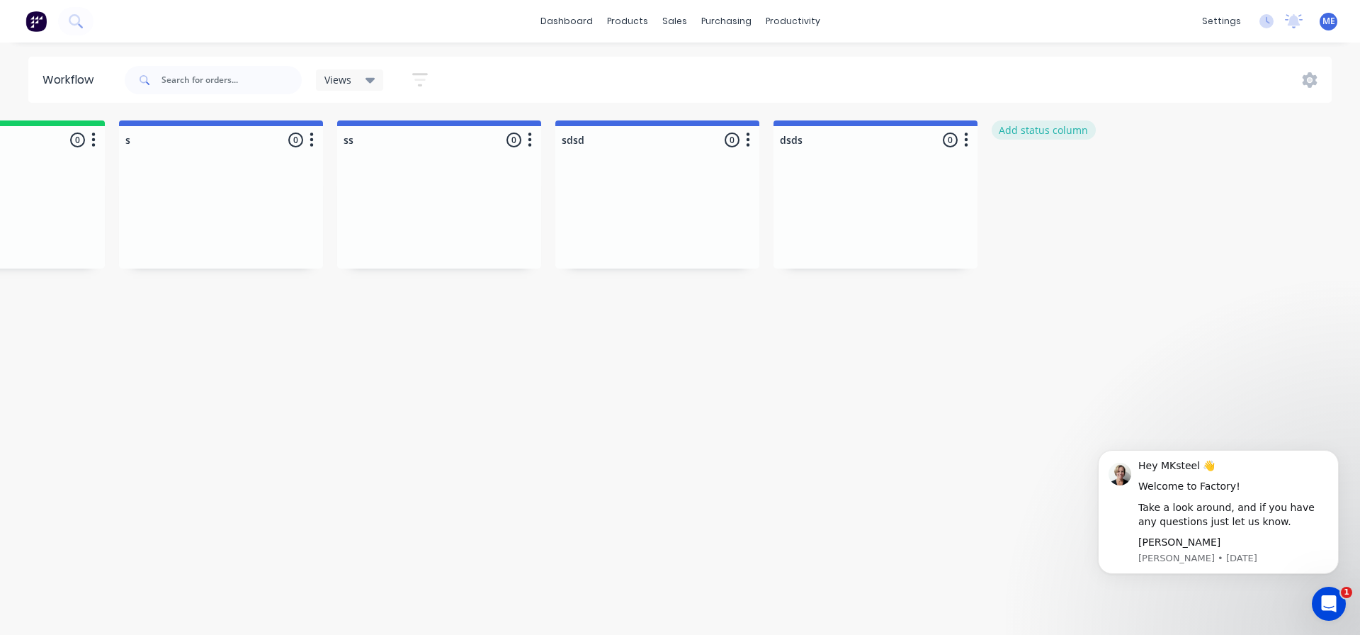
click at [1066, 128] on button "Add status column" at bounding box center [1044, 129] width 104 height 19
click at [1051, 165] on button "Add" at bounding box center [1039, 173] width 78 height 23
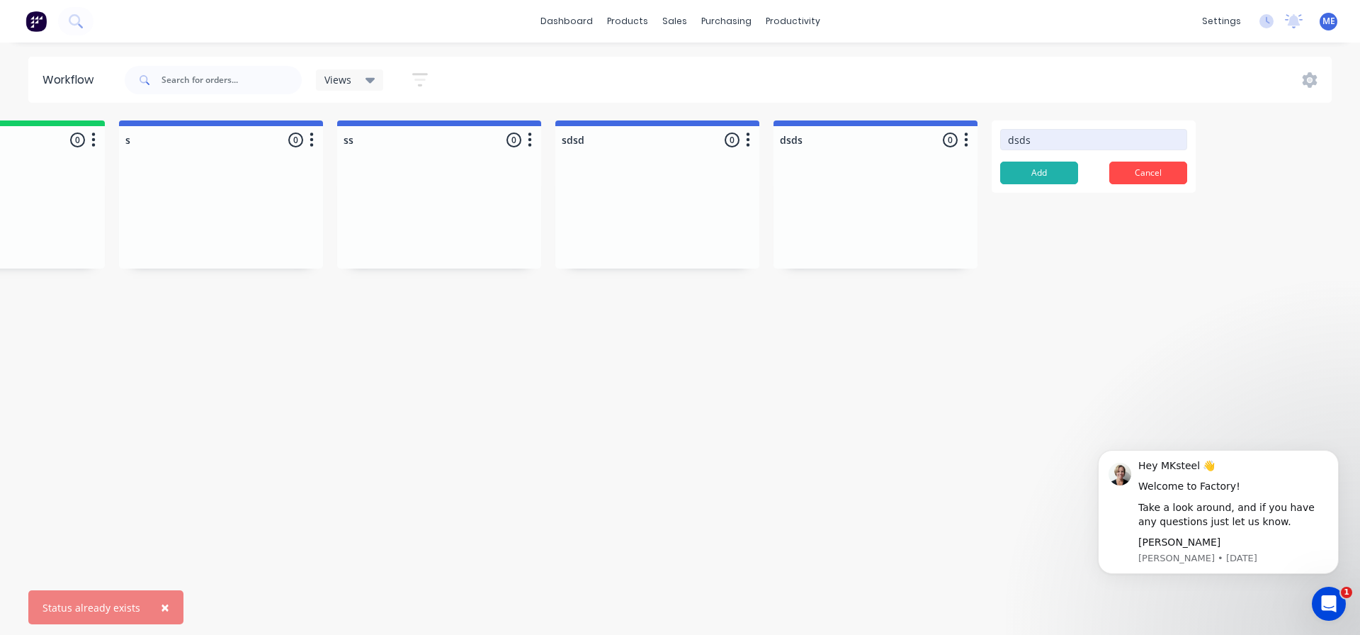
click at [1055, 138] on input "dsds" at bounding box center [1093, 139] width 187 height 21
type input "dsdsff"
click at [1046, 171] on button "Add" at bounding box center [1039, 173] width 78 height 23
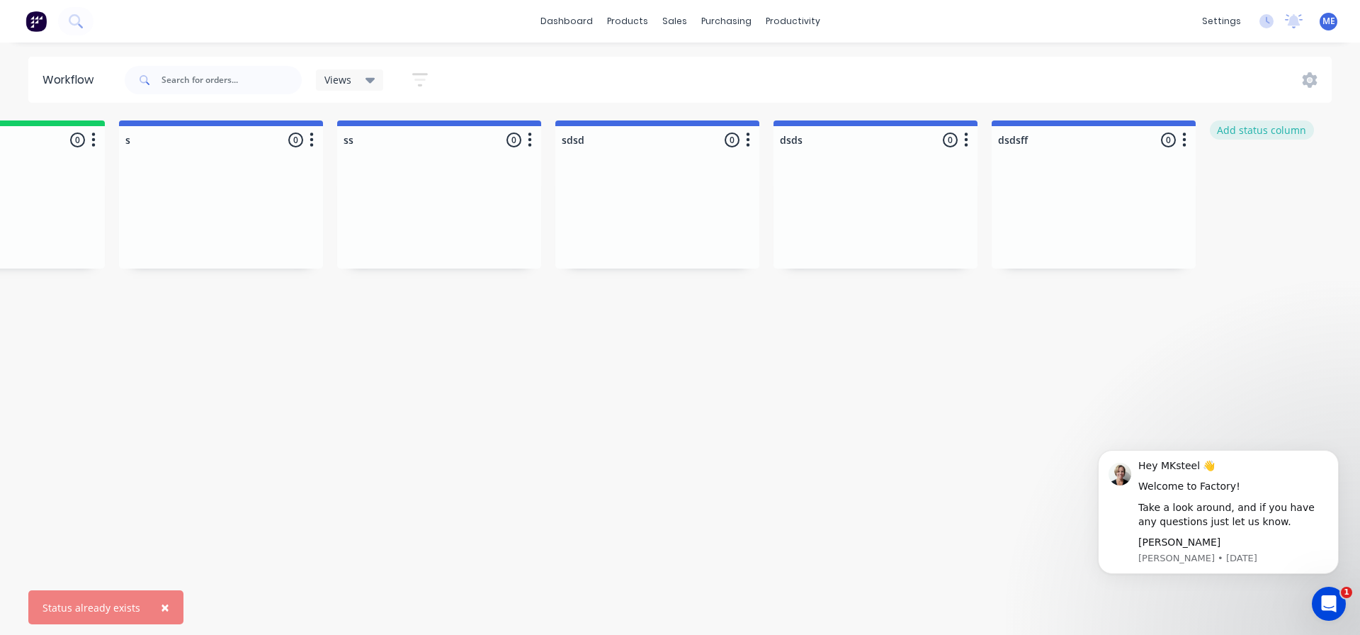
click at [1274, 130] on button "Add status column" at bounding box center [1262, 129] width 104 height 19
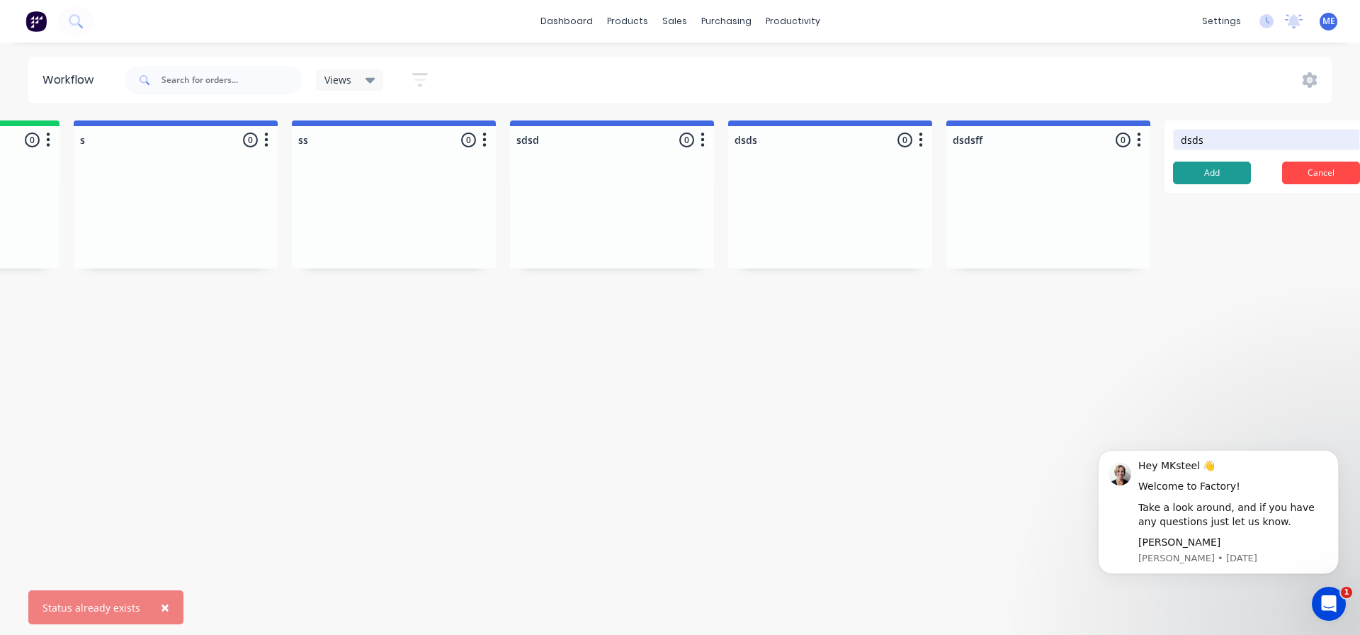
click at [1219, 167] on button "Add" at bounding box center [1212, 173] width 78 height 23
click at [1239, 140] on input "dsds" at bounding box center [1266, 139] width 187 height 21
type input "dsdsdsds"
click at [1224, 169] on button "Add" at bounding box center [1212, 173] width 78 height 23
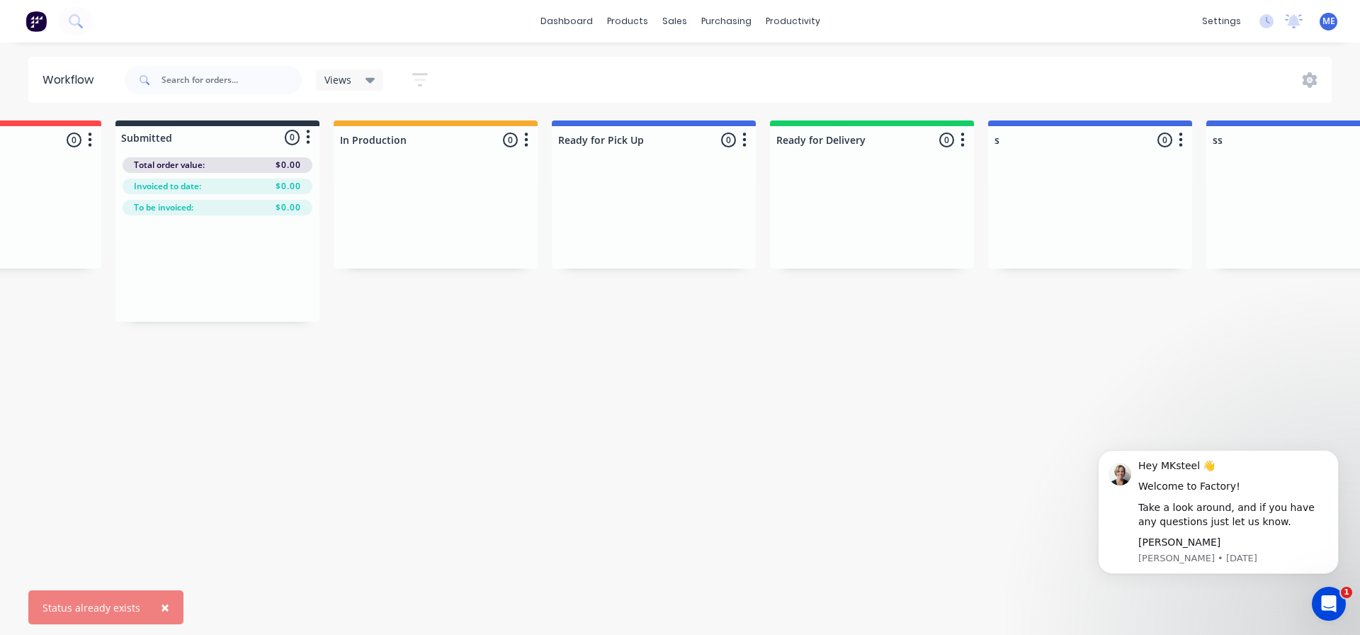
scroll to position [0, 0]
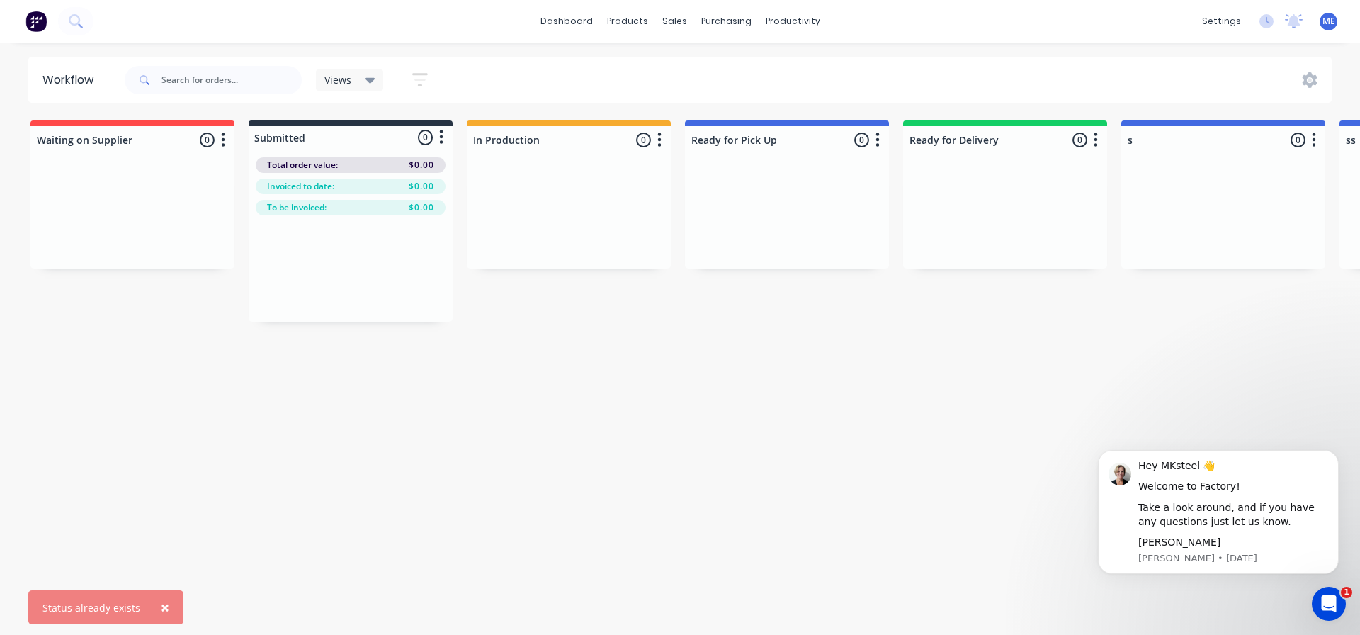
click at [543, 459] on div "Workflow Views Save new view None (Default) edit Show/Hide statuses Show line i…" at bounding box center [680, 332] width 1360 height 550
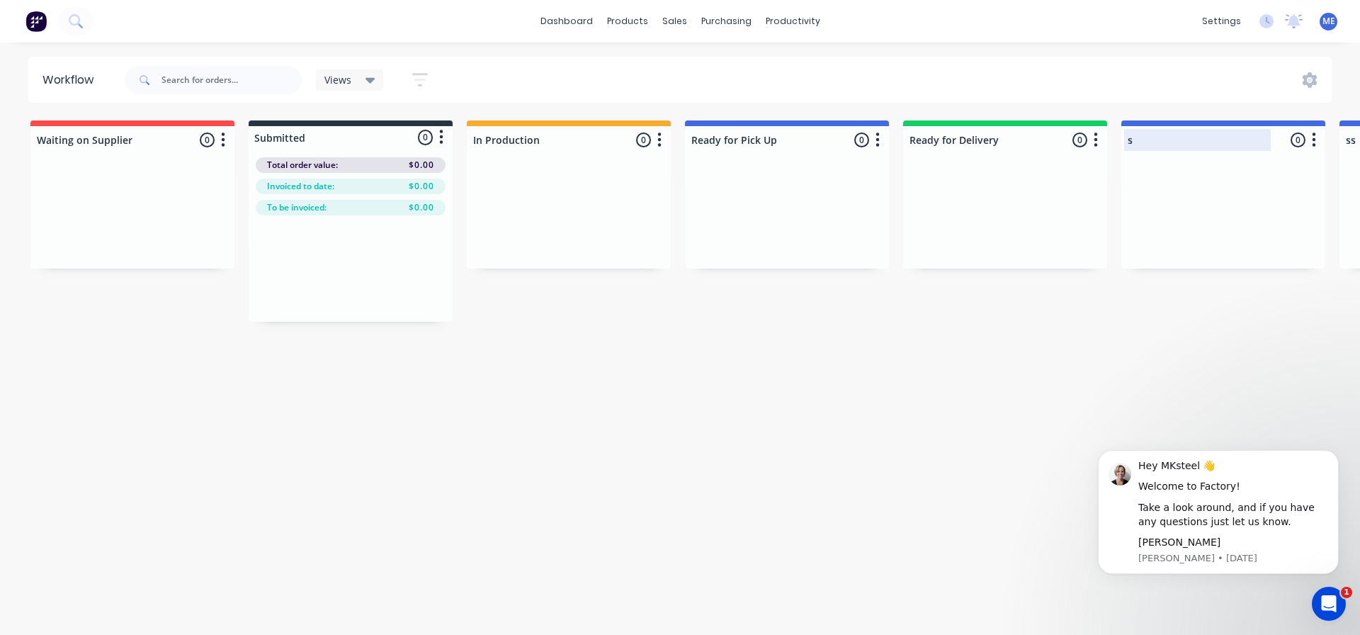
drag, startPoint x: 1167, startPoint y: 142, endPoint x: 1141, endPoint y: 142, distance: 26.2
click at [1167, 142] on div at bounding box center [1224, 140] width 204 height 28
click at [952, 140] on div at bounding box center [1005, 140] width 204 height 28
click at [123, 150] on div at bounding box center [132, 140] width 204 height 28
click at [112, 145] on input "Waiting on Supplier" at bounding box center [107, 139] width 140 height 15
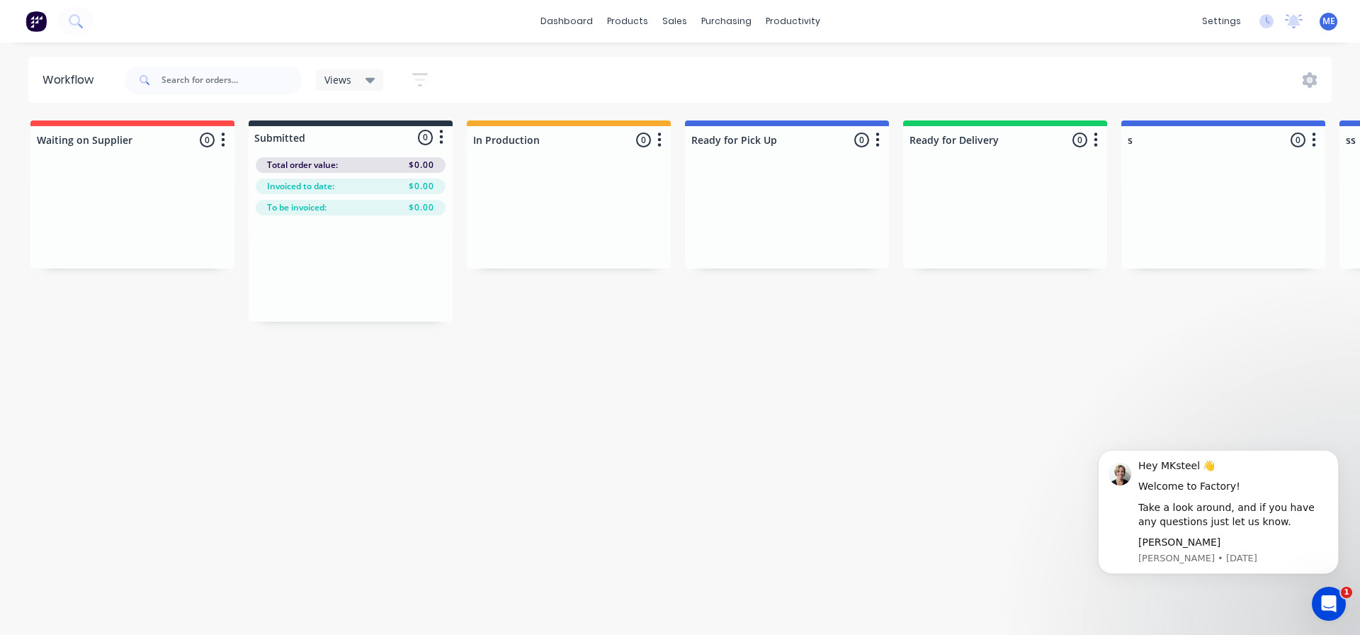
drag, startPoint x: 144, startPoint y: 137, endPoint x: 19, endPoint y: 132, distance: 124.8
click at [19, 132] on div "Waiting on Supplier 0 Status colour #FF4949 hex #FF4949 Save Cancel Notificatio…" at bounding box center [1376, 220] width 2774 height 201
type input "Quotation"
click at [327, 383] on div "Workflow Views Save new view None (Default) edit Show/Hide statuses Show line i…" at bounding box center [680, 332] width 1360 height 550
click at [287, 141] on div at bounding box center [351, 137] width 204 height 23
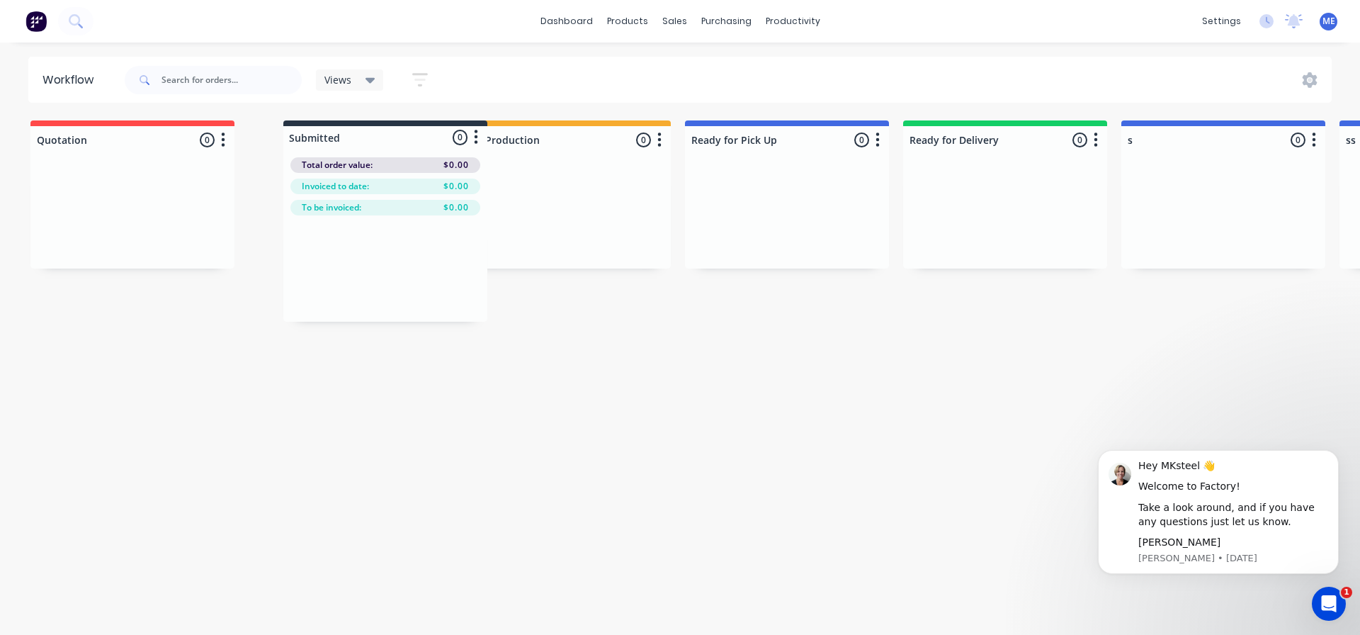
drag, startPoint x: 287, startPoint y: 141, endPoint x: 404, endPoint y: 142, distance: 116.9
click at [404, 142] on div "Quotation 0 Status colour #FF4949 hex #FF4949 Save Cancel Notifications Email S…" at bounding box center [1376, 220] width 2774 height 201
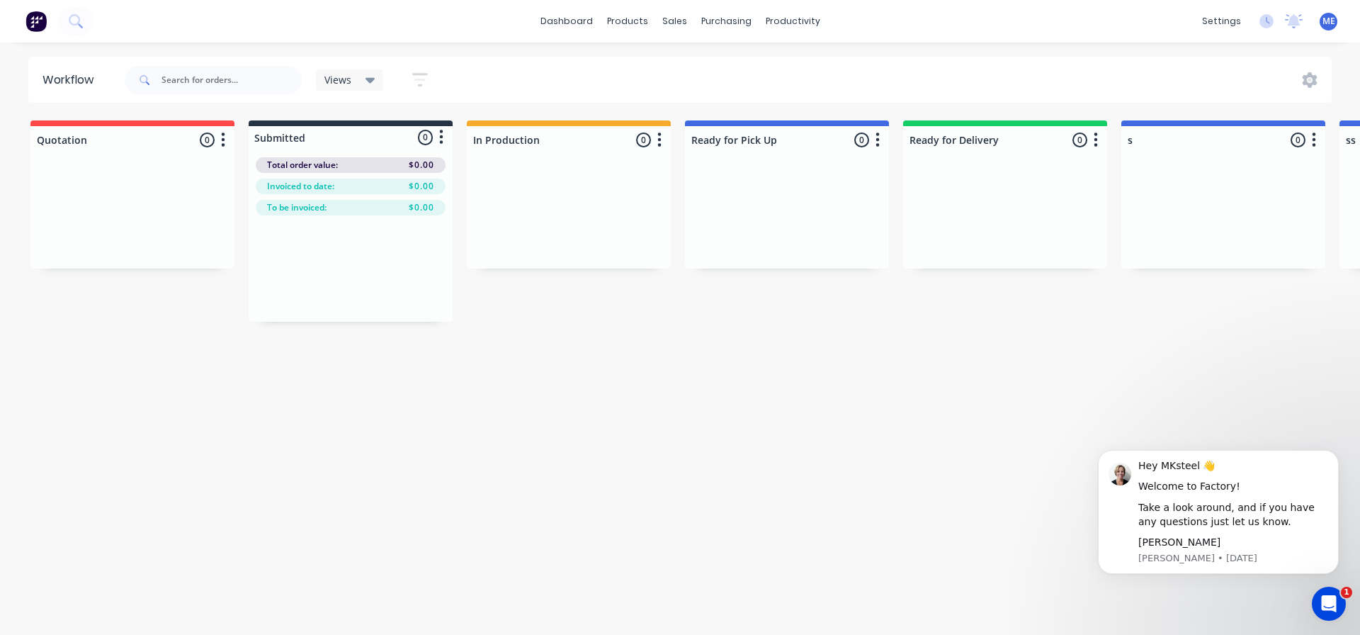
click at [306, 139] on div at bounding box center [351, 137] width 204 height 23
click at [291, 140] on div at bounding box center [351, 137] width 204 height 23
click at [329, 140] on div at bounding box center [351, 137] width 204 height 23
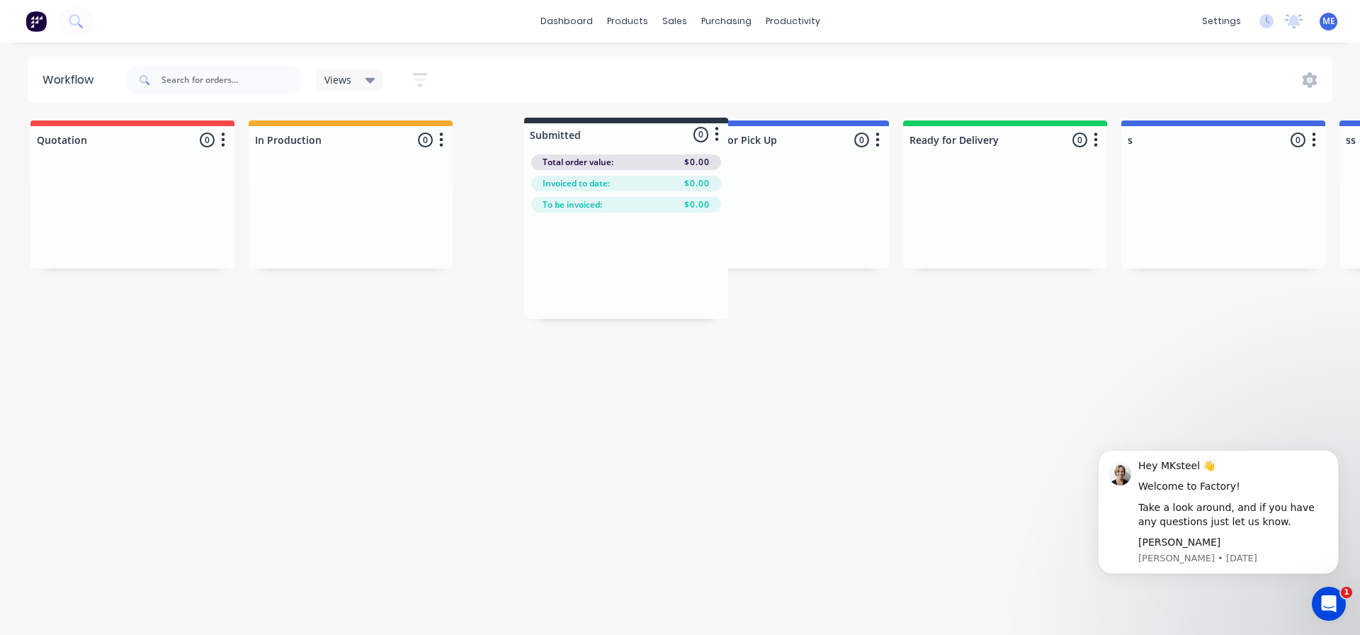
drag, startPoint x: 282, startPoint y: 138, endPoint x: 561, endPoint y: 135, distance: 279.2
click at [561, 135] on div "Quotation 0 Status colour #FF4949 hex #FF4949 Save Cancel Notifications Email S…" at bounding box center [1376, 220] width 2774 height 201
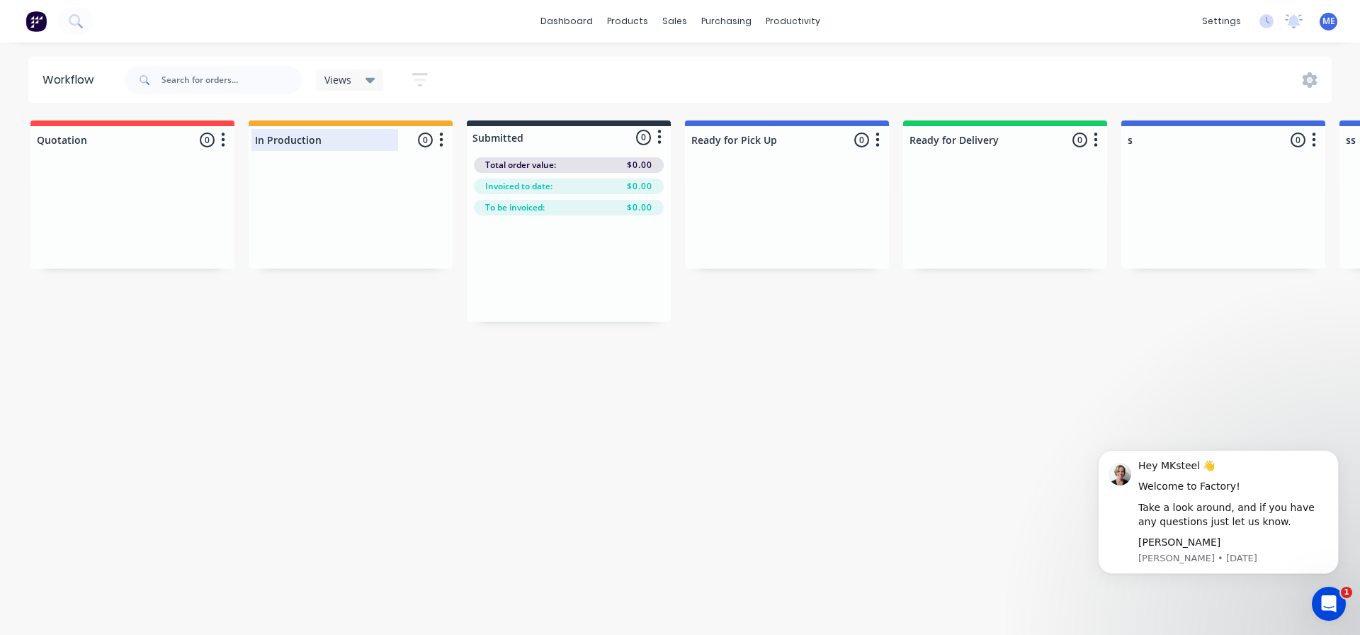
click at [289, 142] on div at bounding box center [351, 140] width 204 height 28
click at [518, 142] on div at bounding box center [569, 137] width 204 height 23
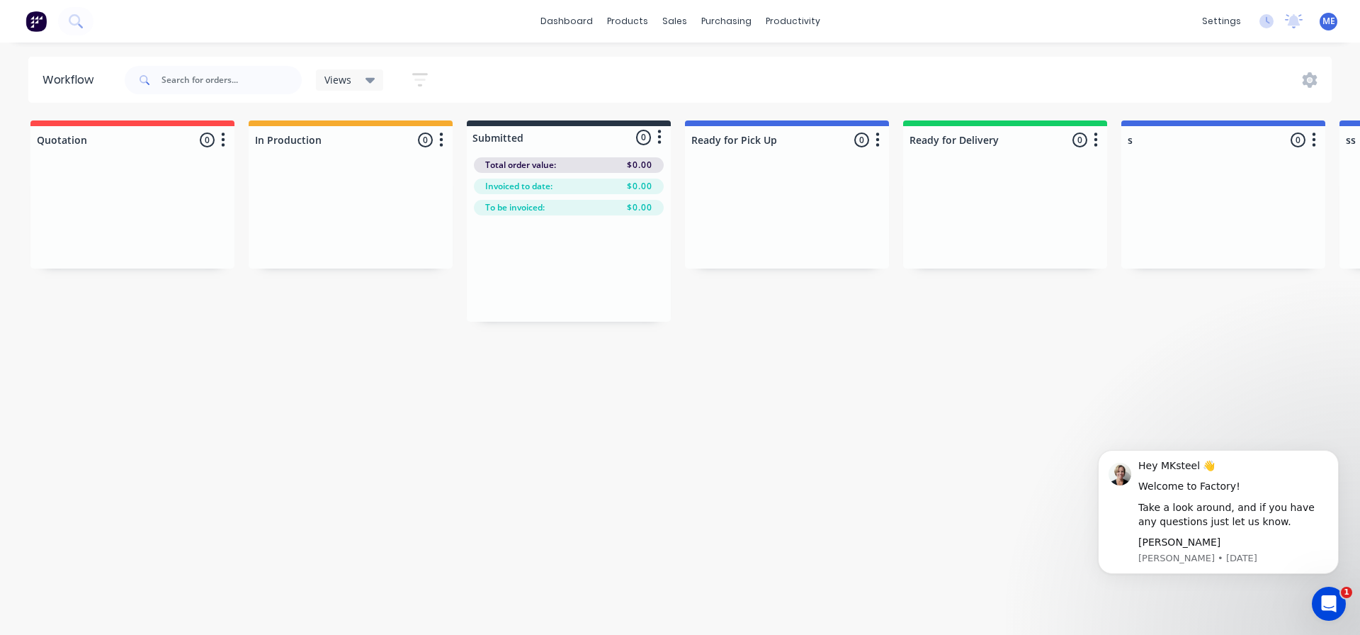
click at [641, 140] on div at bounding box center [569, 137] width 204 height 23
click at [517, 142] on div at bounding box center [569, 137] width 204 height 23
click at [349, 146] on input "In Production" at bounding box center [325, 139] width 140 height 15
click at [833, 472] on div "Workflow Views Save new view None (Default) edit Show/Hide statuses Show line i…" at bounding box center [680, 332] width 1360 height 550
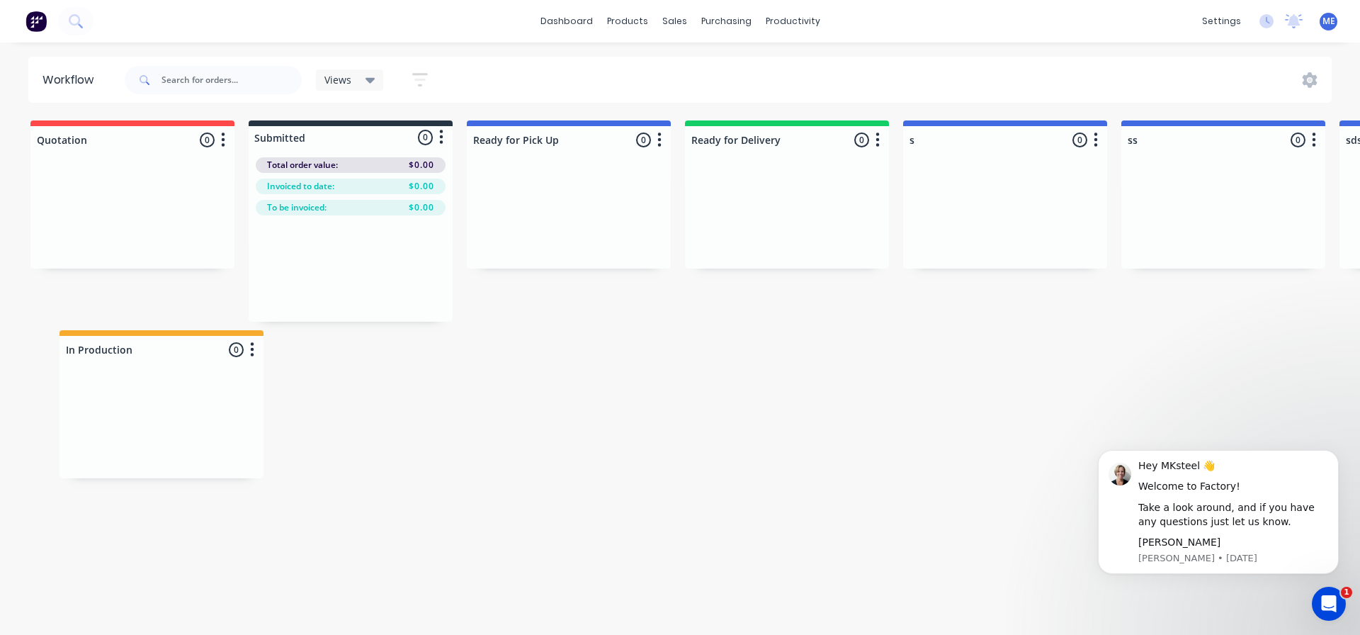
drag, startPoint x: 325, startPoint y: 130, endPoint x: 135, endPoint y: 345, distance: 287.6
click at [135, 345] on div "Workflow Views Save new view None (Default) edit Show/Hide statuses Show line i…" at bounding box center [680, 332] width 1360 height 550
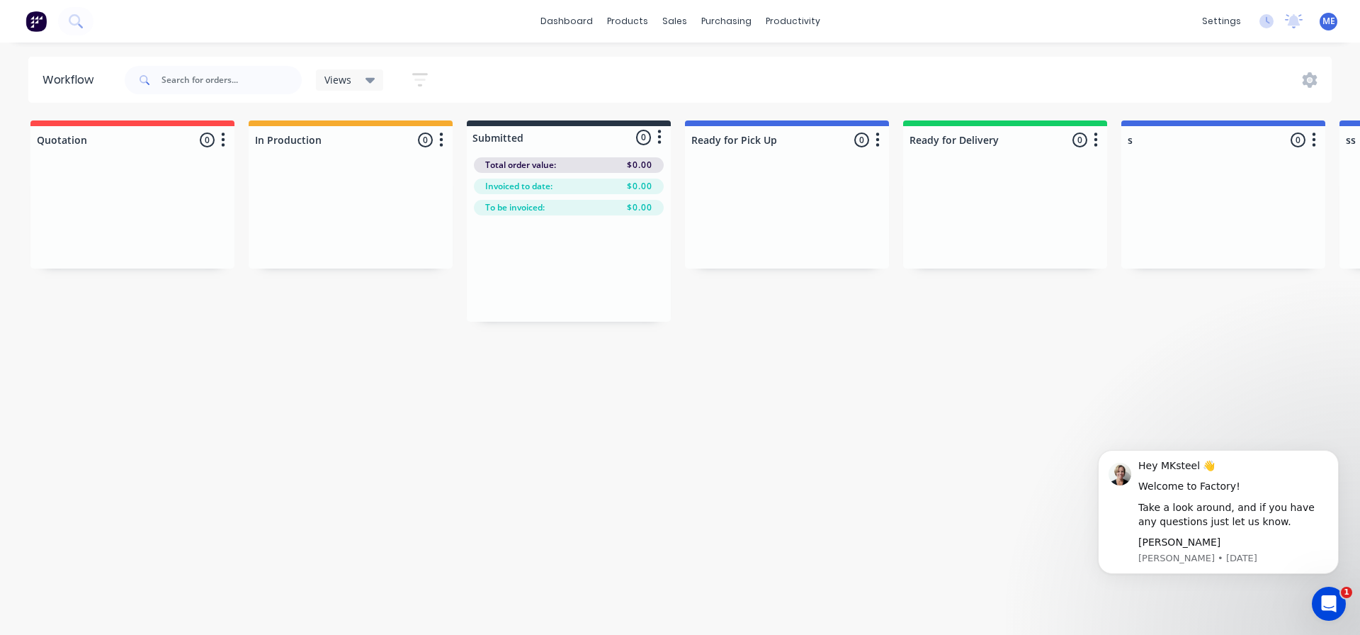
click at [359, 72] on div "Views" at bounding box center [350, 79] width 68 height 21
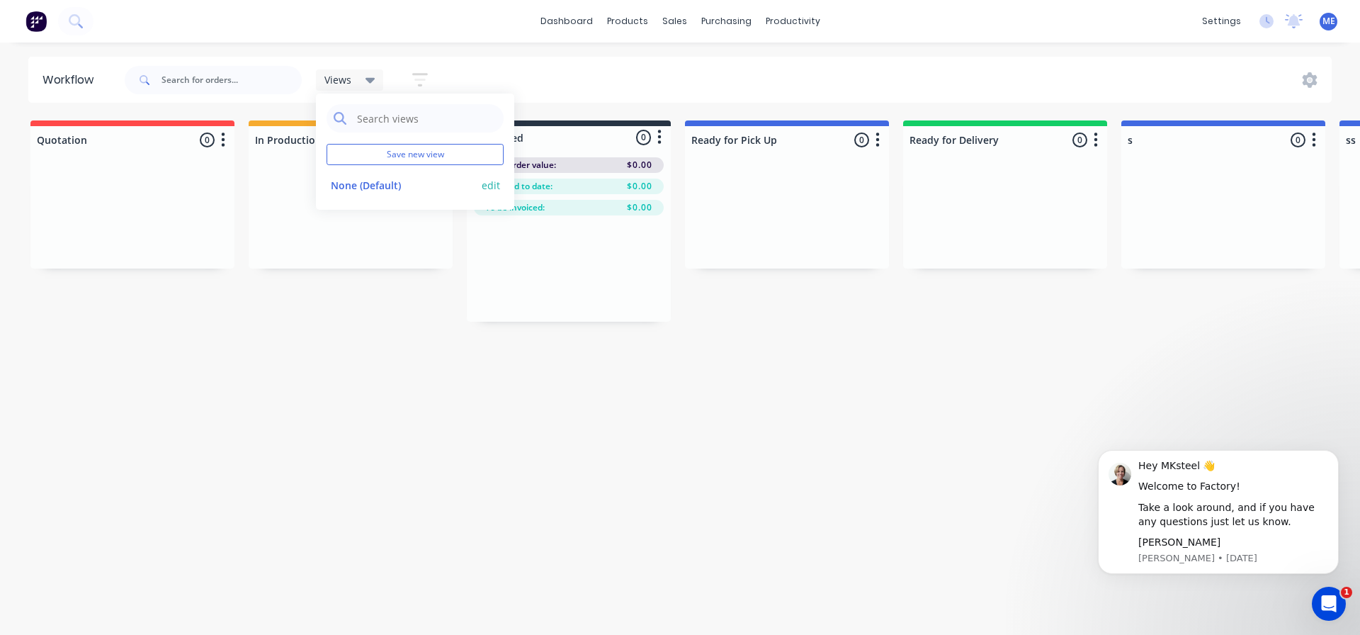
click at [376, 196] on div "None (Default) edit" at bounding box center [415, 185] width 177 height 28
click at [495, 181] on button "edit" at bounding box center [491, 185] width 18 height 15
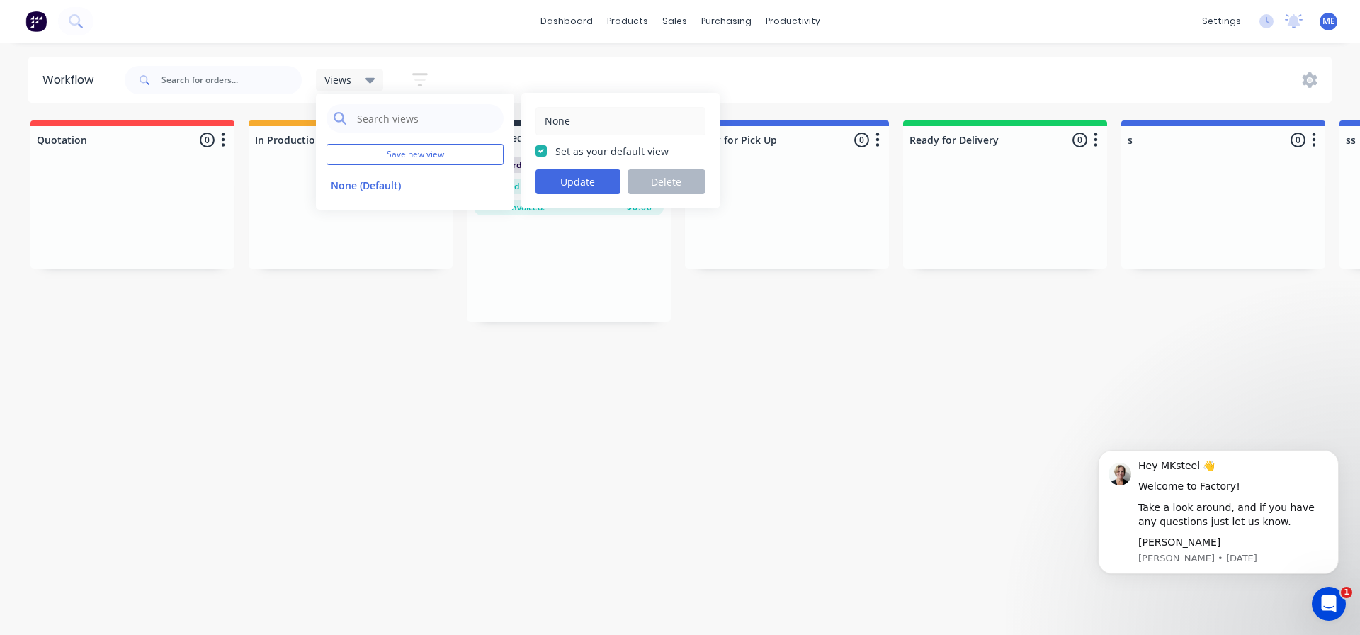
click at [635, 311] on div at bounding box center [569, 268] width 204 height 106
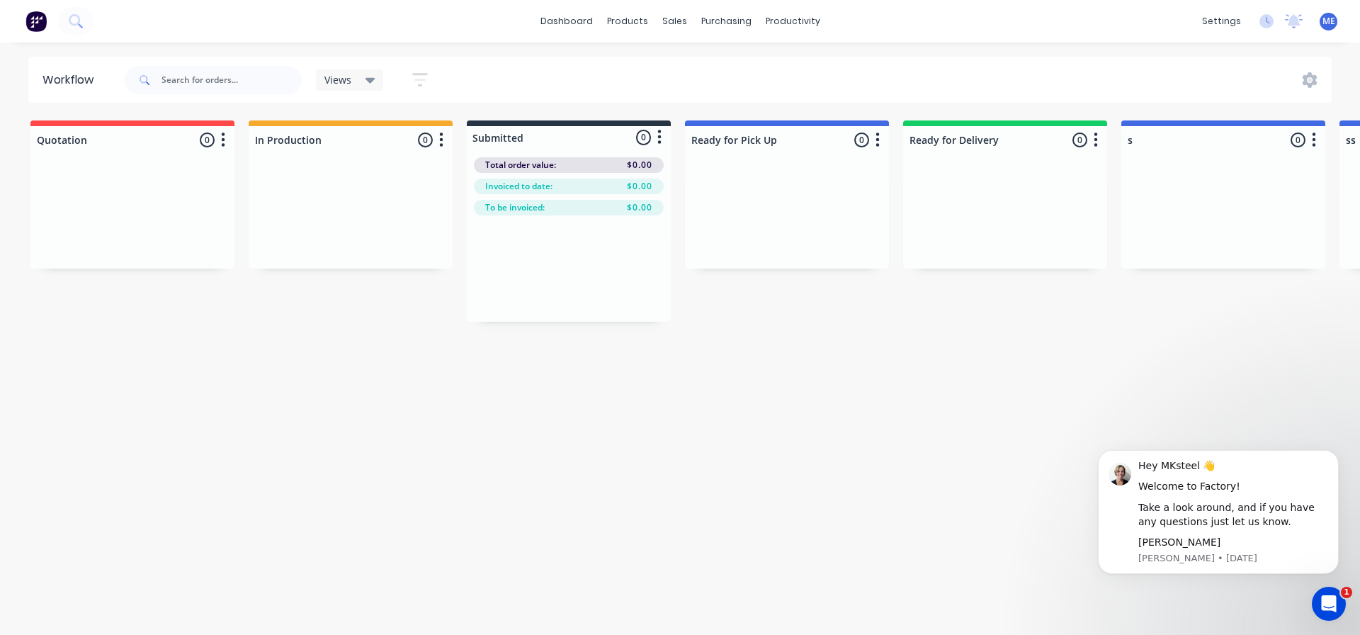
click at [361, 74] on div "Views" at bounding box center [350, 80] width 51 height 13
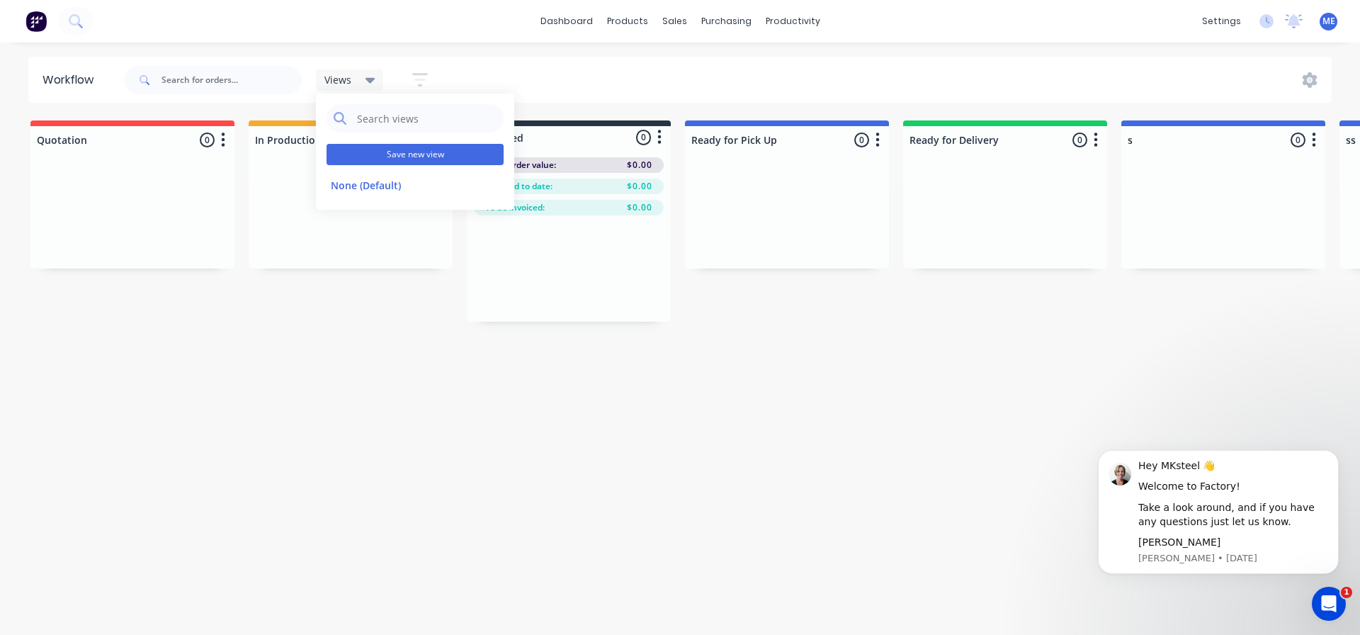
click at [405, 158] on button "Save new view" at bounding box center [415, 154] width 177 height 21
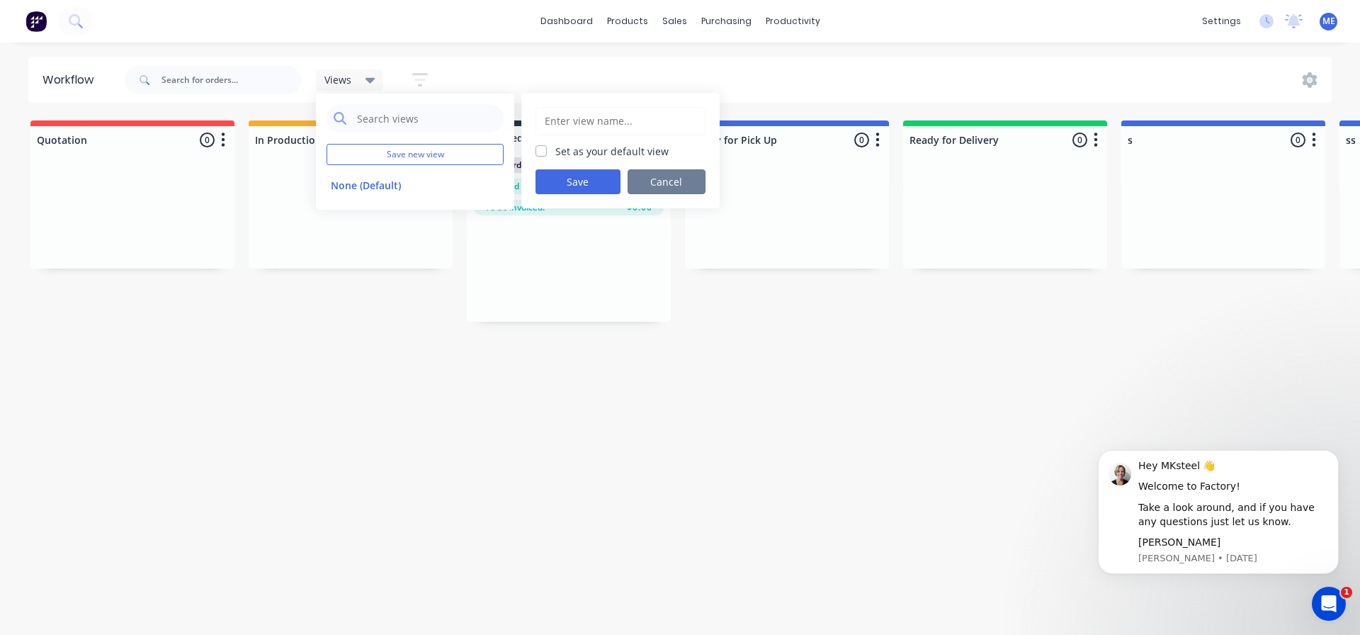
click at [662, 176] on button "Cancel" at bounding box center [667, 181] width 78 height 25
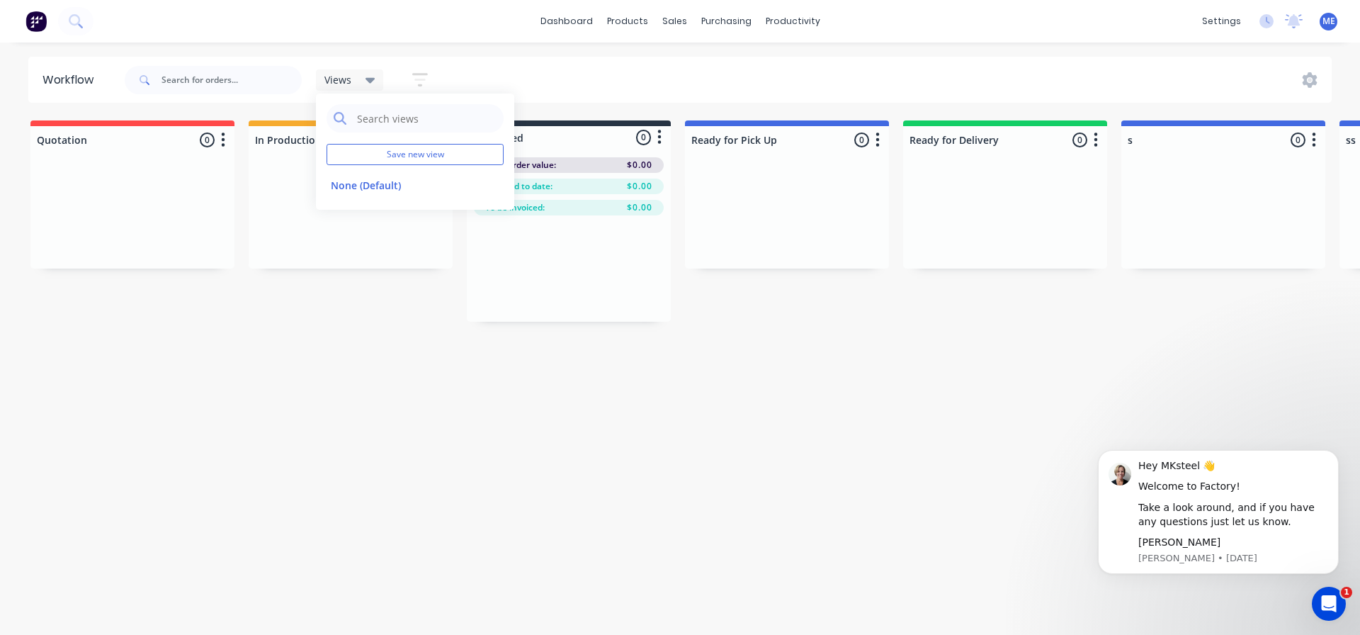
click at [438, 354] on div "Workflow Views Save new view None (Default) edit Show/Hide statuses Show line i…" at bounding box center [680, 332] width 1360 height 550
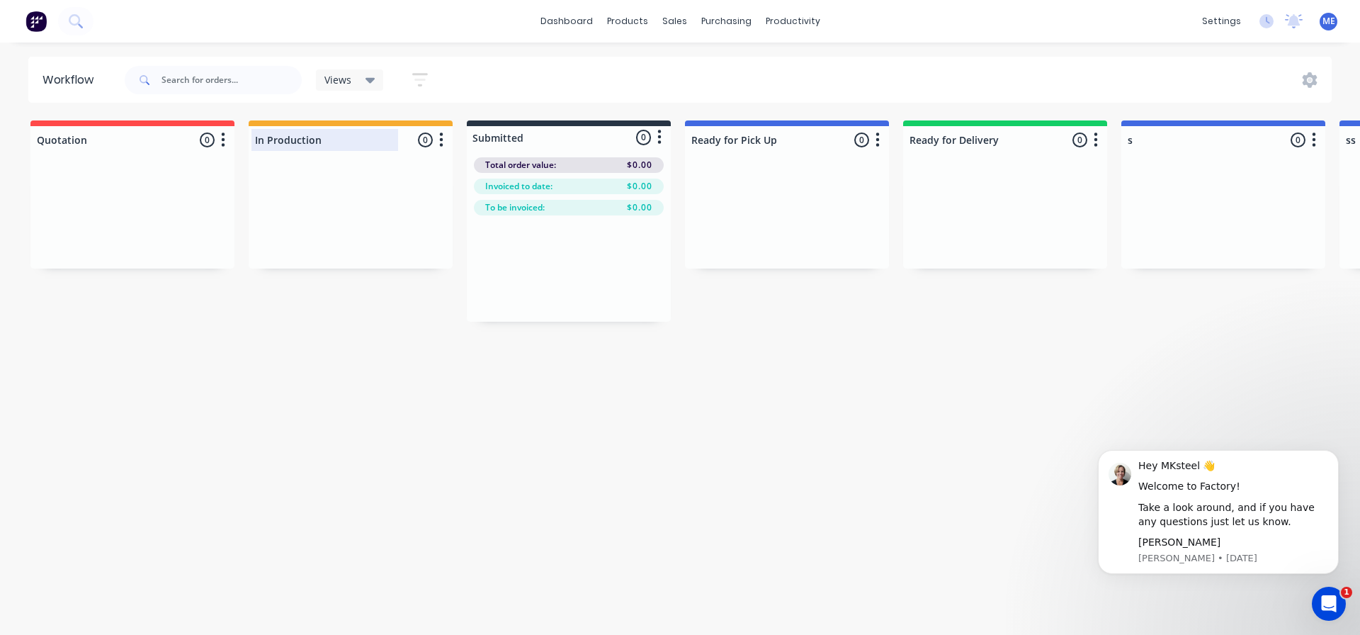
click at [346, 140] on div at bounding box center [351, 140] width 204 height 28
click at [372, 371] on div "Workflow Views Save new view None (Default) edit Show/Hide statuses Show line i…" at bounding box center [680, 332] width 1360 height 550
click at [727, 135] on div at bounding box center [787, 140] width 204 height 28
drag, startPoint x: 783, startPoint y: 142, endPoint x: 524, endPoint y: 131, distance: 258.9
click at [524, 131] on div "Quotation 0 Status colour #FF4949 hex #FF4949 Save Cancel Notifications Email S…" at bounding box center [1376, 220] width 2774 height 201
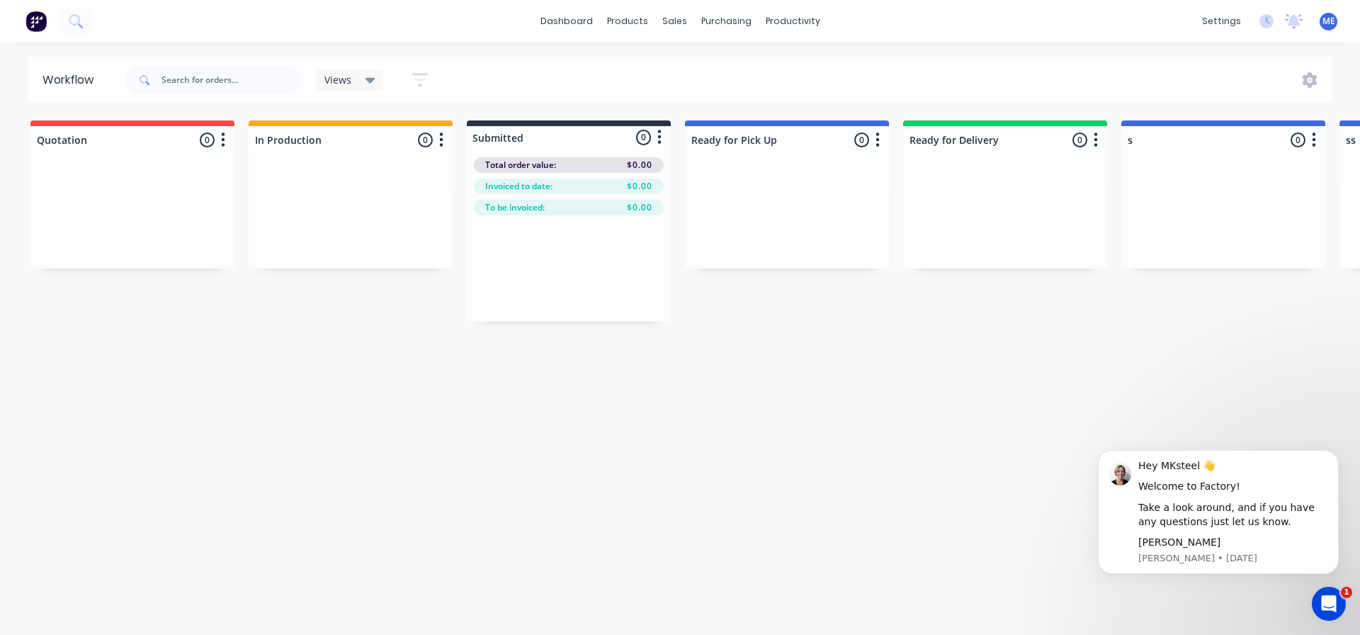
click at [840, 323] on div "Workflow Views Save new view None (Default) edit Show/Hide statuses Show line i…" at bounding box center [680, 332] width 1360 height 550
click at [74, 79] on div "Workflow" at bounding box center [72, 80] width 58 height 17
click at [93, 78] on div "Workflow" at bounding box center [72, 80] width 58 height 17
click at [168, 424] on div "Workflow Views Save new view None (Default) edit Show/Hide statuses Show line i…" at bounding box center [680, 332] width 1360 height 550
click at [114, 140] on div at bounding box center [132, 140] width 204 height 28
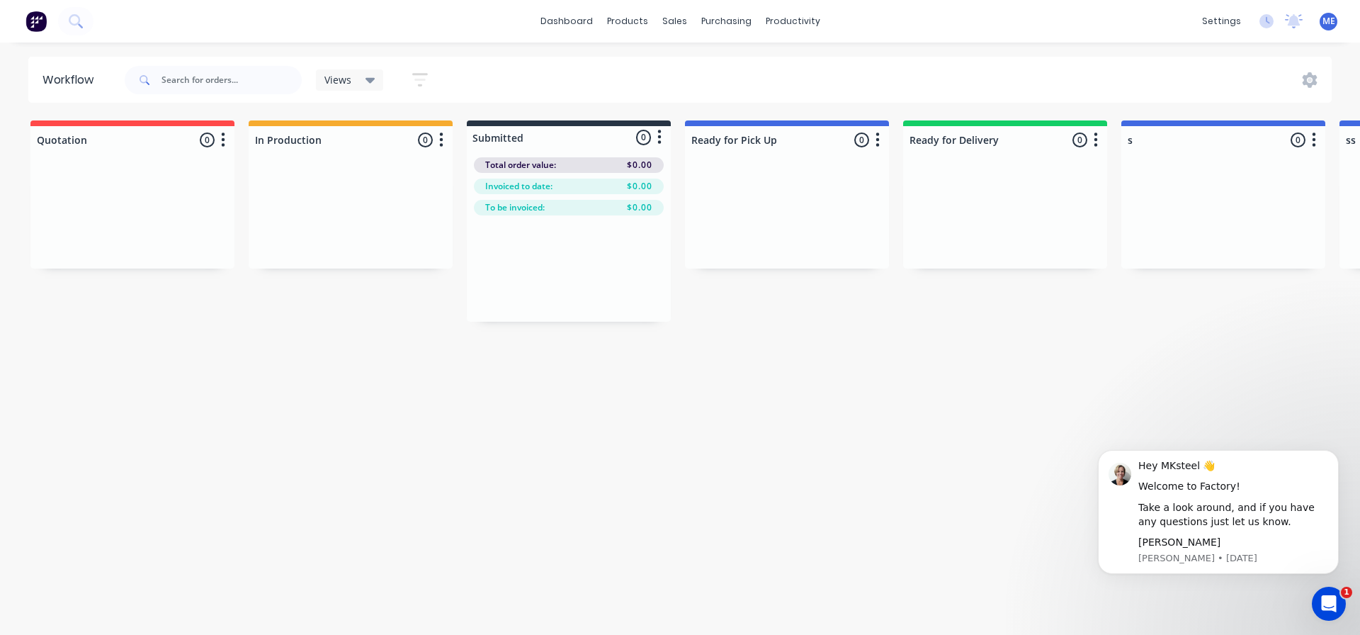
click at [103, 179] on div at bounding box center [132, 215] width 204 height 106
click at [721, 74] on div "Product Catalogue" at bounding box center [690, 68] width 88 height 13
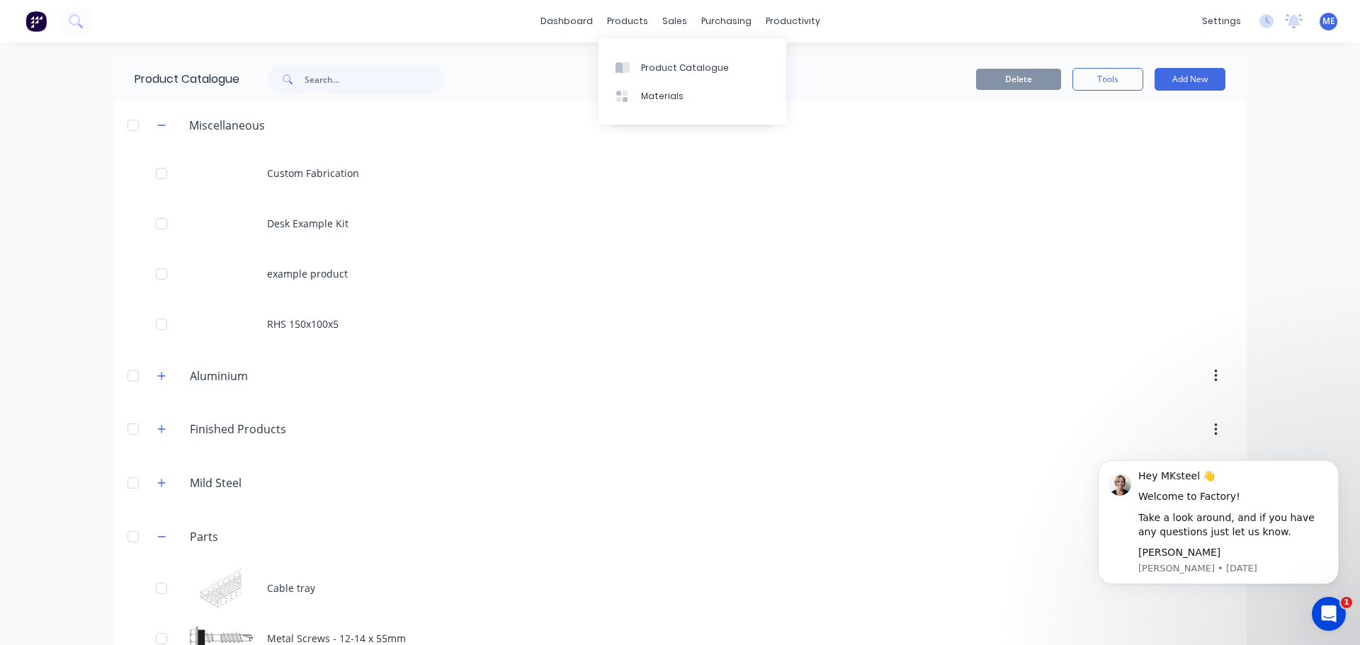
click at [847, 74] on div "Delete Tools Add New" at bounding box center [852, 79] width 745 height 23
click at [845, 77] on div "Delete Tools Add New" at bounding box center [852, 79] width 745 height 23
click at [554, 9] on div "dashboard products sales purchasing productivity dashboard products Product Cat…" at bounding box center [680, 21] width 1360 height 43
click at [576, 16] on link "dashboard" at bounding box center [567, 21] width 67 height 21
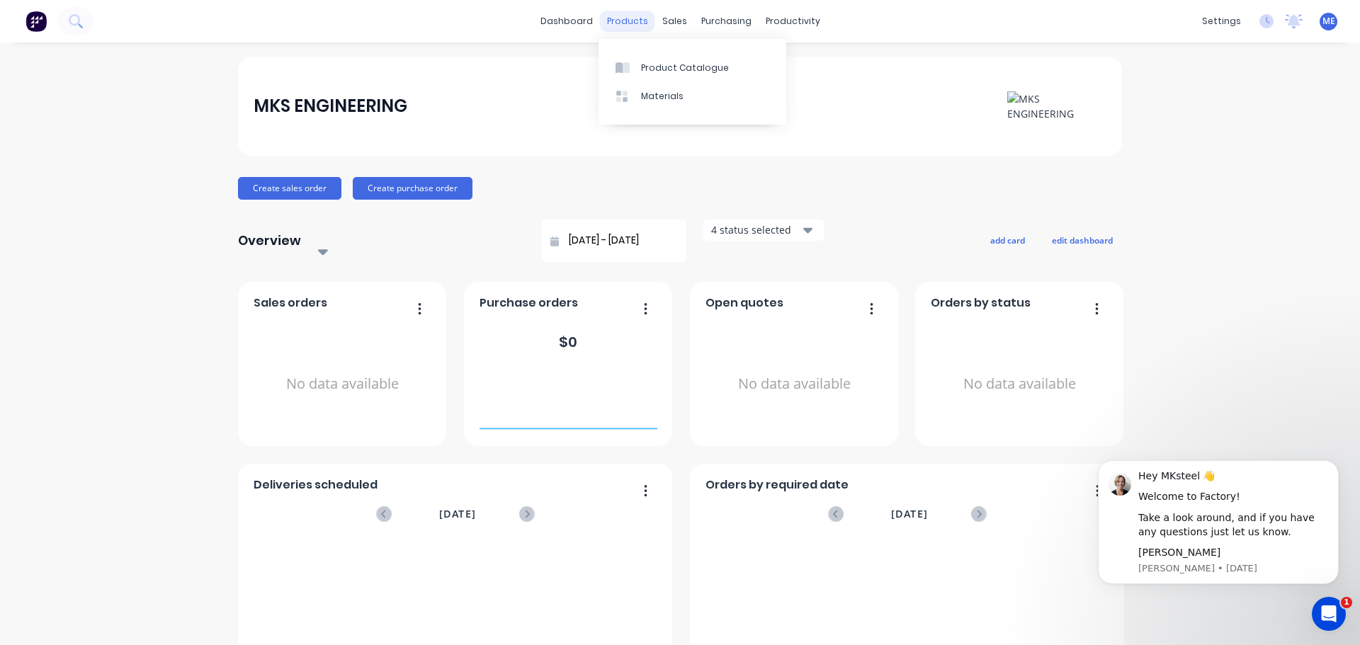
click at [621, 22] on div "products" at bounding box center [627, 21] width 55 height 21
click at [687, 69] on div "Product Catalogue" at bounding box center [685, 68] width 88 height 13
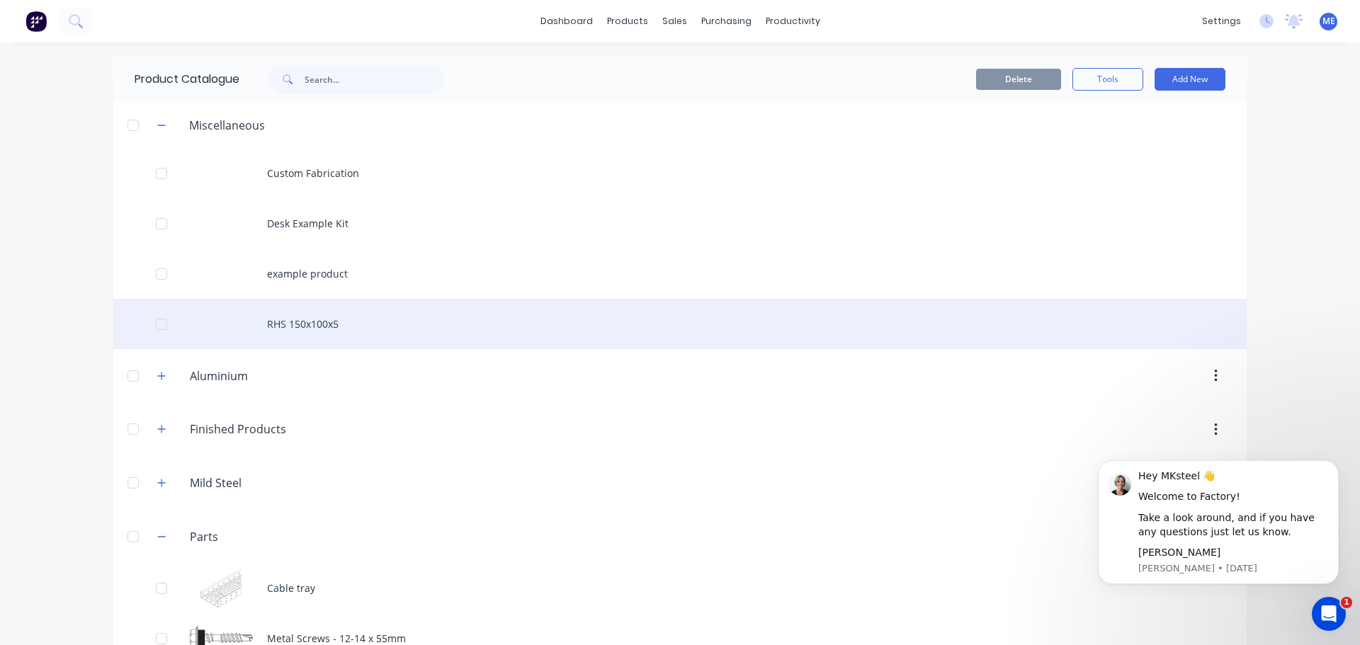
click at [347, 333] on div "RHS 150x100x5" at bounding box center [680, 324] width 1134 height 50
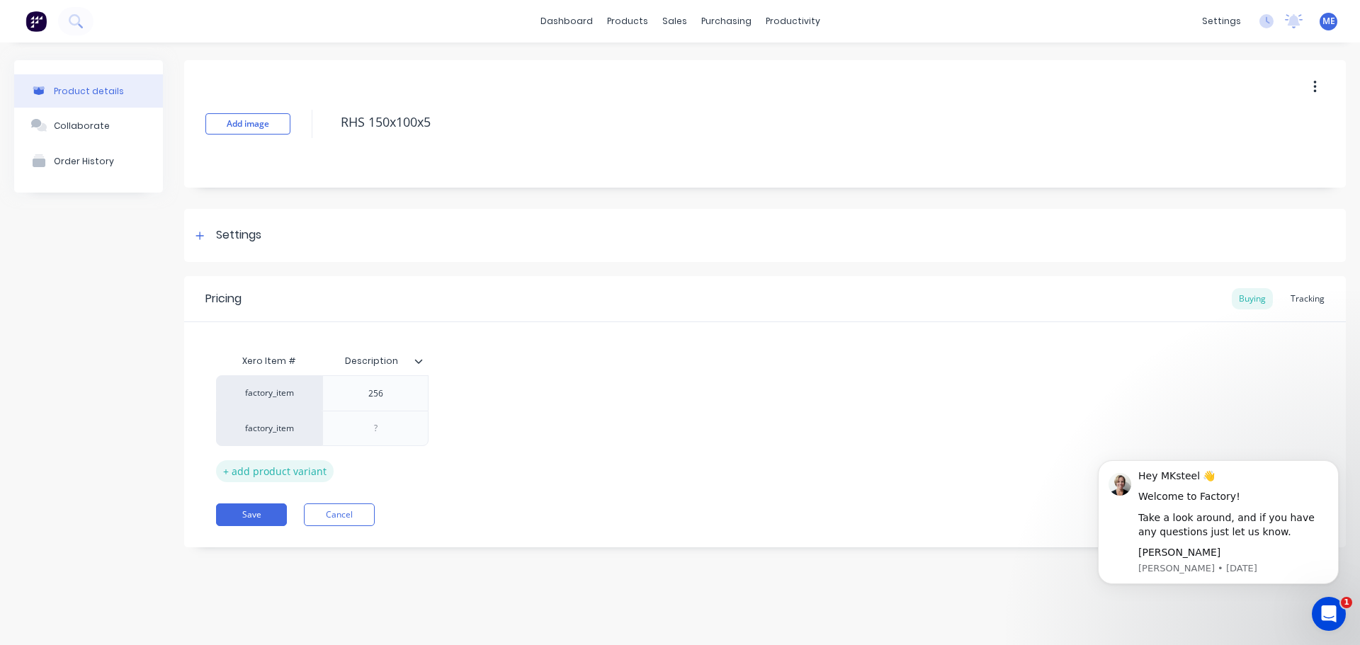
click at [308, 477] on div "+ add product variant" at bounding box center [275, 472] width 118 height 22
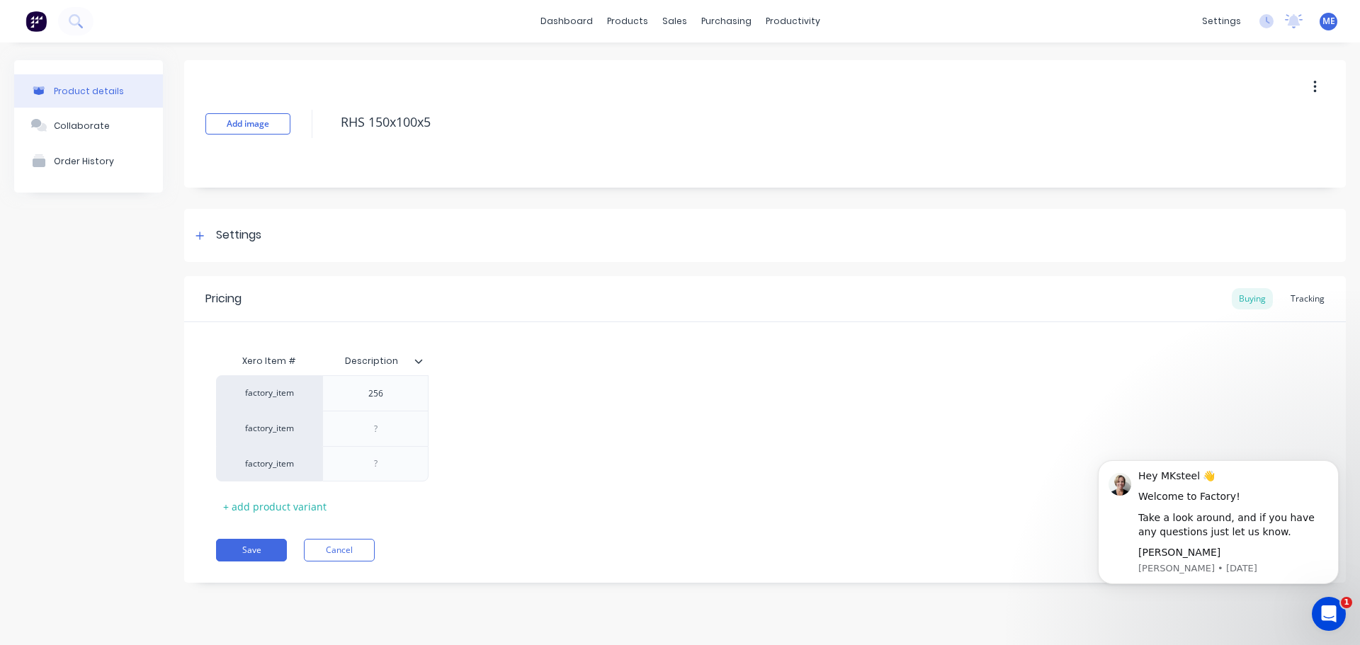
click at [352, 564] on div "Pricing Buying Tracking Xero Item # Description factory_item 256 factory_item f…" at bounding box center [765, 429] width 1162 height 307
click at [351, 558] on button "Cancel" at bounding box center [339, 550] width 71 height 23
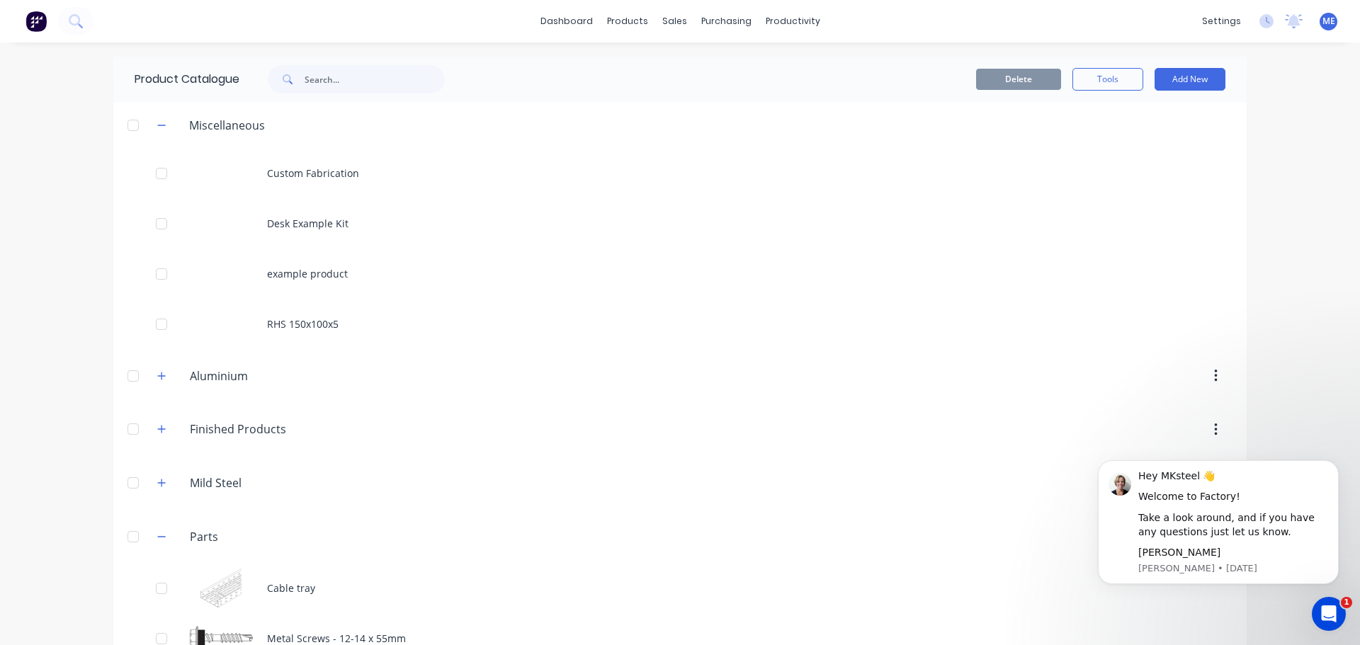
click at [658, 77] on div "Delete Tools Add New" at bounding box center [852, 79] width 745 height 23
click at [622, 57] on div "Delete Tools Add New" at bounding box center [863, 79] width 767 height 45
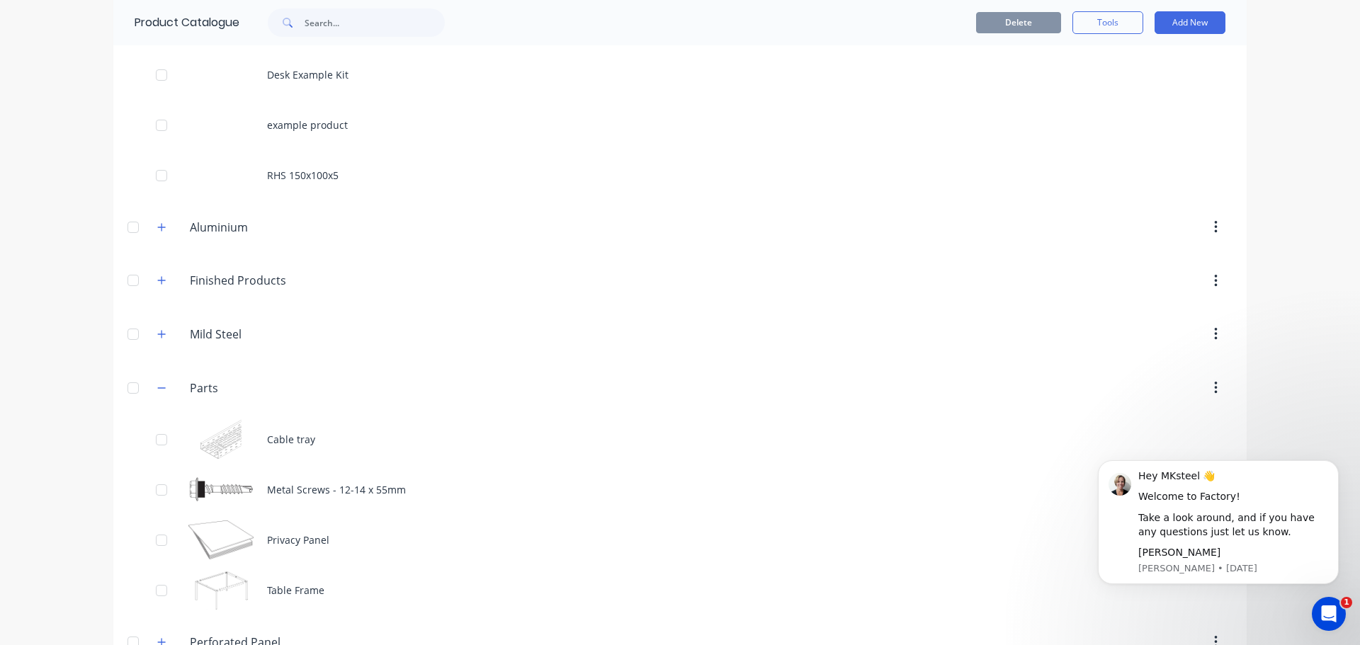
scroll to position [241, 0]
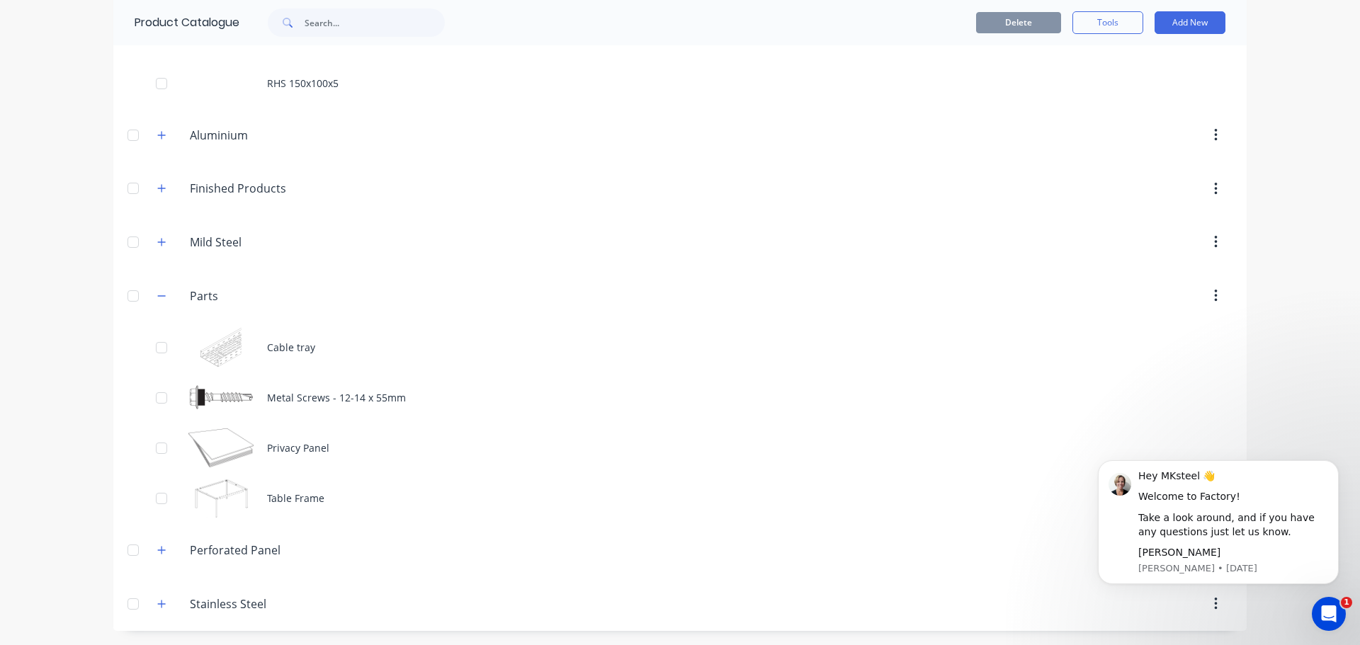
click at [236, 253] on div "Mild.Steel Mild Steel" at bounding box center [257, 243] width 222 height 26
click at [159, 242] on icon "button" at bounding box center [161, 242] width 9 height 10
click at [79, 451] on div "dashboard products sales purchasing productivity dashboard products Product Cat…" at bounding box center [680, 322] width 1360 height 645
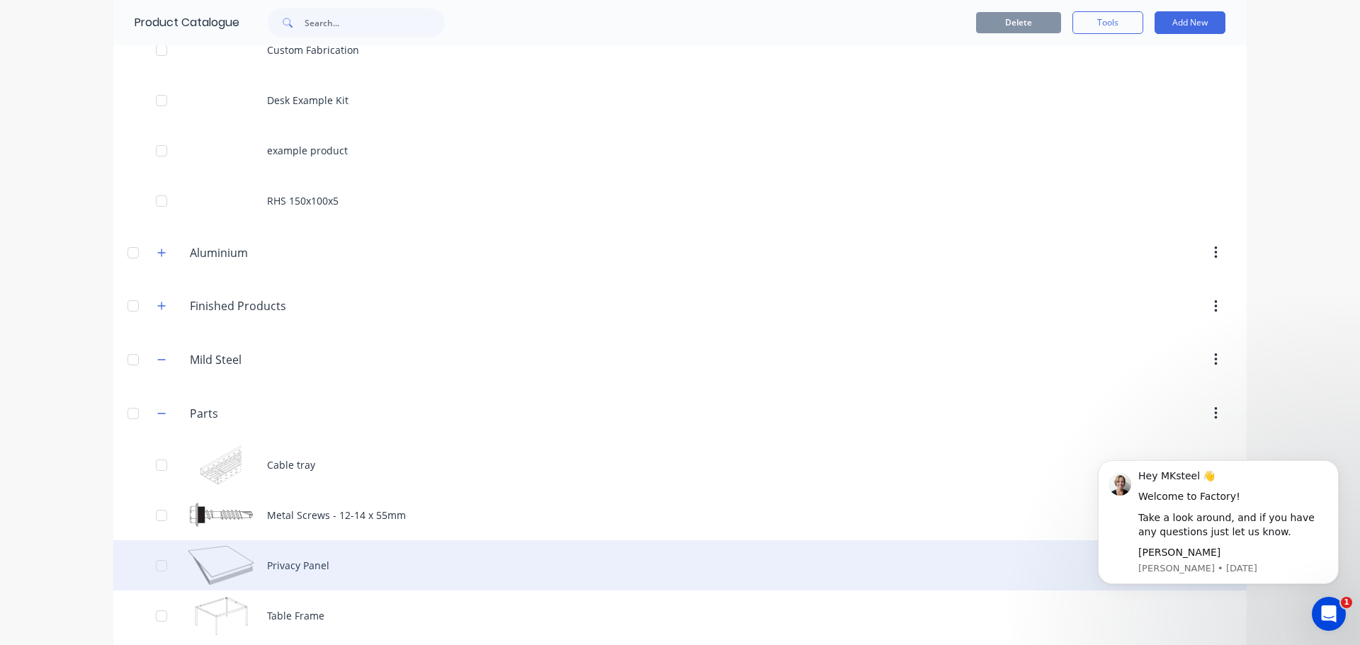
scroll to position [0, 0]
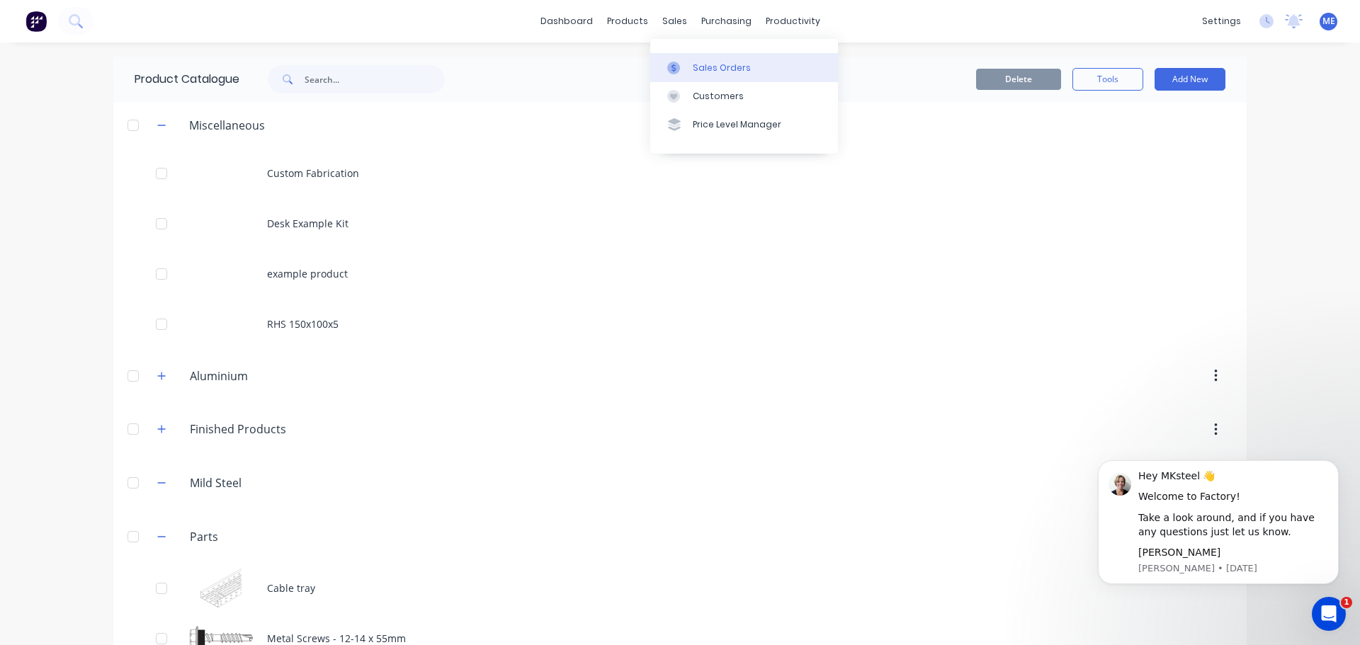
click at [717, 54] on link "Sales Orders" at bounding box center [744, 67] width 188 height 28
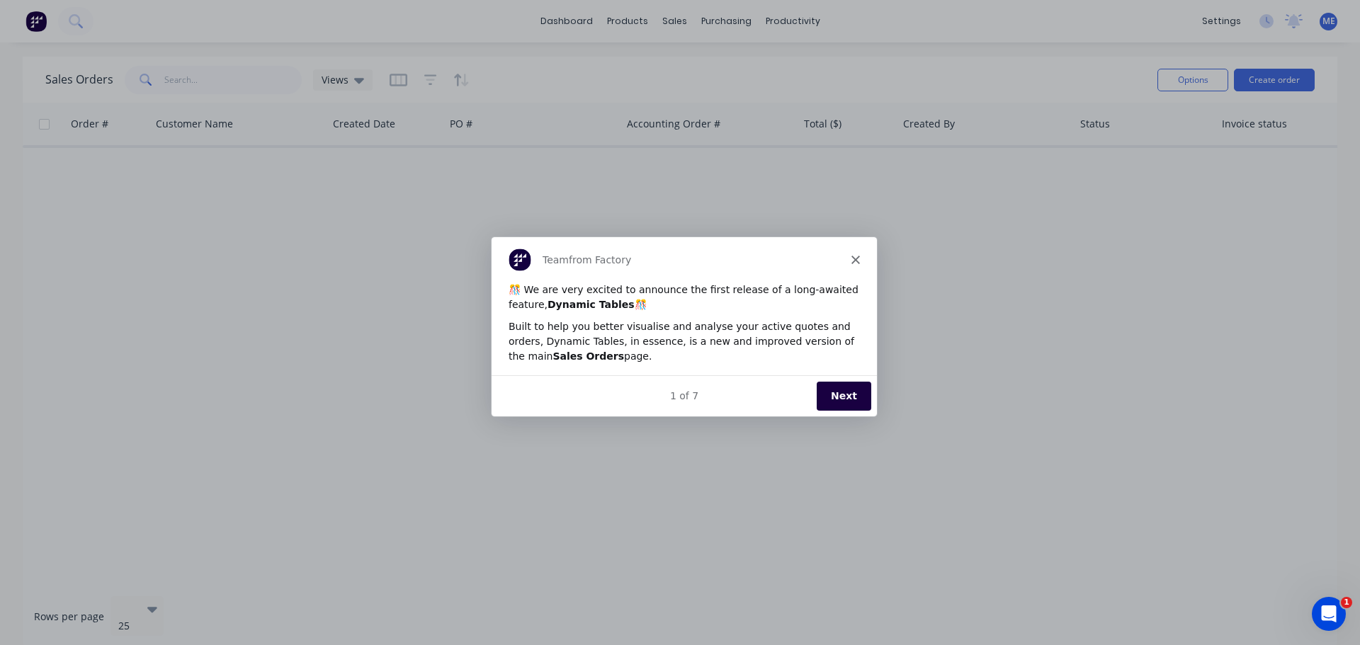
click at [855, 257] on icon "Close" at bounding box center [855, 259] width 9 height 9
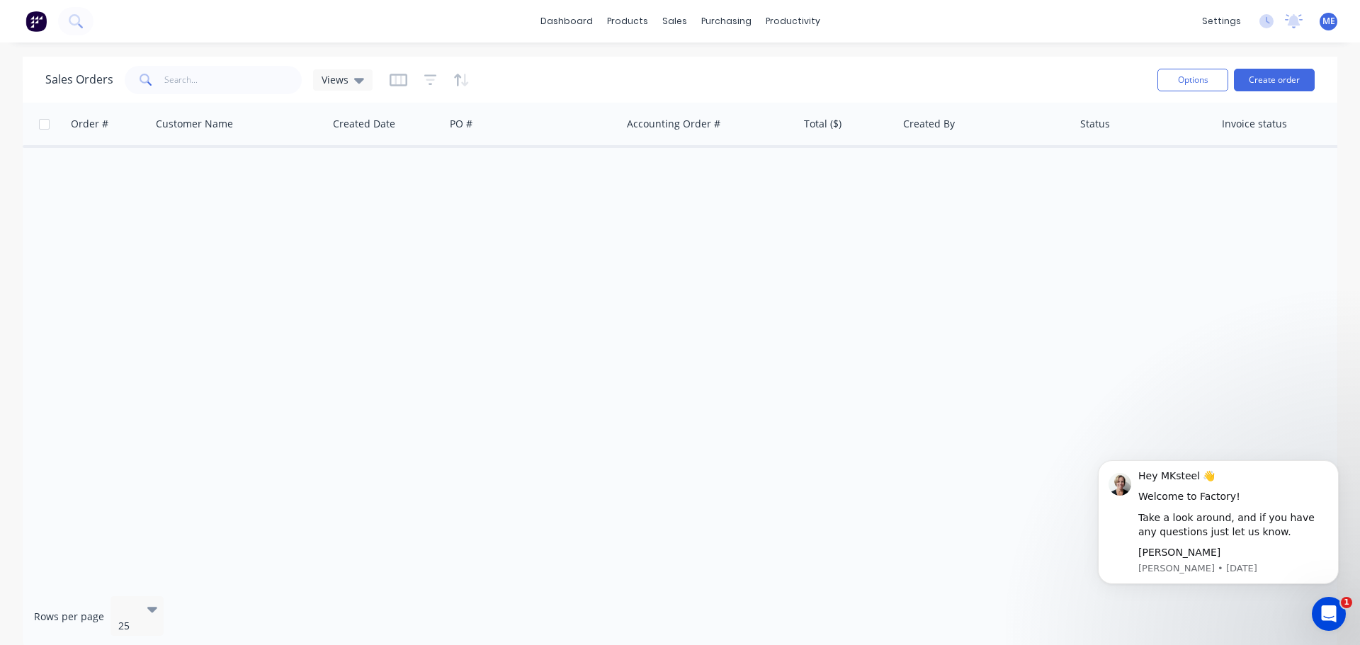
click at [1050, 150] on div "Order # Customer Name Created Date PO # Accounting Order # Total ($) Created By…" at bounding box center [680, 344] width 1315 height 483
click at [1071, 137] on div "Created By" at bounding box center [986, 124] width 177 height 43
click at [1167, 94] on div "Options Create order" at bounding box center [1233, 79] width 163 height 35
click at [1184, 88] on button "Options" at bounding box center [1193, 80] width 71 height 23
click at [1040, 54] on div "dashboard products sales purchasing productivity dashboard products Product Cat…" at bounding box center [680, 322] width 1360 height 645
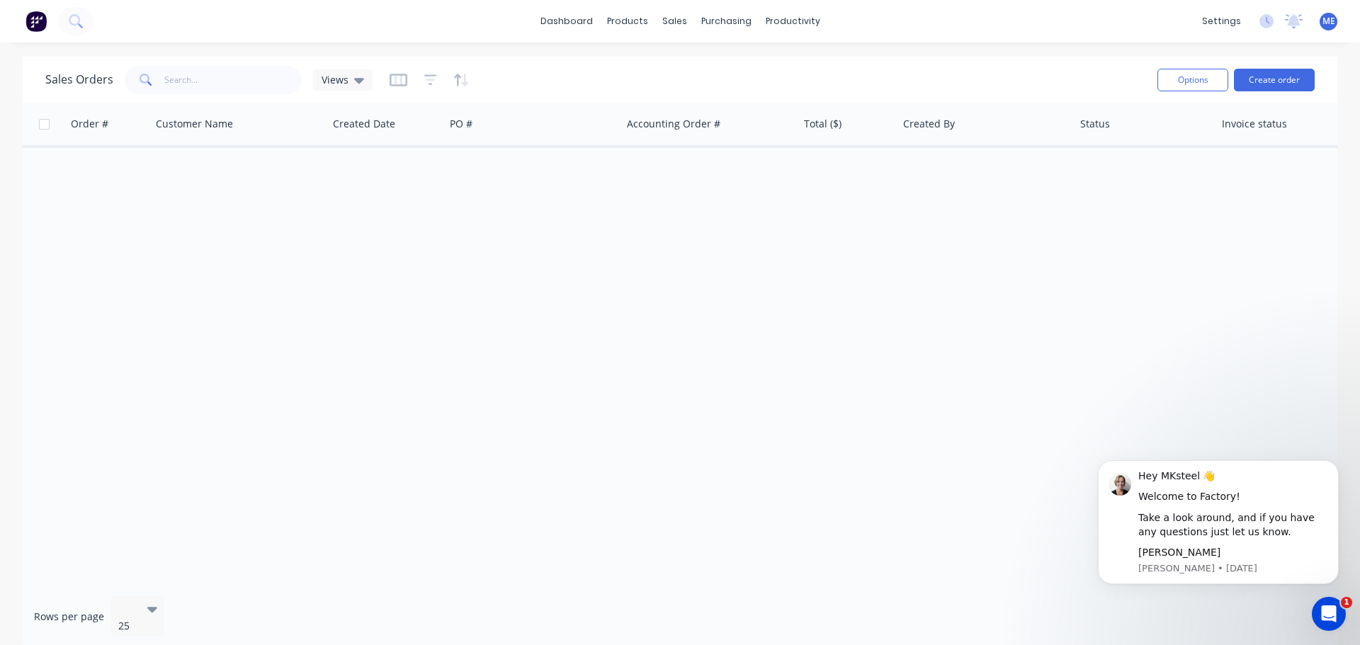
click at [915, 274] on div "Order # Customer Name Created Date PO # Accounting Order # Total ($) Created By…" at bounding box center [680, 344] width 1315 height 483
click at [816, 98] on div "Planner" at bounding box center [812, 96] width 33 height 13
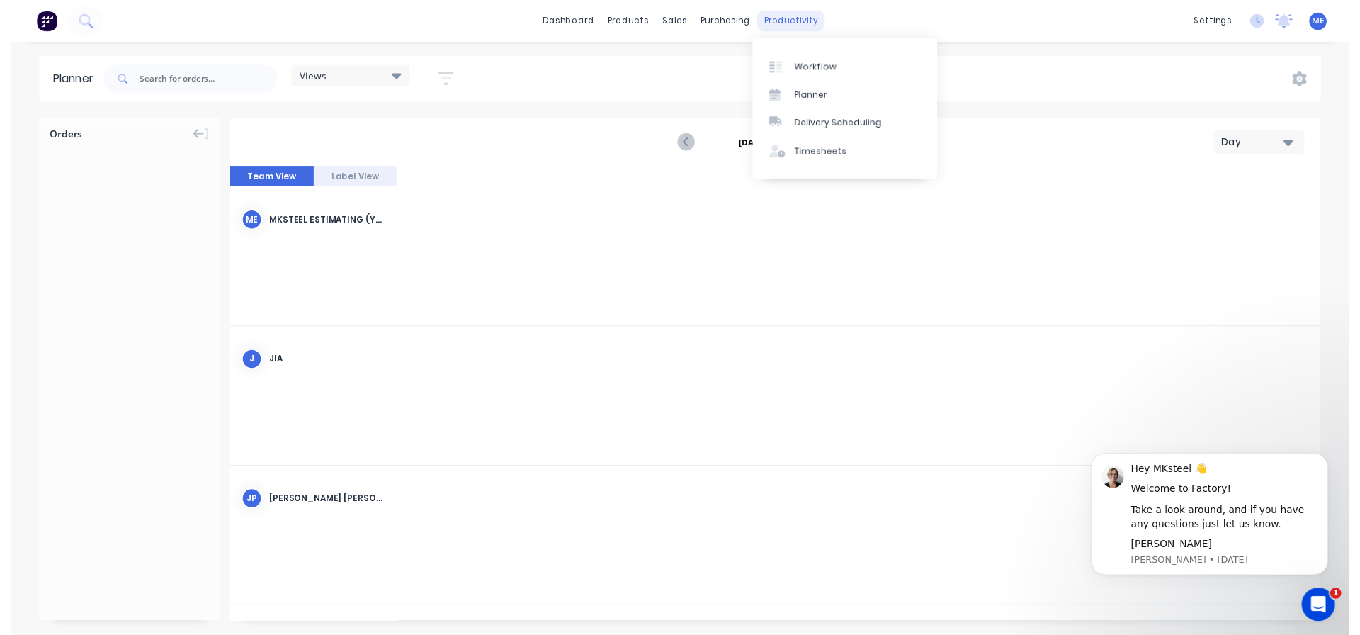
scroll to position [0, 3175]
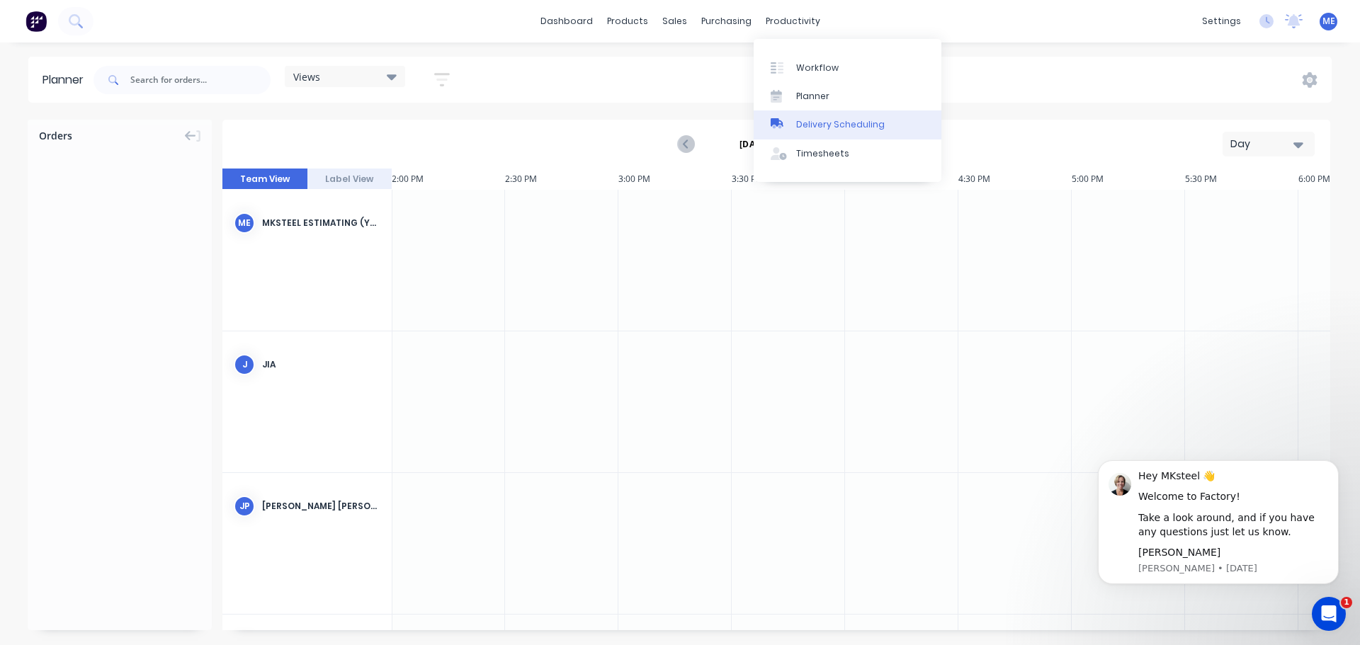
click at [795, 134] on link "Delivery Scheduling" at bounding box center [848, 125] width 188 height 28
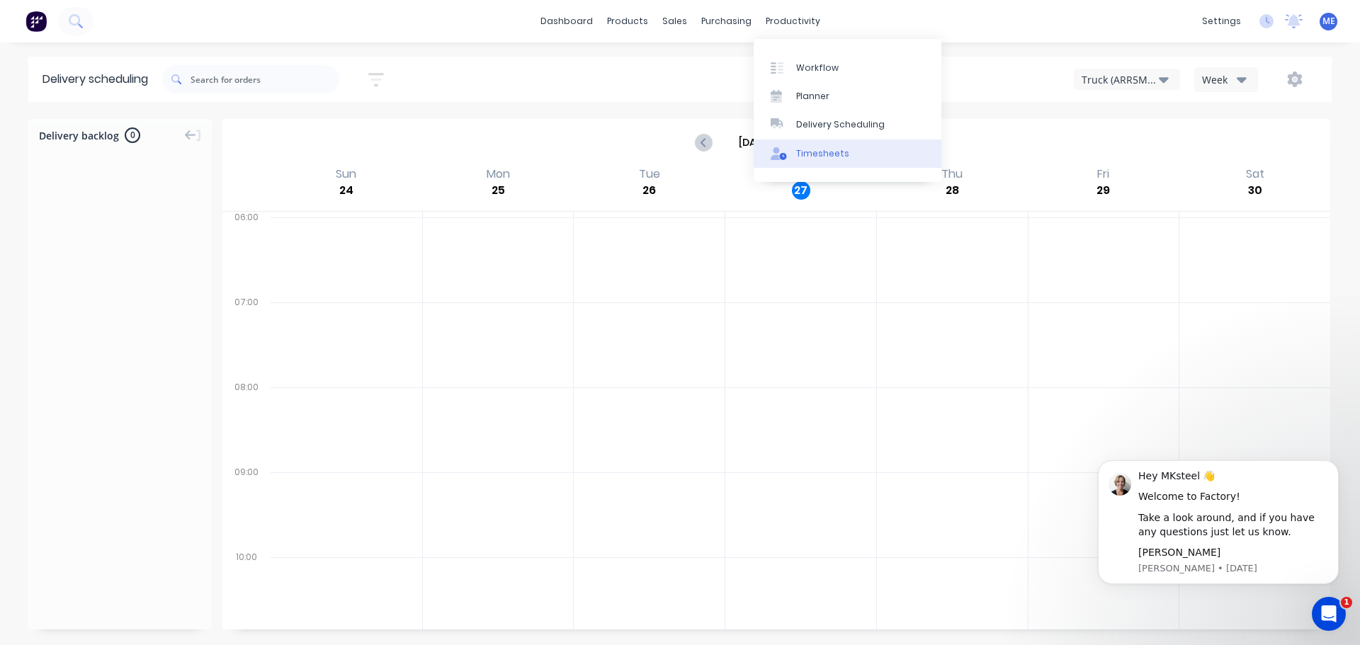
click at [788, 148] on div at bounding box center [781, 153] width 21 height 13
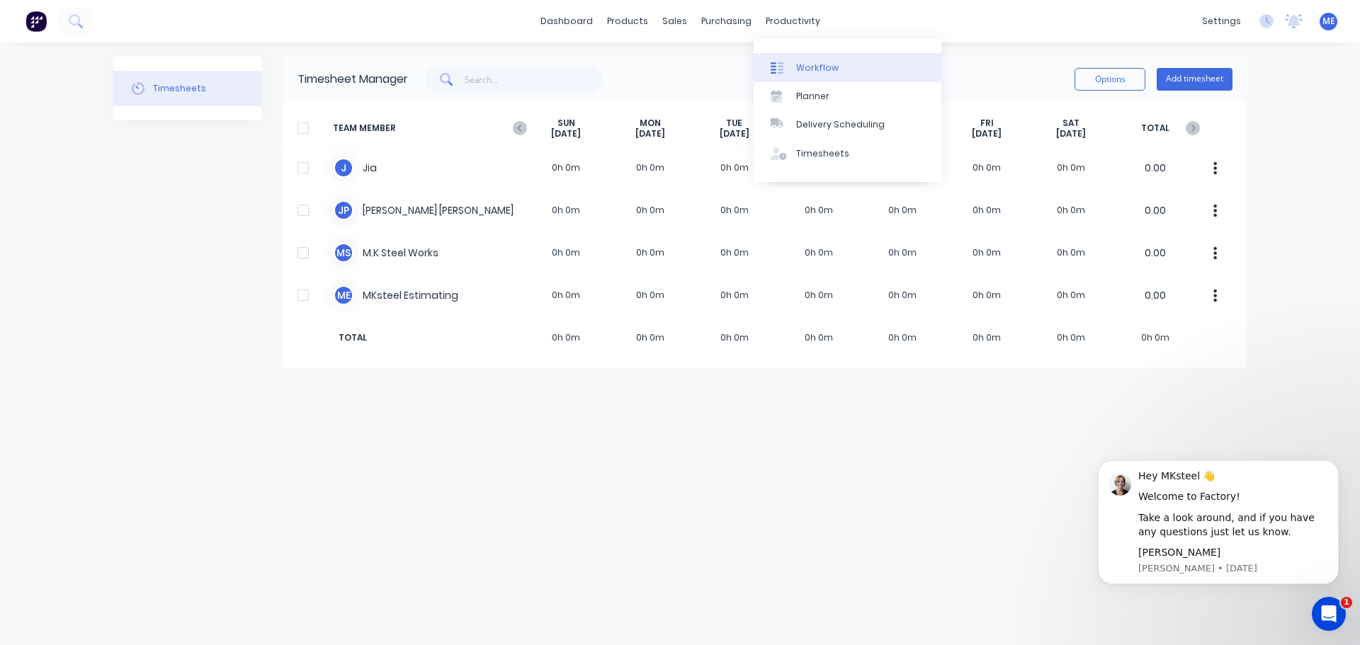
click at [784, 66] on div at bounding box center [781, 68] width 21 height 13
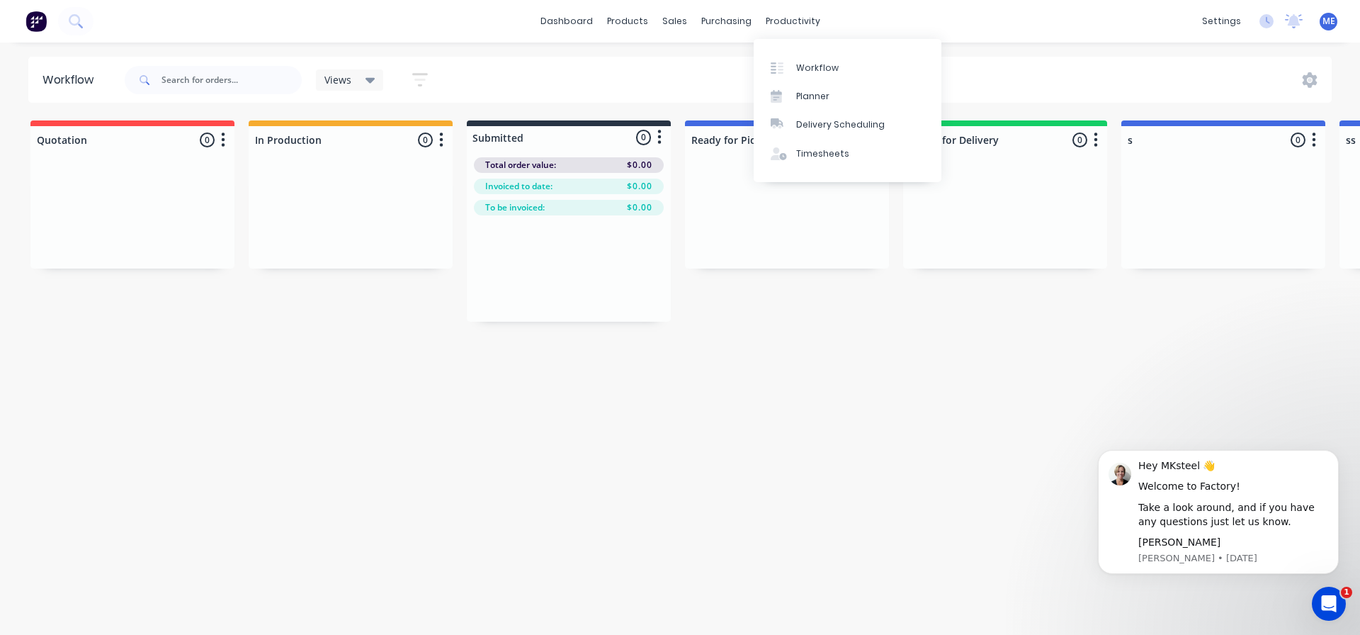
click at [1051, 66] on div "Views Save new view None (Default) edit Show/Hide statuses Show line item cards…" at bounding box center [727, 80] width 1211 height 43
click at [517, 397] on div "Workflow Views Save new view None (Default) edit Show/Hide statuses Show line i…" at bounding box center [680, 332] width 1360 height 550
drag, startPoint x: 585, startPoint y: 120, endPoint x: 617, endPoint y: 1, distance: 123.4
click at [585, 63] on div "Workflow Views Save new view None (Default) edit Show/Hide statuses Show line i…" at bounding box center [680, 332] width 1360 height 550
click at [988, 397] on div "Workflow Views Save new view None (Default) edit Show/Hide statuses Show line i…" at bounding box center [680, 332] width 1360 height 550
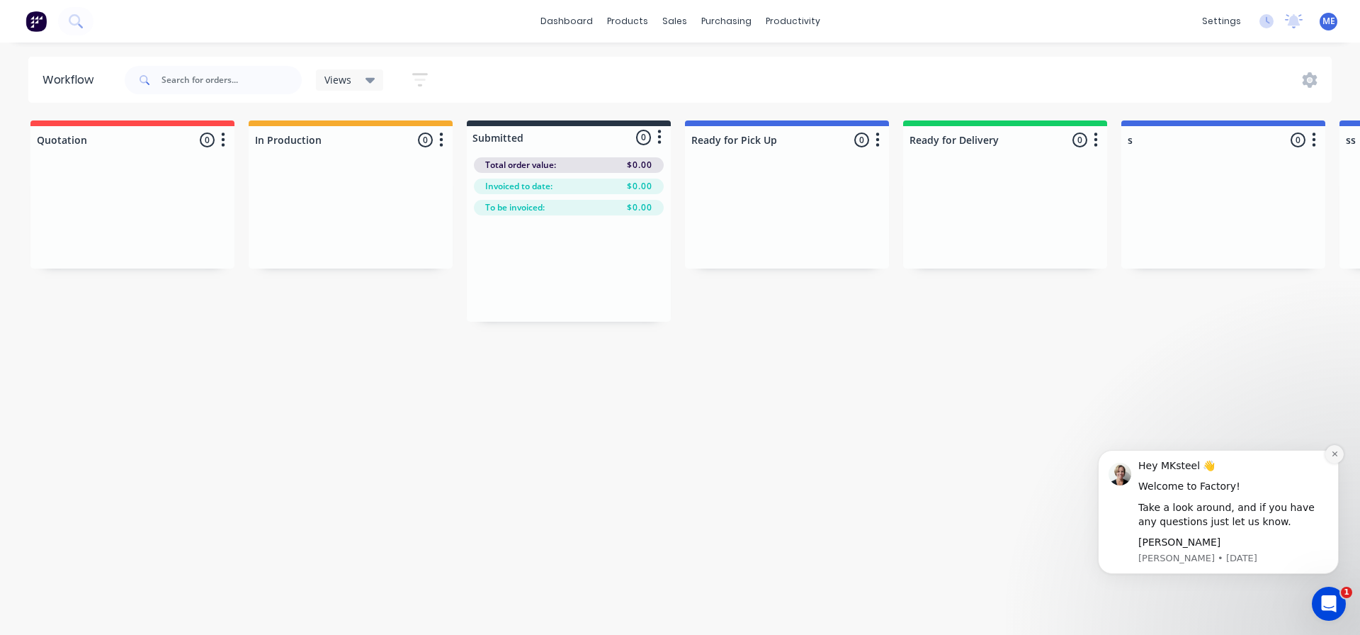
click at [1333, 453] on icon "Dismiss notification" at bounding box center [1335, 454] width 8 height 8
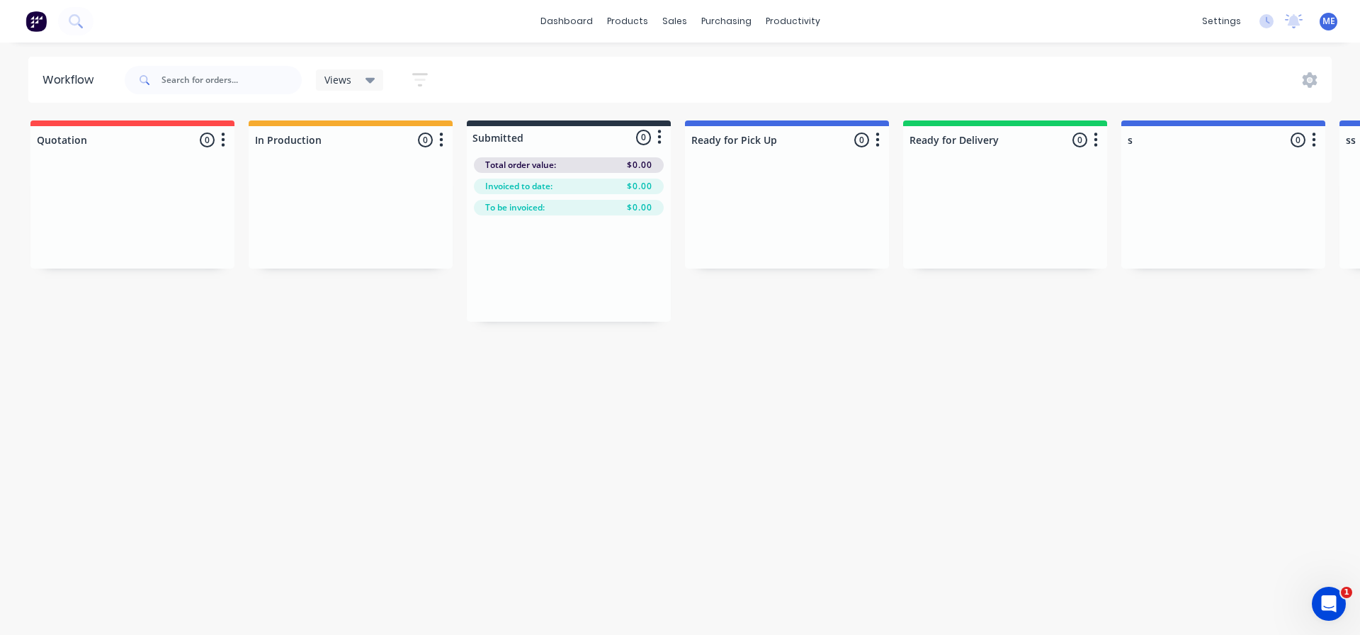
click at [527, 463] on div "Workflow Views Save new view None (Default) edit Show/Hide statuses Show line i…" at bounding box center [680, 332] width 1360 height 550
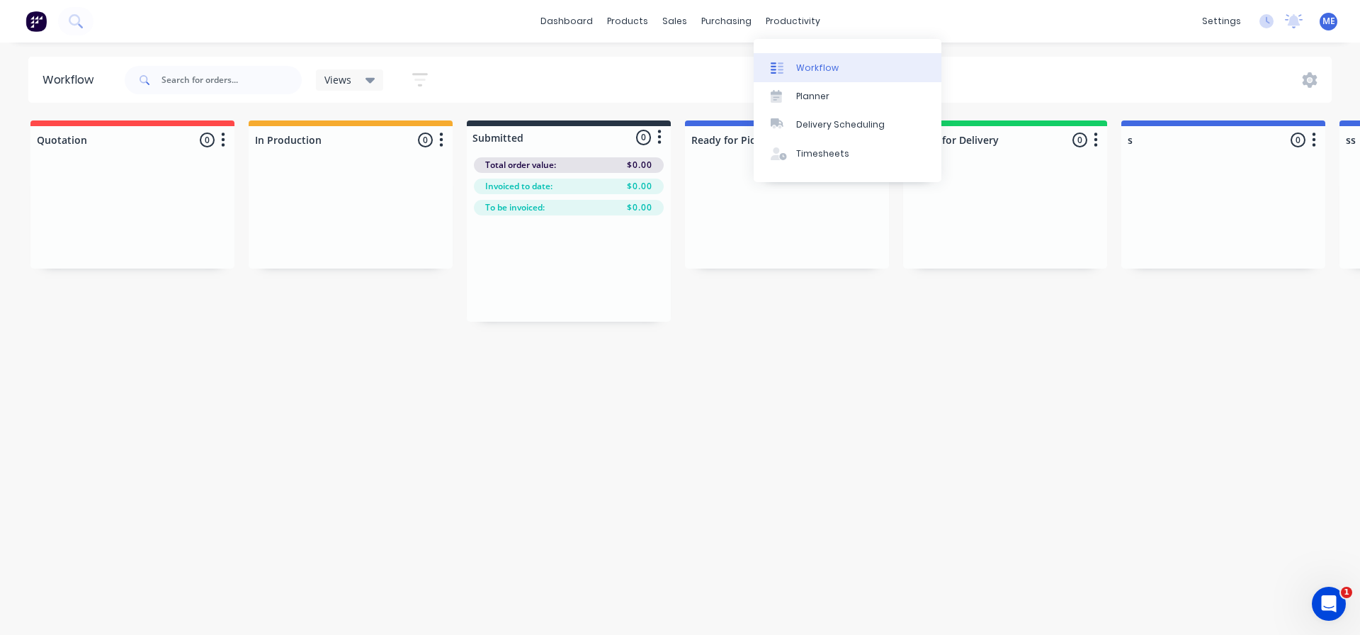
click at [816, 60] on link "Workflow" at bounding box center [848, 67] width 188 height 28
click at [813, 72] on div "Workflow" at bounding box center [817, 68] width 43 height 13
click at [755, 502] on div "Workflow Views Save new view None (Default) edit Show/Hide statuses Show line i…" at bounding box center [680, 332] width 1360 height 550
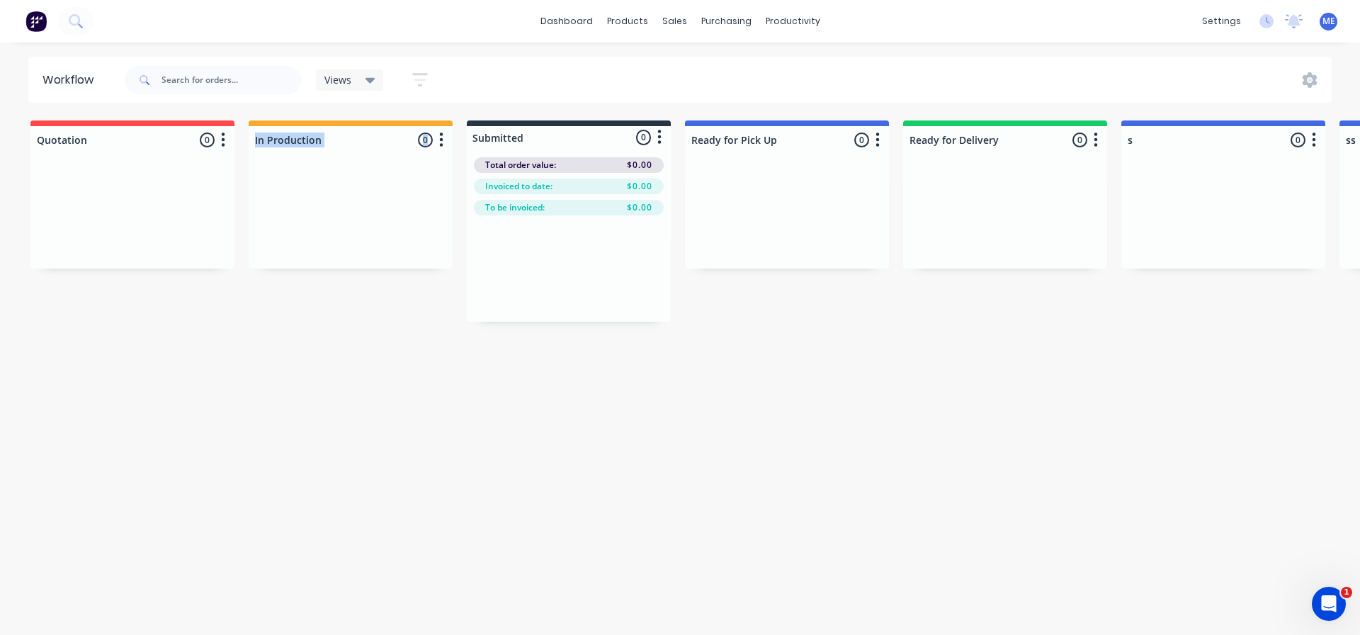
drag, startPoint x: 85, startPoint y: 186, endPoint x: 357, endPoint y: 194, distance: 272.2
click at [357, 194] on div "Quotation 0 Status colour #FF4949 hex #FF4949 Save Cancel Notifications Email S…" at bounding box center [1376, 220] width 2774 height 201
drag, startPoint x: 812, startPoint y: 189, endPoint x: 998, endPoint y: 203, distance: 186.9
click at [998, 203] on div "Quotation 0 Status colour #FF4949 hex #FF4949 Save Cancel Notifications Email S…" at bounding box center [1376, 220] width 2774 height 201
drag, startPoint x: 524, startPoint y: 218, endPoint x: 1005, endPoint y: 218, distance: 481.1
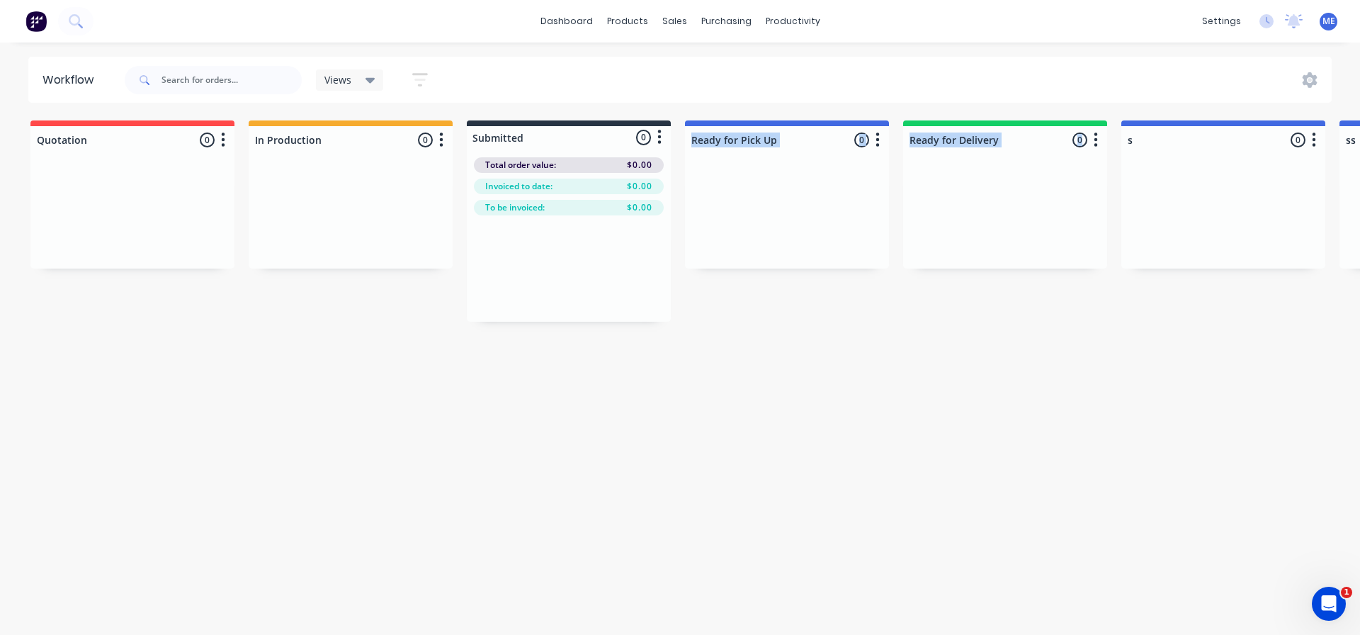
click at [1005, 218] on div "Quotation 0 Status colour #FF4949 hex #FF4949 Save Cancel Notifications Email S…" at bounding box center [1376, 220] width 2774 height 201
drag, startPoint x: 1039, startPoint y: 303, endPoint x: 1063, endPoint y: 309, distance: 24.1
click at [1039, 305] on div "Quotation 0 Status colour #FF4949 hex #FF4949 Save Cancel Notifications Email S…" at bounding box center [1376, 220] width 2774 height 201
drag, startPoint x: 439, startPoint y: 532, endPoint x: 446, endPoint y: 492, distance: 40.9
click at [439, 529] on div "Workflow Views Save new view None (Default) edit Show/Hide statuses Show line i…" at bounding box center [680, 332] width 1360 height 550
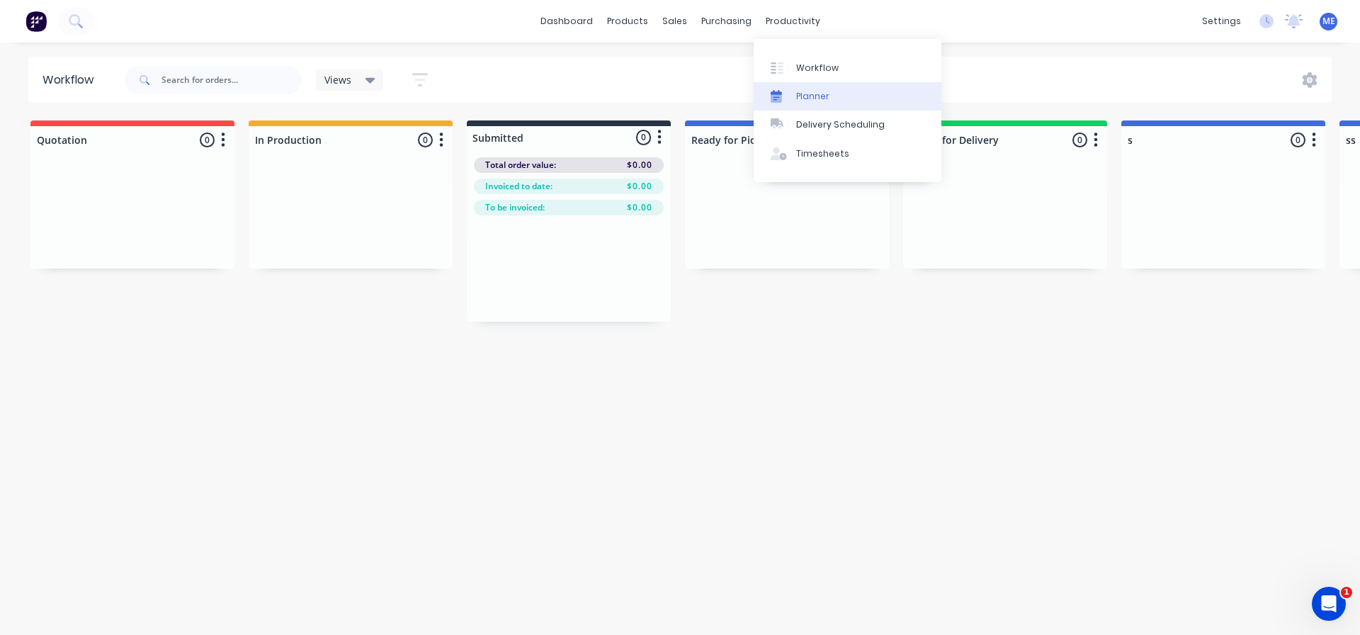
click at [825, 85] on link "Planner" at bounding box center [848, 96] width 188 height 28
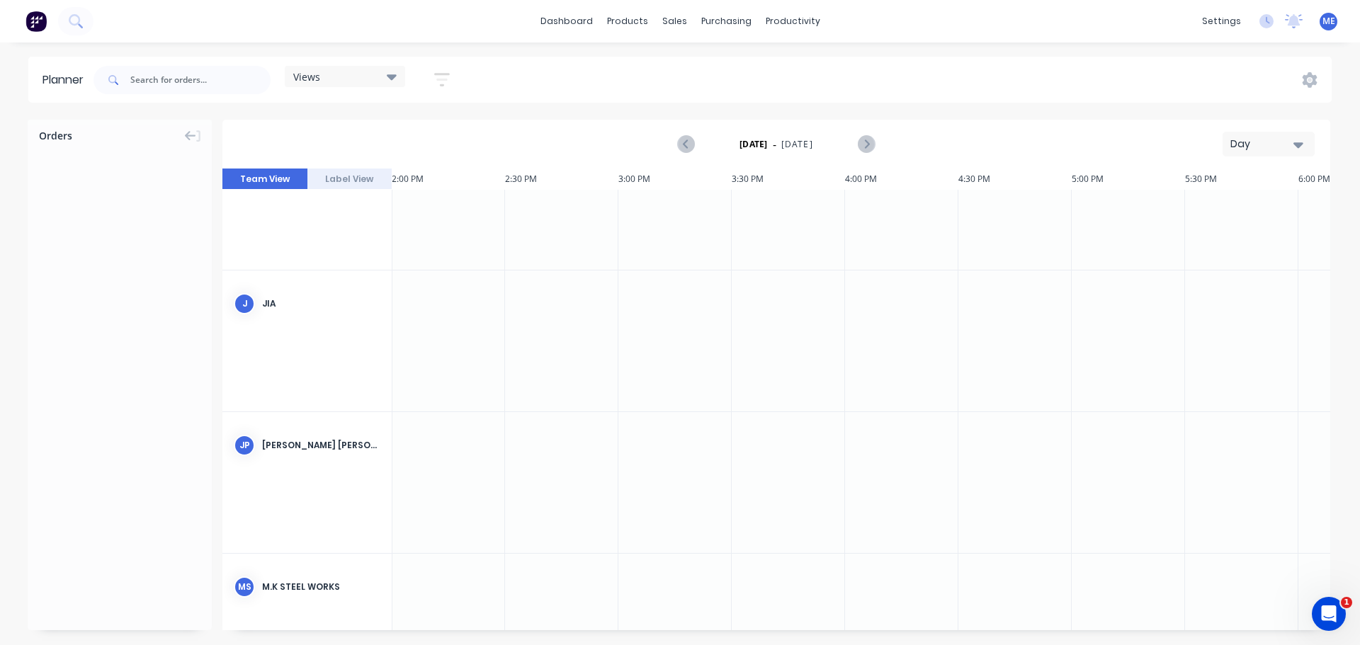
scroll to position [0, 3175]
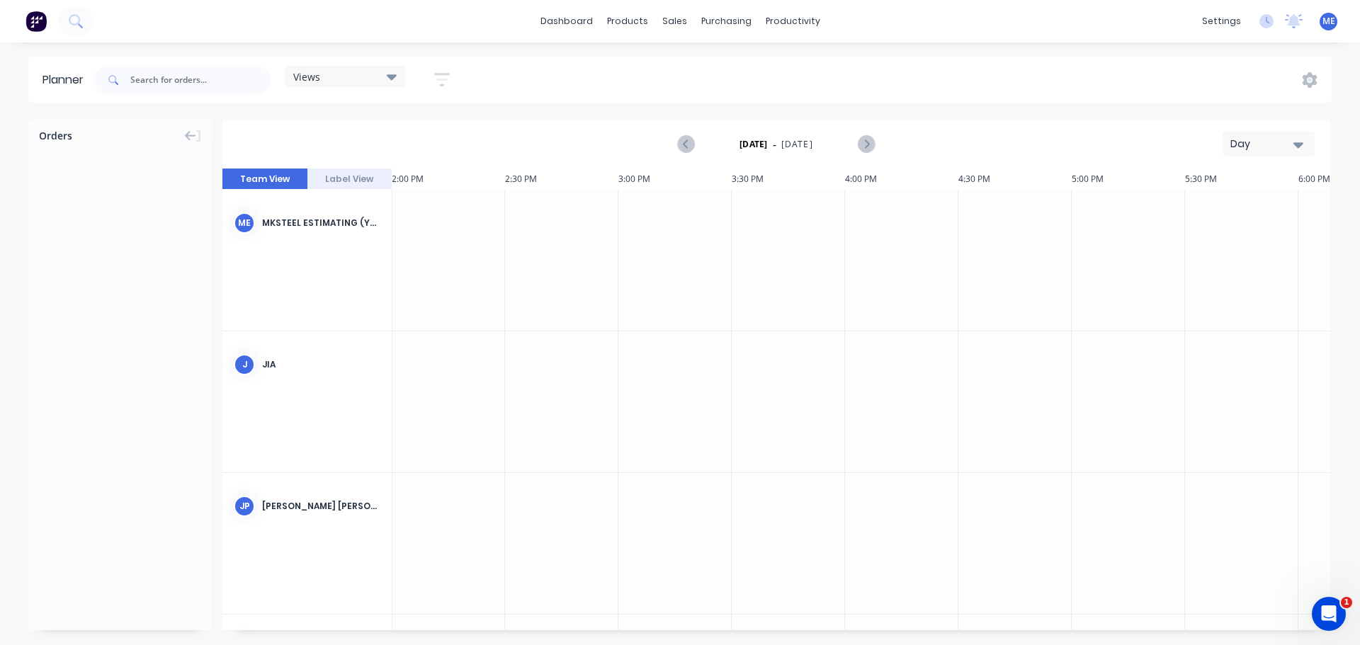
click at [456, 274] on div at bounding box center [448, 260] width 113 height 141
click at [437, 245] on div at bounding box center [448, 260] width 113 height 141
click at [438, 239] on div at bounding box center [448, 260] width 113 height 141
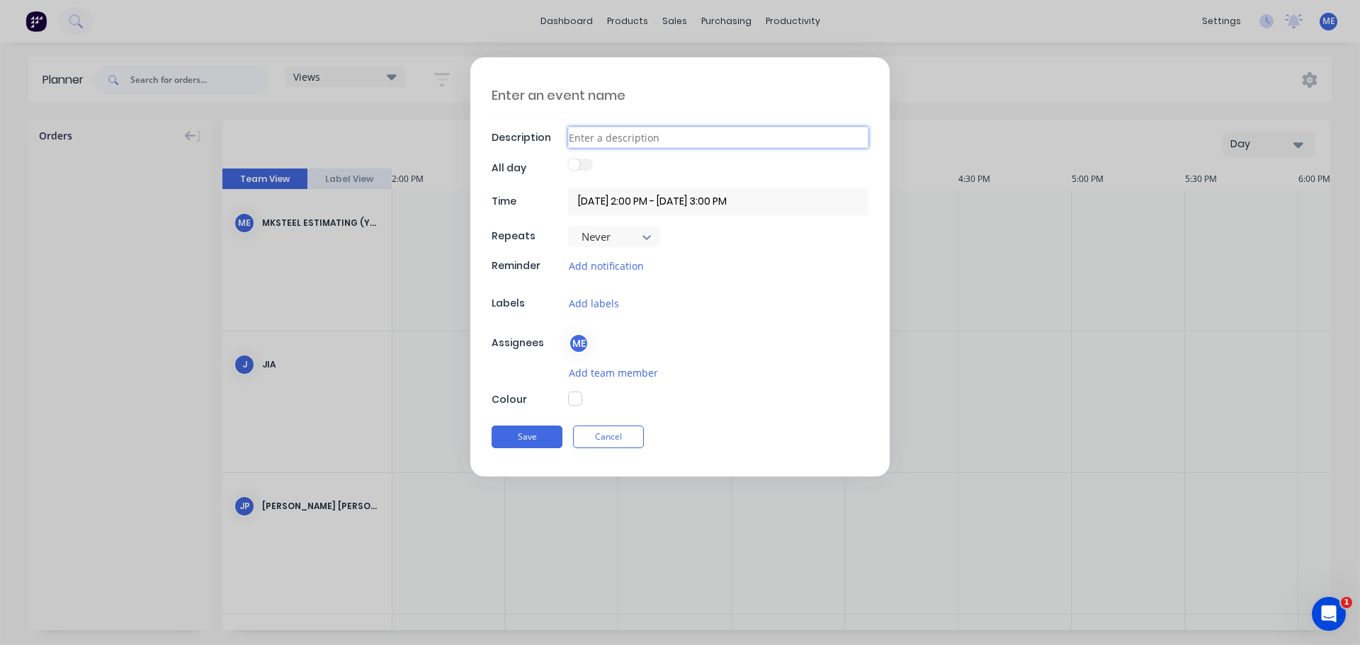
click at [643, 142] on input at bounding box center [718, 137] width 300 height 21
click at [660, 237] on div "Never" at bounding box center [614, 236] width 92 height 21
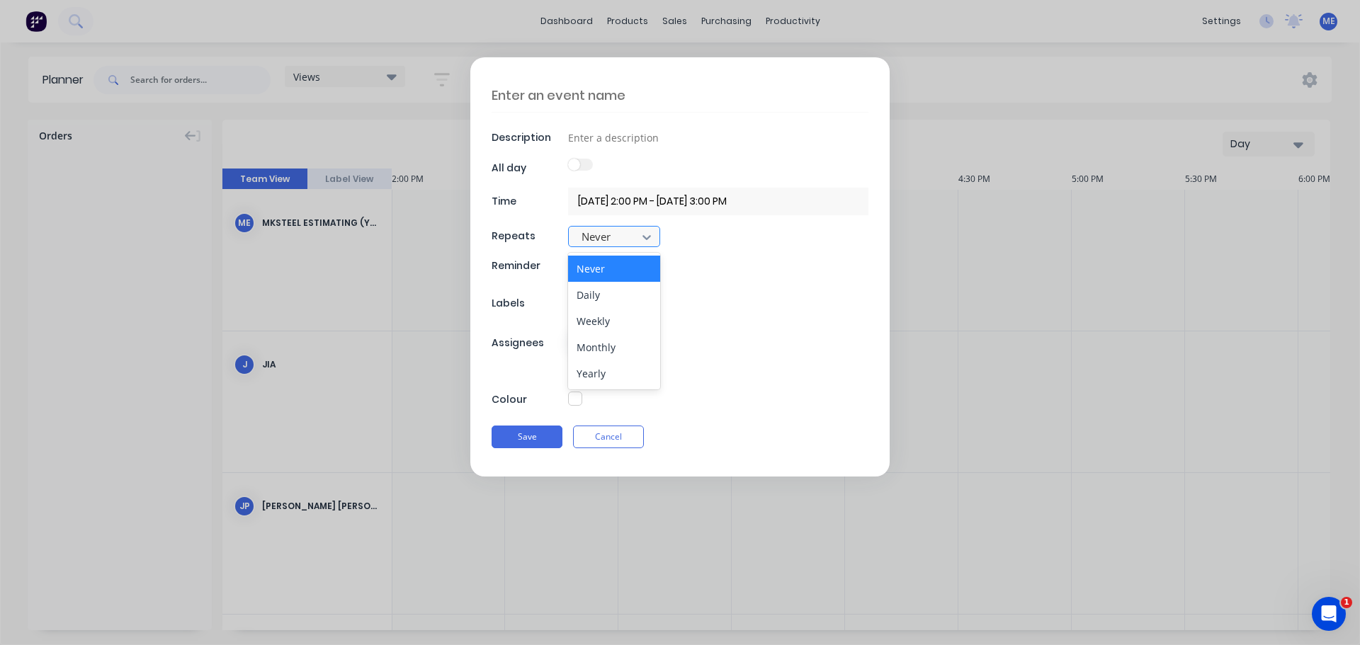
click at [660, 236] on div "Never" at bounding box center [614, 236] width 92 height 21
click at [1083, 82] on form "Description All day Time 27/08/2025 2:00 PM - 27/08/2025 3:00 PM Repeats Never …" at bounding box center [680, 266] width 1331 height 419
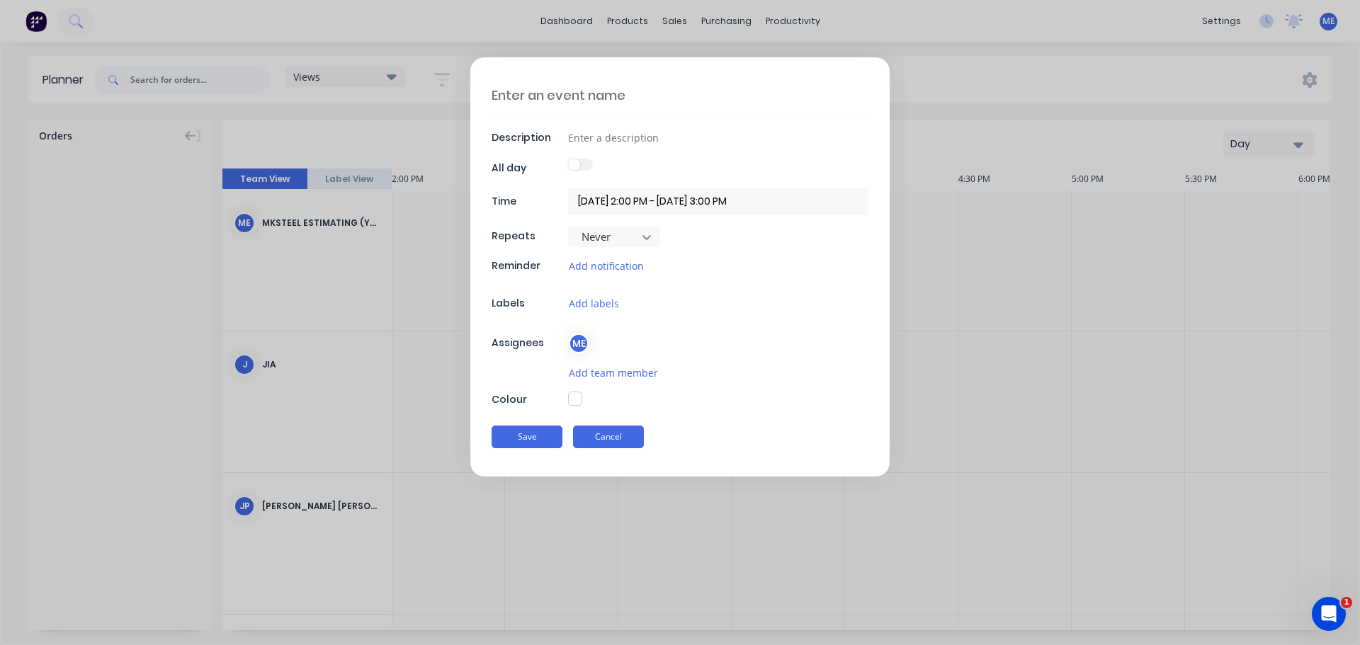
click at [631, 444] on button "Cancel" at bounding box center [608, 437] width 71 height 23
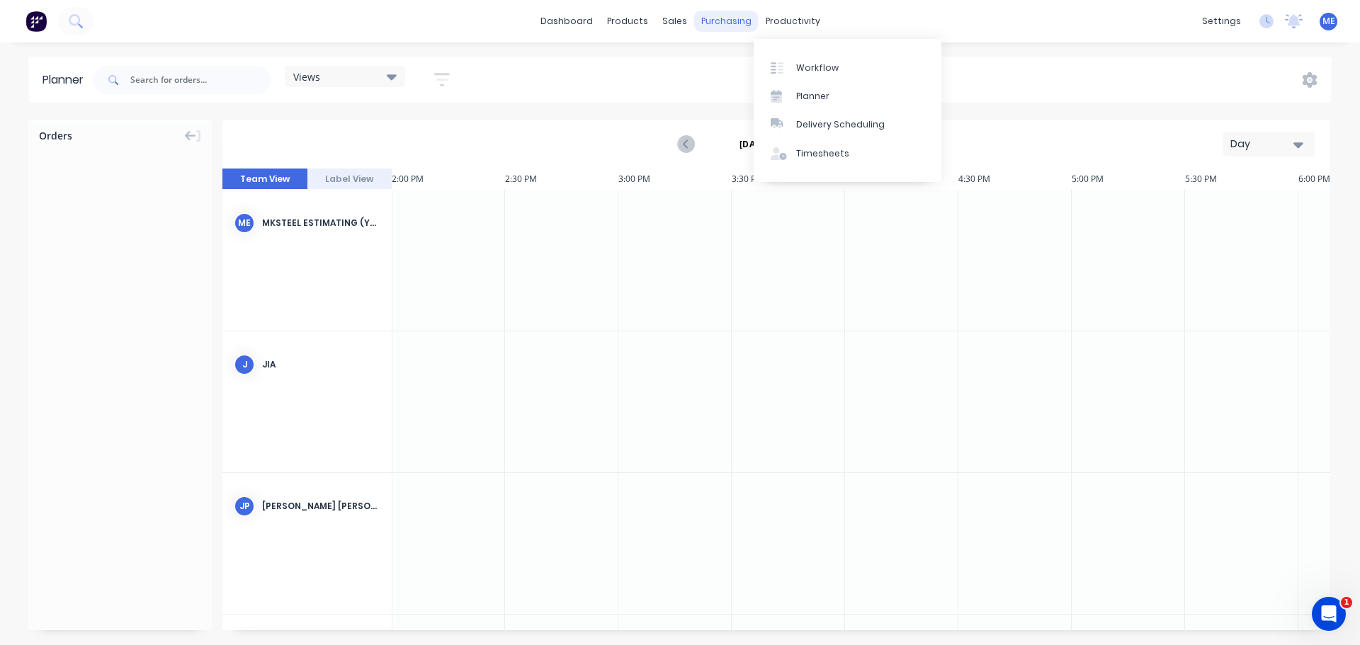
click at [726, 28] on div "purchasing" at bounding box center [726, 21] width 64 height 21
click at [818, 64] on div "Workflow" at bounding box center [817, 68] width 43 height 13
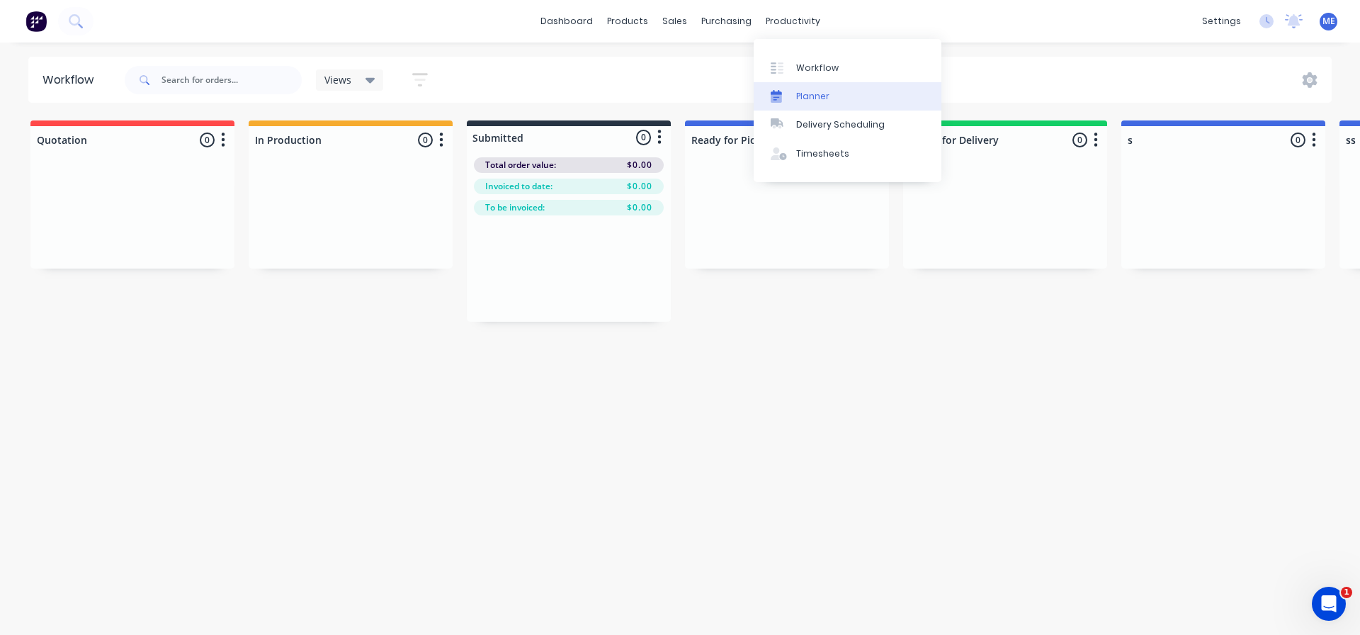
click at [823, 96] on div "Planner" at bounding box center [812, 96] width 33 height 13
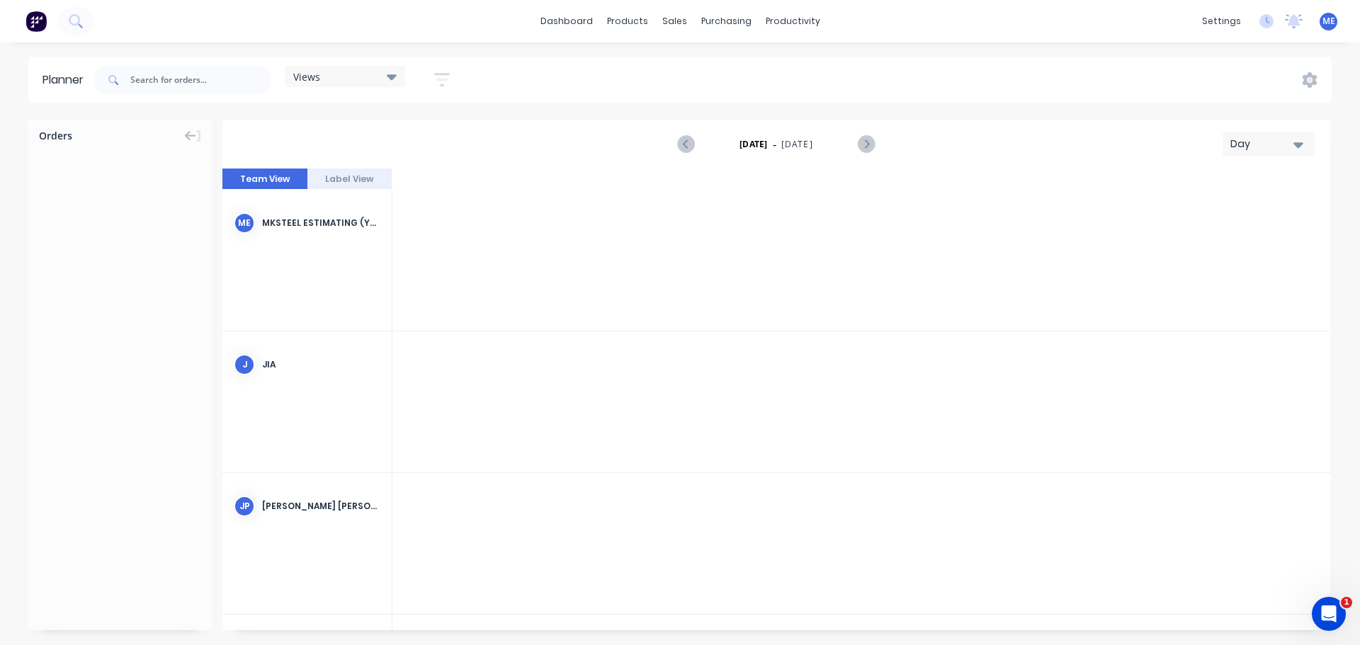
scroll to position [0, 3175]
click at [714, 320] on div at bounding box center [675, 260] width 113 height 141
click at [715, 310] on div at bounding box center [675, 260] width 113 height 141
click at [1316, 606] on div "Open Intercom Messenger" at bounding box center [1327, 612] width 47 height 47
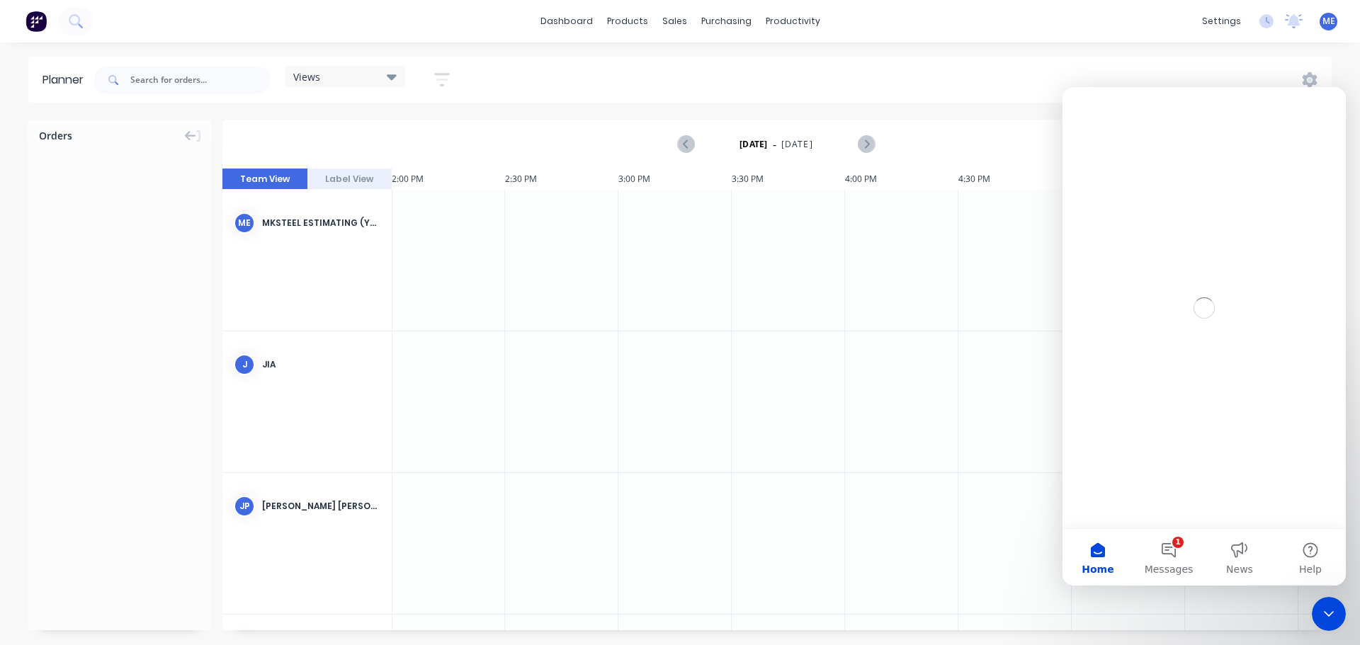
scroll to position [0, 0]
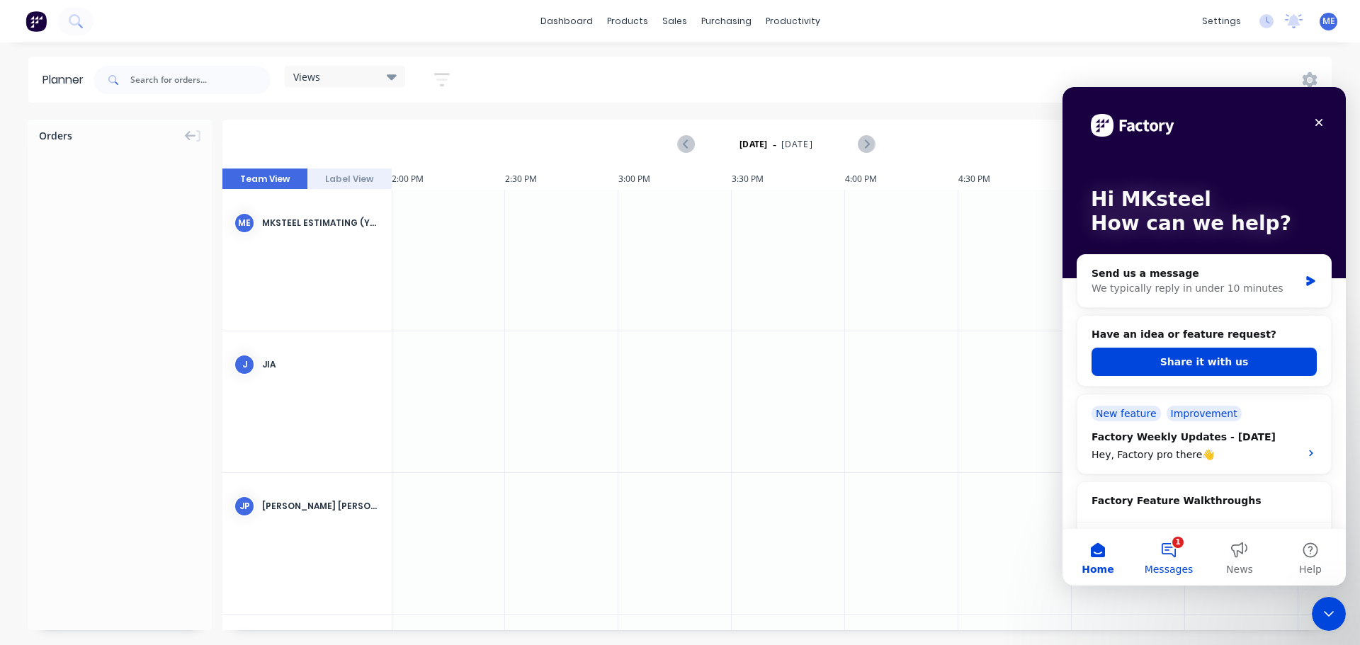
click at [1189, 560] on button "1 Messages" at bounding box center [1169, 557] width 71 height 57
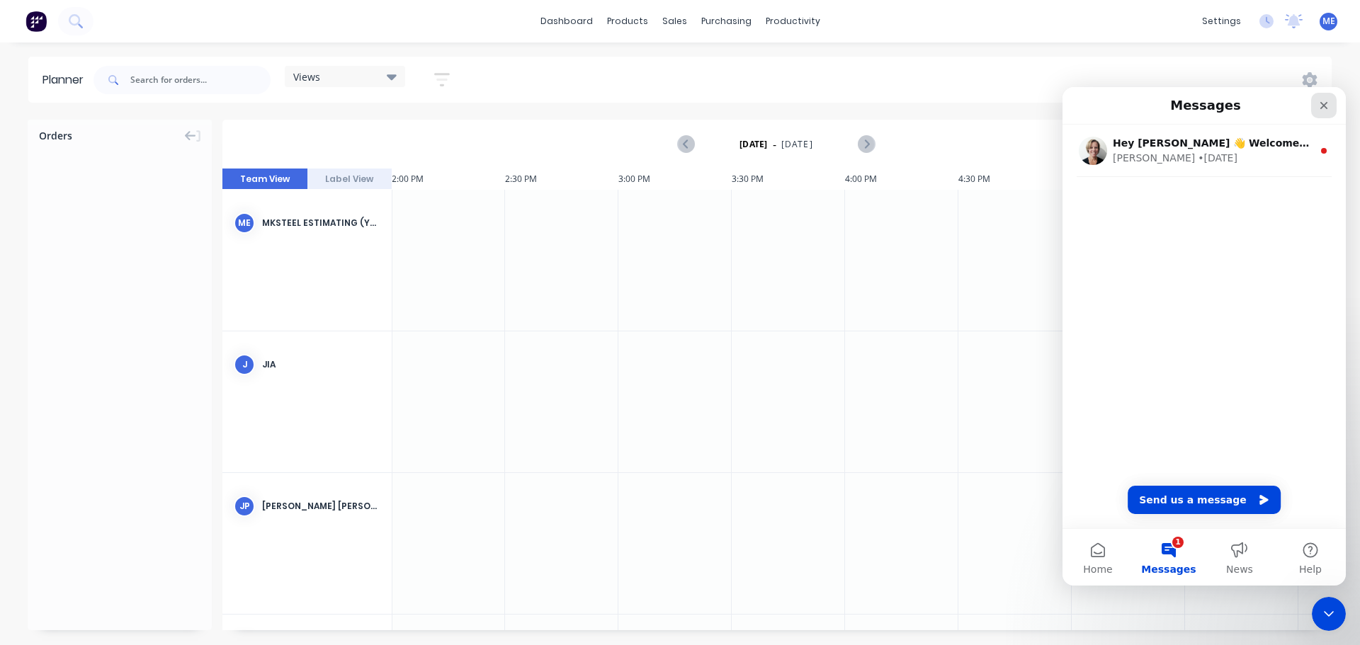
click at [1324, 108] on icon "Close" at bounding box center [1324, 105] width 11 height 11
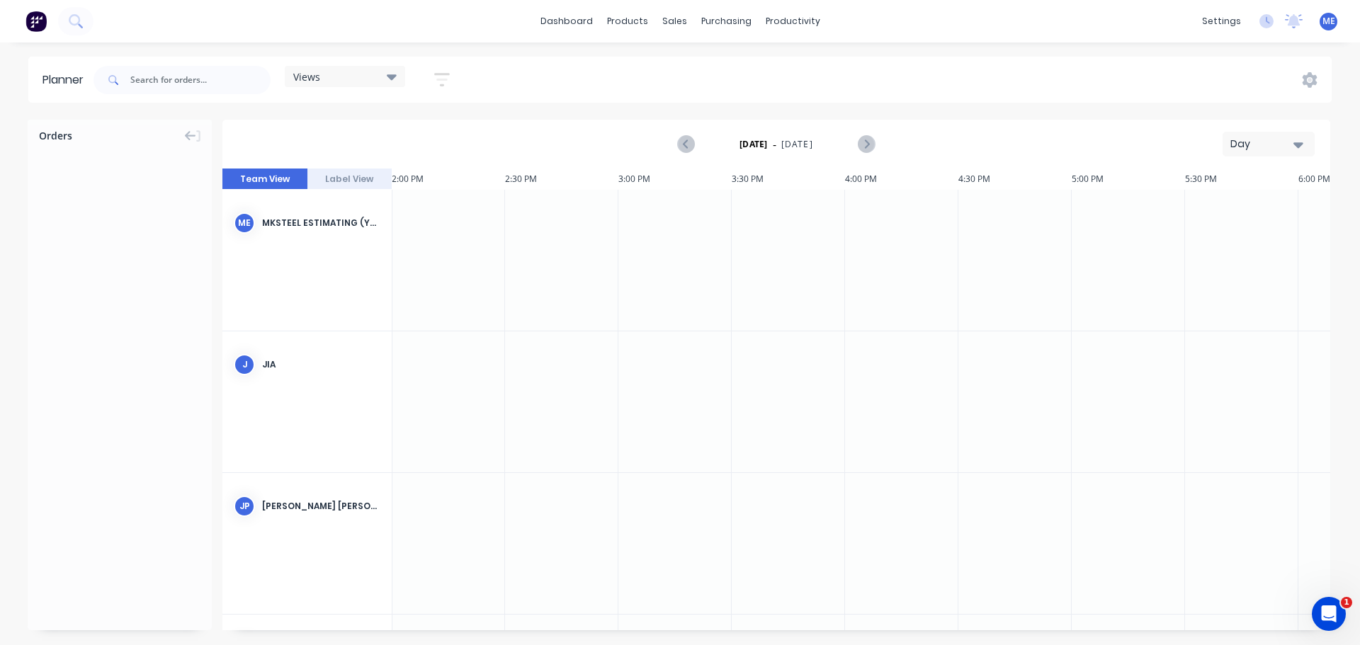
click at [671, 73] on div "Views Save new view None (Default) edit Show/Hide users Show/Hide orders Filter…" at bounding box center [711, 80] width 1241 height 43
click at [626, 17] on div "products" at bounding box center [627, 21] width 55 height 21
click at [538, 25] on div "dashboard products sales purchasing productivity dashboard products Product Cat…" at bounding box center [680, 21] width 1360 height 43
click at [725, 60] on link "Sales Orders" at bounding box center [749, 67] width 188 height 28
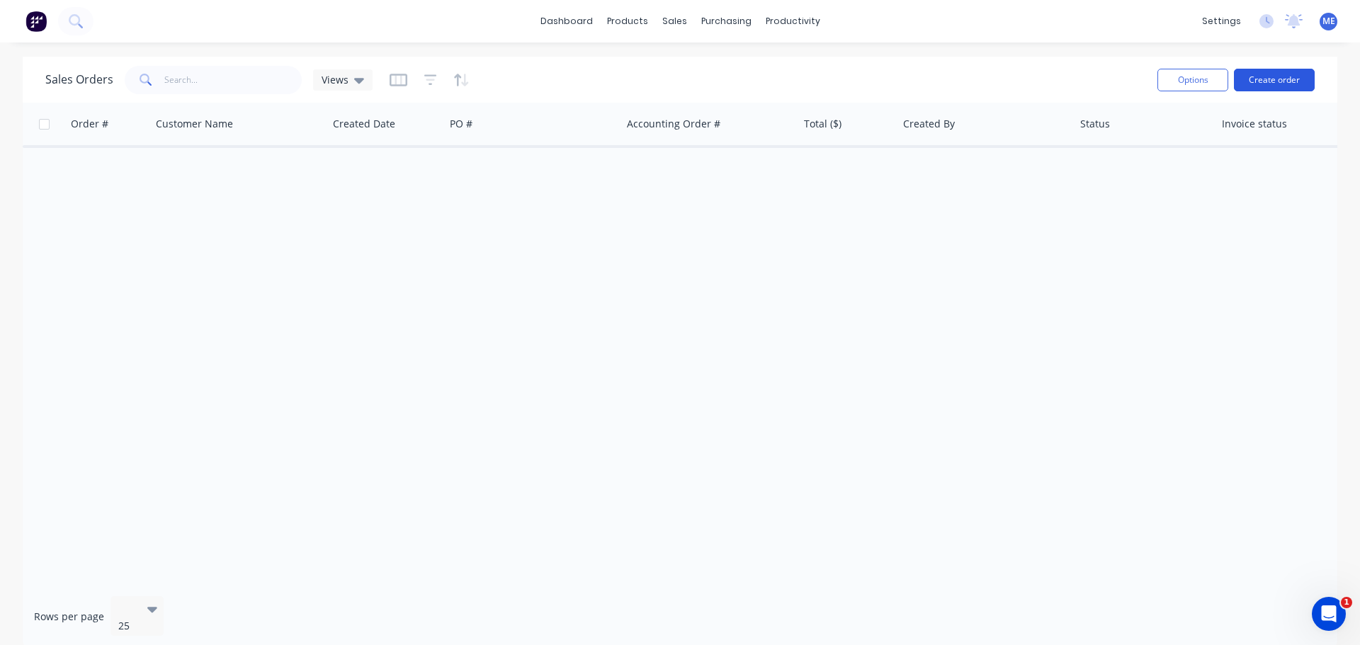
click at [1266, 79] on button "Create order" at bounding box center [1274, 80] width 81 height 23
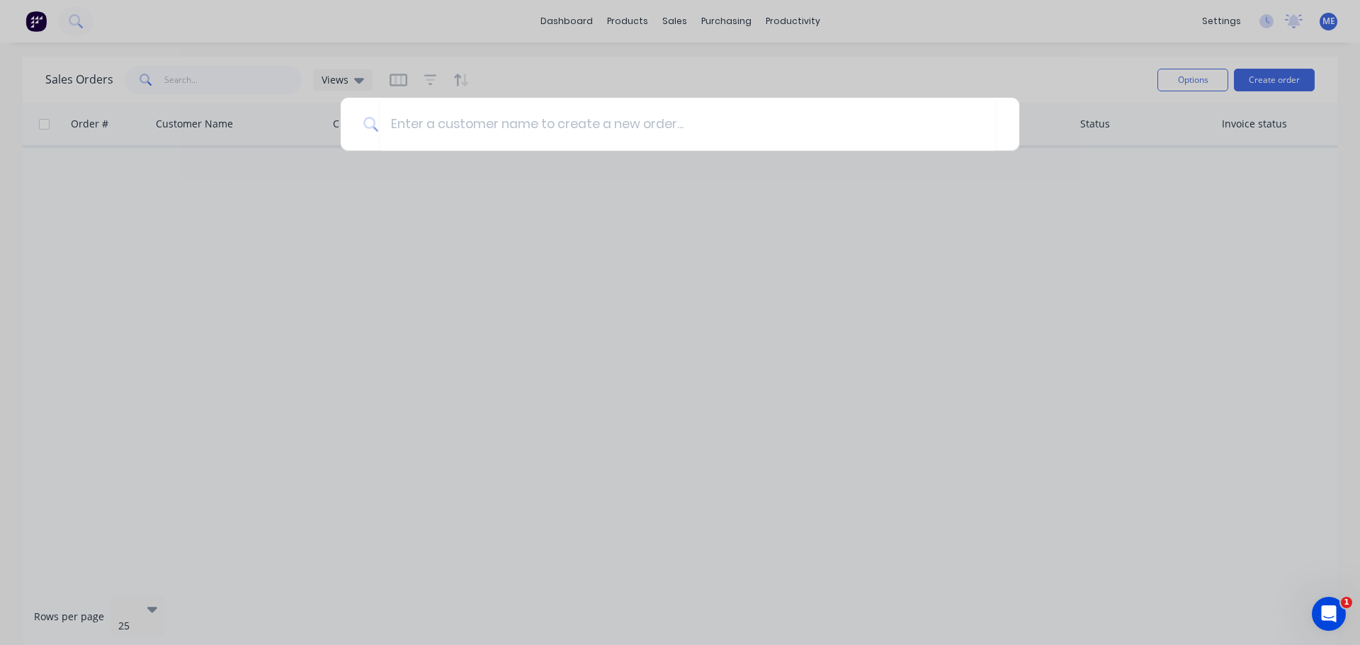
click at [1187, 148] on div at bounding box center [680, 322] width 1360 height 645
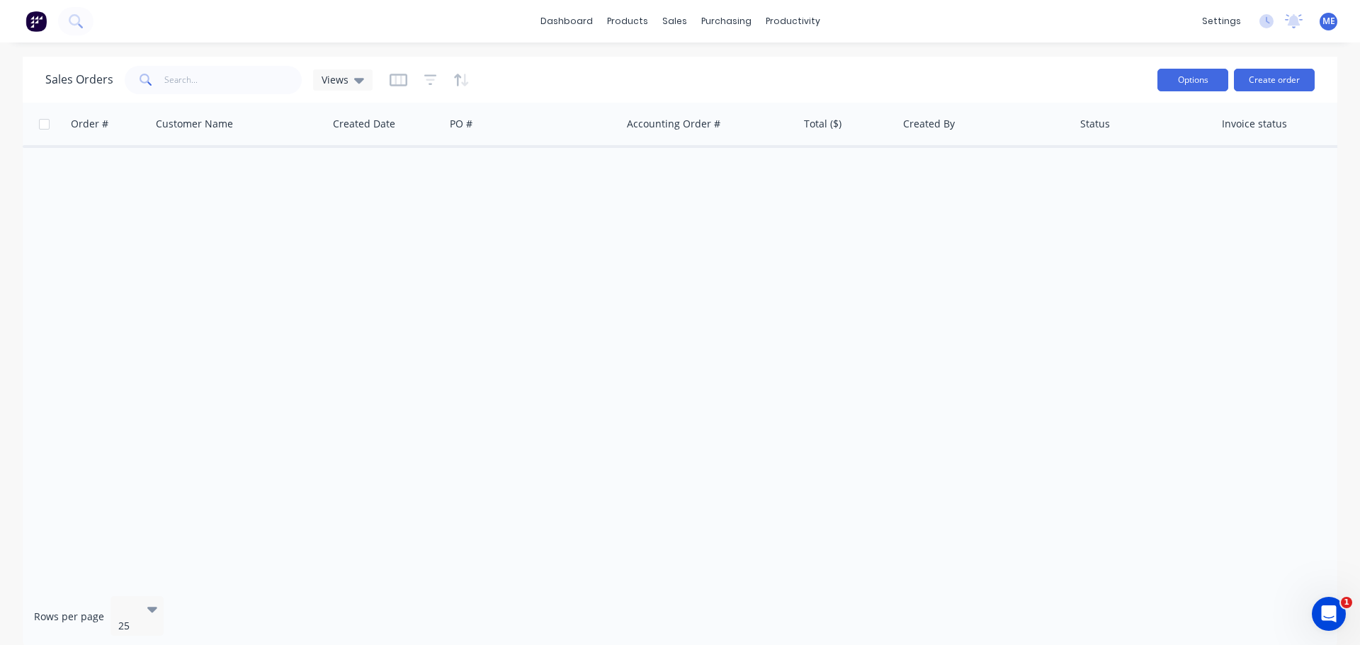
click at [1206, 79] on button "Options" at bounding box center [1193, 80] width 71 height 23
click at [1250, 88] on button "Create order" at bounding box center [1274, 80] width 81 height 23
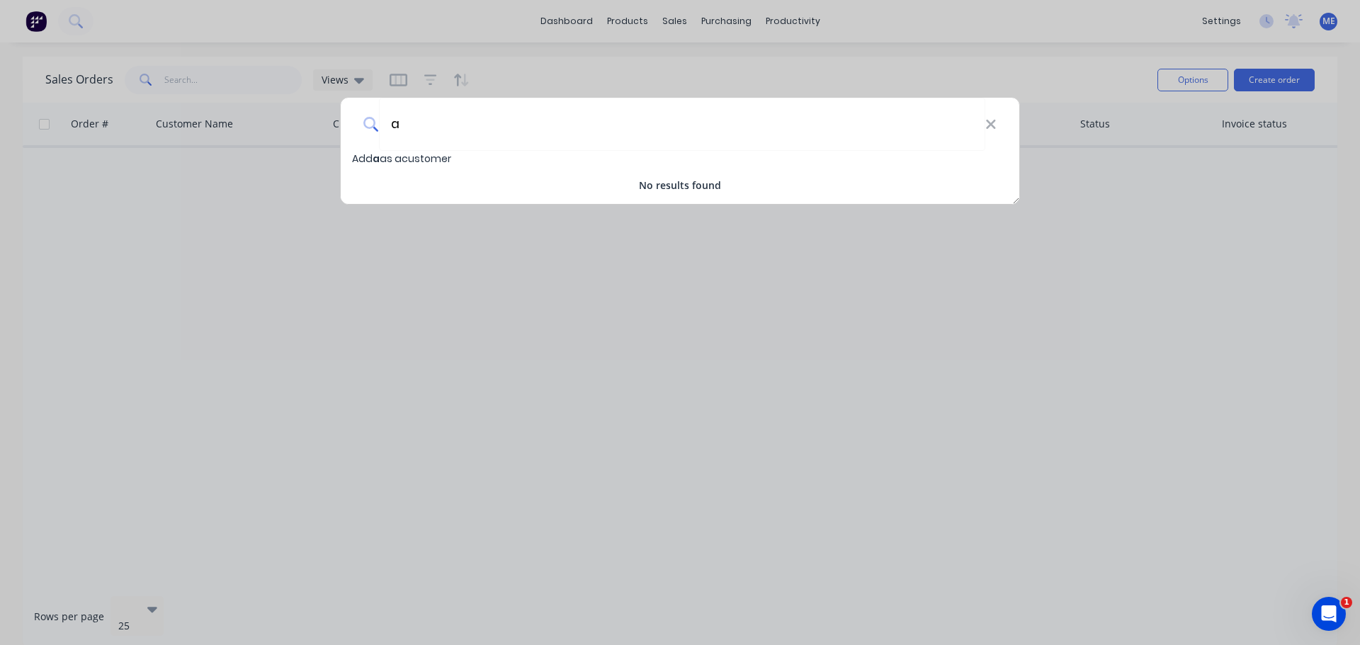
type input "a"
click at [422, 159] on span "Add a as a customer" at bounding box center [401, 159] width 99 height 14
select select "AU"
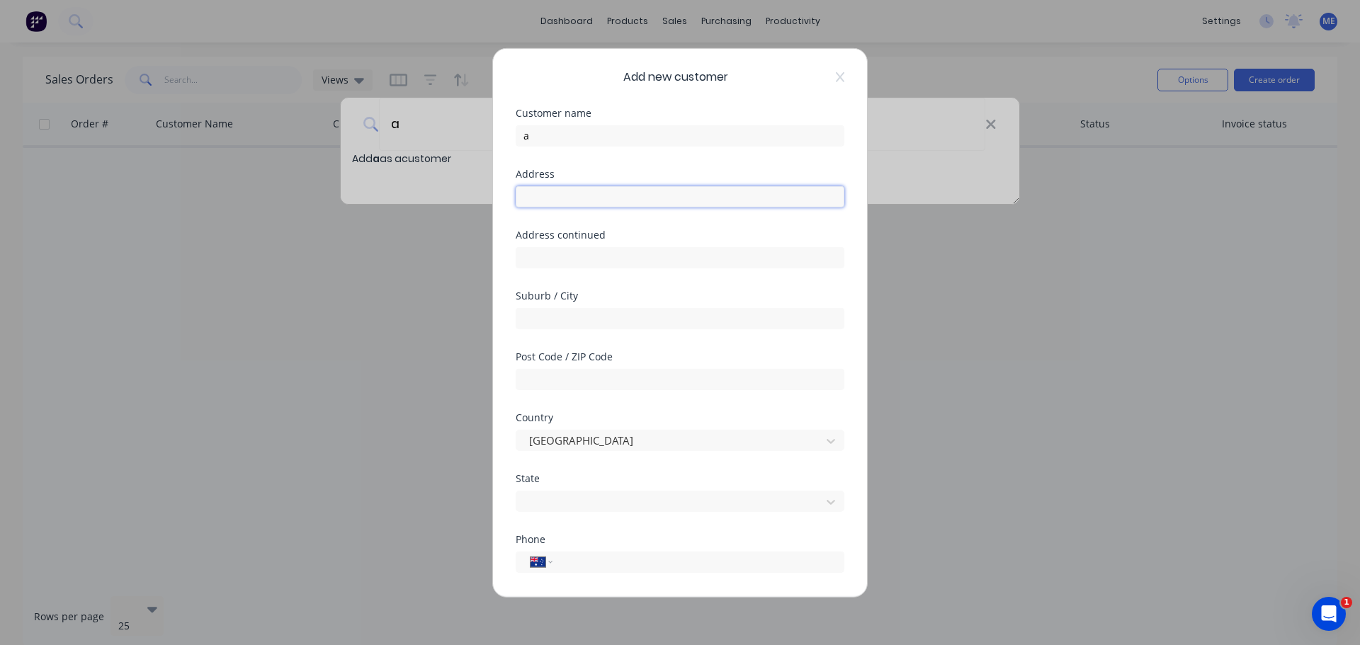
click at [590, 193] on input "text" at bounding box center [680, 196] width 329 height 21
type input "sd"
drag, startPoint x: 543, startPoint y: 254, endPoint x: 546, endPoint y: 265, distance: 10.8
click at [543, 254] on input "text" at bounding box center [680, 257] width 329 height 21
type input "sd"
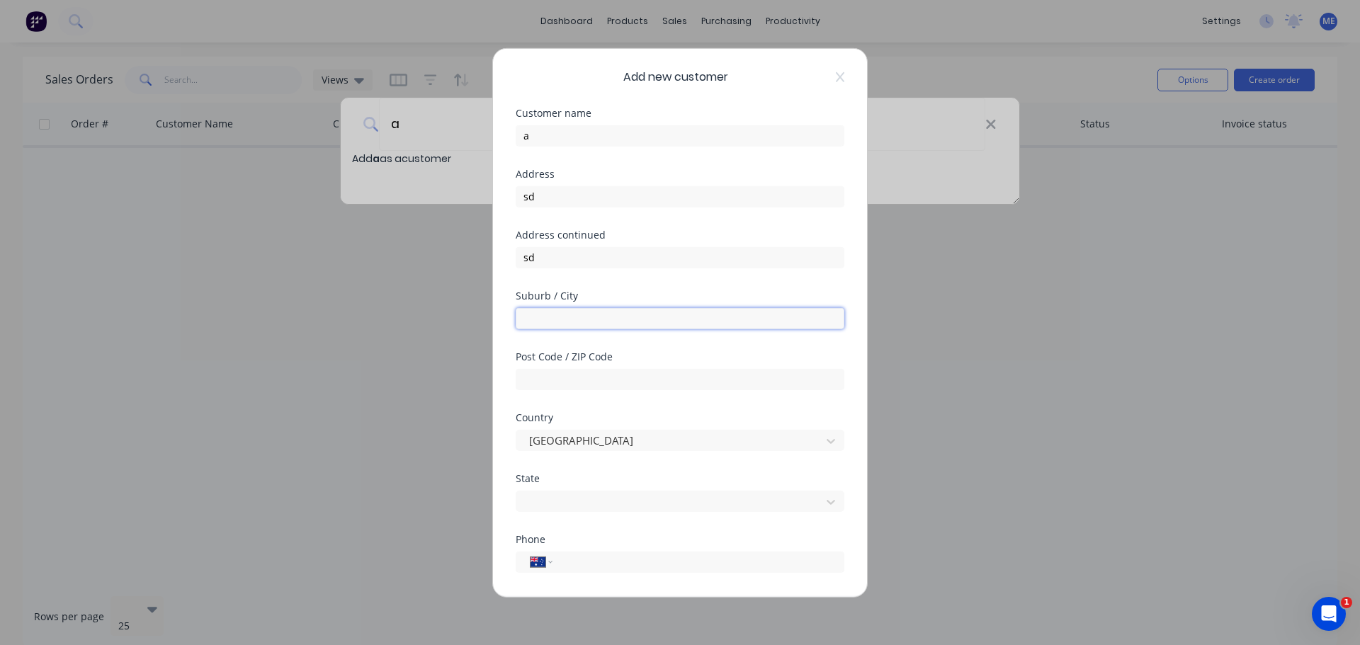
click at [544, 325] on input "text" at bounding box center [680, 318] width 329 height 21
type input "sd"
drag, startPoint x: 528, startPoint y: 387, endPoint x: 533, endPoint y: 396, distance: 10.5
click at [528, 387] on input "text" at bounding box center [680, 378] width 329 height 21
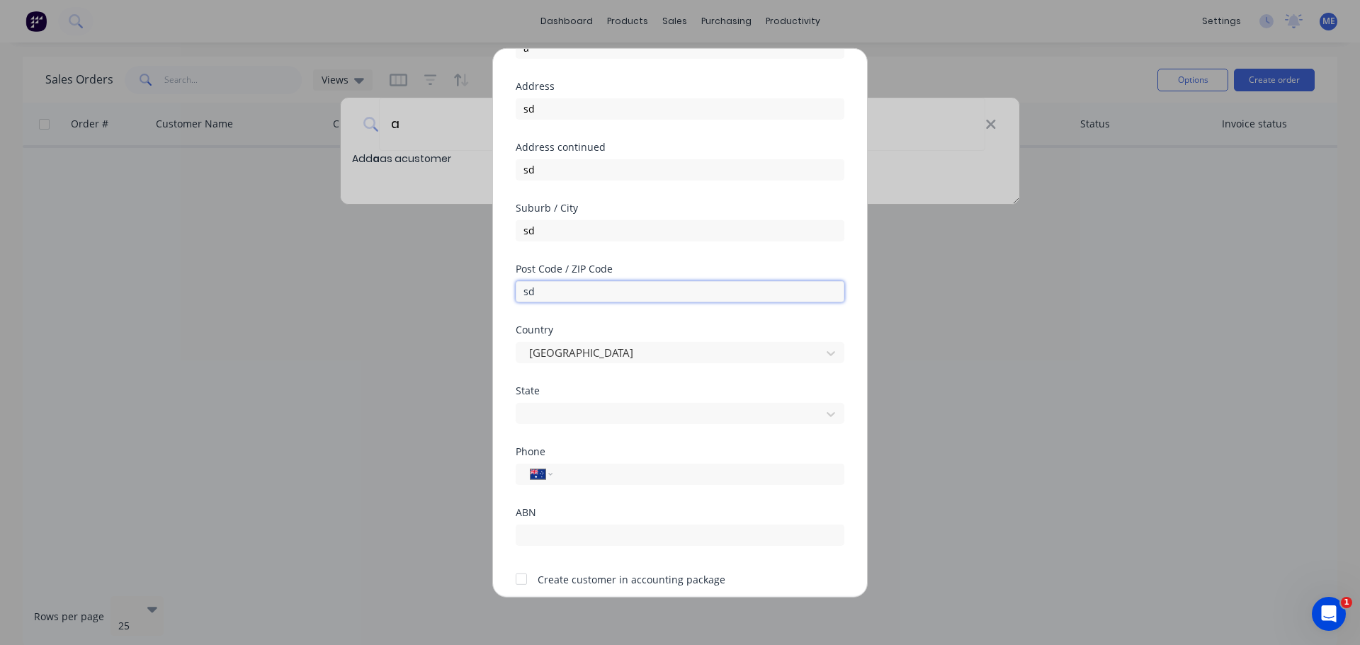
scroll to position [143, 0]
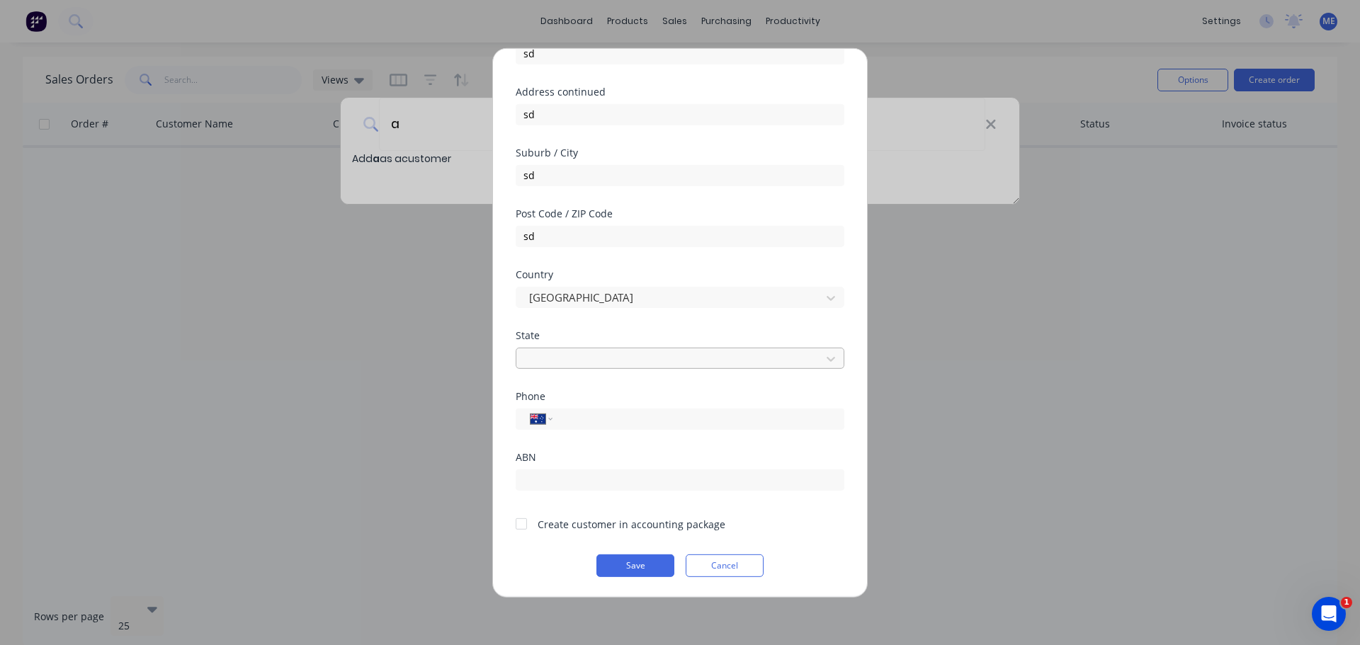
click at [640, 354] on div "State Select..." at bounding box center [680, 349] width 329 height 38
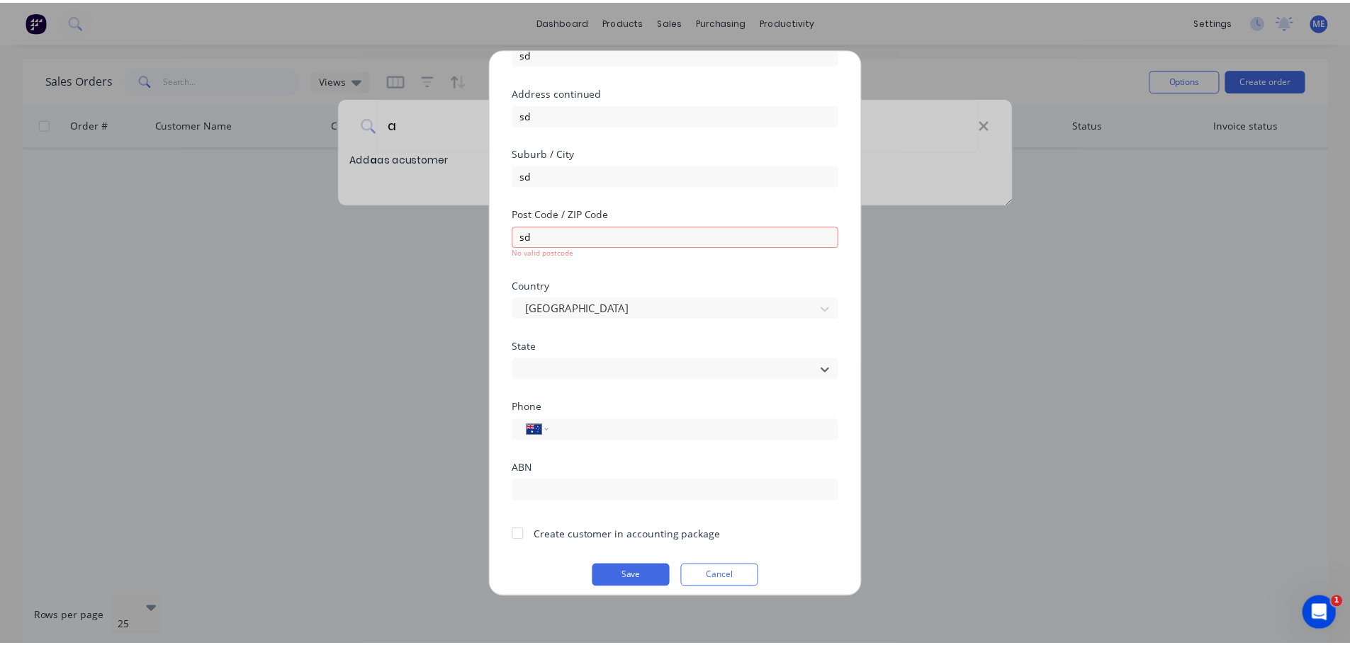
scroll to position [24, 0]
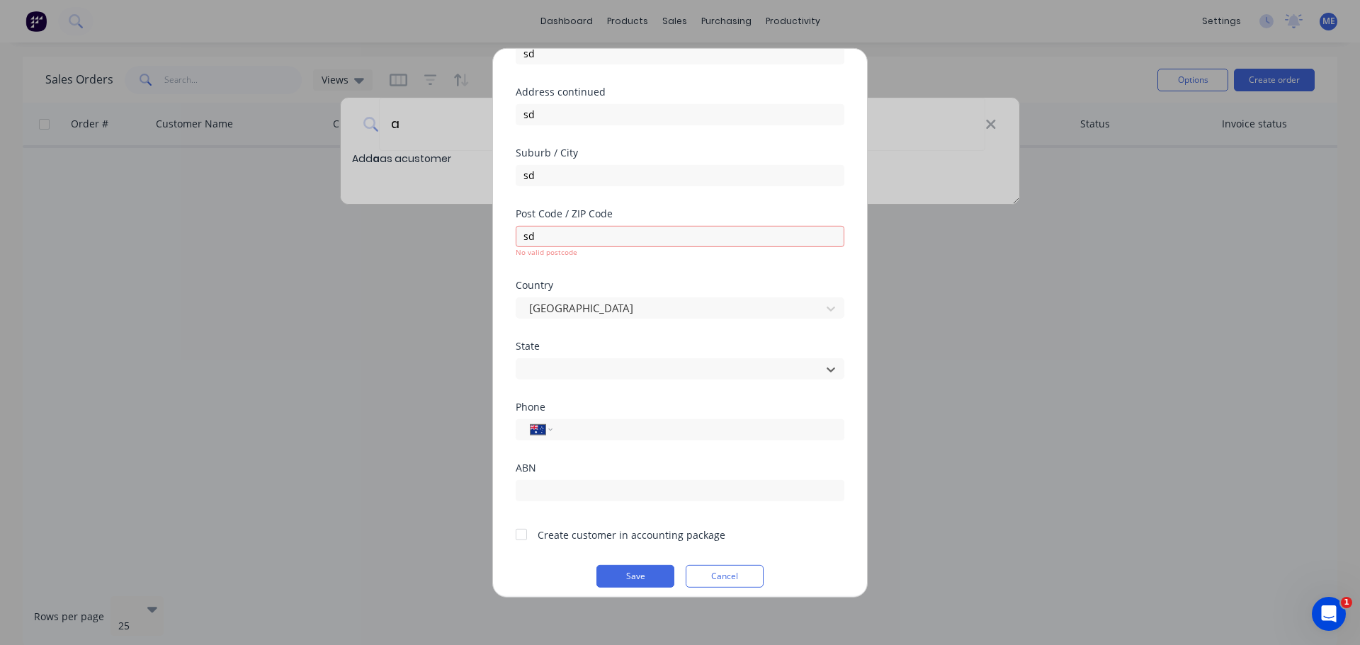
click at [648, 577] on button "Save" at bounding box center [636, 576] width 78 height 23
click at [599, 235] on input "sd" at bounding box center [680, 235] width 329 height 21
drag, startPoint x: 599, startPoint y: 235, endPoint x: 196, endPoint y: 205, distance: 404.3
click at [201, 205] on div "Add new customer Customer name a Address sd Address continued sd Suburb / City …" at bounding box center [680, 322] width 1360 height 645
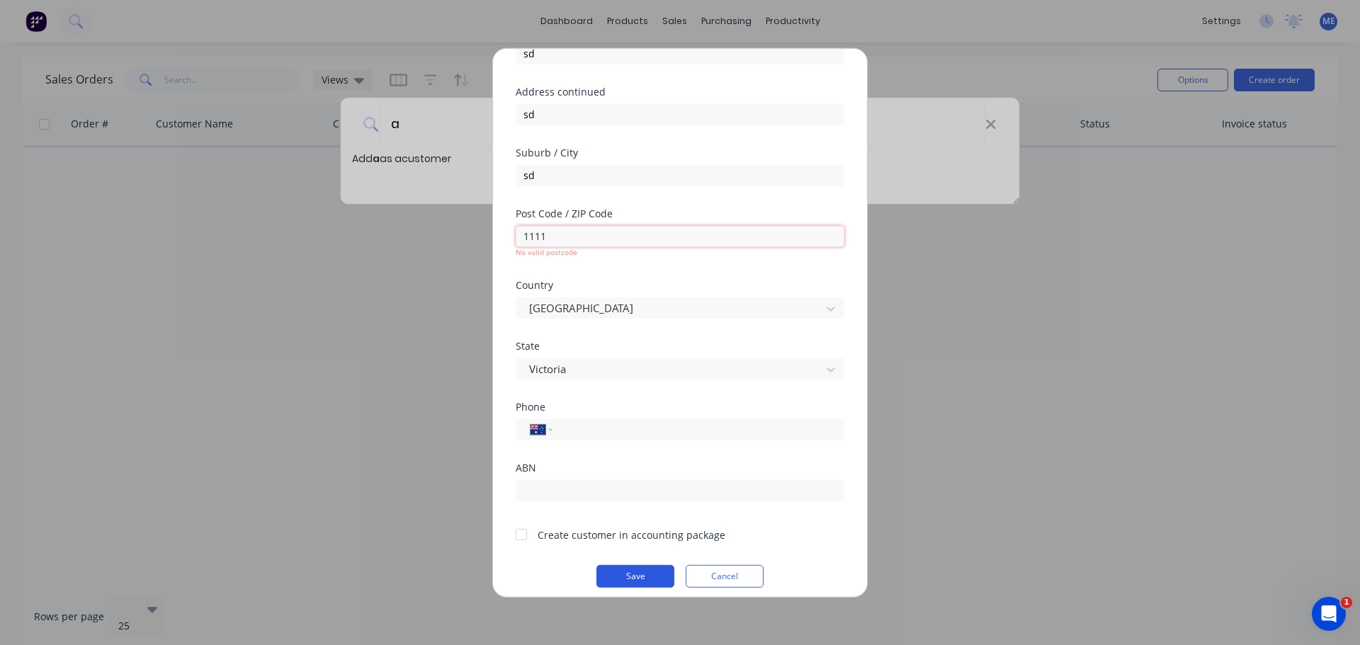
type input "1111"
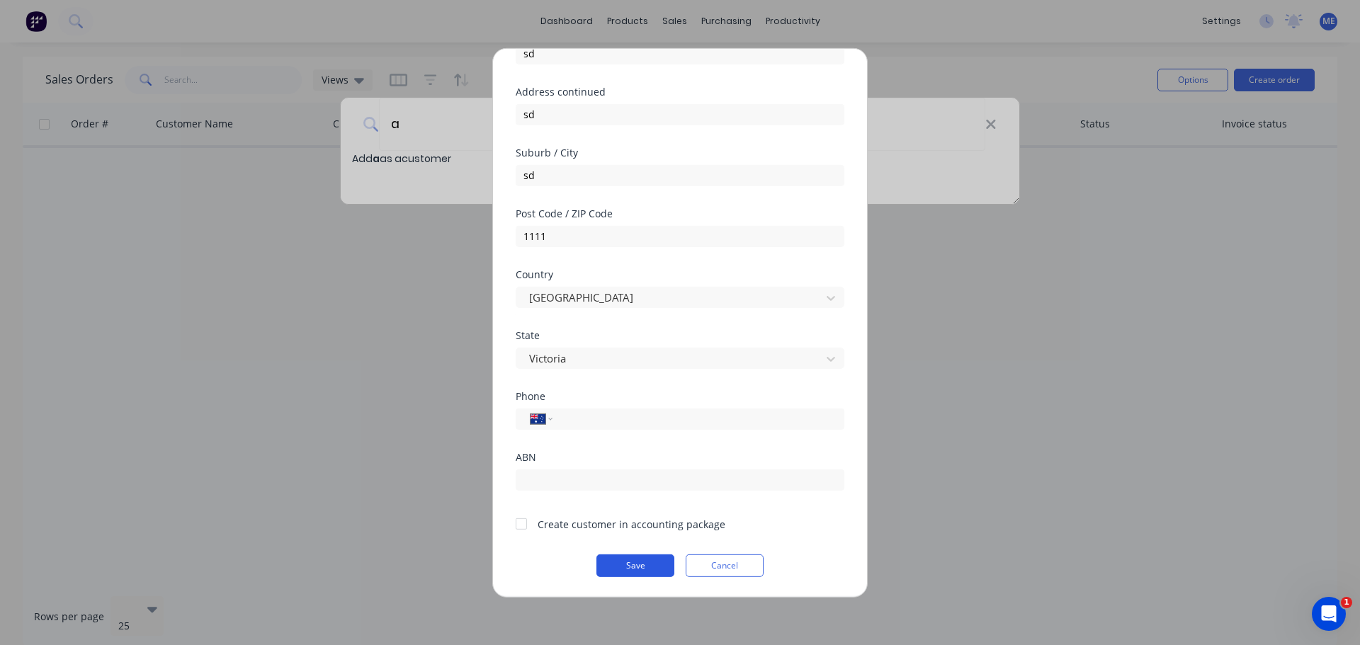
click at [638, 575] on button "Save" at bounding box center [636, 565] width 78 height 23
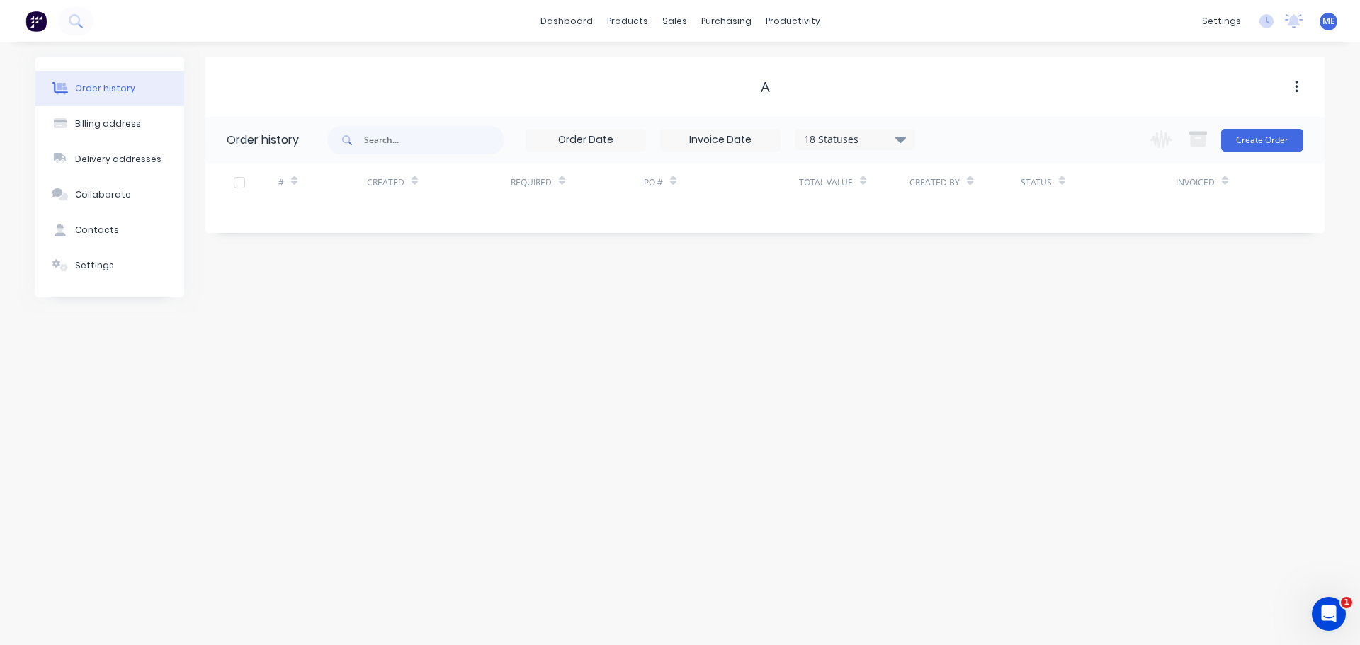
click at [774, 96] on div "a" at bounding box center [765, 87] width 1120 height 26
click at [772, 90] on div "a" at bounding box center [765, 87] width 1120 height 17
drag, startPoint x: 277, startPoint y: 138, endPoint x: 380, endPoint y: 144, distance: 102.9
click at [278, 137] on div "Order history" at bounding box center [263, 140] width 72 height 17
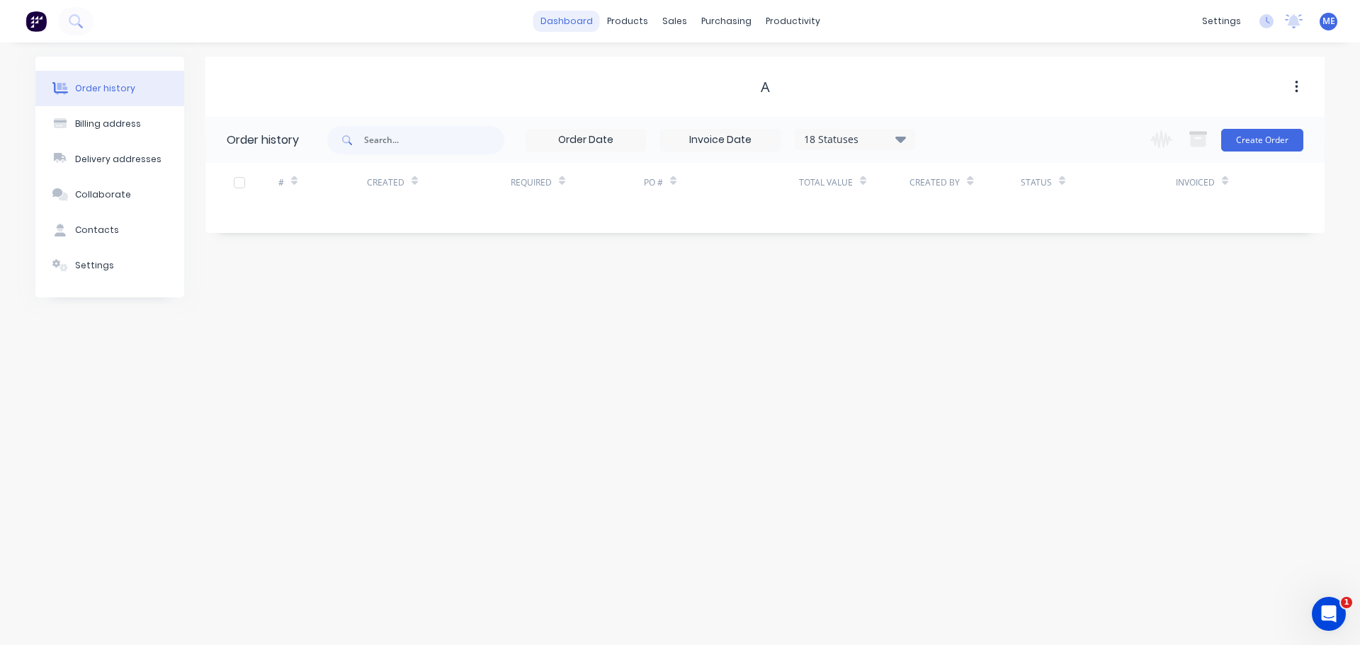
click at [589, 12] on link "dashboard" at bounding box center [567, 21] width 67 height 21
click at [256, 145] on div "Order history" at bounding box center [263, 140] width 72 height 17
click at [1270, 150] on button "Create Order" at bounding box center [1263, 140] width 82 height 23
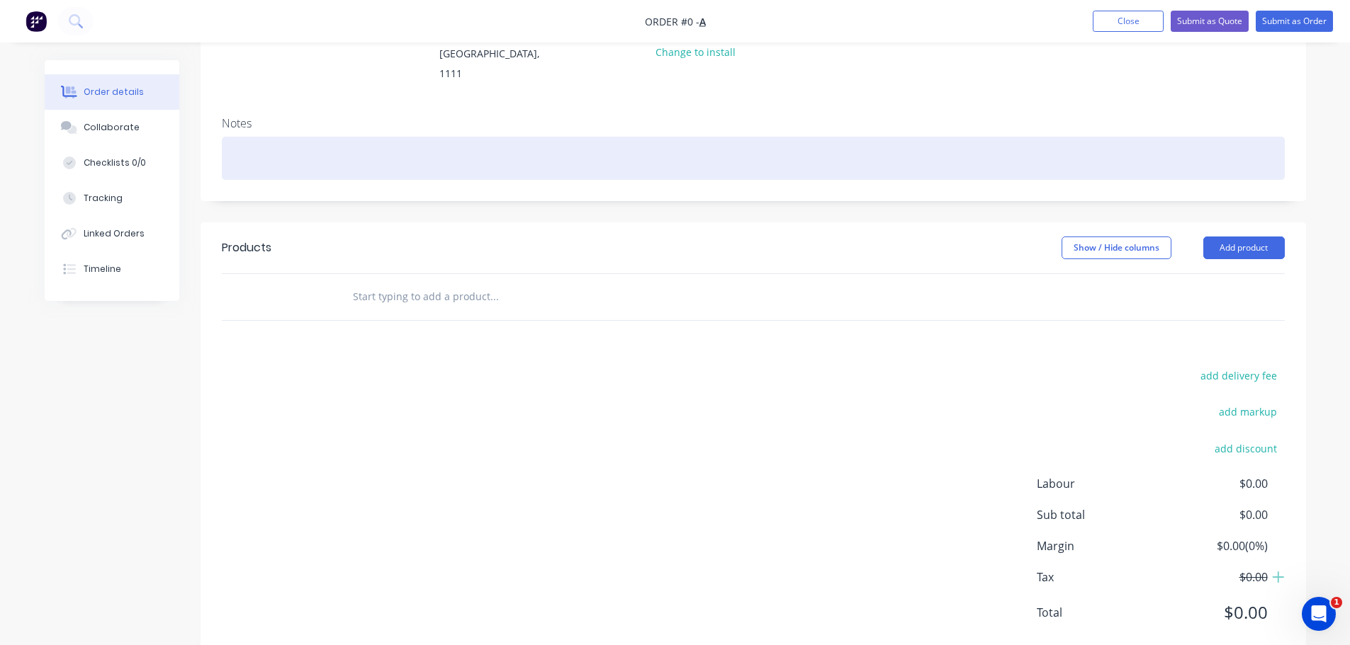
scroll to position [211, 0]
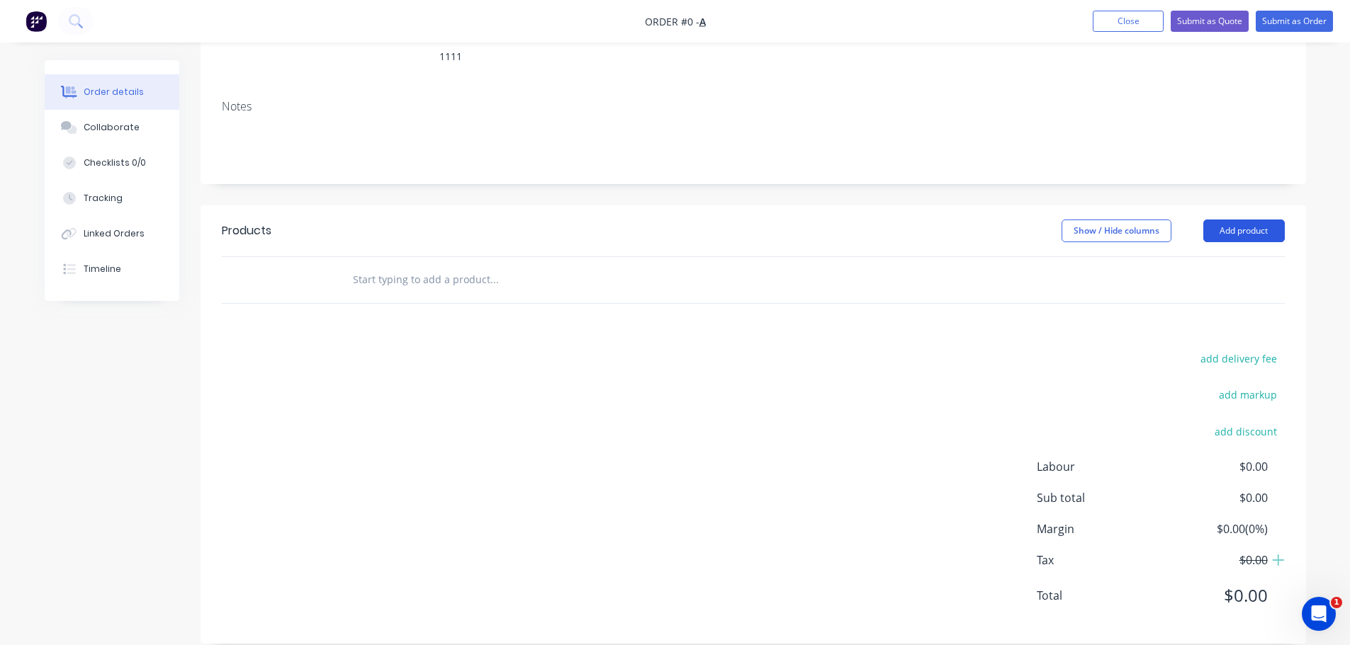
click at [1231, 220] on button "Add product" at bounding box center [1243, 231] width 81 height 23
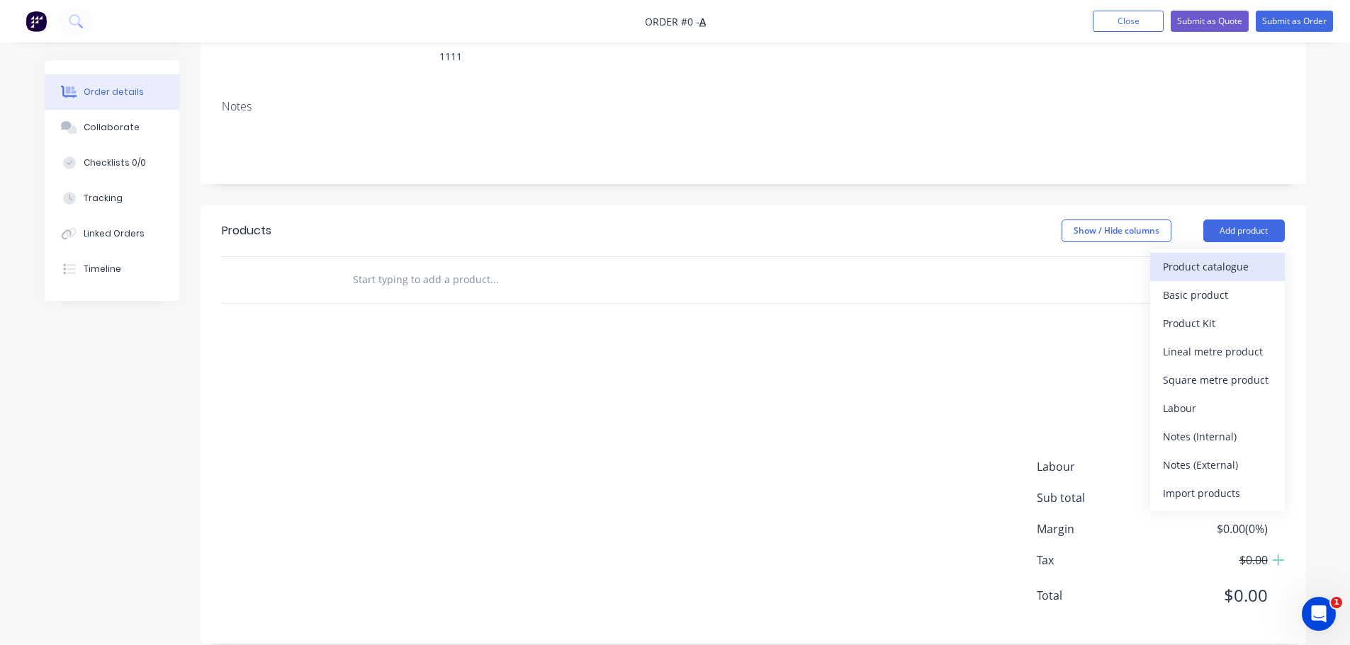
click at [1236, 256] on div "Product catalogue" at bounding box center [1217, 266] width 109 height 21
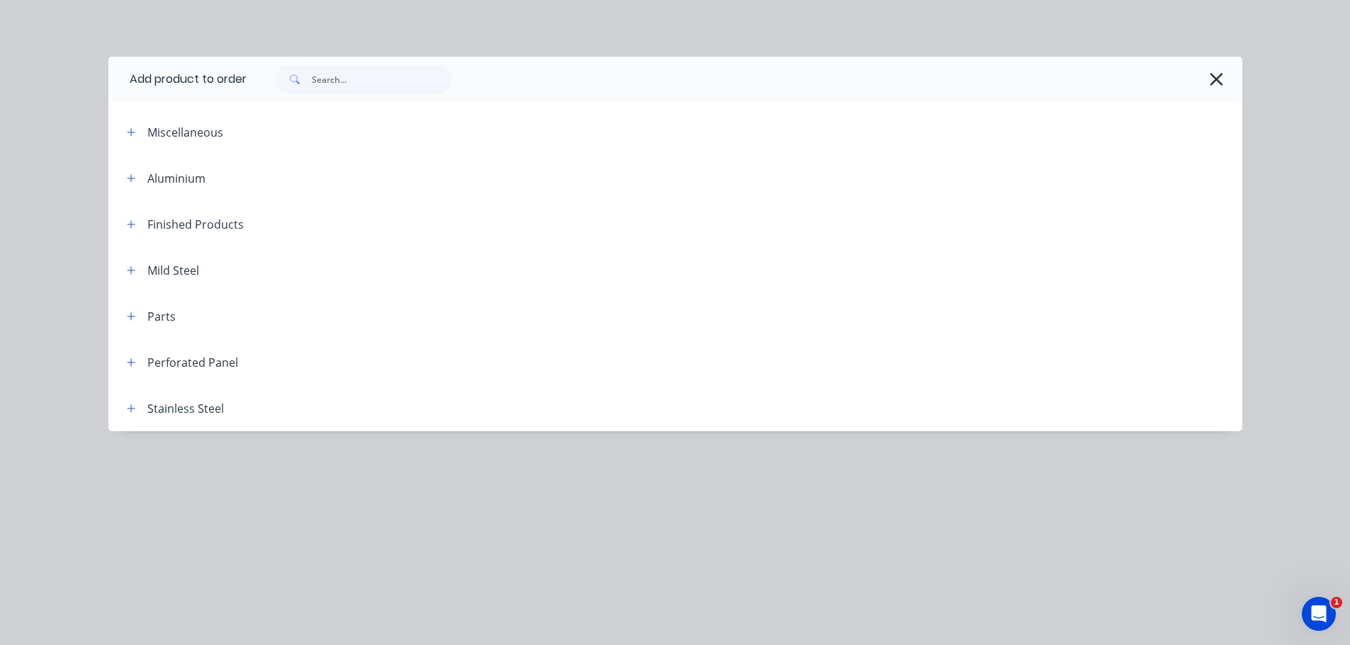
click at [202, 220] on div "Finished Products" at bounding box center [195, 224] width 96 height 17
click at [136, 229] on button "button" at bounding box center [132, 224] width 18 height 18
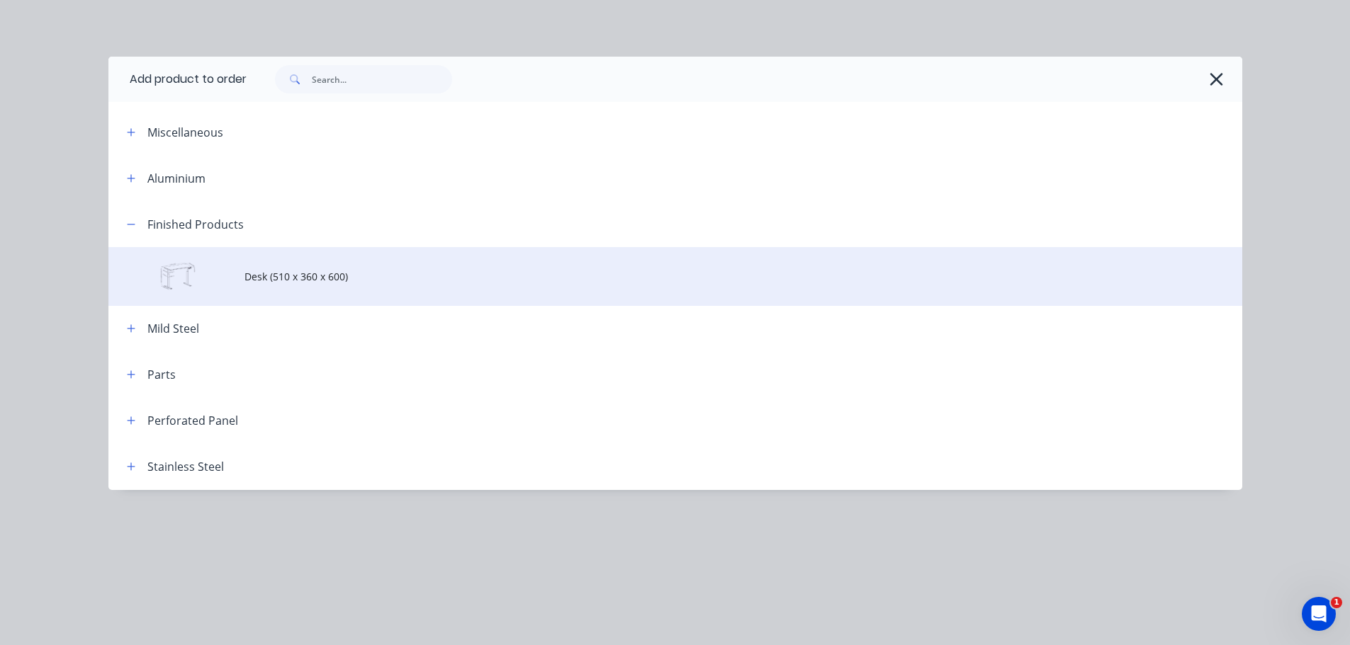
click at [274, 273] on span "Desk (510 x 360 x 600)" at bounding box center [643, 276] width 798 height 15
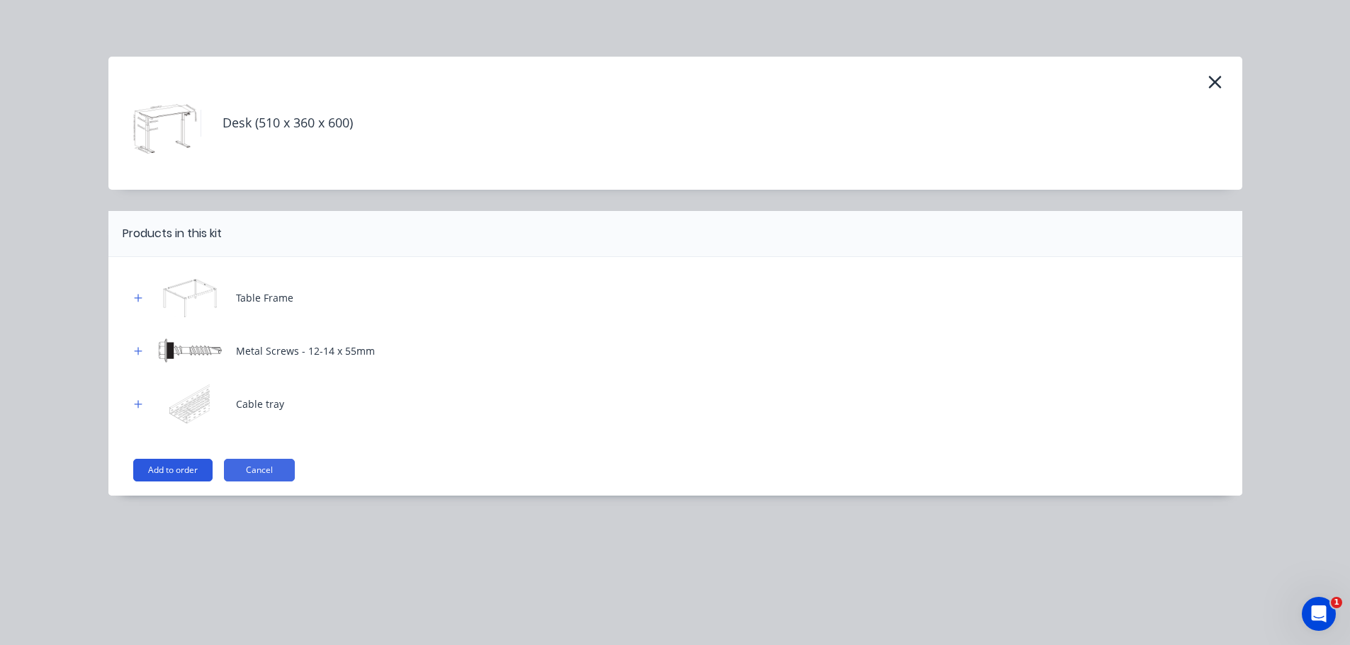
click at [197, 470] on button "Add to order" at bounding box center [172, 470] width 79 height 23
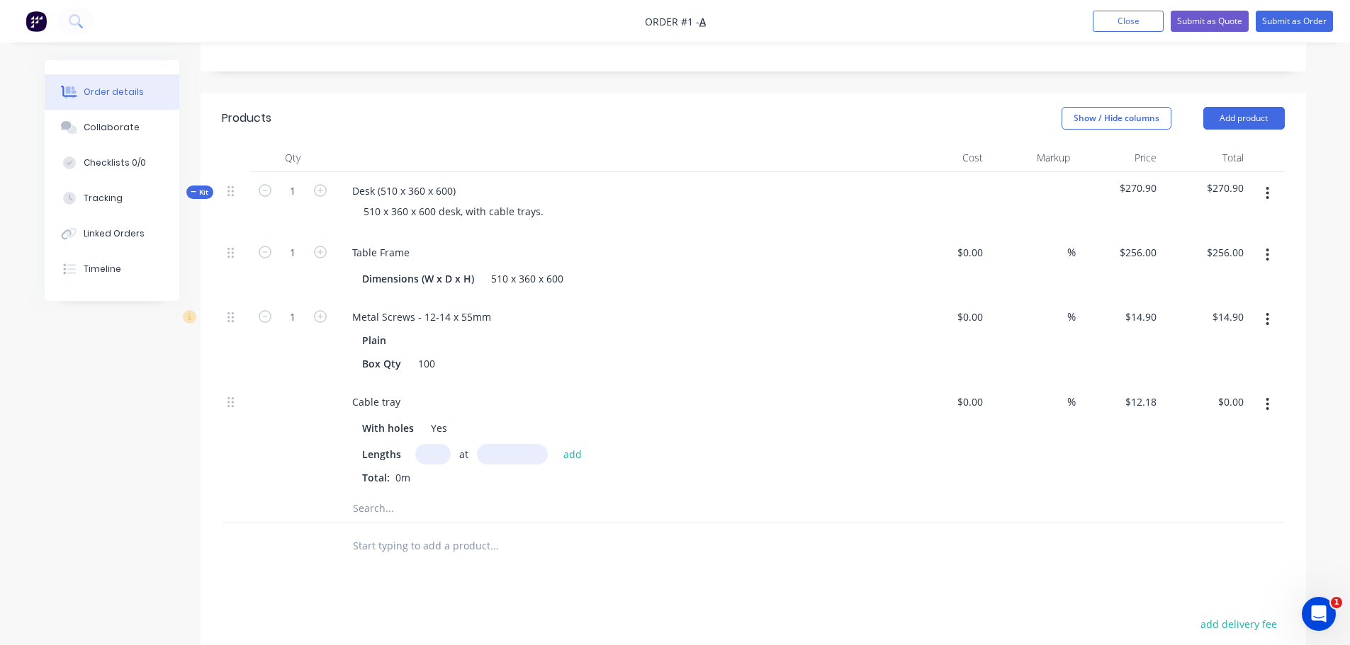
scroll to position [306, 0]
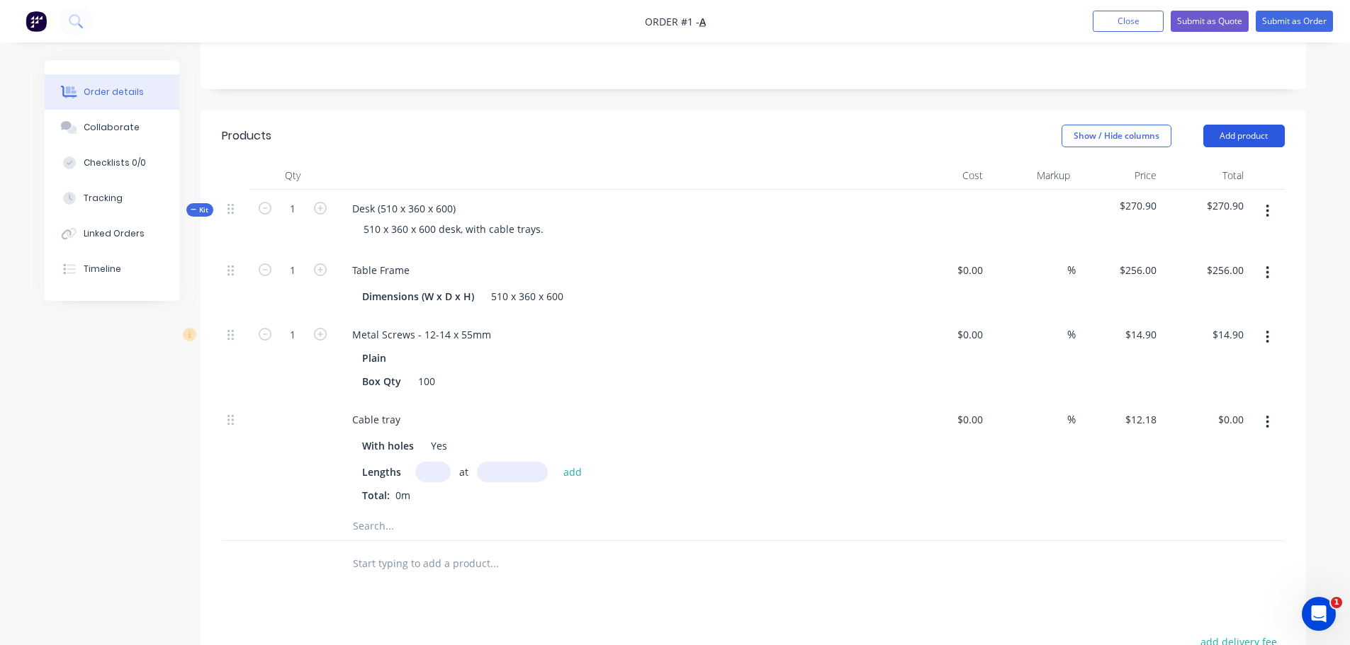
click at [1261, 125] on button "Add product" at bounding box center [1243, 136] width 81 height 23
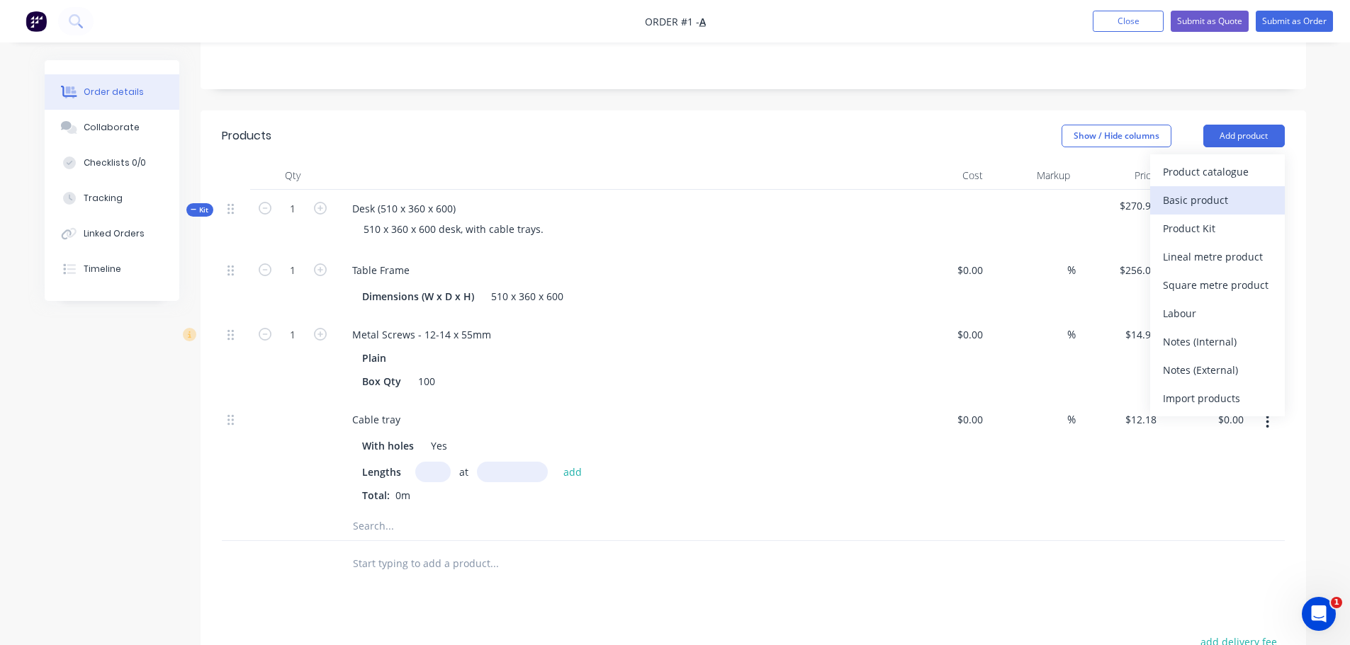
click at [1248, 193] on button "Basic product" at bounding box center [1217, 200] width 135 height 28
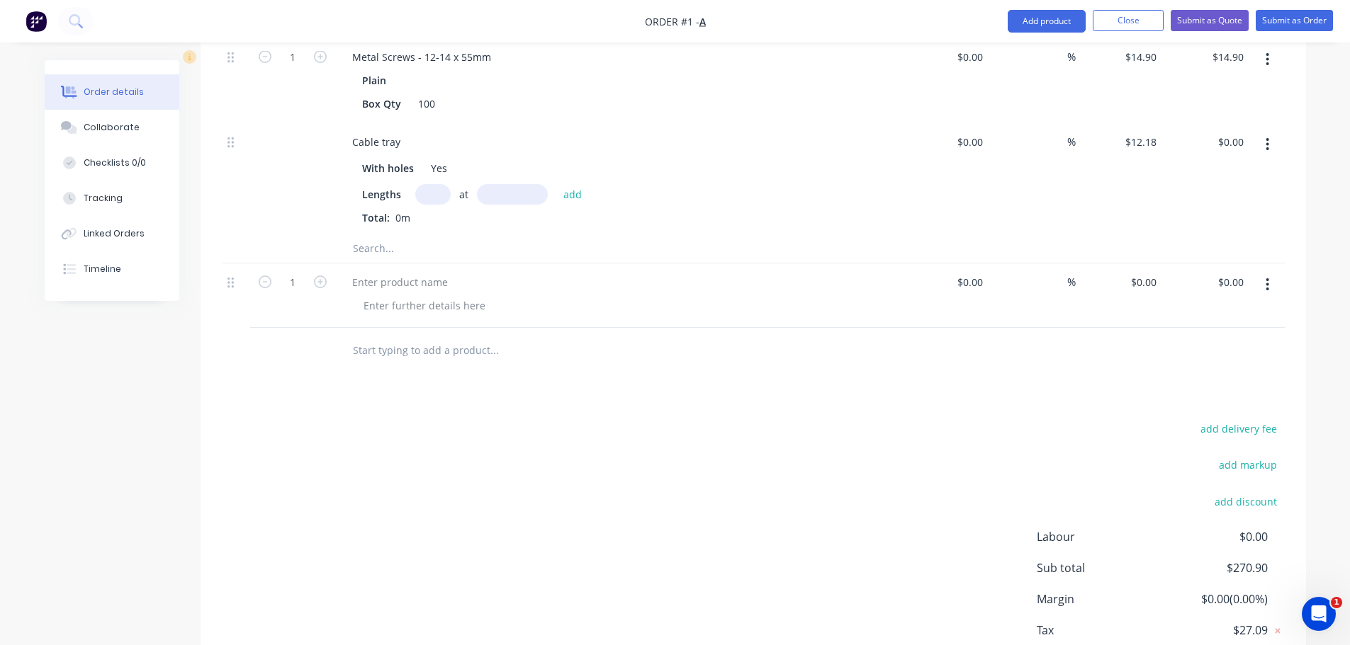
scroll to position [590, 0]
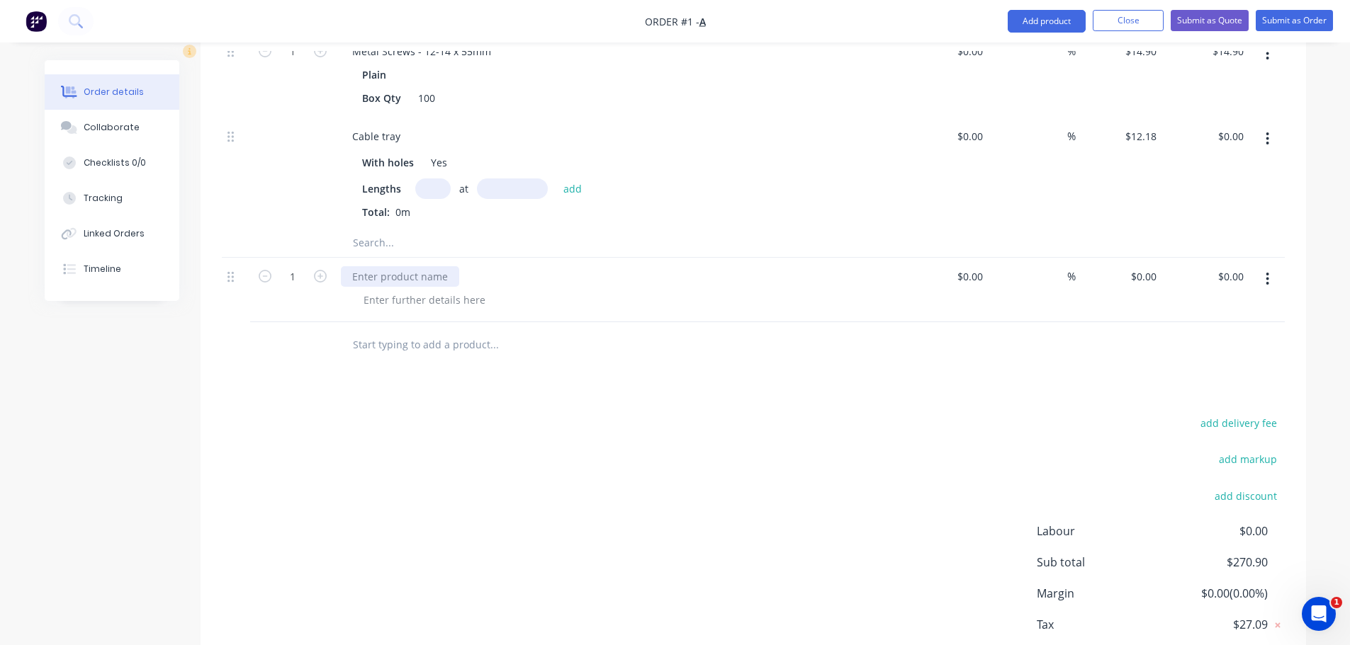
click at [447, 266] on div at bounding box center [400, 276] width 118 height 21
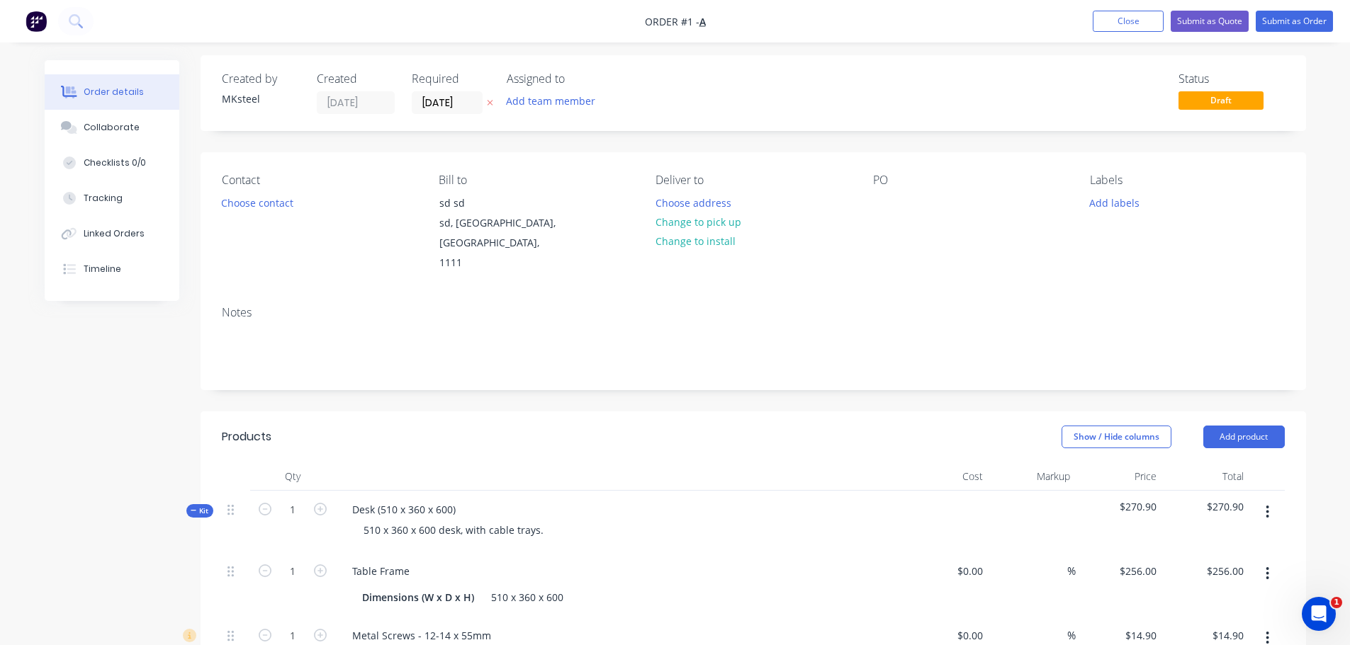
scroll to position [0, 0]
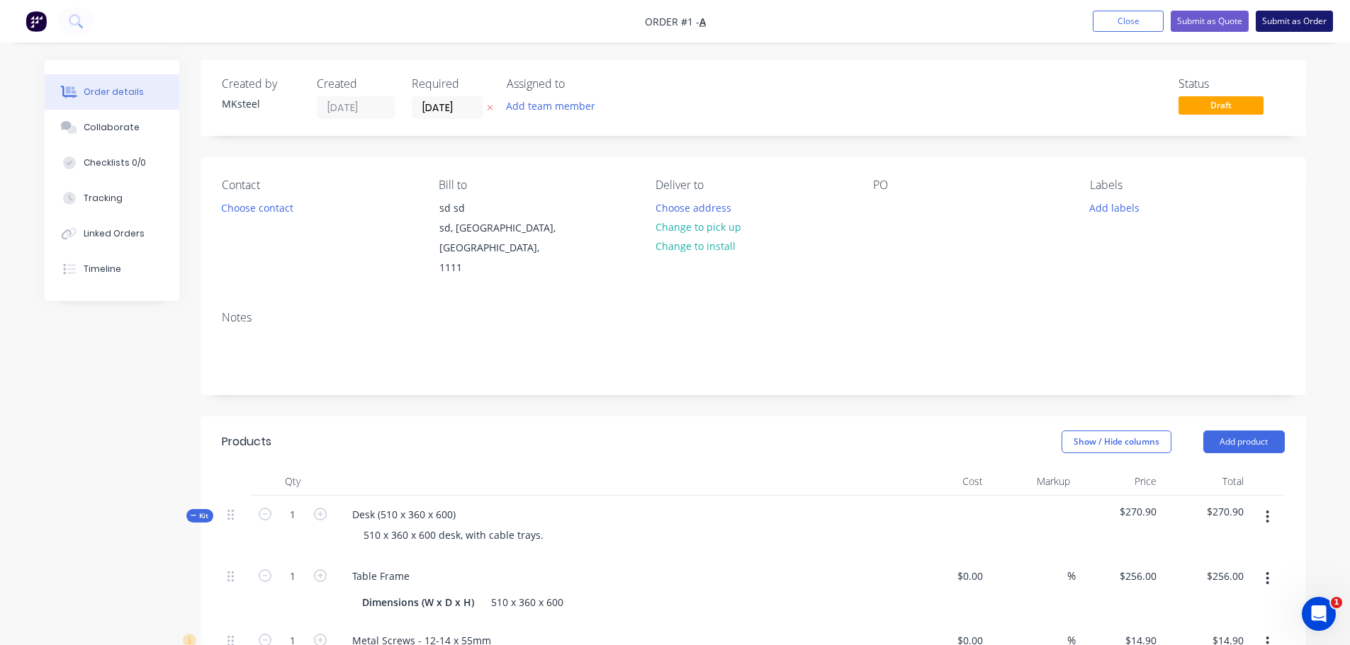
click at [1306, 23] on button "Submit as Order" at bounding box center [1294, 21] width 77 height 21
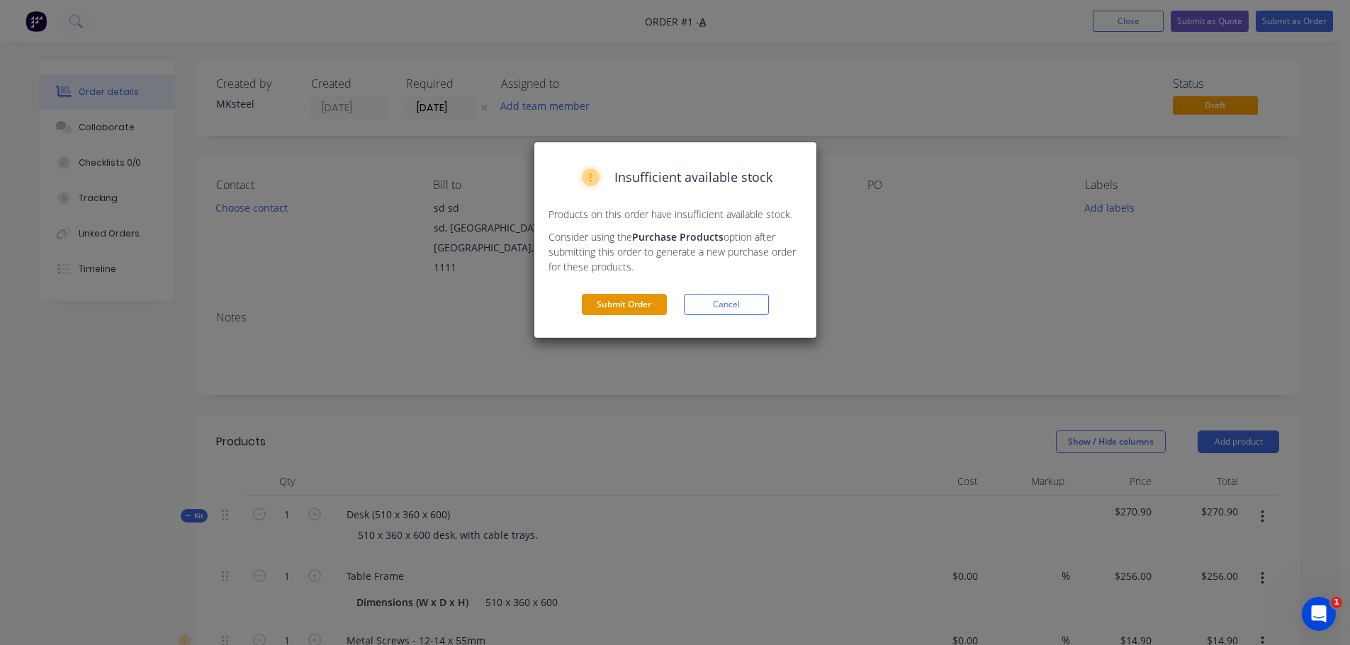
click at [641, 311] on button "Submit Order" at bounding box center [624, 304] width 85 height 21
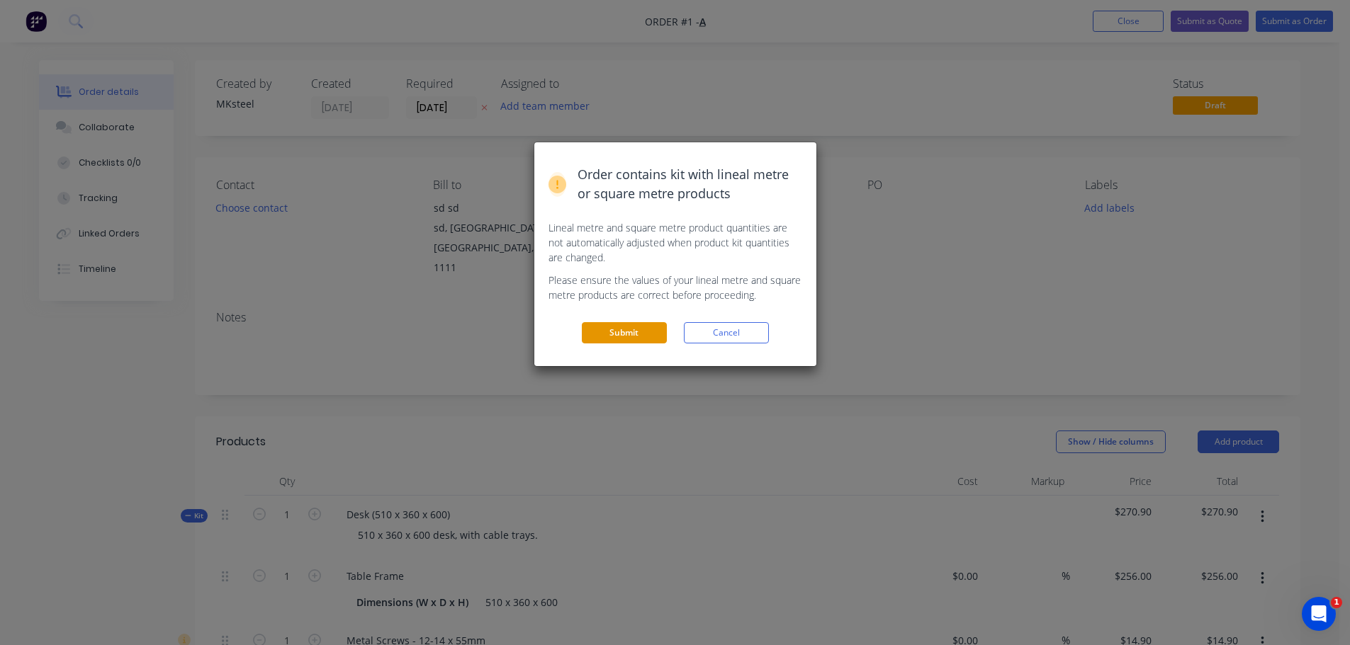
click at [642, 329] on button "Submit" at bounding box center [624, 332] width 85 height 21
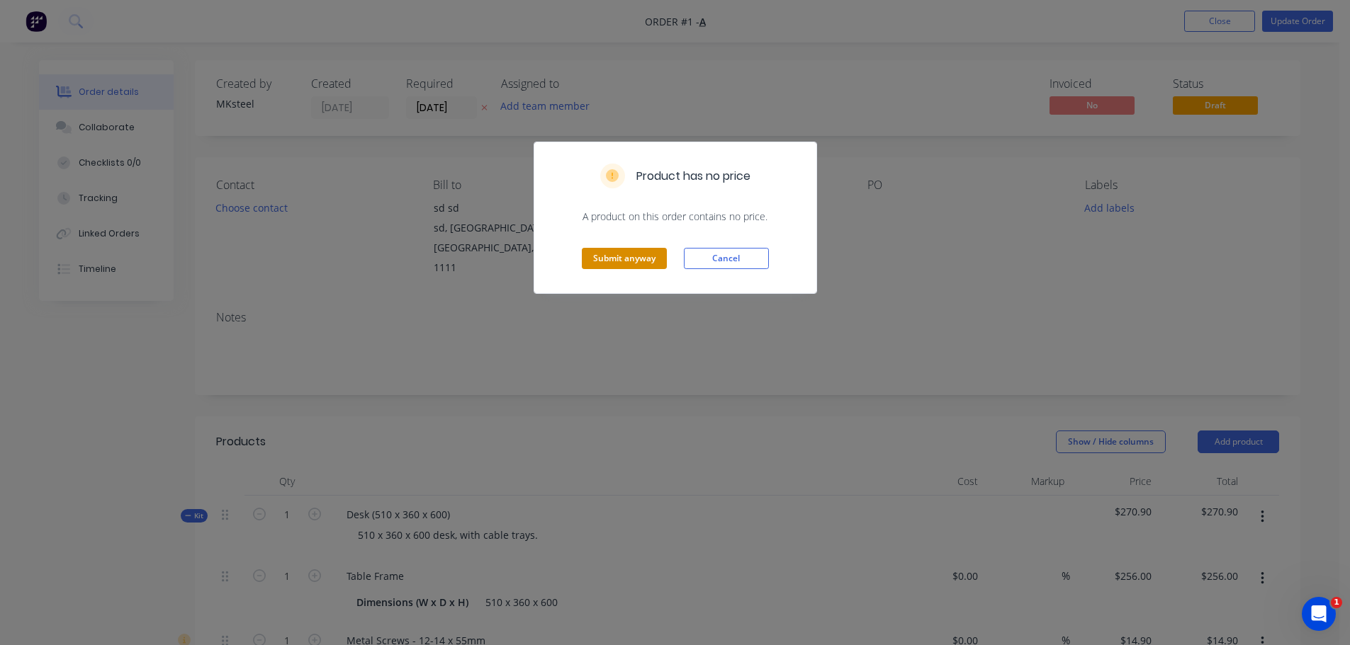
click at [593, 250] on button "Submit anyway" at bounding box center [624, 258] width 85 height 21
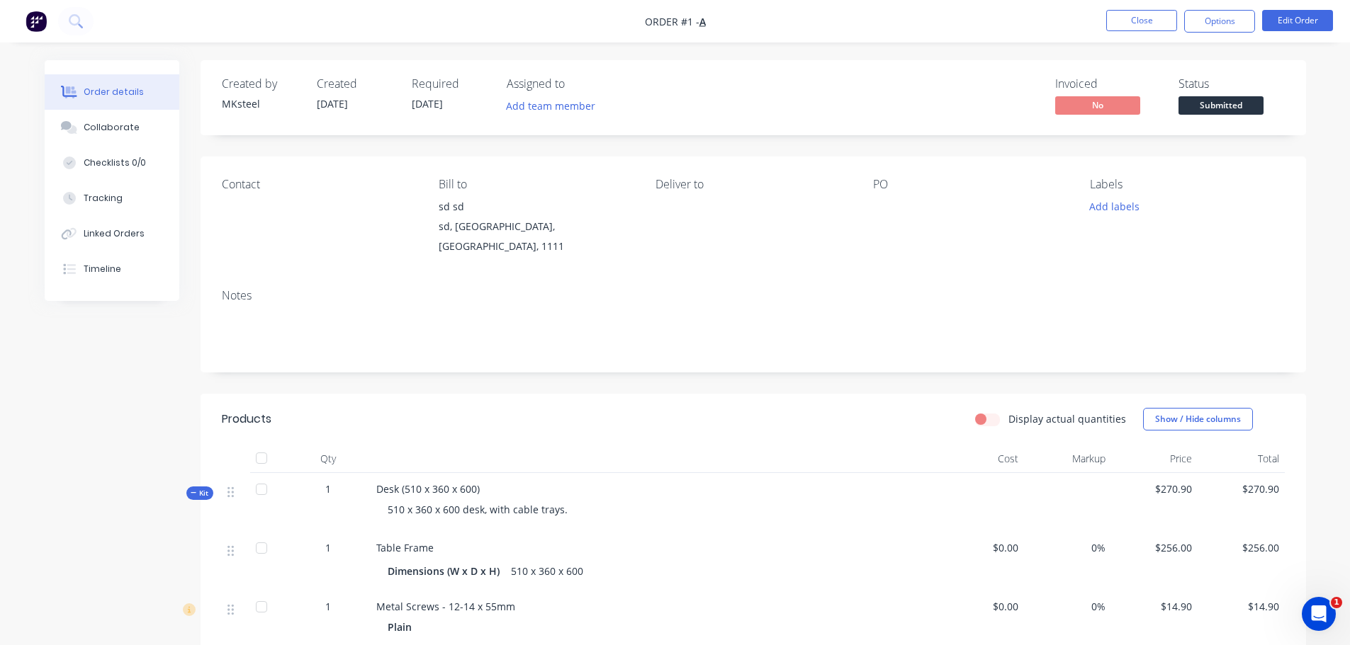
click at [120, 96] on div "Order details" at bounding box center [114, 92] width 60 height 13
click at [35, 16] on img "button" at bounding box center [36, 21] width 21 height 21
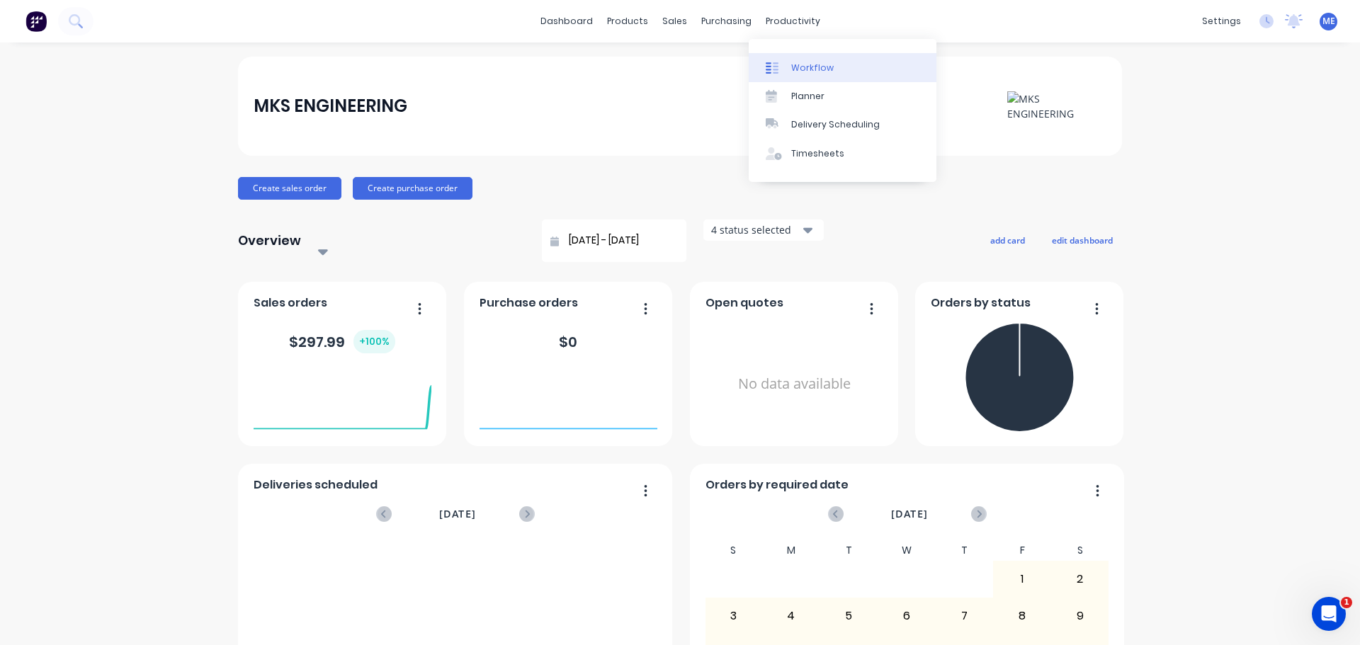
click at [811, 64] on div "Workflow" at bounding box center [812, 68] width 43 height 13
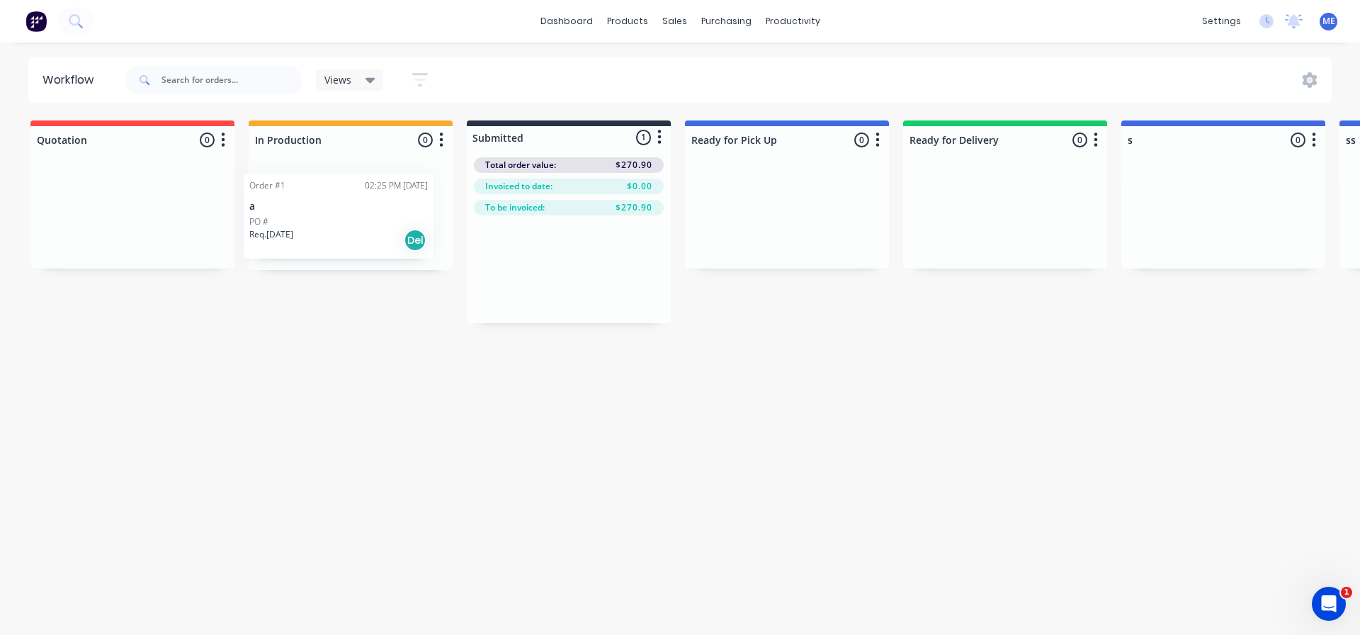
drag, startPoint x: 560, startPoint y: 281, endPoint x: 326, endPoint y: 226, distance: 240.1
click at [326, 226] on div "Quotation 0 Status colour #FF4949 hex #FF4949 Save Cancel Notifications Email S…" at bounding box center [1376, 221] width 2774 height 203
drag, startPoint x: 334, startPoint y: 227, endPoint x: 153, endPoint y: 217, distance: 181.0
click at [153, 217] on div "Quotation 0 Status colour #FF4949 hex #FF4949 Save Cancel Notifications Email S…" at bounding box center [1376, 220] width 2774 height 201
drag, startPoint x: 152, startPoint y: 216, endPoint x: 363, endPoint y: 225, distance: 211.3
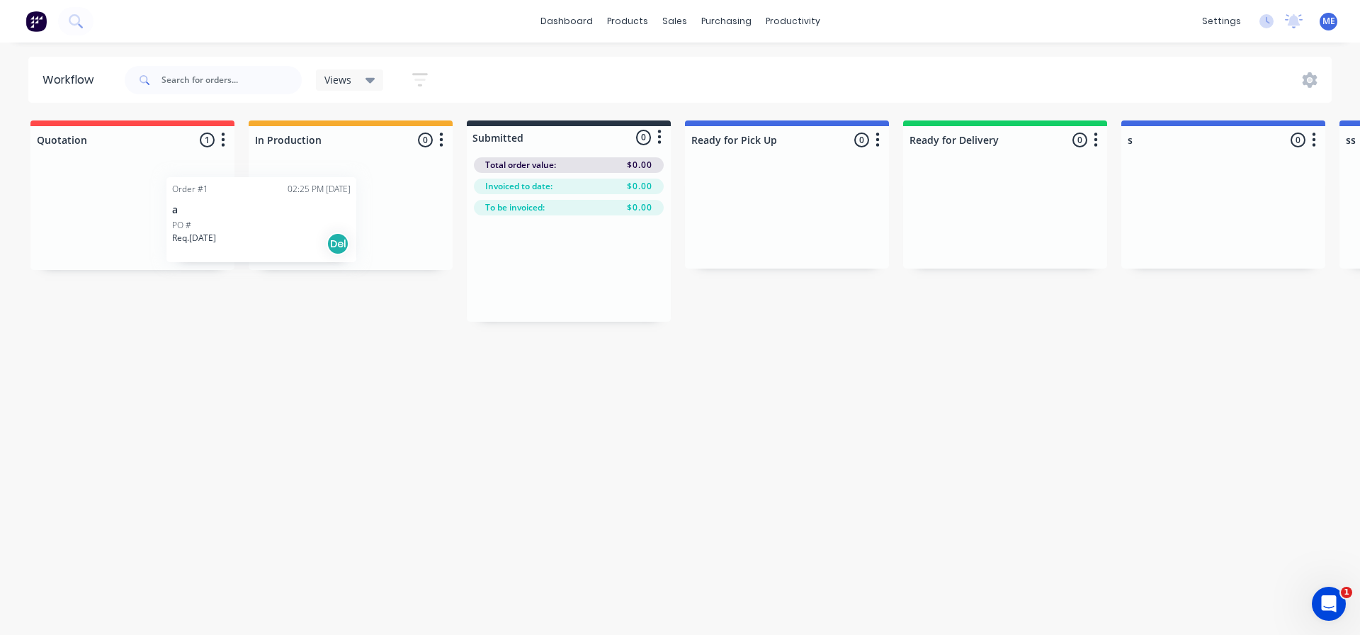
click at [361, 225] on div "Quotation 1 Status colour #FF4949 hex #FF4949 Save Cancel Notifications Email S…" at bounding box center [1376, 220] width 2774 height 201
click at [653, 262] on div "Quotation 0 Status colour #FF4949 hex #FF4949 Save Cancel Notifications Email S…" at bounding box center [1376, 221] width 2774 height 203
click at [795, 203] on div "Quotation 0 Status colour #FF4949 hex #FF4949 Save Cancel Notifications Email S…" at bounding box center [1376, 221] width 2774 height 203
drag, startPoint x: 786, startPoint y: 223, endPoint x: 959, endPoint y: 196, distance: 175.1
click at [959, 196] on div "Quotation 0 Status colour #FF4949 hex #FF4949 Save Cancel Notifications Email S…" at bounding box center [1376, 220] width 2774 height 201
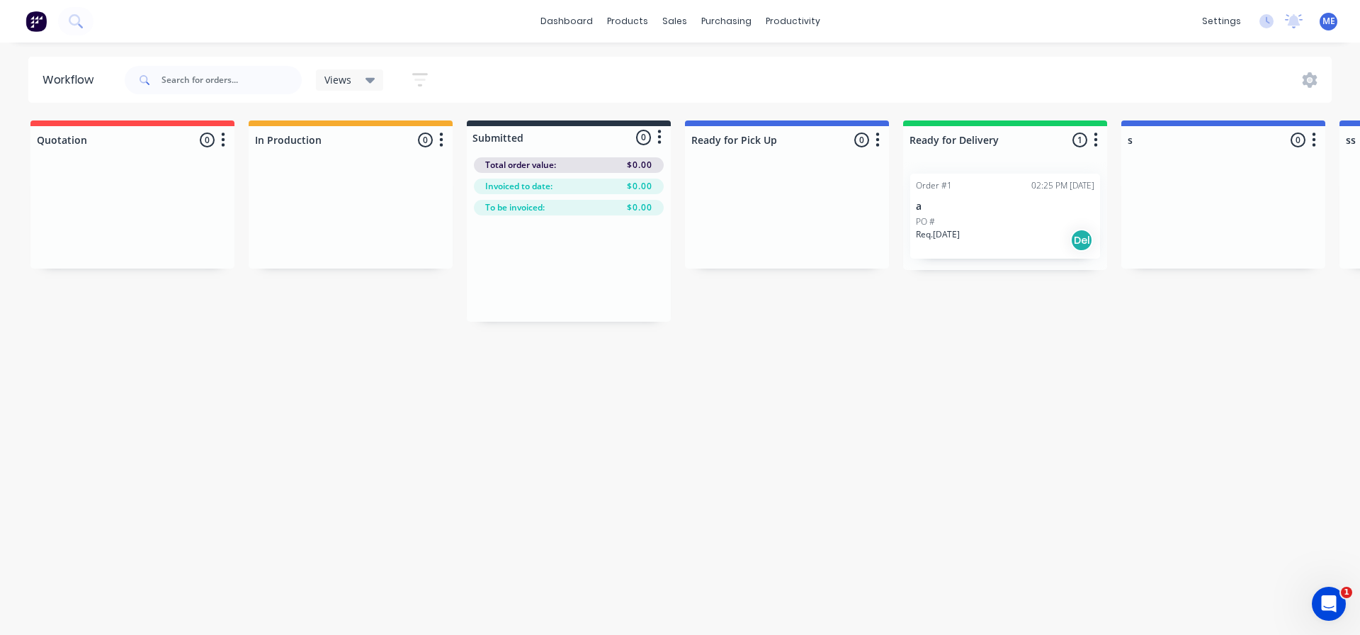
drag, startPoint x: 989, startPoint y: 220, endPoint x: 1156, endPoint y: 203, distance: 168.1
click at [1155, 205] on div "Quotation 0 Status colour #FF4949 hex #FF4949 Save Cancel Notifications Email S…" at bounding box center [1376, 220] width 2774 height 201
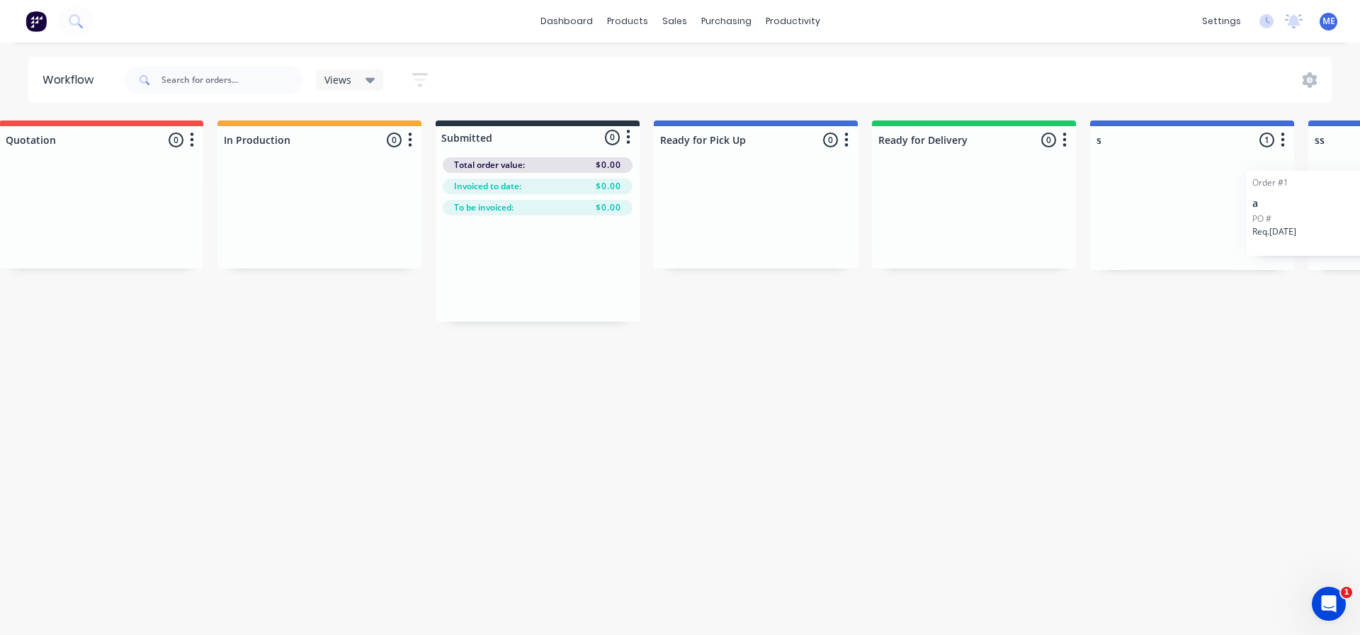
scroll to position [0, 36]
click at [1328, 235] on div "Quotation 0 Status colour #FF4949 hex #FF4949 Save Cancel Notifications Email S…" at bounding box center [1340, 220] width 2774 height 201
click at [1305, 378] on div "Workflow Views Save new view None (Default) edit Show/Hide statuses Show line i…" at bounding box center [644, 332] width 1360 height 550
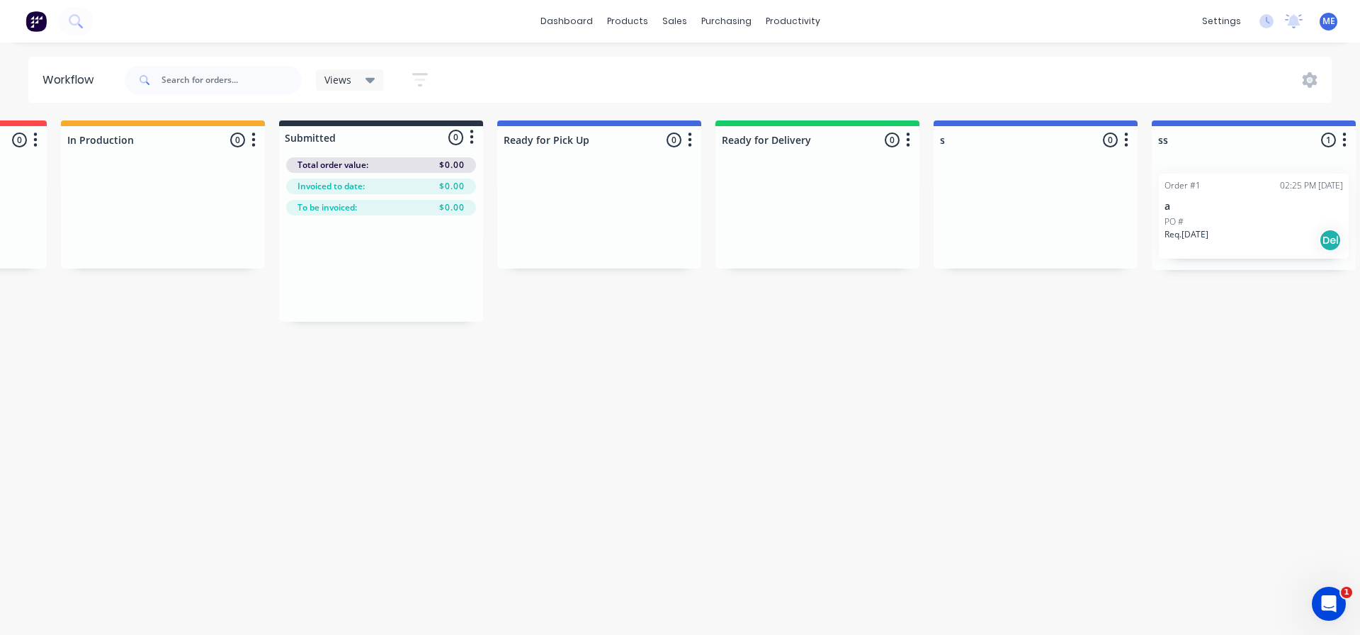
scroll to position [0, 176]
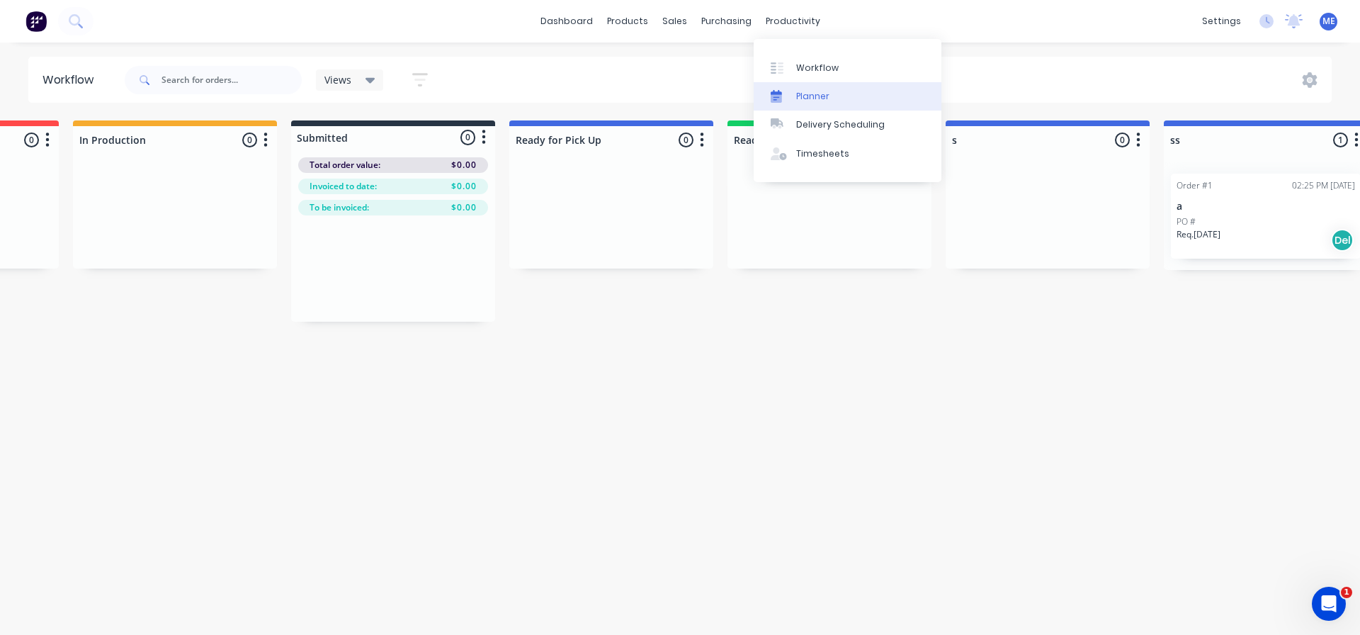
click at [801, 94] on div "Planner" at bounding box center [812, 96] width 33 height 13
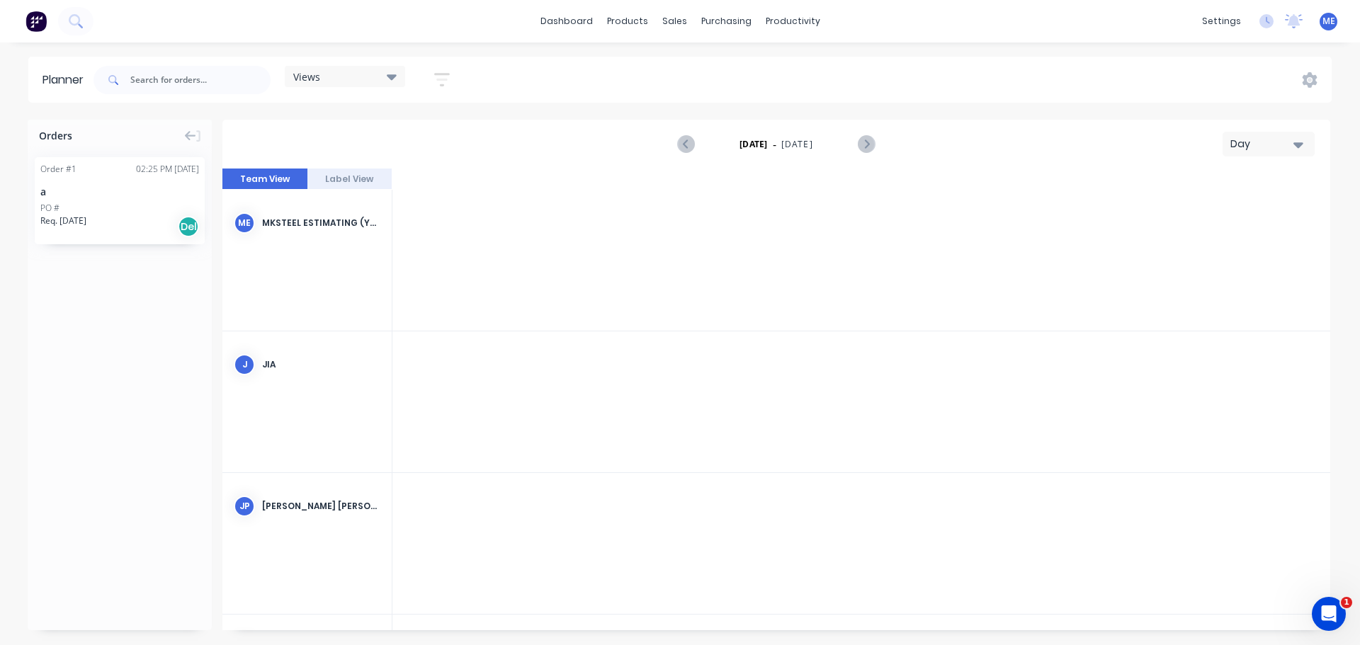
scroll to position [0, 3175]
click at [470, 266] on div at bounding box center [448, 260] width 113 height 141
drag, startPoint x: 126, startPoint y: 205, endPoint x: 436, endPoint y: 235, distance: 311.1
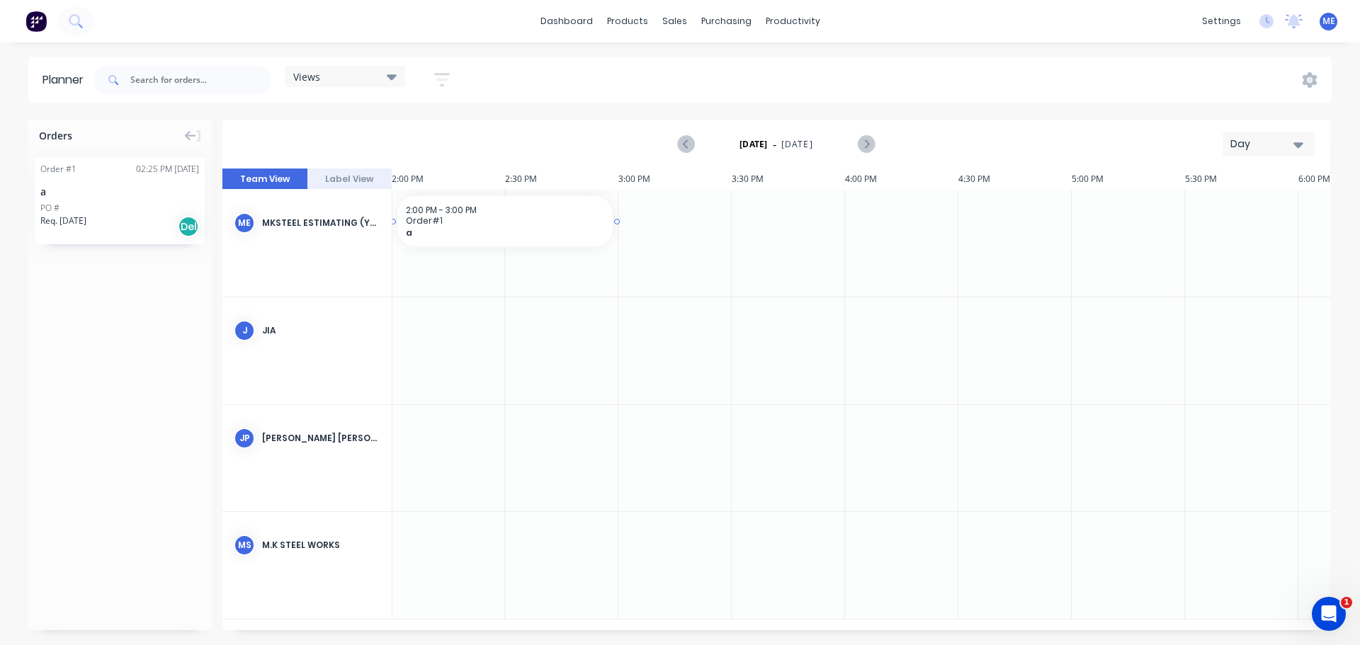
click at [431, 227] on span "a" at bounding box center [495, 232] width 179 height 11
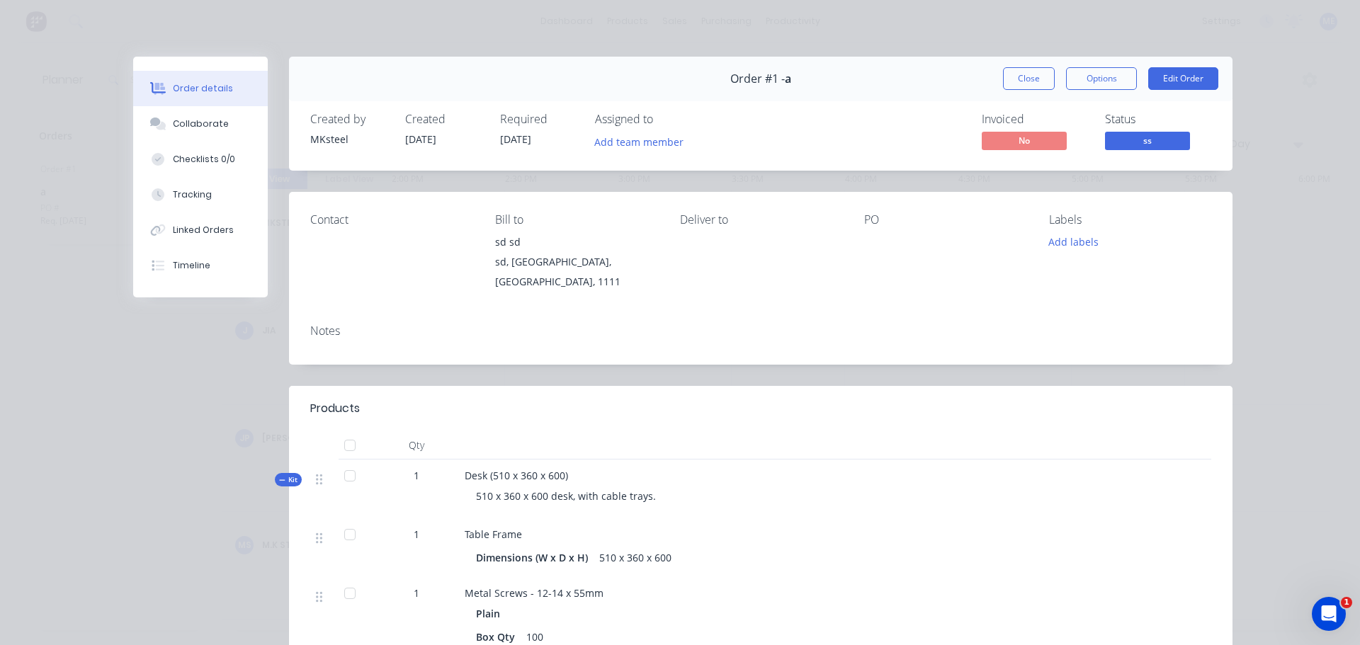
click at [201, 366] on div "Order #1 - a Close Options Edit Order Created by MKsteel Created 27/08/25 Requi…" at bounding box center [683, 551] width 1100 height 989
click at [1036, 90] on div "Order #1 - a Close Options Edit Order" at bounding box center [761, 79] width 944 height 45
click at [1033, 86] on button "Close" at bounding box center [1029, 78] width 52 height 23
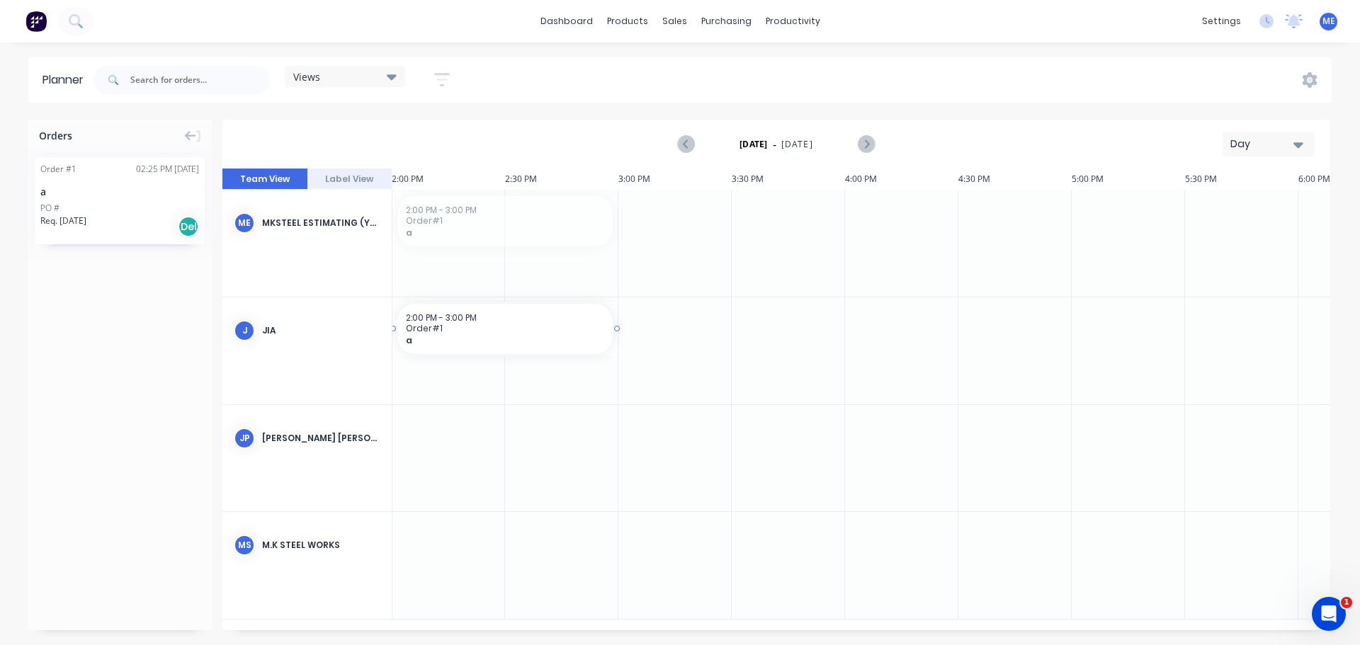
drag, startPoint x: 472, startPoint y: 225, endPoint x: 459, endPoint y: 336, distance: 111.3
drag, startPoint x: 459, startPoint y: 336, endPoint x: 481, endPoint y: 335, distance: 22.0
click at [188, 137] on icon at bounding box center [190, 136] width 11 height 13
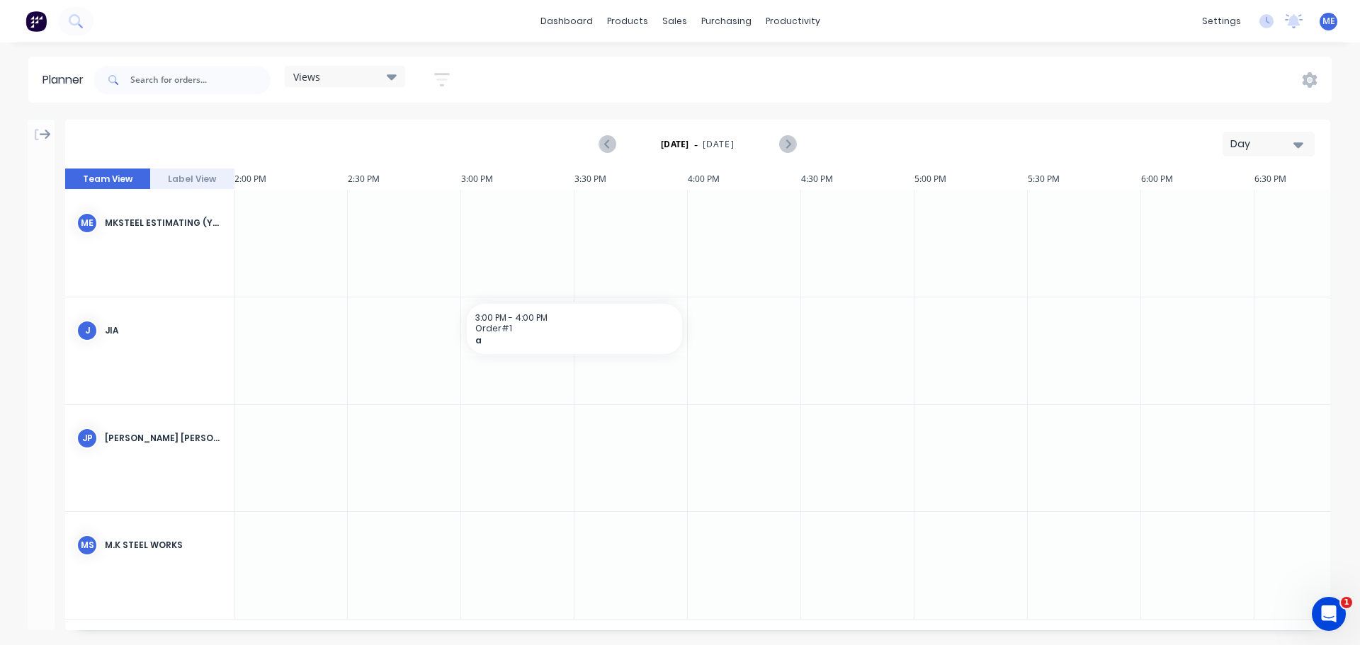
click at [40, 134] on icon at bounding box center [45, 135] width 11 height 10
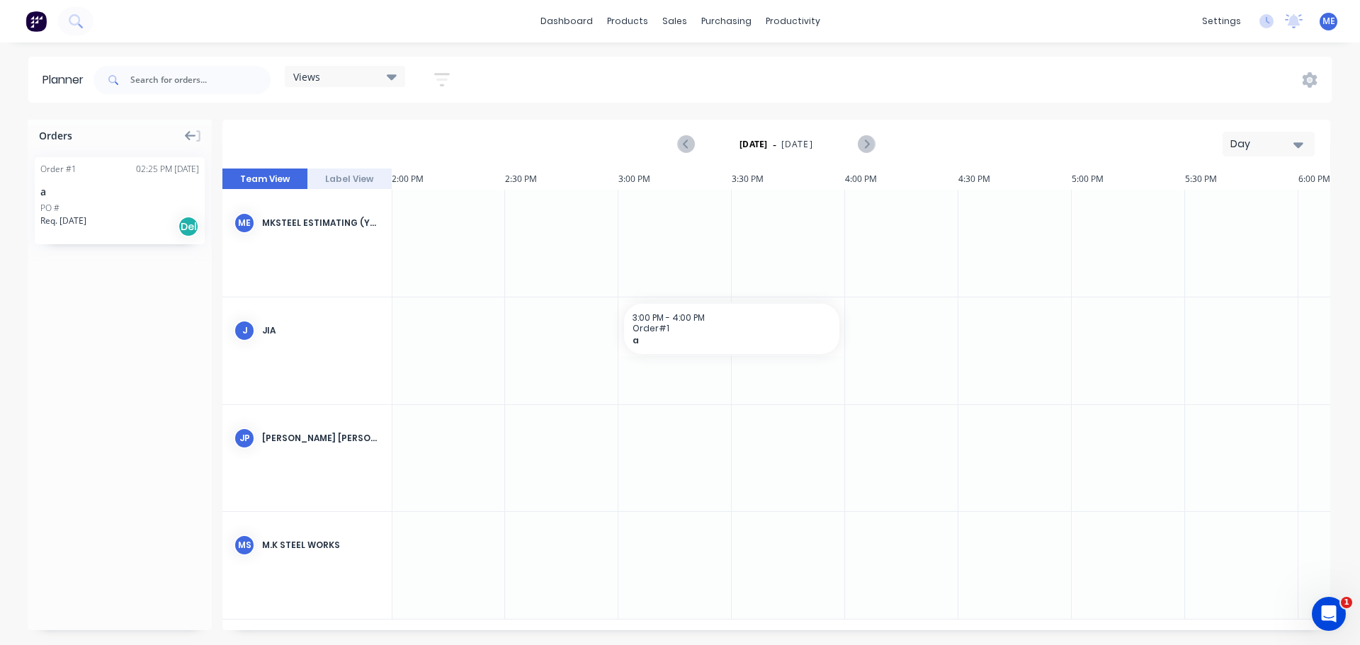
click at [149, 293] on div "Orders Order # 1 02:25 PM 27/08/25 a PO # Req. 27/08/25 Del" at bounding box center [120, 375] width 184 height 511
click at [709, 91] on div "Customers" at bounding box center [723, 96] width 51 height 13
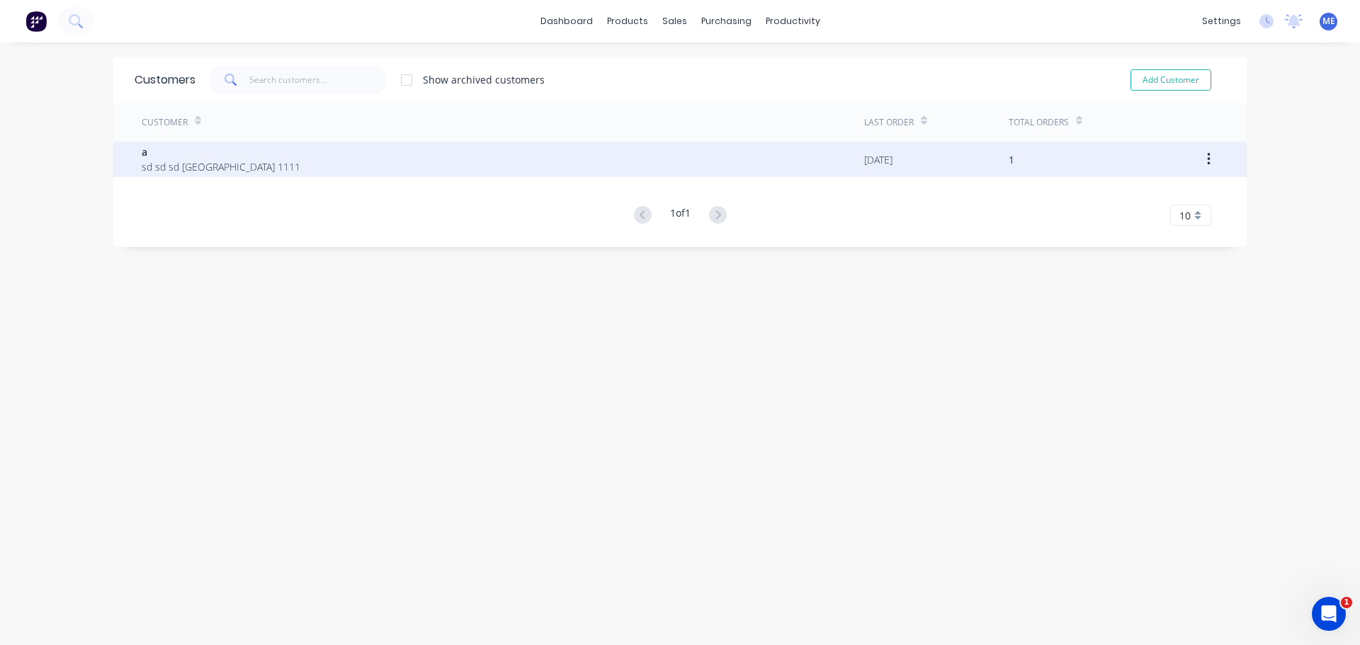
click at [1213, 167] on button "button" at bounding box center [1208, 160] width 33 height 26
